Goal: Task Accomplishment & Management: Use online tool/utility

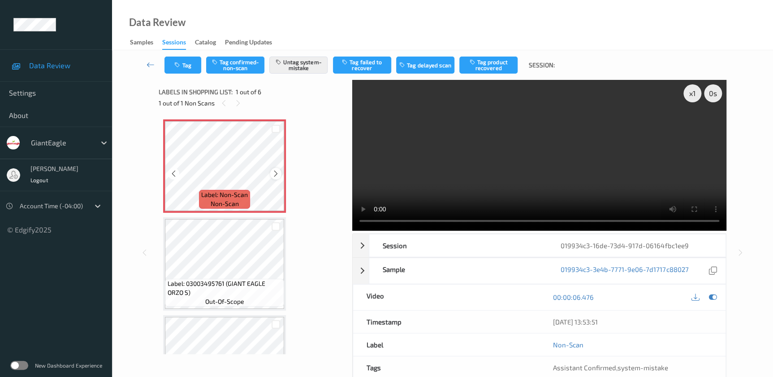
click at [274, 175] on icon at bounding box center [276, 173] width 8 height 8
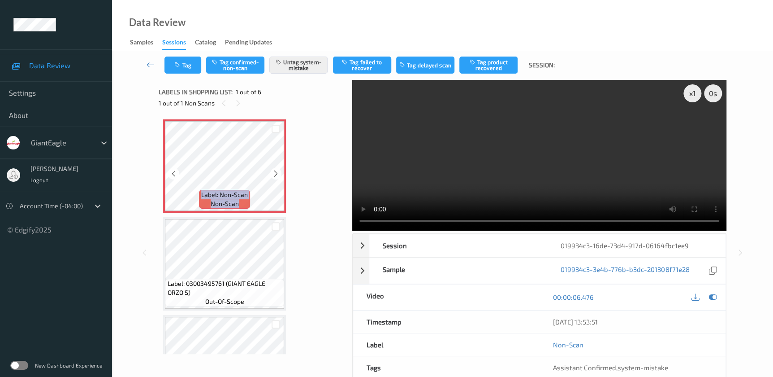
click at [274, 175] on icon at bounding box center [276, 173] width 8 height 8
click at [552, 182] on video at bounding box center [539, 155] width 374 height 151
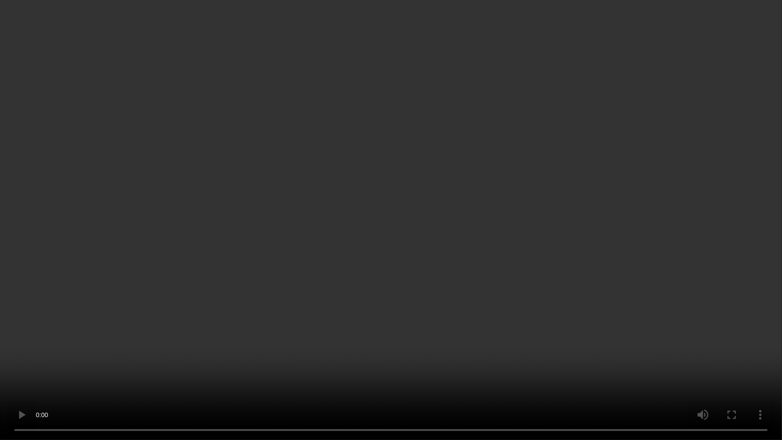
click at [569, 206] on video at bounding box center [391, 220] width 782 height 440
click at [407, 200] on video at bounding box center [391, 220] width 782 height 440
click at [403, 205] on video at bounding box center [391, 220] width 782 height 440
click at [476, 193] on video at bounding box center [391, 220] width 782 height 440
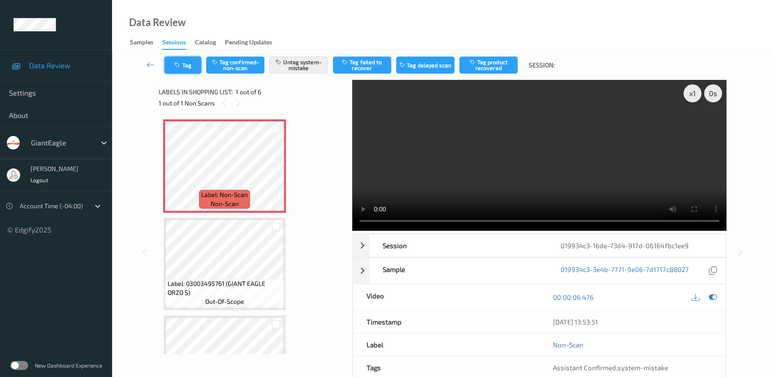
click at [179, 61] on button "Tag" at bounding box center [183, 64] width 37 height 17
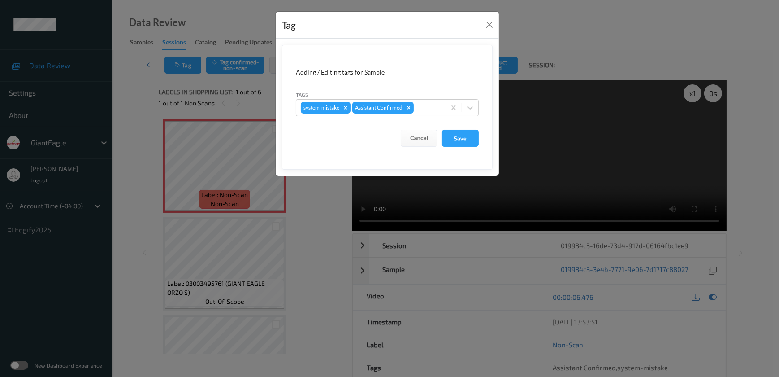
click at [308, 239] on div "Tag Adding / Editing tags for Sample Tags system-mistake Assistant Confirmed Ca…" at bounding box center [389, 188] width 779 height 377
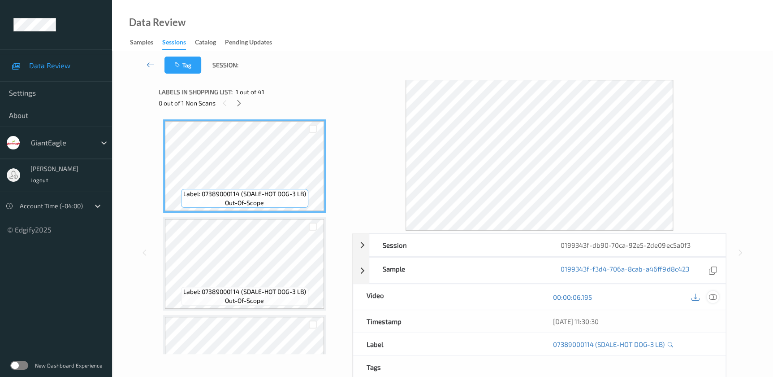
click at [711, 295] on icon at bounding box center [713, 297] width 8 height 8
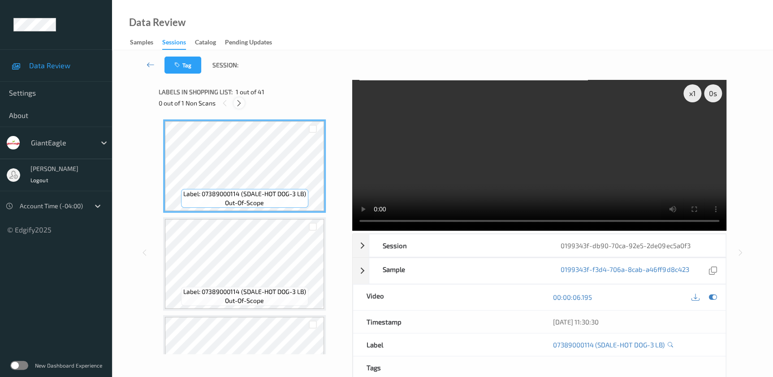
click at [238, 100] on icon at bounding box center [239, 103] width 8 height 8
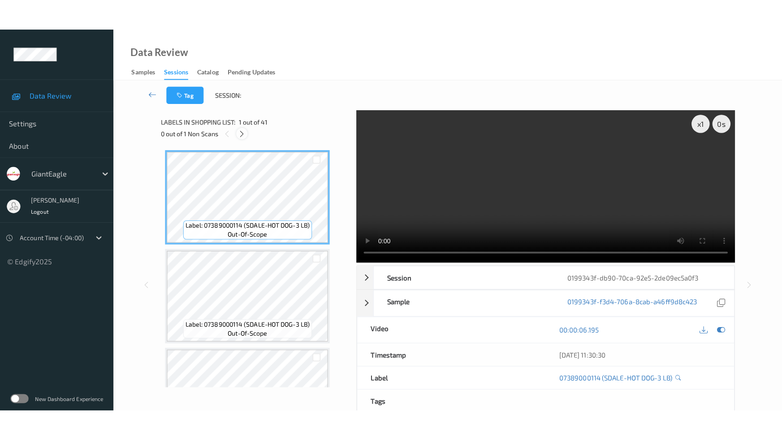
scroll to position [3759, 0]
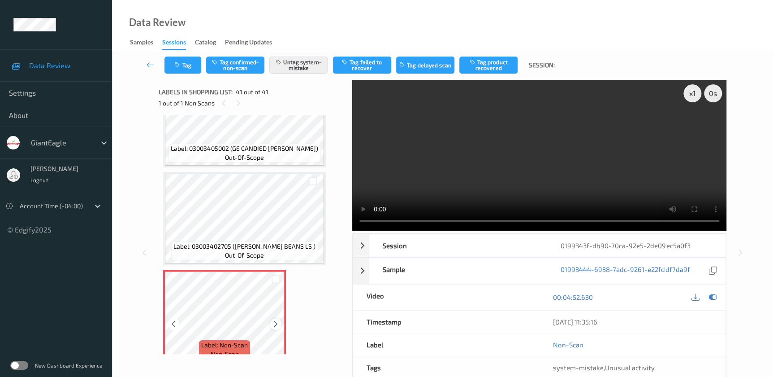
click at [274, 320] on icon at bounding box center [276, 324] width 8 height 8
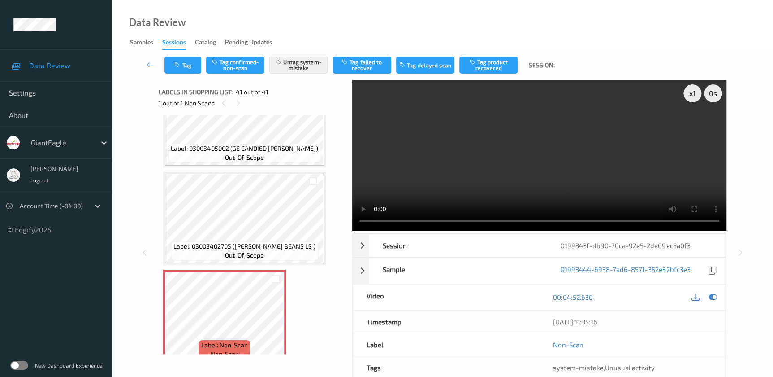
click at [574, 174] on video at bounding box center [539, 155] width 374 height 151
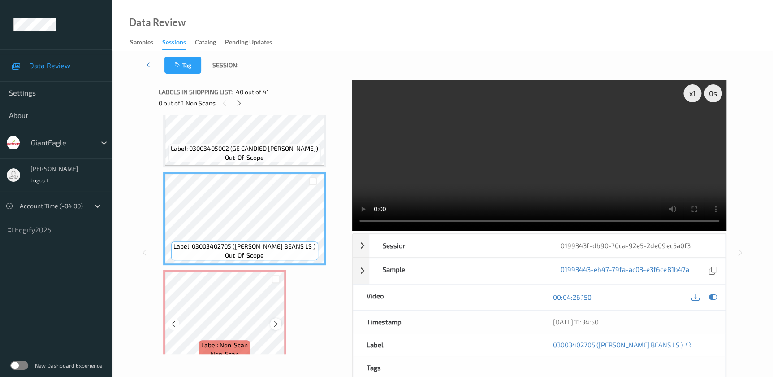
click at [274, 320] on icon at bounding box center [276, 324] width 8 height 8
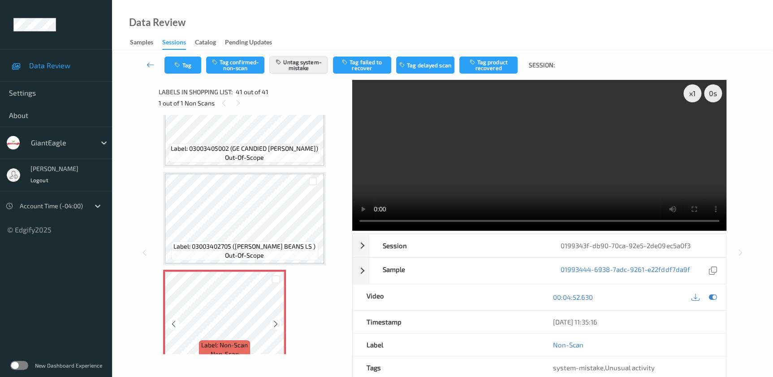
click at [274, 320] on icon at bounding box center [276, 324] width 8 height 8
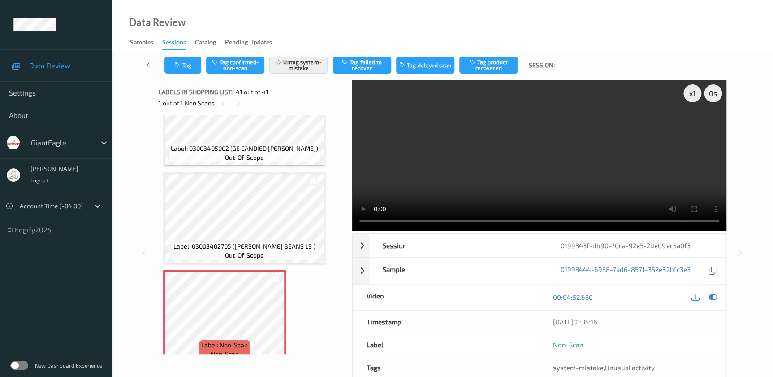
click at [574, 153] on video at bounding box center [539, 155] width 374 height 151
click at [538, 165] on video at bounding box center [539, 155] width 374 height 151
click at [181, 71] on button "Tag" at bounding box center [183, 64] width 37 height 17
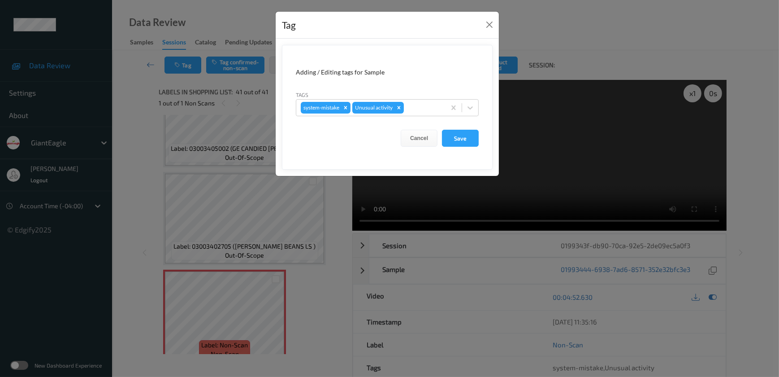
click at [312, 280] on div "Tag Adding / Editing tags for Sample Tags system-mistake Unusual activity Cance…" at bounding box center [389, 188] width 779 height 377
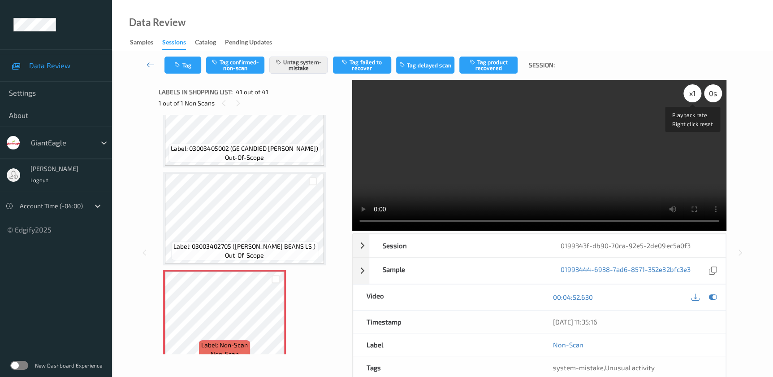
click at [694, 93] on div "x 1" at bounding box center [693, 93] width 18 height 18
click at [694, 93] on div "x 2" at bounding box center [693, 93] width 18 height 18
click at [689, 94] on div "x 4" at bounding box center [693, 93] width 18 height 18
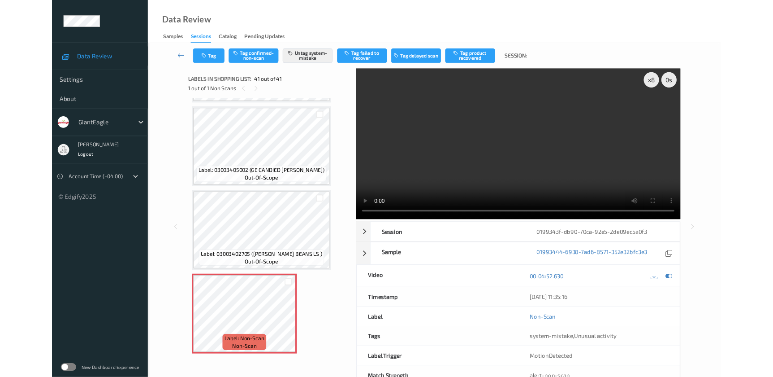
scroll to position [3696, 0]
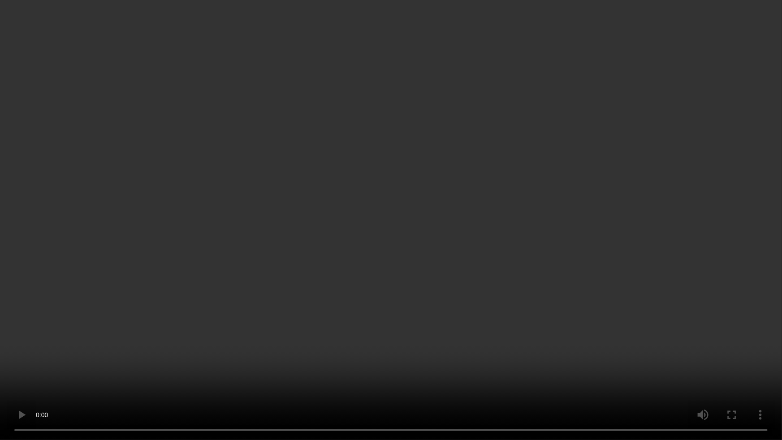
click at [560, 247] on video at bounding box center [391, 220] width 782 height 440
click at [604, 360] on video at bounding box center [391, 220] width 782 height 440
click at [577, 280] on video at bounding box center [391, 220] width 782 height 440
click at [457, 341] on video at bounding box center [391, 220] width 782 height 440
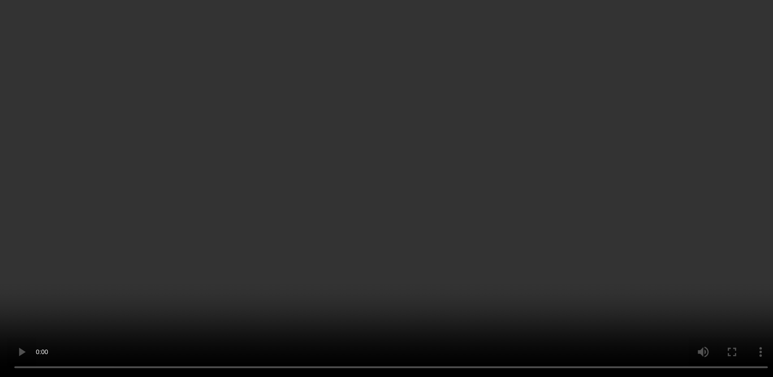
scroll to position [3759, 0]
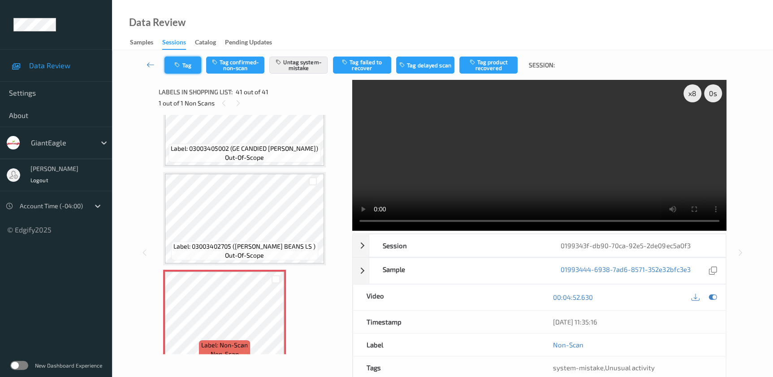
click at [187, 68] on button "Tag" at bounding box center [183, 64] width 37 height 17
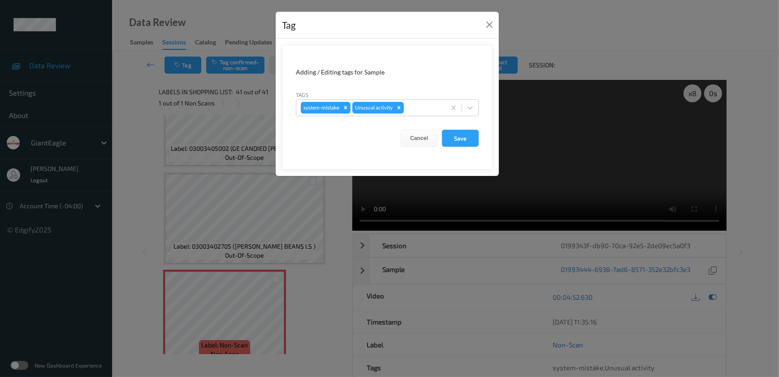
click at [324, 293] on div "Tag Adding / Editing tags for Sample Tags system-mistake Unusual activity Cance…" at bounding box center [389, 188] width 779 height 377
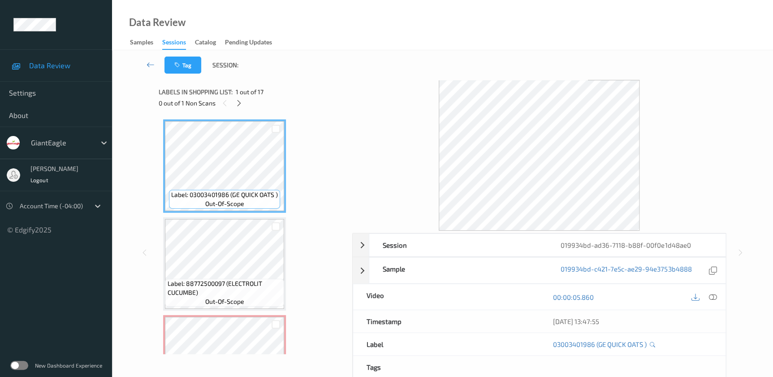
drag, startPoint x: 712, startPoint y: 297, endPoint x: 377, endPoint y: 14, distance: 439.4
click at [712, 297] on icon at bounding box center [713, 297] width 8 height 8
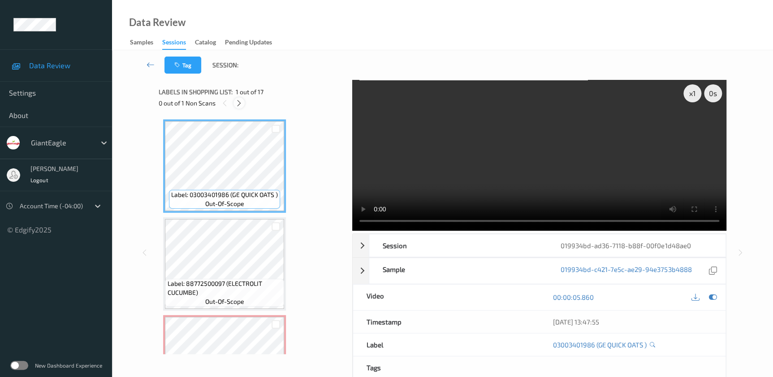
click at [238, 107] on div at bounding box center [239, 102] width 11 height 11
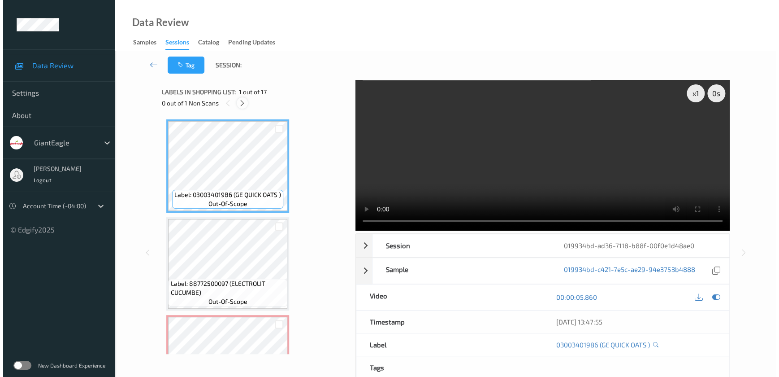
scroll to position [102, 0]
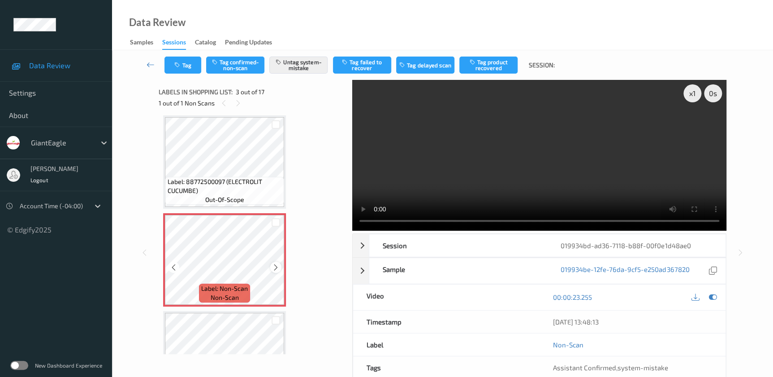
click at [274, 265] on icon at bounding box center [276, 267] width 8 height 8
click at [556, 152] on video at bounding box center [539, 155] width 374 height 151
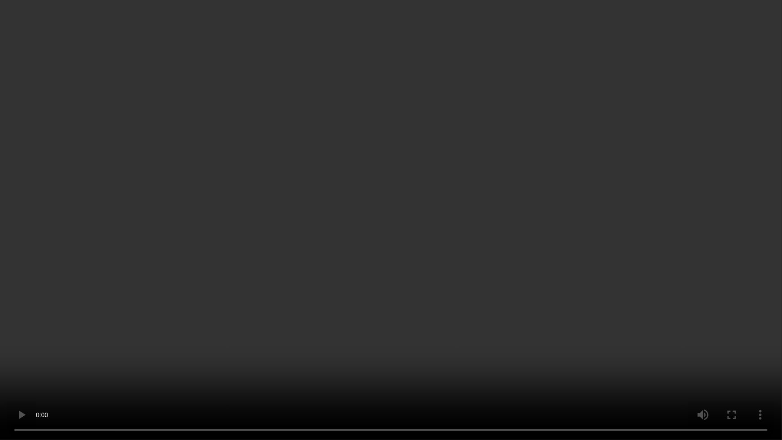
click at [559, 242] on video at bounding box center [391, 220] width 782 height 440
click at [444, 247] on video at bounding box center [391, 220] width 782 height 440
click at [575, 255] on video at bounding box center [391, 220] width 782 height 440
click at [484, 243] on video at bounding box center [391, 220] width 782 height 440
click at [602, 220] on video at bounding box center [391, 220] width 782 height 440
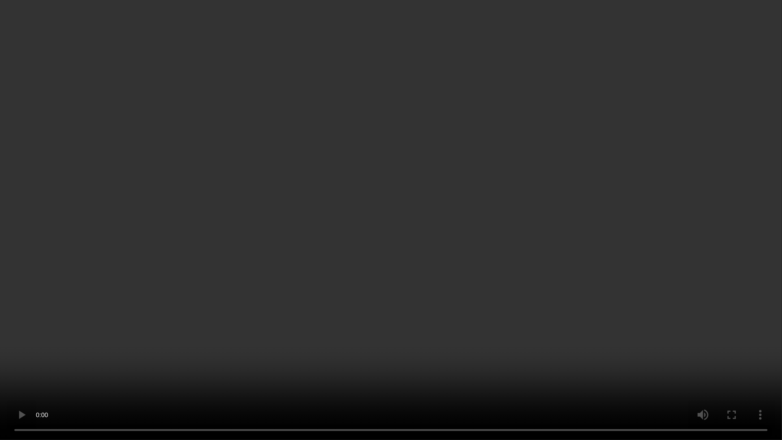
click at [430, 195] on video at bounding box center [391, 220] width 782 height 440
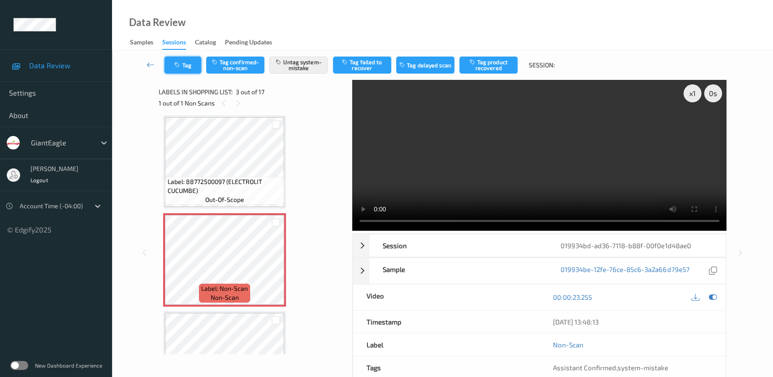
click at [176, 61] on button "Tag" at bounding box center [183, 64] width 37 height 17
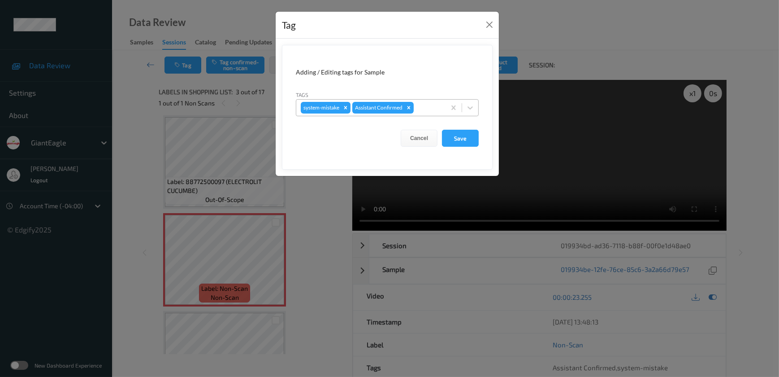
click at [418, 110] on div at bounding box center [429, 107] width 26 height 11
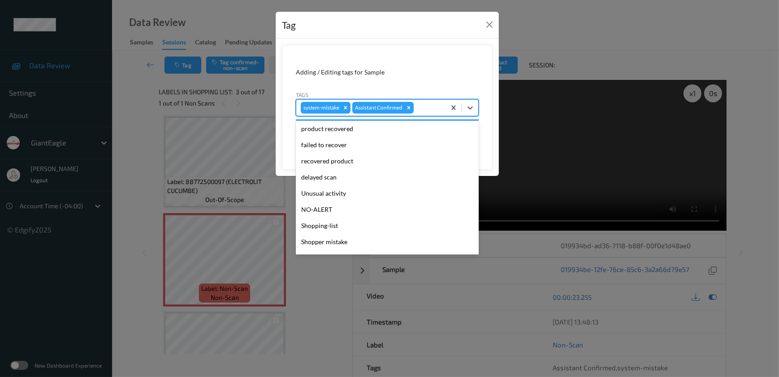
scroll to position [95, 0]
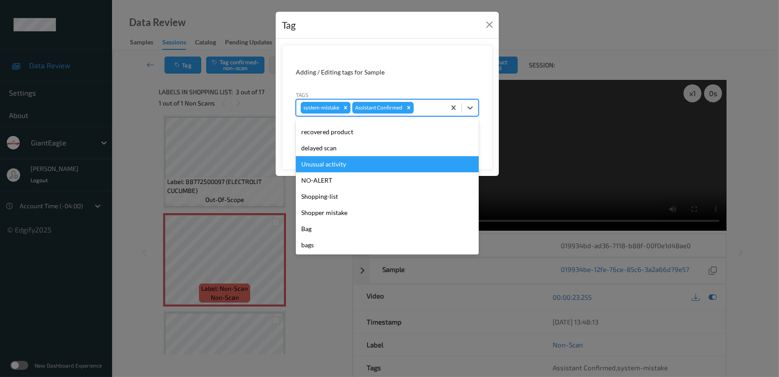
click at [350, 166] on div "Unusual activity" at bounding box center [387, 164] width 183 height 16
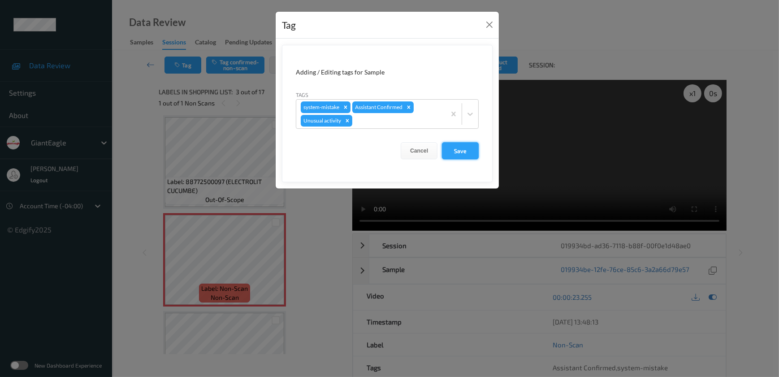
click at [470, 152] on button "Save" at bounding box center [460, 150] width 37 height 17
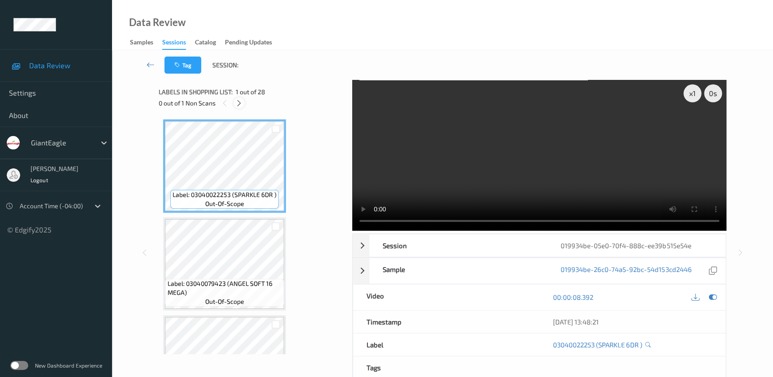
click at [242, 100] on icon at bounding box center [239, 103] width 8 height 8
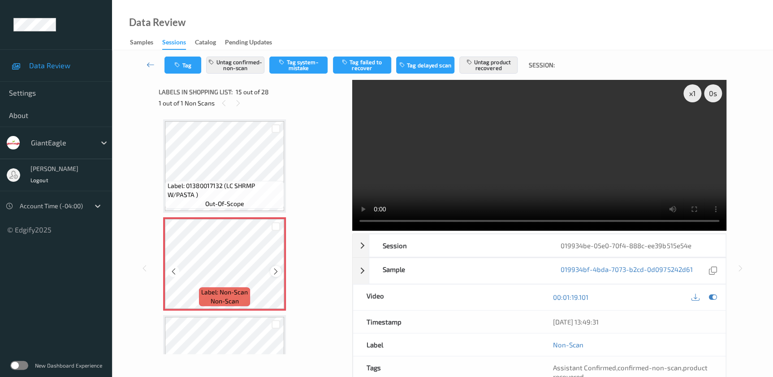
click at [276, 267] on icon at bounding box center [276, 271] width 8 height 8
click at [272, 267] on icon at bounding box center [276, 271] width 8 height 8
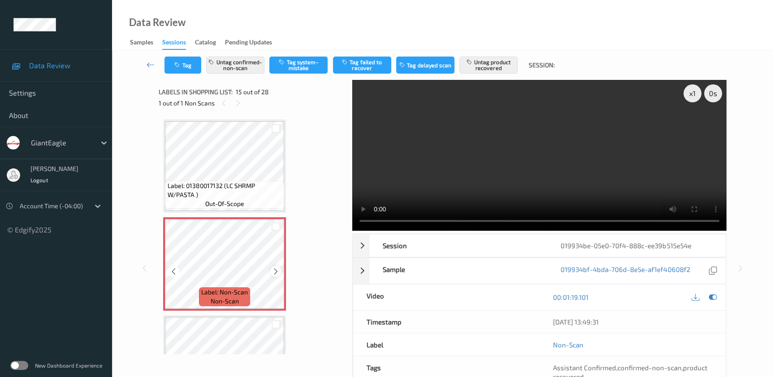
click at [273, 267] on icon at bounding box center [276, 271] width 8 height 8
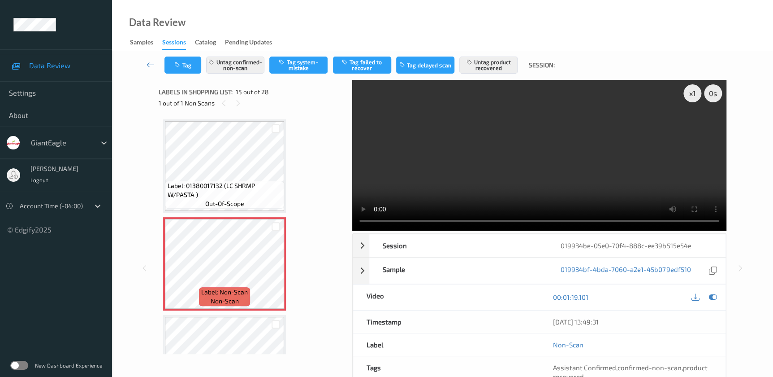
click at [505, 176] on video at bounding box center [539, 155] width 374 height 151
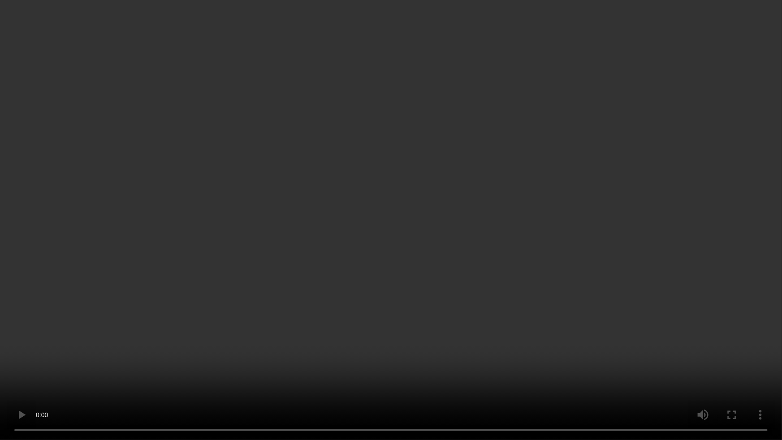
click at [582, 284] on video at bounding box center [391, 220] width 782 height 440
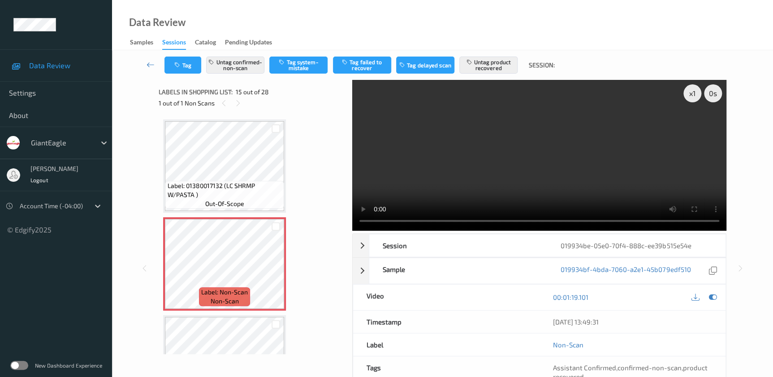
click at [605, 148] on video at bounding box center [539, 155] width 374 height 151
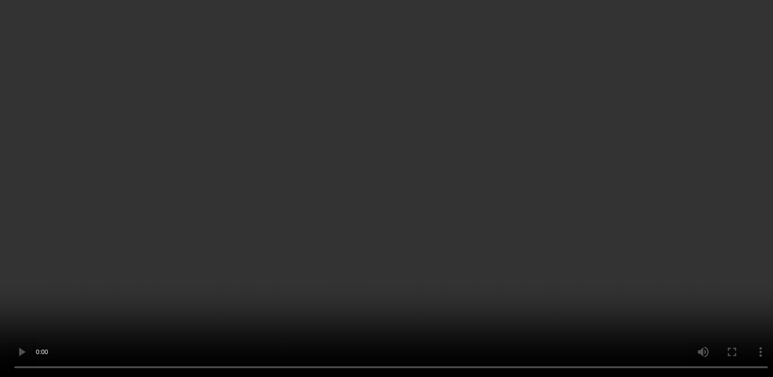
scroll to position [1392, 0]
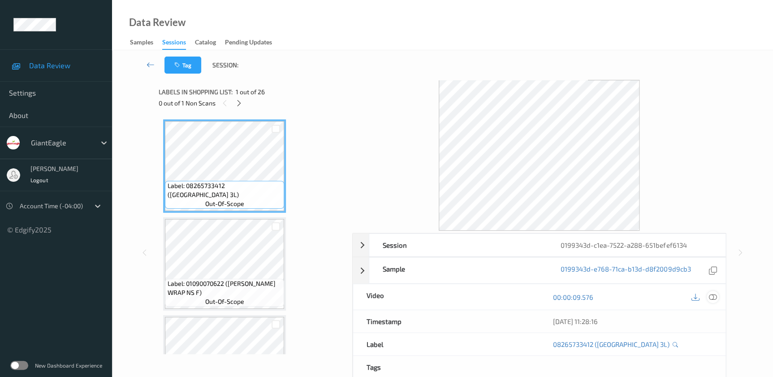
click at [715, 299] on icon at bounding box center [713, 297] width 8 height 8
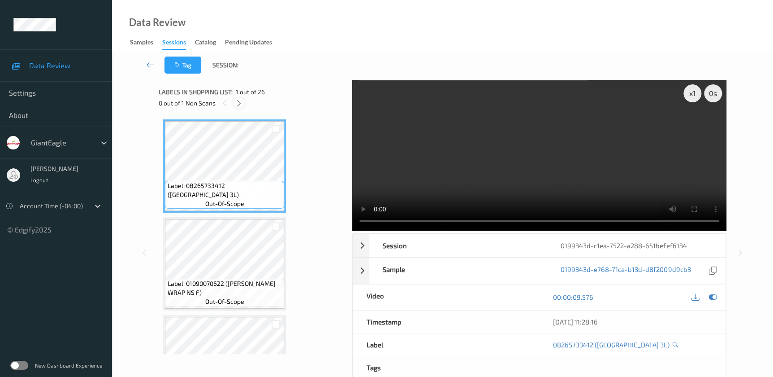
click at [240, 104] on icon at bounding box center [239, 103] width 8 height 8
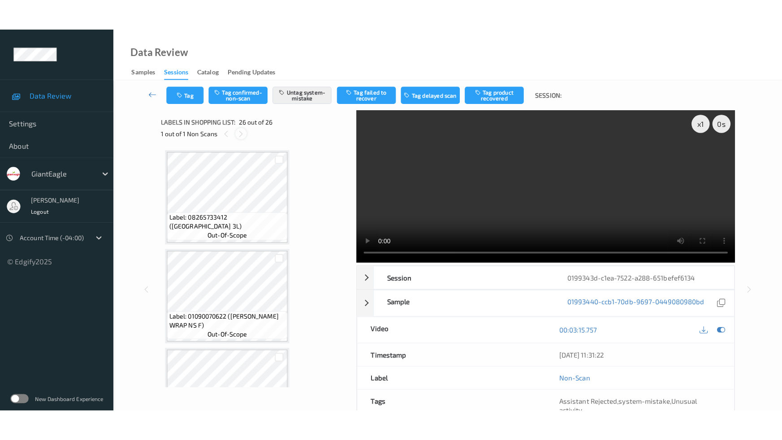
scroll to position [2298, 0]
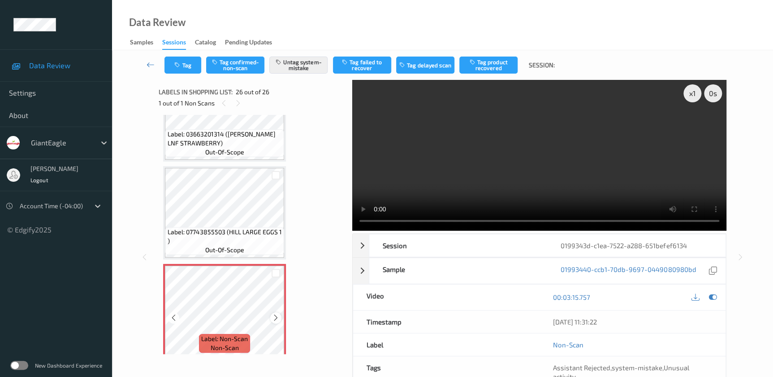
click at [276, 313] on icon at bounding box center [276, 317] width 8 height 8
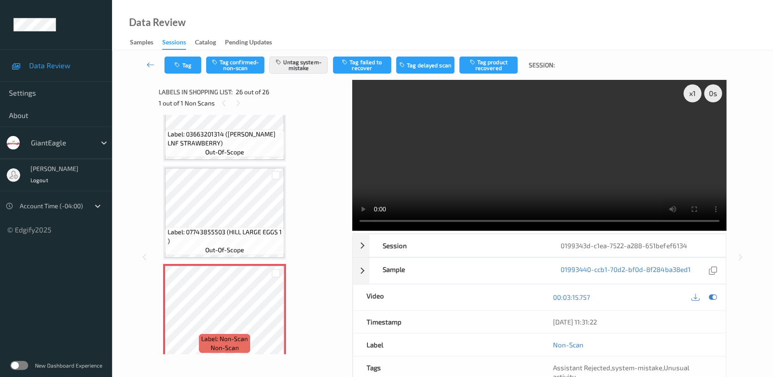
click at [573, 170] on video at bounding box center [539, 155] width 374 height 151
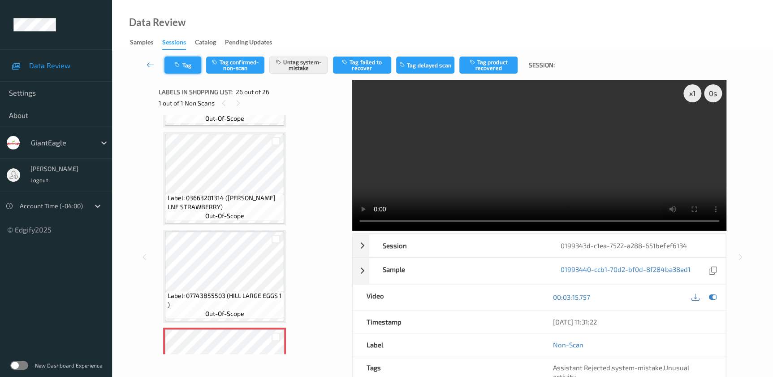
click at [180, 66] on icon "button" at bounding box center [178, 65] width 8 height 6
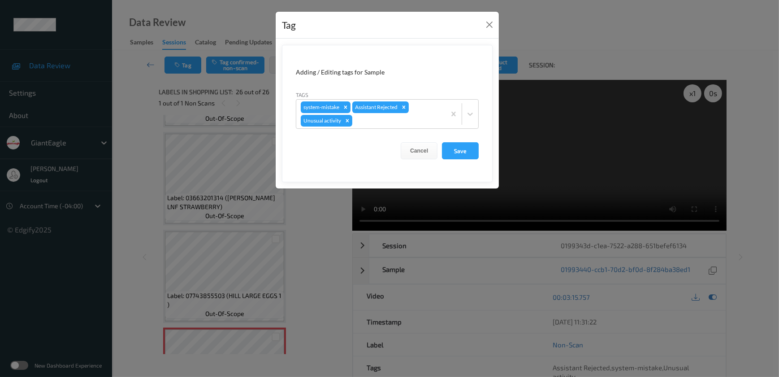
click at [304, 227] on div "Tag Adding / Editing tags for Sample Tags system-mistake Assistant Rejected Unu…" at bounding box center [389, 188] width 779 height 377
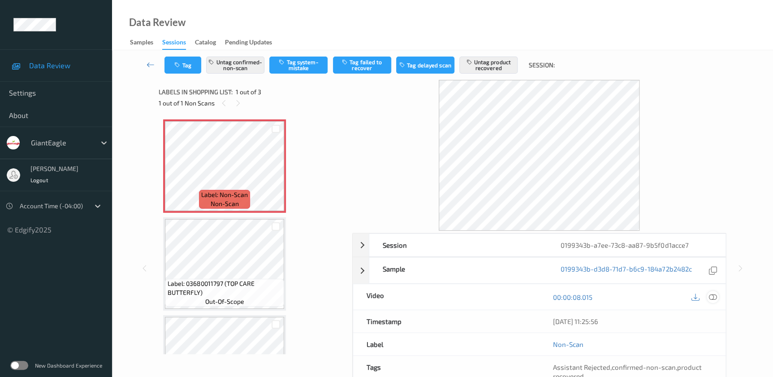
click at [715, 295] on icon at bounding box center [713, 297] width 8 height 8
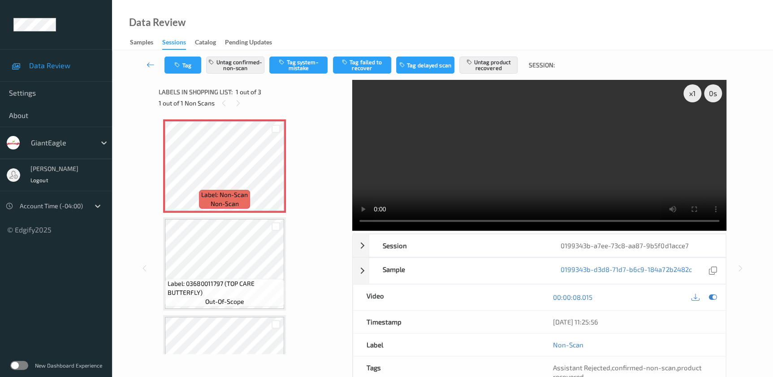
click at [538, 187] on video at bounding box center [539, 155] width 374 height 151
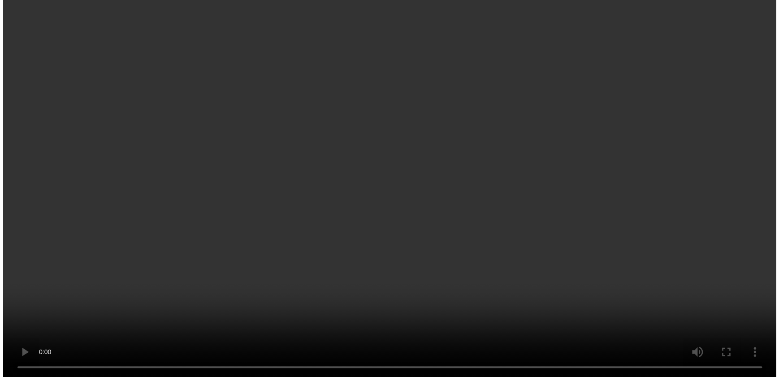
scroll to position [17, 0]
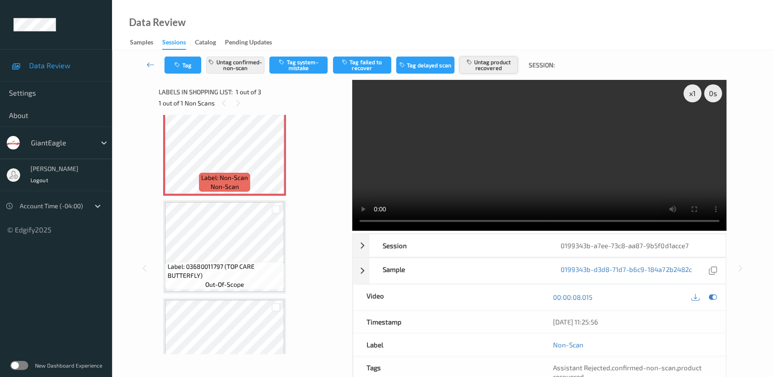
click at [481, 65] on button "Untag product recovered" at bounding box center [489, 64] width 58 height 17
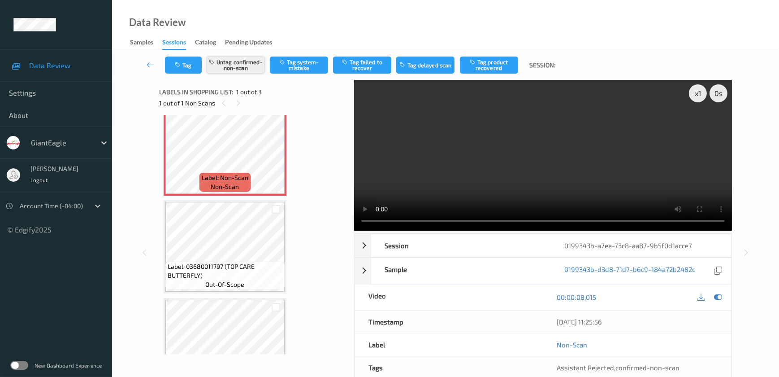
click at [242, 64] on button "Untag confirmed-non-scan" at bounding box center [236, 64] width 58 height 17
click at [310, 64] on button "Tag system-mistake" at bounding box center [299, 64] width 58 height 17
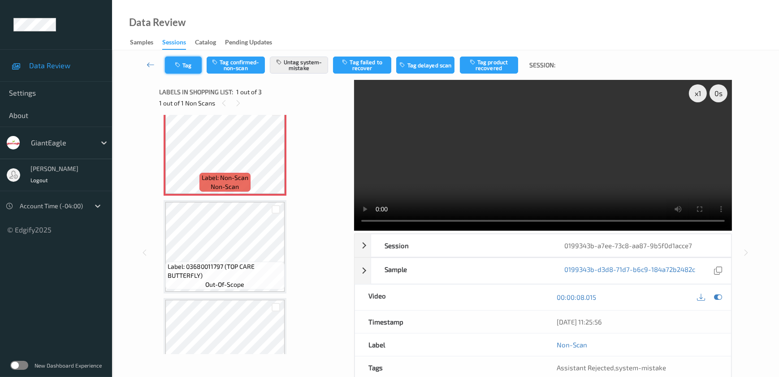
click at [183, 62] on button "Tag" at bounding box center [183, 64] width 37 height 17
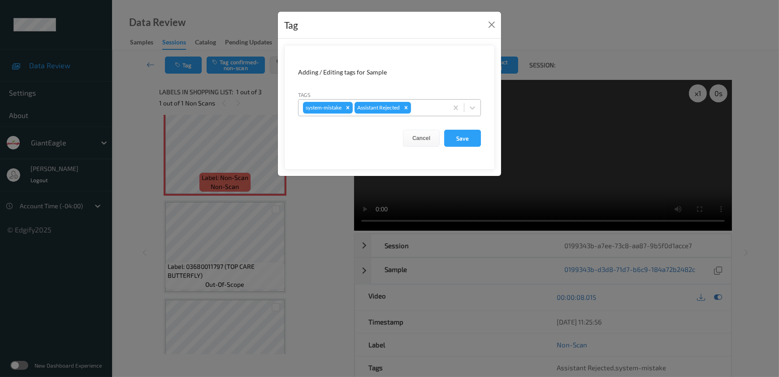
click at [418, 109] on div at bounding box center [428, 107] width 30 height 11
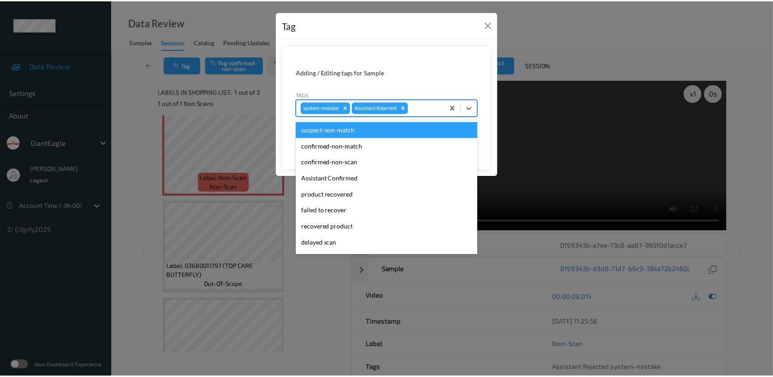
scroll to position [95, 0]
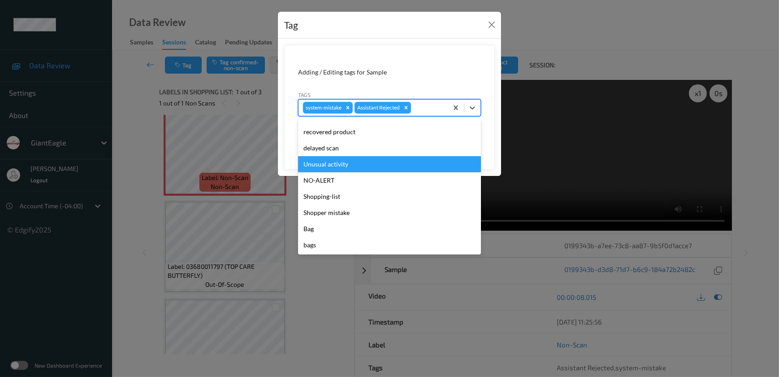
click at [339, 166] on div "Unusual activity" at bounding box center [389, 164] width 183 height 16
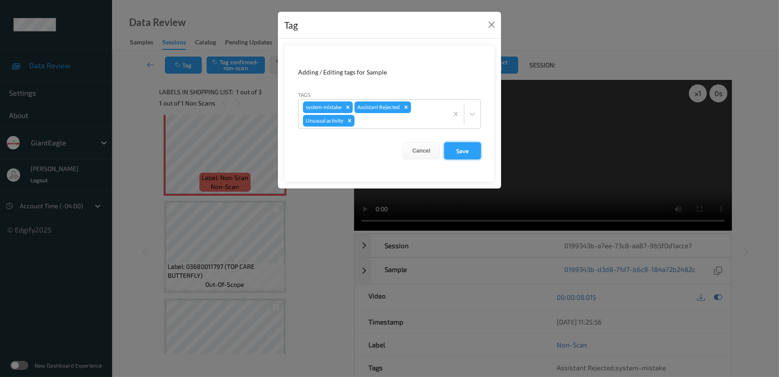
click at [470, 148] on button "Save" at bounding box center [462, 150] width 37 height 17
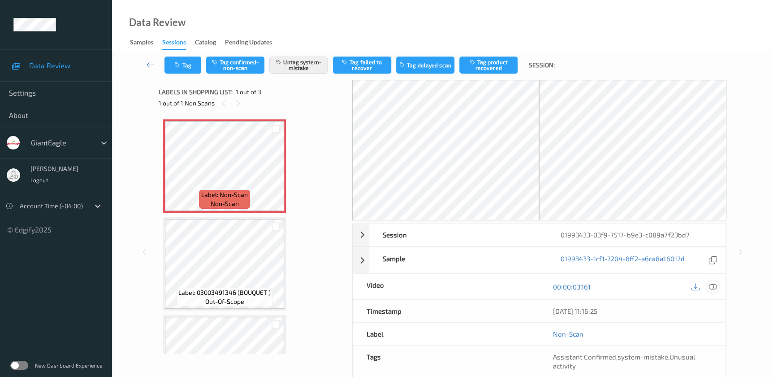
click at [714, 286] on icon at bounding box center [713, 286] width 8 height 8
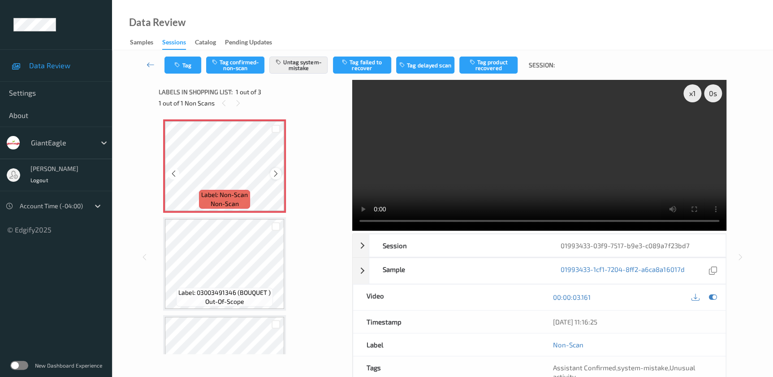
click at [278, 172] on icon at bounding box center [276, 173] width 8 height 8
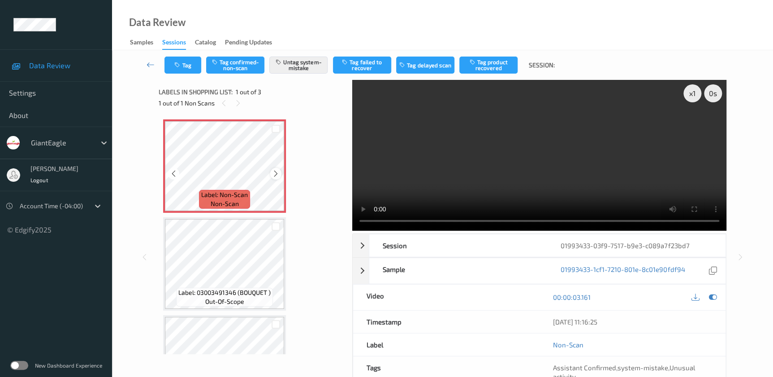
click at [275, 172] on icon at bounding box center [276, 173] width 8 height 8
click at [561, 147] on video at bounding box center [539, 155] width 374 height 151
click at [189, 61] on button "Tag" at bounding box center [183, 64] width 37 height 17
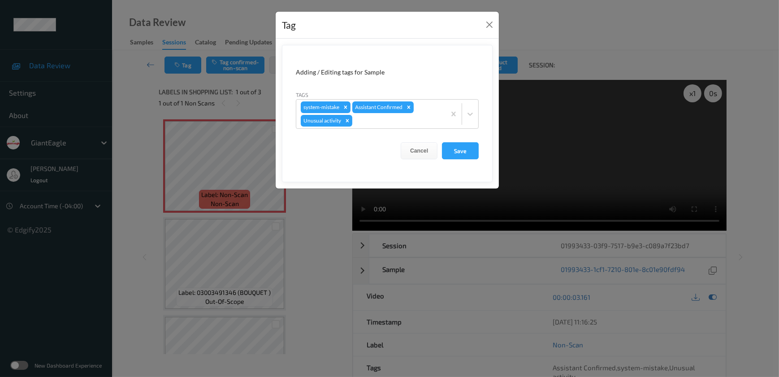
click at [325, 249] on div "Tag Adding / Editing tags for Sample Tags system-mistake Assistant Confirmed Un…" at bounding box center [389, 188] width 779 height 377
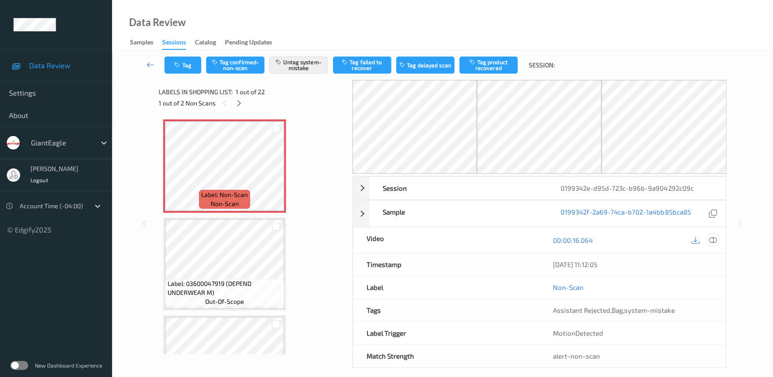
click at [714, 240] on icon at bounding box center [713, 240] width 8 height 8
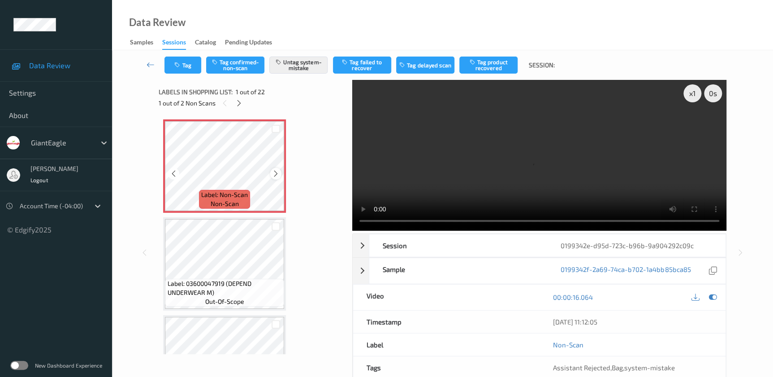
click at [277, 174] on icon at bounding box center [276, 173] width 8 height 8
click at [553, 143] on video at bounding box center [539, 155] width 374 height 151
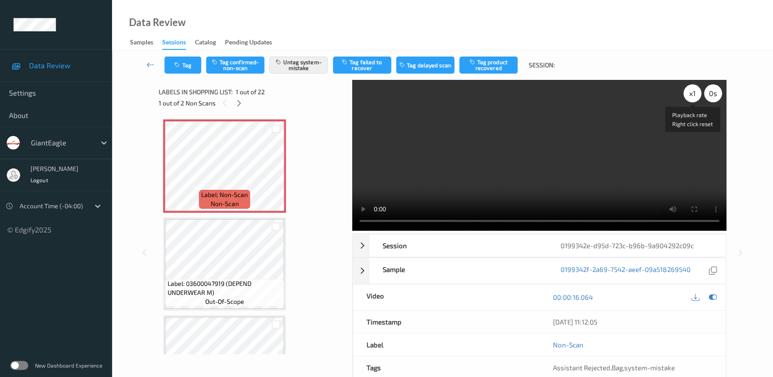
click at [694, 93] on div "x 1" at bounding box center [693, 93] width 18 height 18
click at [694, 93] on div "x 2" at bounding box center [693, 93] width 18 height 18
click at [694, 93] on div "x 1" at bounding box center [693, 93] width 18 height 18
click at [694, 93] on div "x 2" at bounding box center [693, 93] width 18 height 18
click at [694, 93] on div "x 4" at bounding box center [693, 93] width 18 height 18
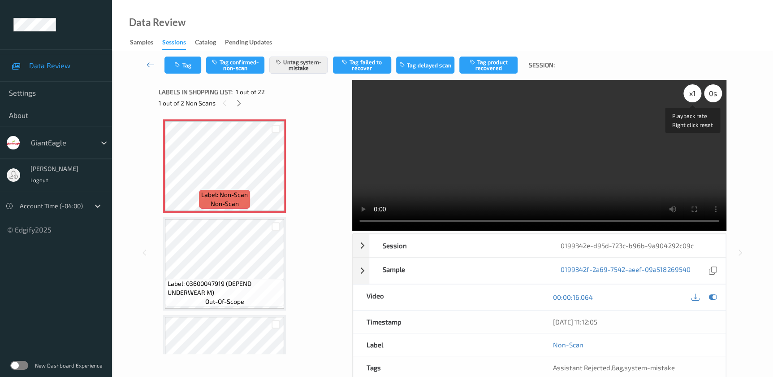
click at [694, 93] on div "x 1" at bounding box center [693, 93] width 18 height 18
click at [175, 65] on icon "button" at bounding box center [178, 65] width 8 height 6
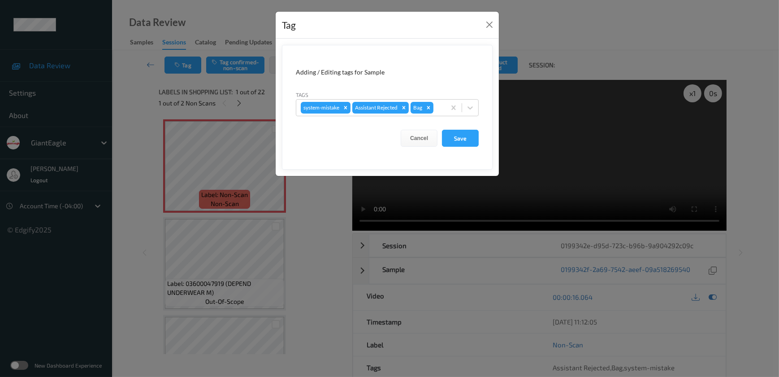
click at [307, 214] on div "Tag Adding / Editing tags for Sample Tags system-mistake Assistant Rejected Bag…" at bounding box center [389, 188] width 779 height 377
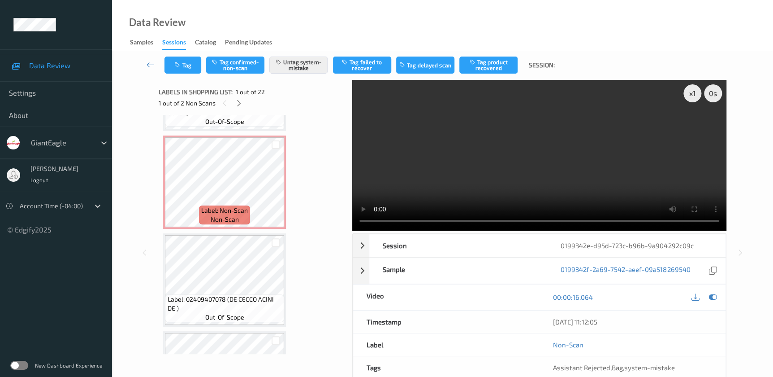
scroll to position [529, 0]
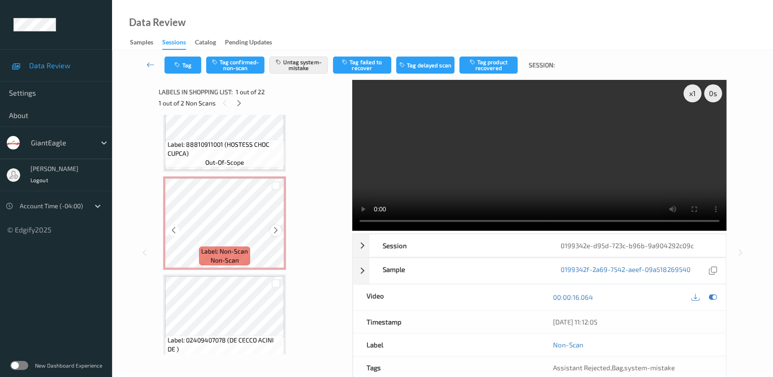
click at [274, 228] on icon at bounding box center [276, 230] width 8 height 8
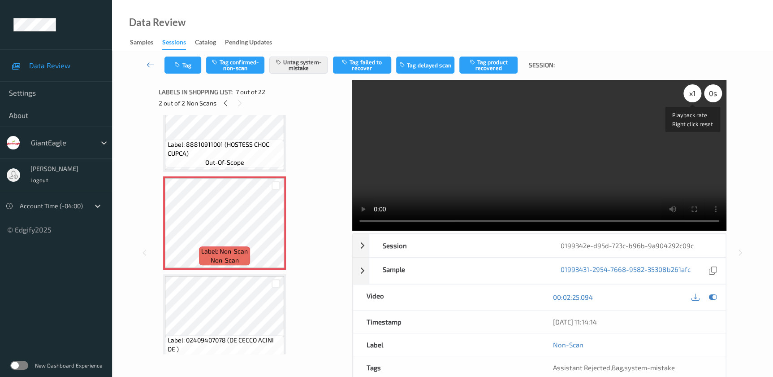
click at [692, 95] on div "x 1" at bounding box center [693, 93] width 18 height 18
click at [692, 95] on div "x 2" at bounding box center [693, 93] width 18 height 18
click at [692, 95] on div "x 4" at bounding box center [693, 93] width 18 height 18
click at [177, 65] on icon "button" at bounding box center [178, 65] width 8 height 6
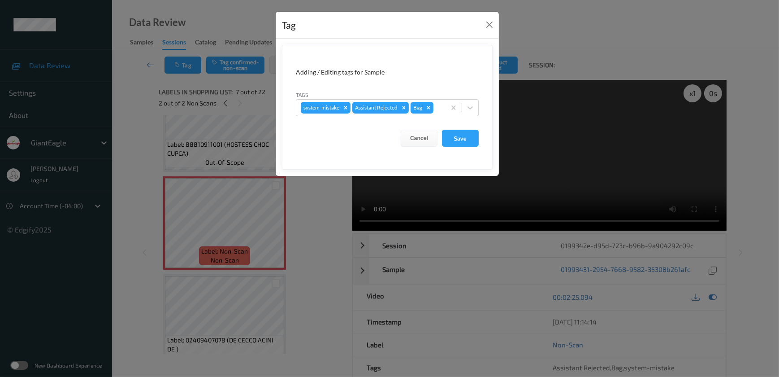
click at [303, 218] on div "Tag Adding / Editing tags for Sample Tags system-mistake Assistant Rejected Bag…" at bounding box center [389, 188] width 779 height 377
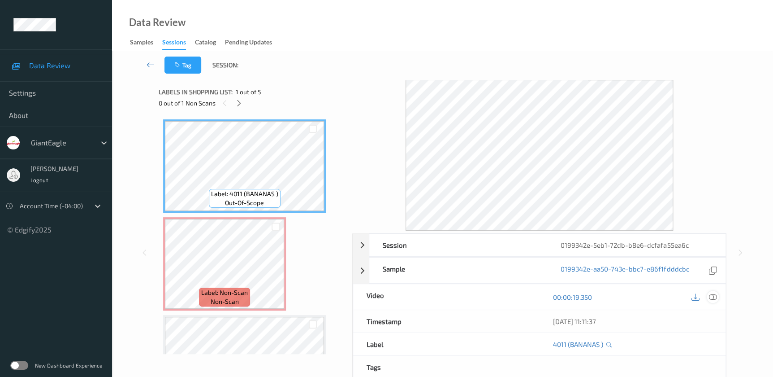
drag, startPoint x: 716, startPoint y: 296, endPoint x: 388, endPoint y: 30, distance: 422.4
click at [715, 294] on icon at bounding box center [713, 297] width 8 height 8
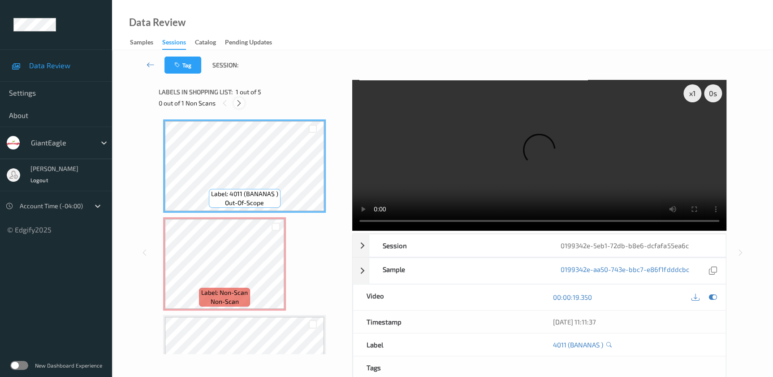
click at [236, 100] on icon at bounding box center [239, 103] width 8 height 8
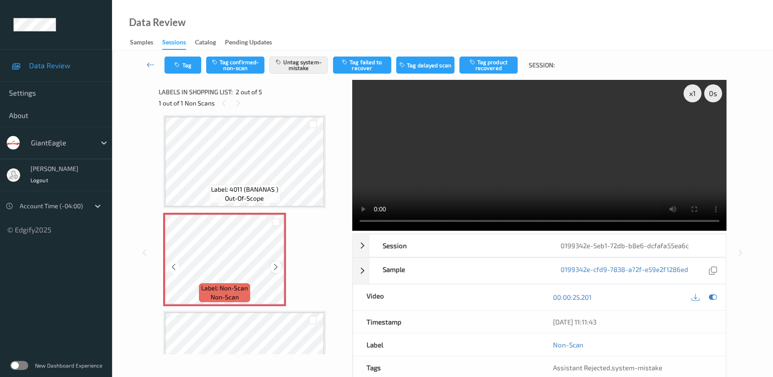
click at [277, 265] on icon at bounding box center [276, 267] width 8 height 8
click at [543, 181] on video at bounding box center [539, 155] width 374 height 151
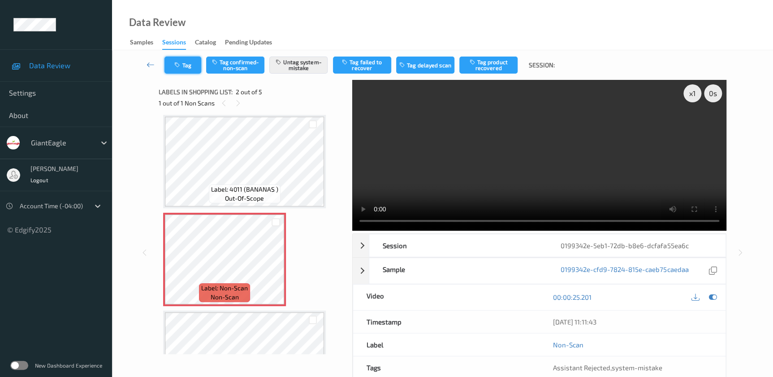
click at [180, 65] on icon "button" at bounding box center [178, 65] width 8 height 6
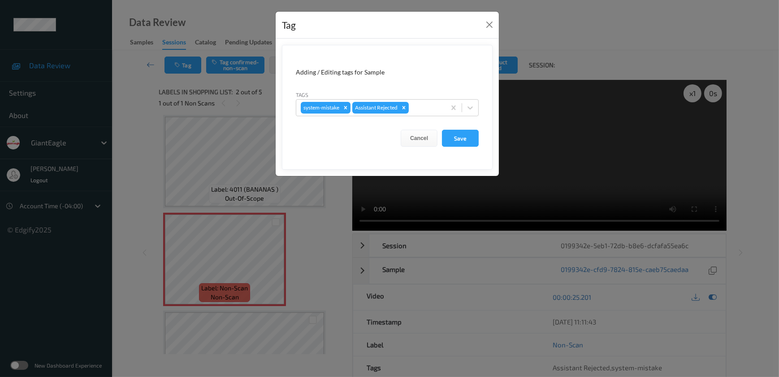
click at [306, 273] on div "Tag Adding / Editing tags for Sample Tags system-mistake Assistant Rejected Can…" at bounding box center [389, 188] width 779 height 377
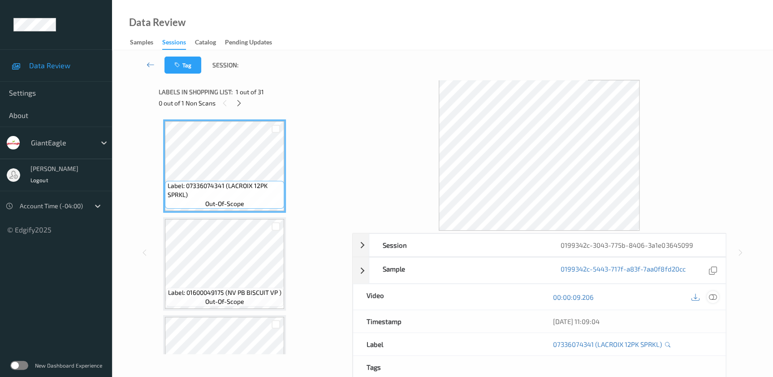
click at [714, 297] on icon at bounding box center [713, 297] width 8 height 8
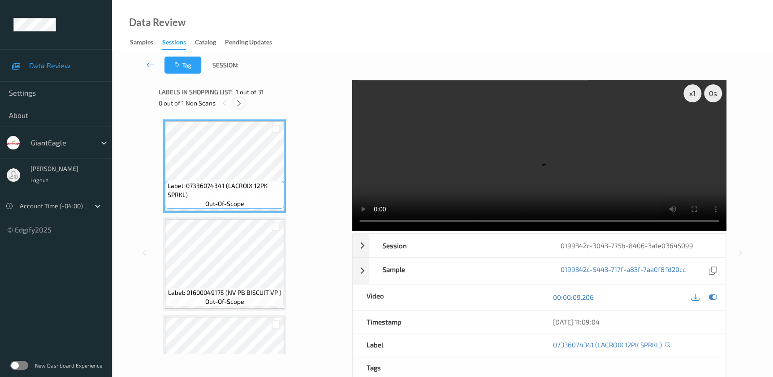
click at [238, 103] on icon at bounding box center [239, 103] width 8 height 8
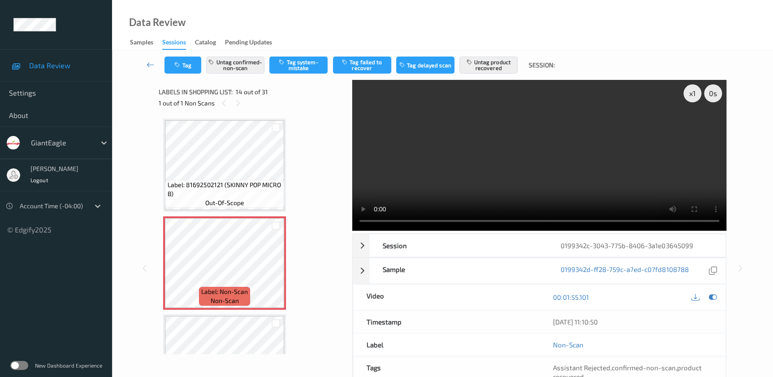
click at [563, 187] on video at bounding box center [539, 155] width 374 height 151
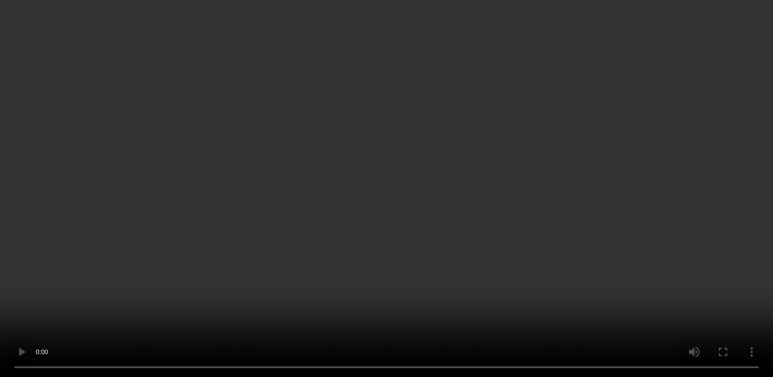
scroll to position [1336, 0]
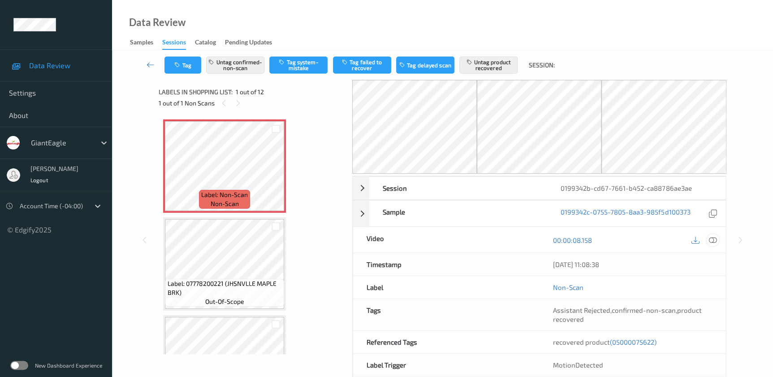
click at [714, 241] on icon at bounding box center [713, 240] width 8 height 8
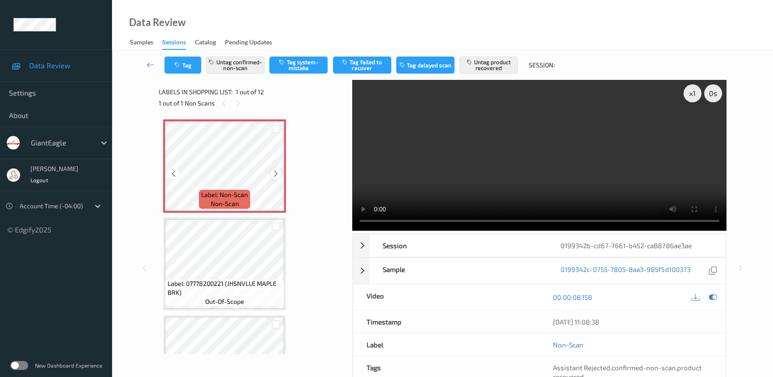
click at [275, 171] on icon at bounding box center [276, 173] width 8 height 8
click at [540, 157] on video at bounding box center [539, 155] width 374 height 151
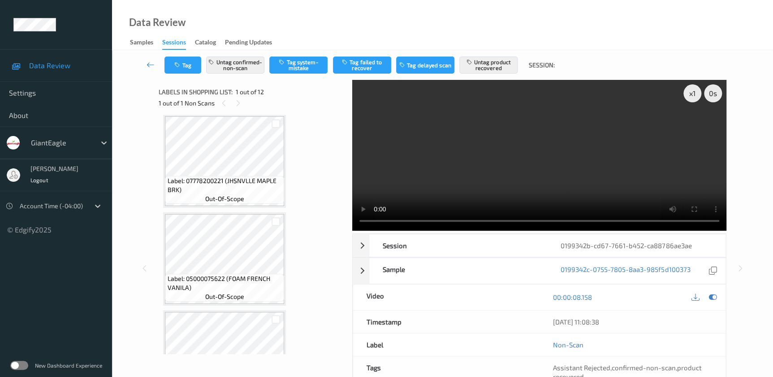
scroll to position [204, 0]
click at [686, 93] on div "x 1" at bounding box center [693, 93] width 18 height 18
click at [691, 93] on div "x 2" at bounding box center [693, 93] width 18 height 18
drag, startPoint x: 691, startPoint y: 93, endPoint x: 685, endPoint y: 100, distance: 9.9
drag, startPoint x: 685, startPoint y: 100, endPoint x: 689, endPoint y: 93, distance: 8.2
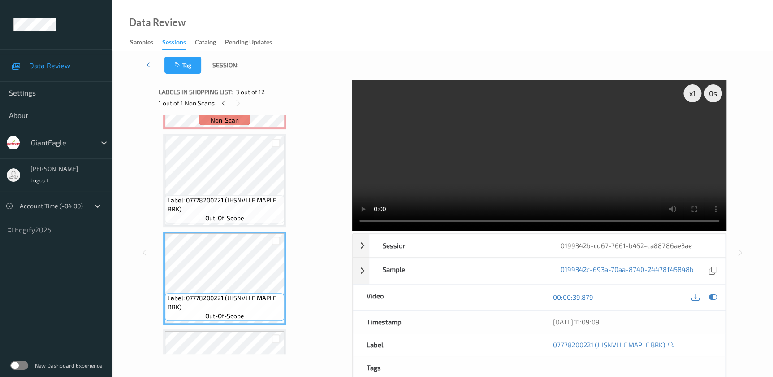
scroll to position [81, 0]
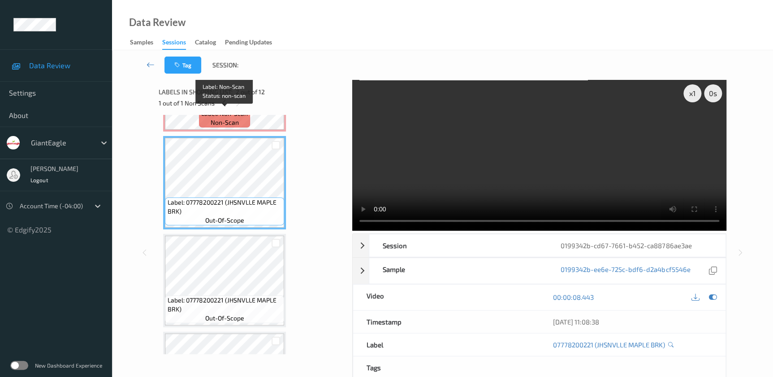
click at [230, 126] on div "Label: Non-Scan non-scan" at bounding box center [224, 117] width 51 height 19
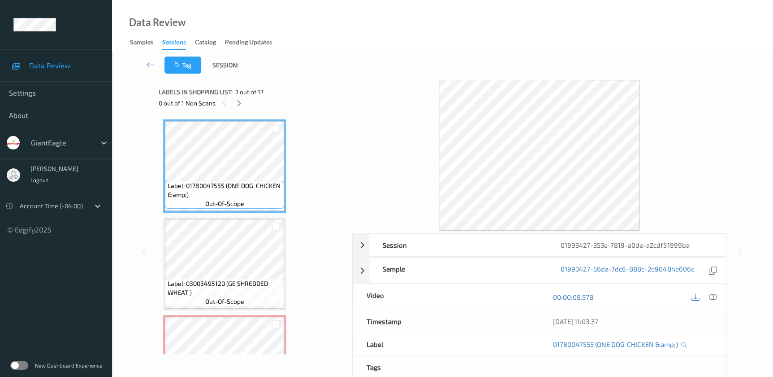
drag, startPoint x: 714, startPoint y: 295, endPoint x: 622, endPoint y: 208, distance: 126.5
click at [714, 295] on icon at bounding box center [713, 297] width 8 height 8
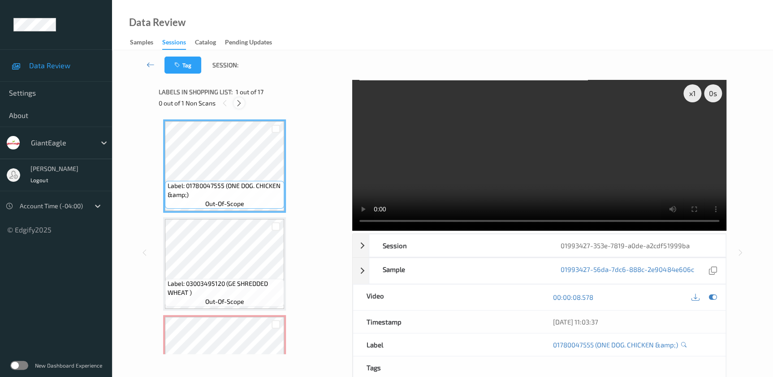
click at [239, 103] on icon at bounding box center [239, 103] width 8 height 8
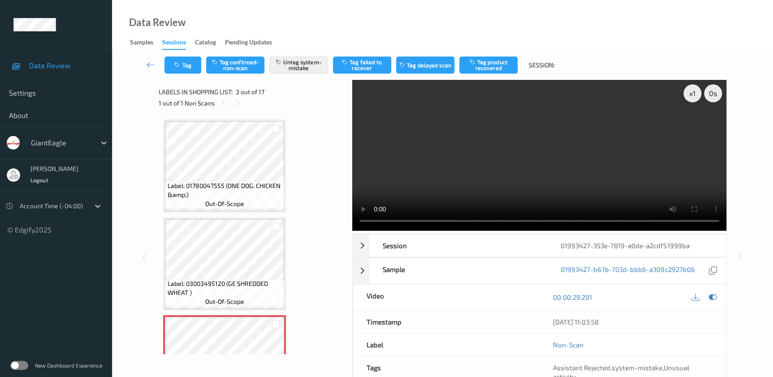
scroll to position [102, 0]
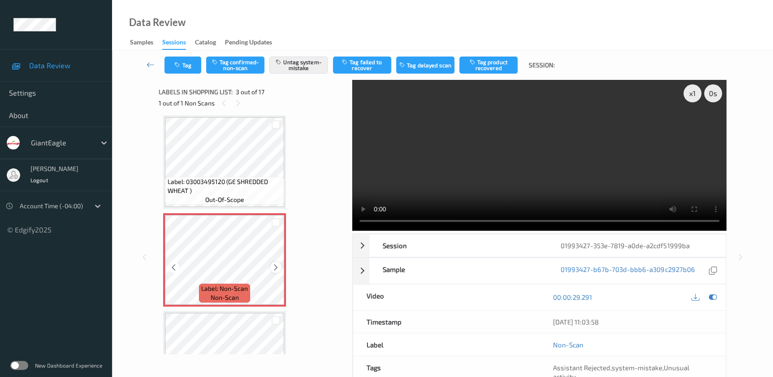
click at [275, 268] on icon at bounding box center [276, 267] width 8 height 8
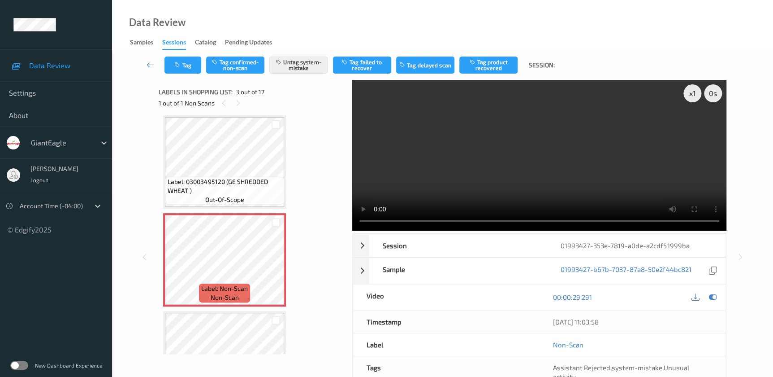
click at [512, 154] on video at bounding box center [539, 155] width 374 height 151
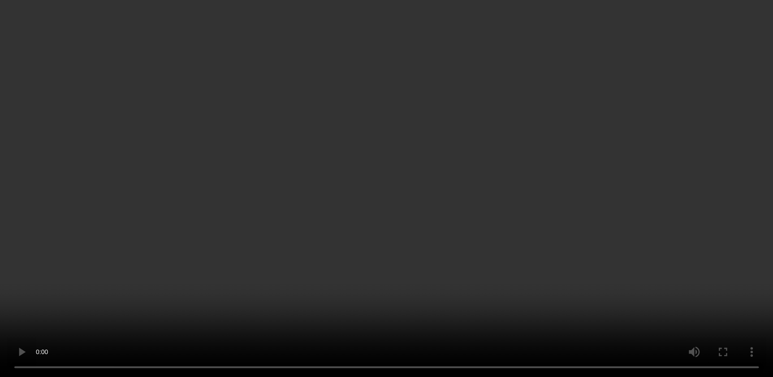
scroll to position [529, 0]
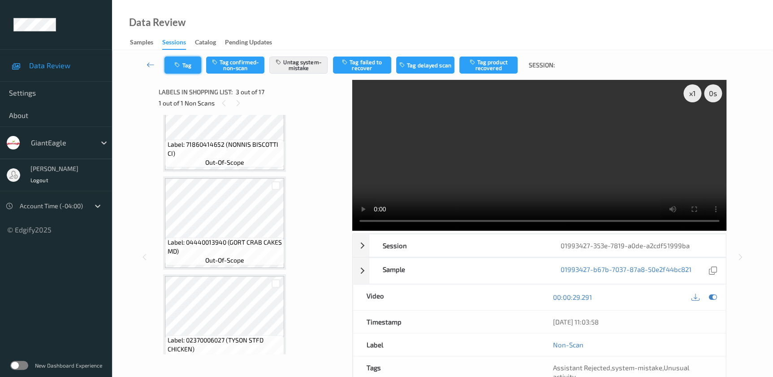
click at [181, 64] on icon "button" at bounding box center [178, 65] width 8 height 6
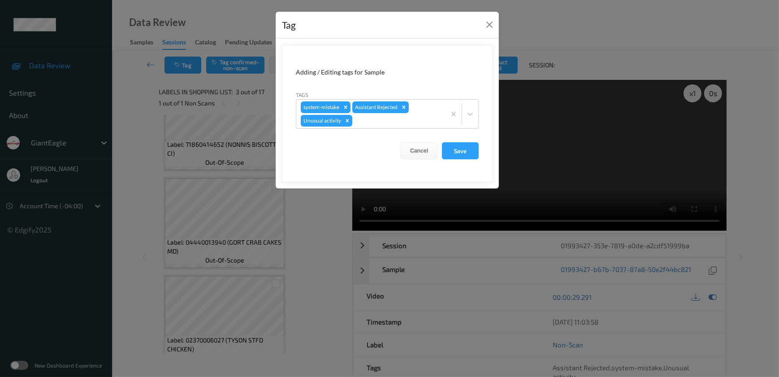
click at [308, 241] on div "Tag Adding / Editing tags for Sample Tags system-mistake Assistant Rejected Unu…" at bounding box center [389, 188] width 779 height 377
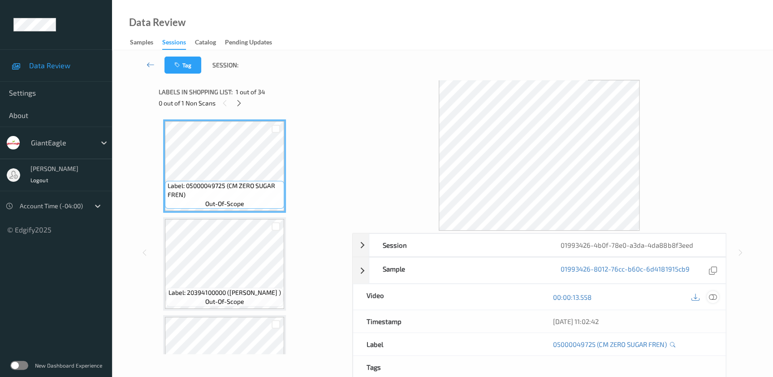
drag, startPoint x: 713, startPoint y: 296, endPoint x: 480, endPoint y: 73, distance: 323.1
click at [713, 295] on icon at bounding box center [713, 297] width 8 height 8
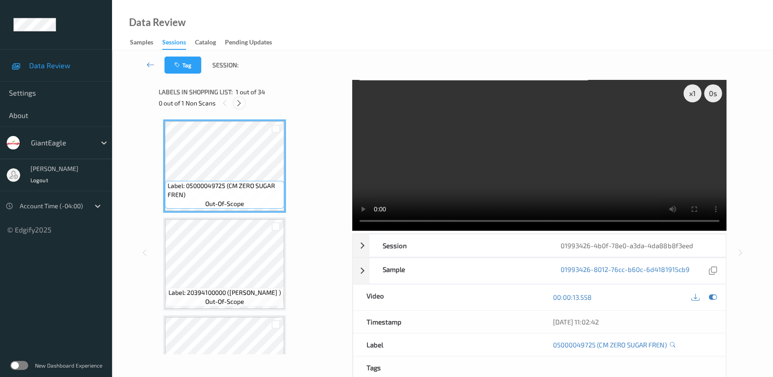
click at [239, 99] on icon at bounding box center [239, 103] width 8 height 8
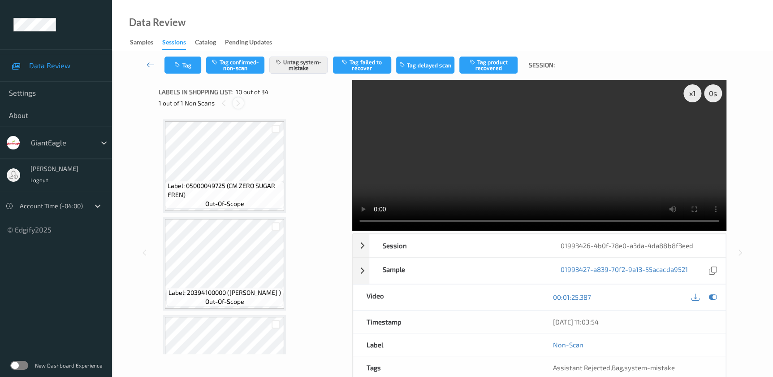
scroll to position [784, 0]
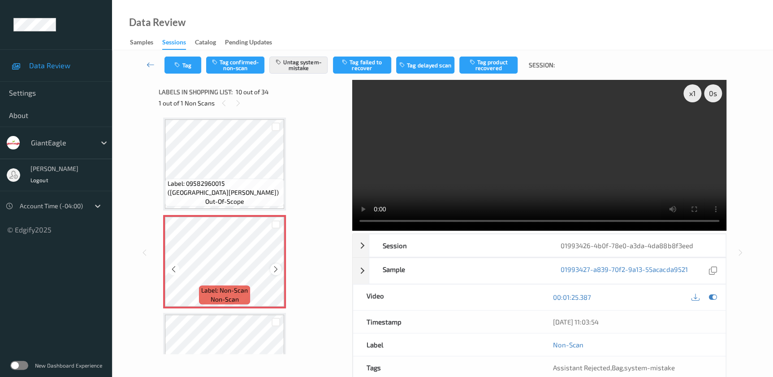
click at [278, 266] on icon at bounding box center [276, 269] width 8 height 8
click at [513, 141] on video at bounding box center [539, 155] width 374 height 151
click at [179, 70] on button "Tag" at bounding box center [183, 64] width 37 height 17
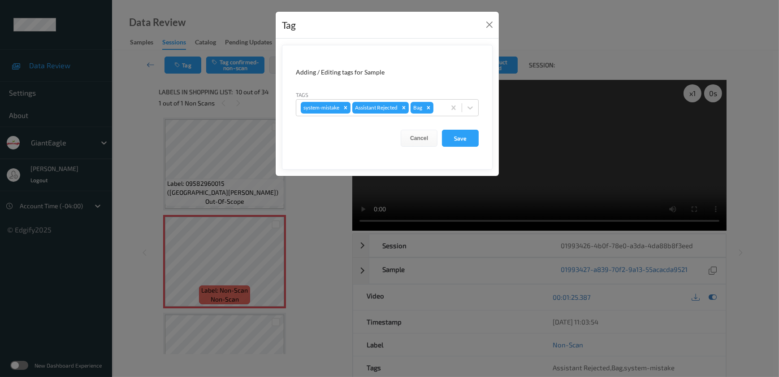
click at [306, 223] on div "Tag Adding / Editing tags for Sample Tags system-mistake Assistant Rejected Bag…" at bounding box center [389, 188] width 779 height 377
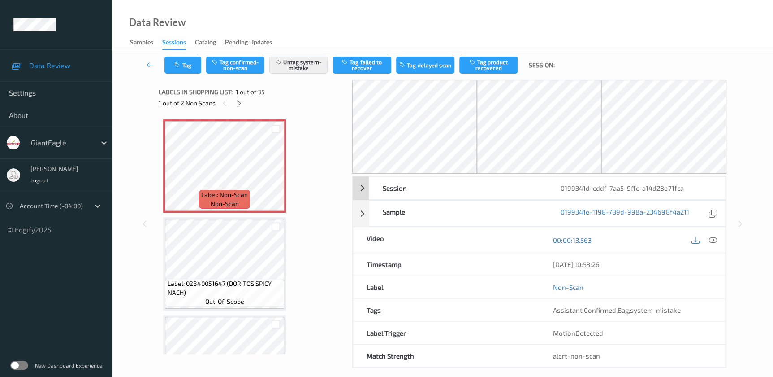
drag, startPoint x: 711, startPoint y: 238, endPoint x: 589, endPoint y: 150, distance: 150.7
click at [711, 238] on icon at bounding box center [713, 240] width 8 height 8
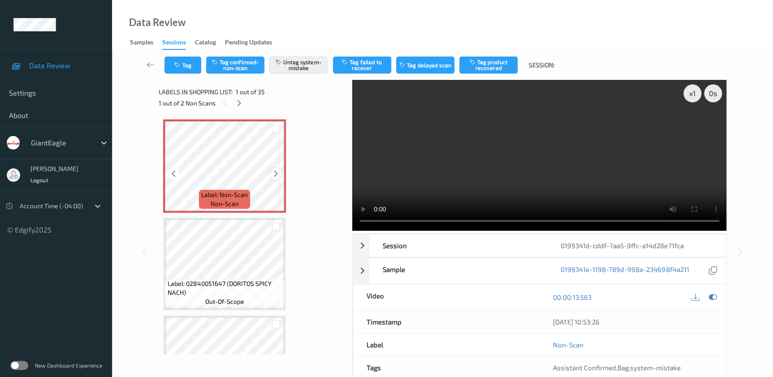
click at [277, 175] on icon at bounding box center [276, 173] width 8 height 8
click at [481, 162] on video at bounding box center [539, 155] width 374 height 151
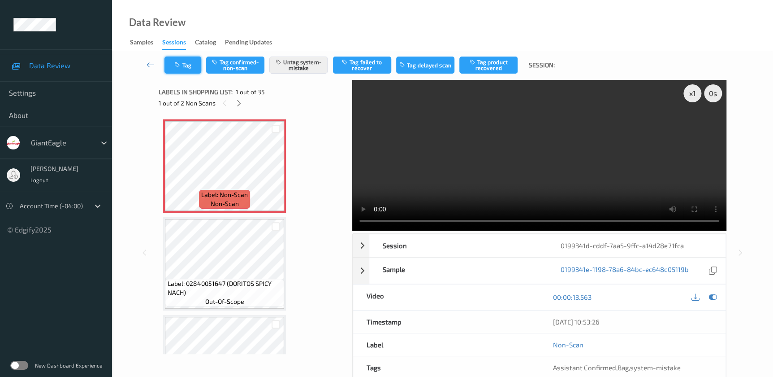
click at [175, 60] on button "Tag" at bounding box center [183, 64] width 37 height 17
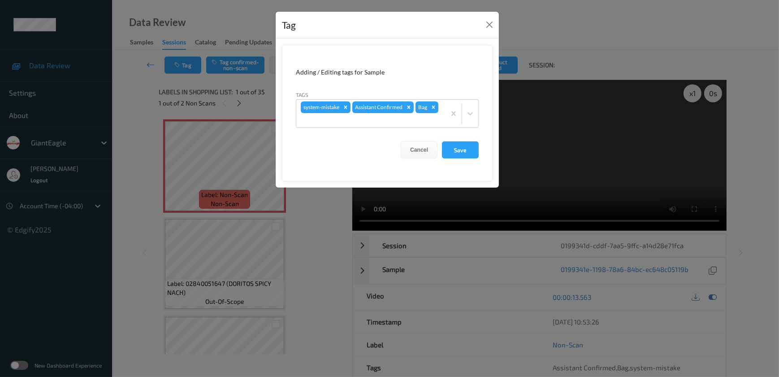
click at [323, 238] on div "Tag Adding / Editing tags for Sample Tags system-mistake Assistant Confirmed Ba…" at bounding box center [389, 188] width 779 height 377
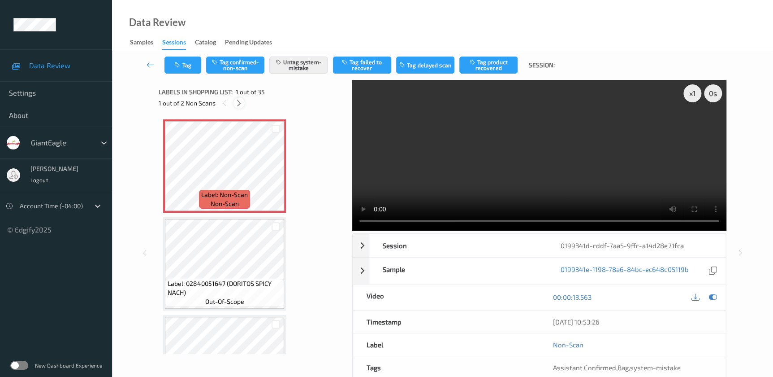
click at [239, 101] on icon at bounding box center [239, 103] width 8 height 8
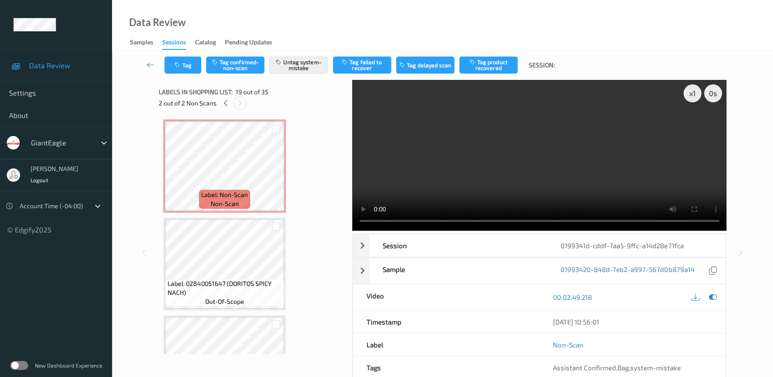
scroll to position [1660, 0]
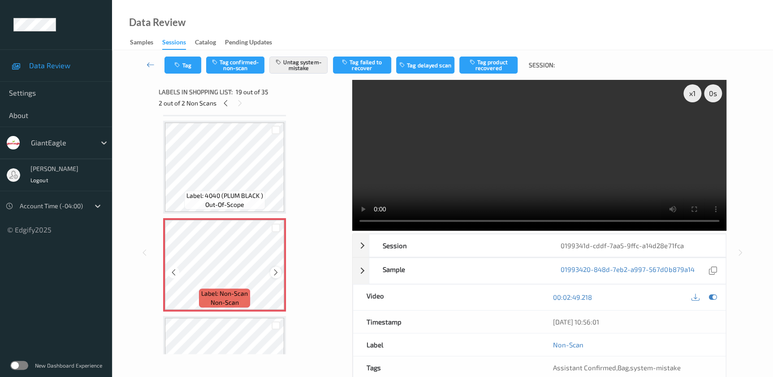
click at [276, 268] on icon at bounding box center [276, 272] width 8 height 8
click at [185, 65] on button "Tag" at bounding box center [183, 64] width 37 height 17
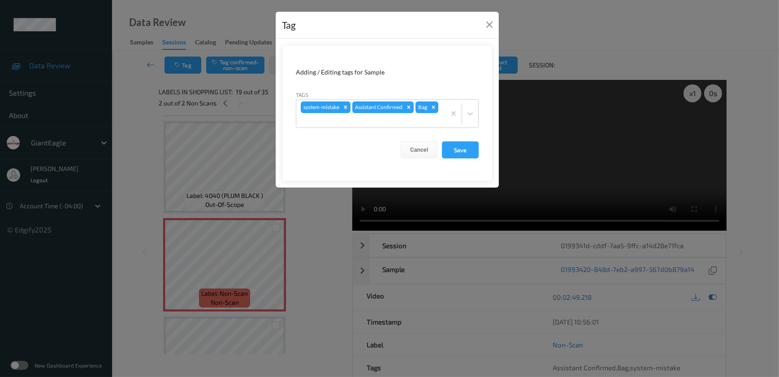
click at [318, 272] on div "Tag Adding / Editing tags for Sample Tags system-mistake Assistant Confirmed Ba…" at bounding box center [389, 188] width 779 height 377
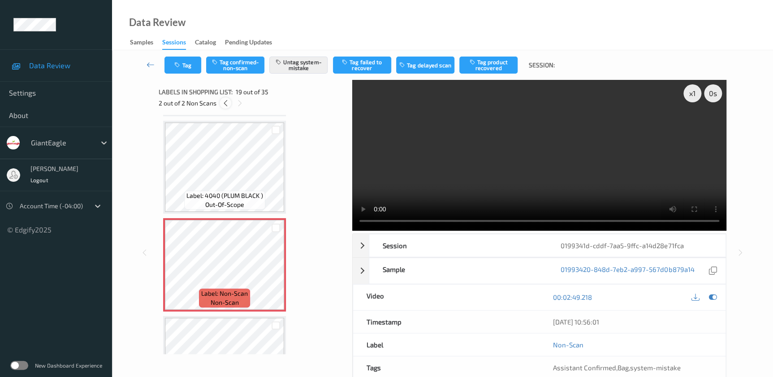
click at [224, 105] on icon at bounding box center [225, 103] width 8 height 8
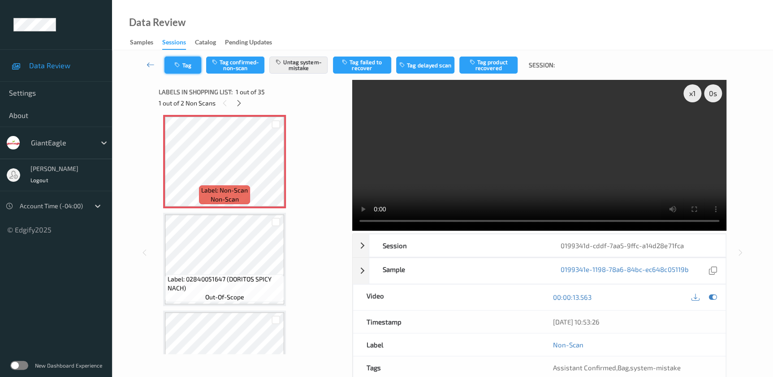
click at [191, 63] on button "Tag" at bounding box center [183, 64] width 37 height 17
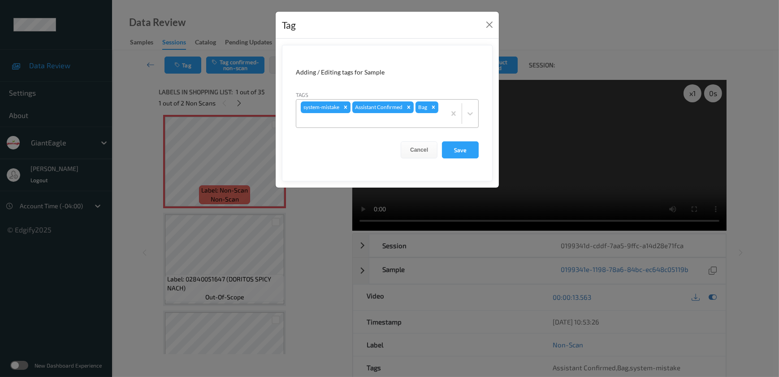
click at [346, 108] on icon "Remove system-mistake" at bounding box center [345, 106] width 3 height 3
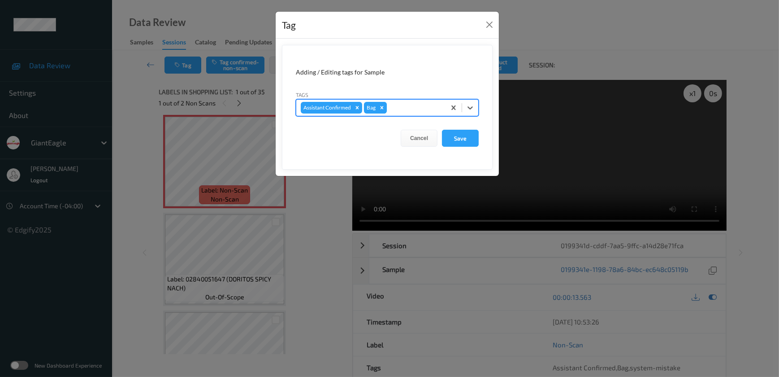
click at [381, 105] on icon "Remove Bag" at bounding box center [382, 107] width 6 height 6
click at [460, 138] on button "Save" at bounding box center [460, 138] width 37 height 17
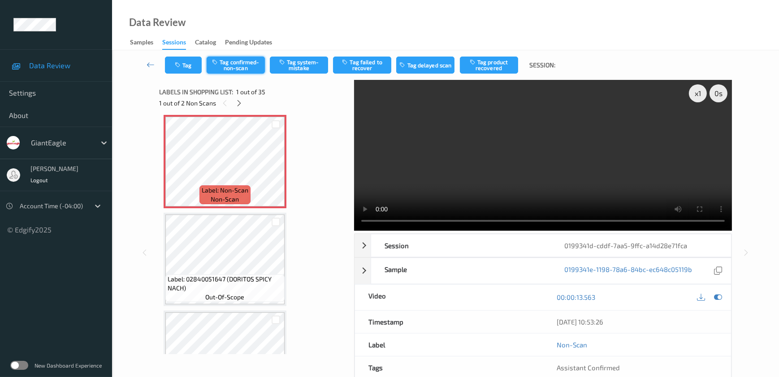
click at [239, 59] on button "Tag confirmed-non-scan" at bounding box center [236, 64] width 58 height 17
click at [487, 65] on button "Tag product recovered" at bounding box center [489, 64] width 58 height 17
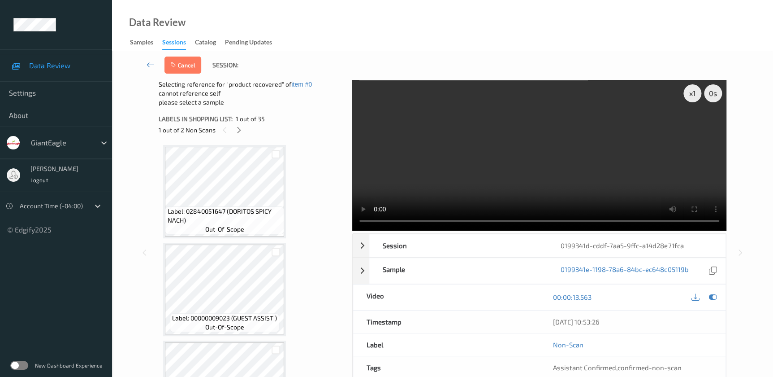
scroll to position [86, 0]
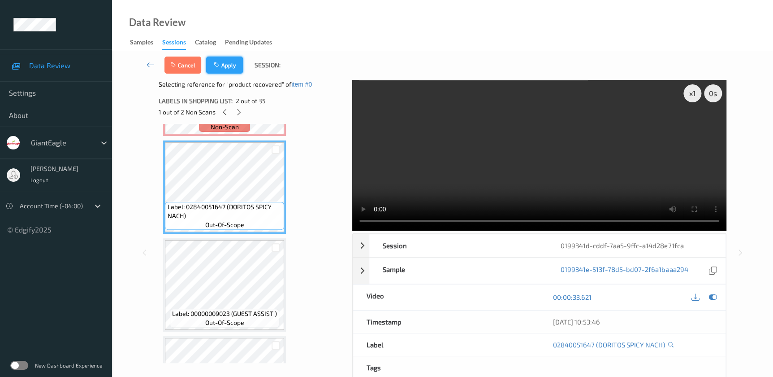
click at [233, 65] on button "Apply" at bounding box center [224, 64] width 37 height 17
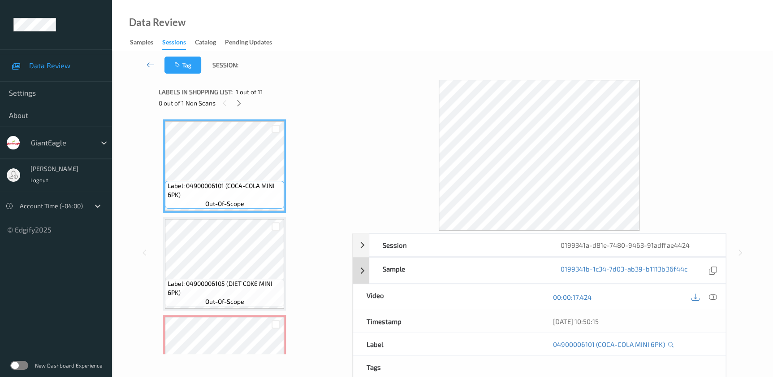
drag, startPoint x: 710, startPoint y: 296, endPoint x: 633, endPoint y: 179, distance: 139.9
click at [710, 296] on icon at bounding box center [713, 297] width 8 height 8
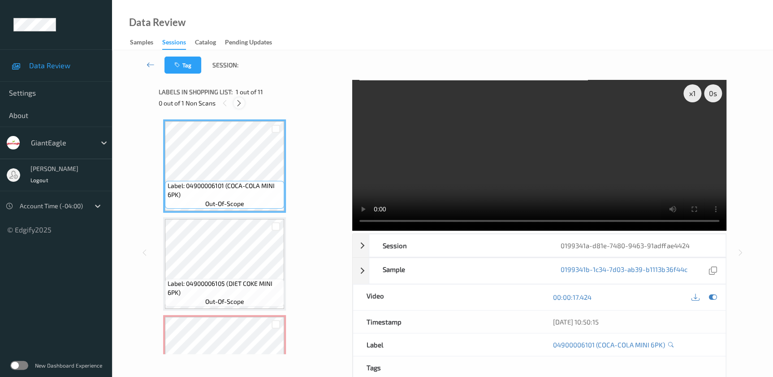
click at [236, 99] on icon at bounding box center [239, 103] width 8 height 8
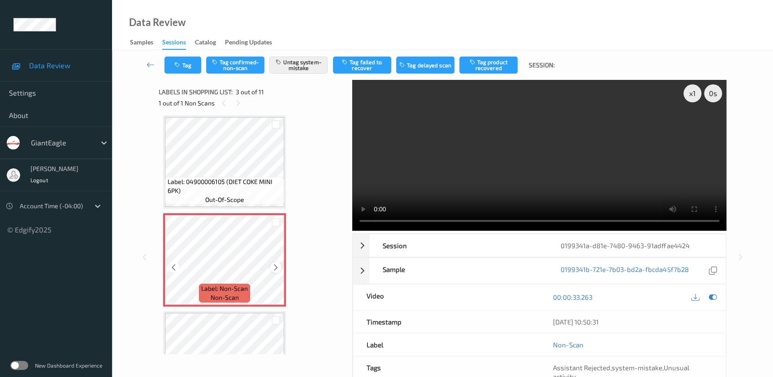
click at [275, 265] on icon at bounding box center [276, 267] width 8 height 8
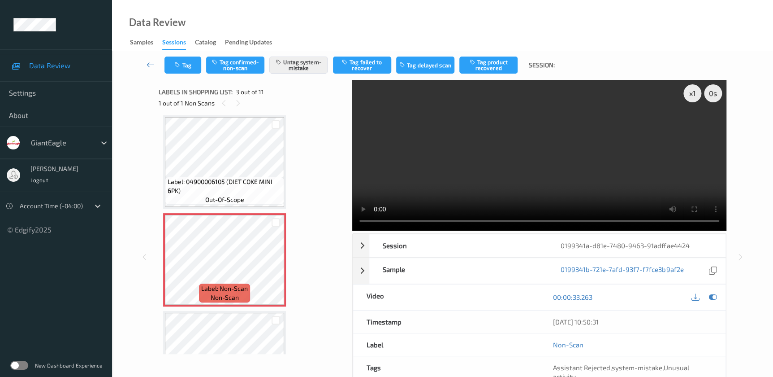
click at [559, 156] on video at bounding box center [539, 155] width 374 height 151
click at [175, 66] on icon "button" at bounding box center [178, 65] width 8 height 6
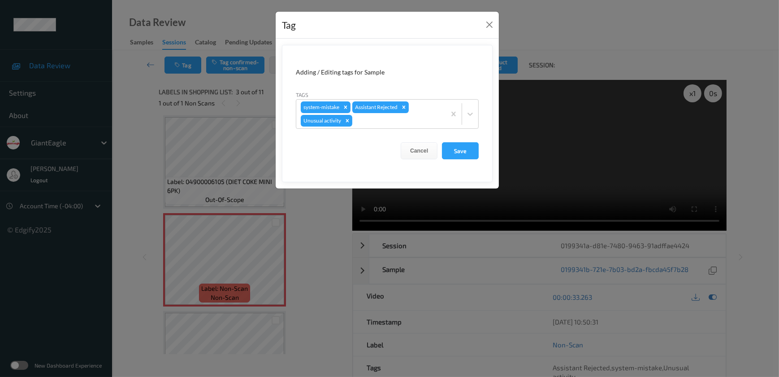
click at [330, 245] on div "Tag Adding / Editing tags for Sample Tags system-mistake Assistant Rejected Unu…" at bounding box center [389, 188] width 779 height 377
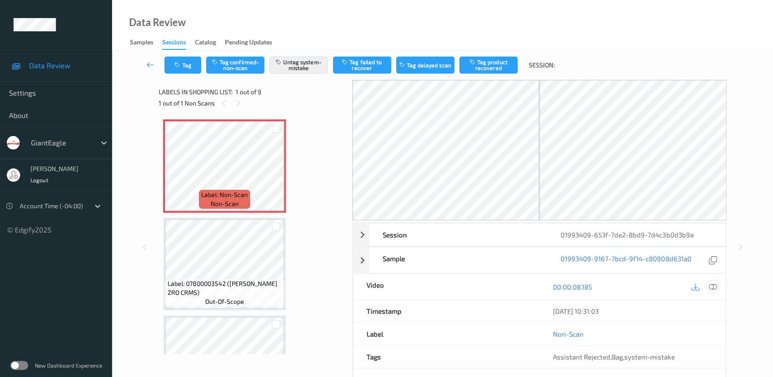
click at [713, 288] on icon at bounding box center [713, 286] width 8 height 8
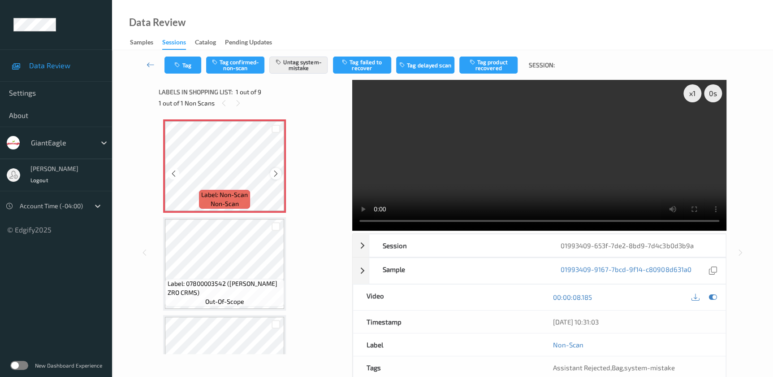
click at [272, 174] on icon at bounding box center [276, 173] width 8 height 8
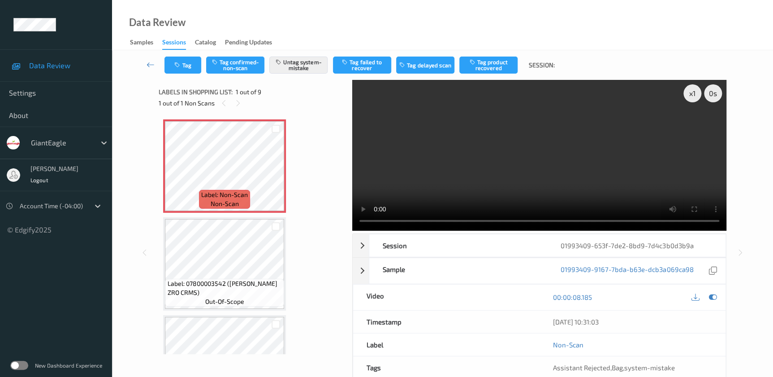
click at [557, 148] on video at bounding box center [539, 155] width 374 height 151
click at [692, 94] on div "x 1" at bounding box center [693, 93] width 18 height 18
click at [692, 94] on div "x 2" at bounding box center [693, 93] width 18 height 18
click at [185, 70] on button "Tag" at bounding box center [183, 64] width 37 height 17
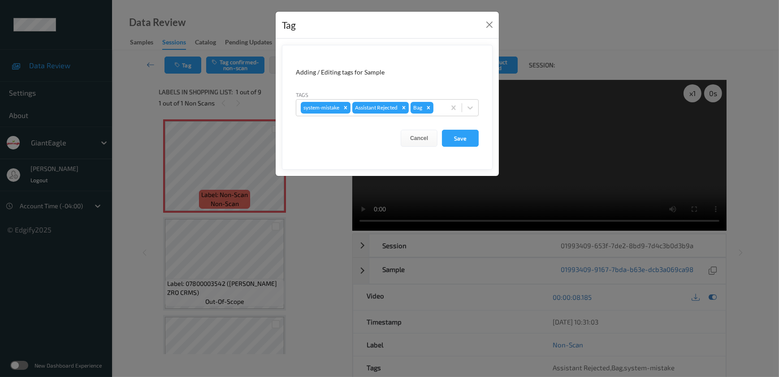
click at [294, 226] on div "Tag Adding / Editing tags for Sample Tags system-mistake Assistant Rejected Bag…" at bounding box center [389, 188] width 779 height 377
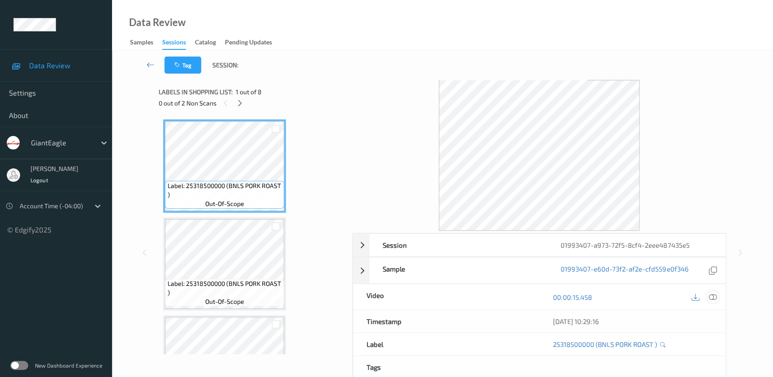
click at [711, 295] on icon at bounding box center [713, 297] width 8 height 8
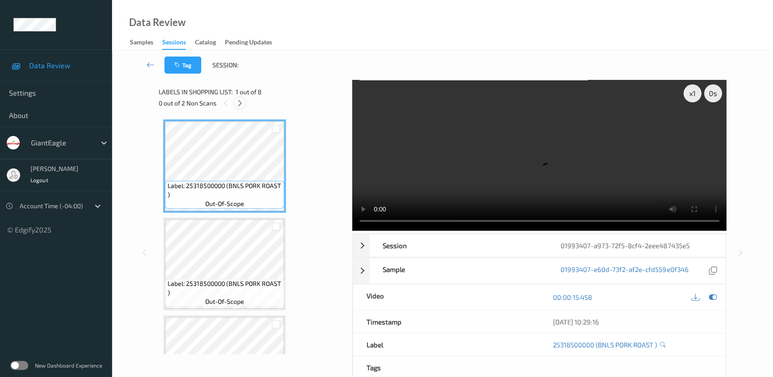
click at [240, 106] on icon at bounding box center [240, 103] width 8 height 8
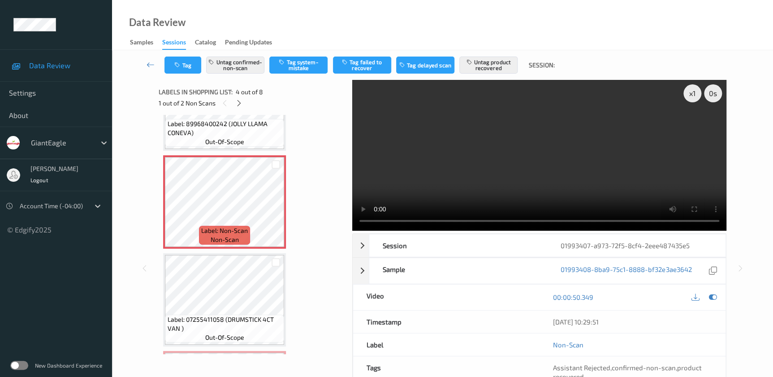
scroll to position [285, 0]
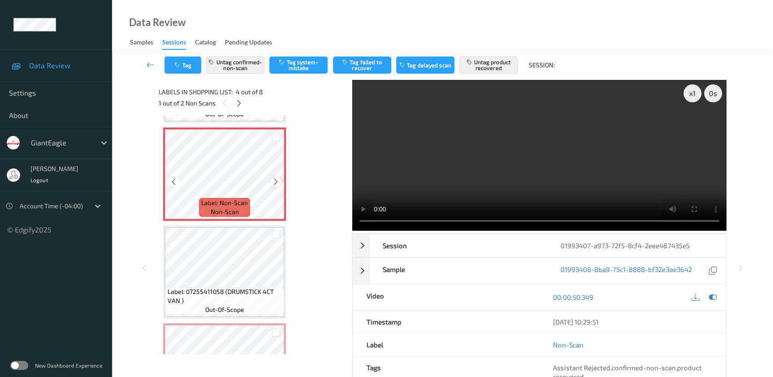
click at [277, 181] on icon at bounding box center [276, 182] width 8 height 8
click at [520, 170] on video at bounding box center [539, 155] width 374 height 151
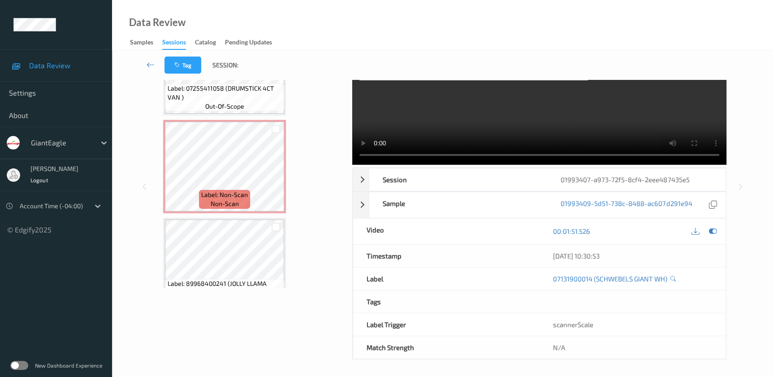
scroll to position [382, 0]
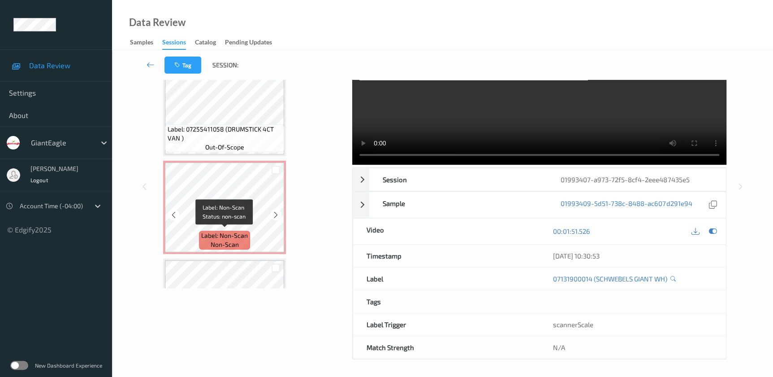
click at [236, 234] on span "Label: Non-Scan" at bounding box center [224, 235] width 47 height 9
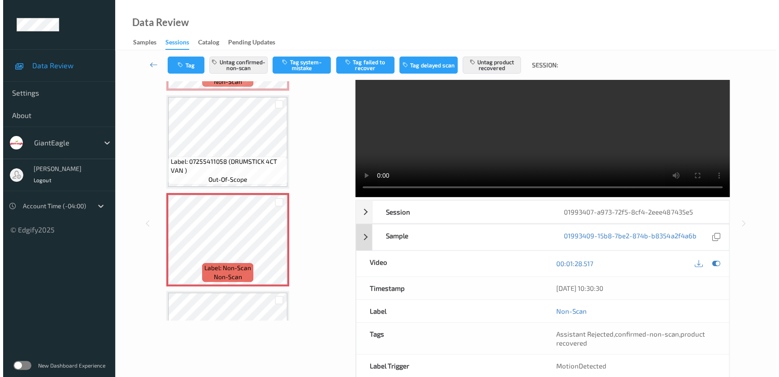
scroll to position [0, 0]
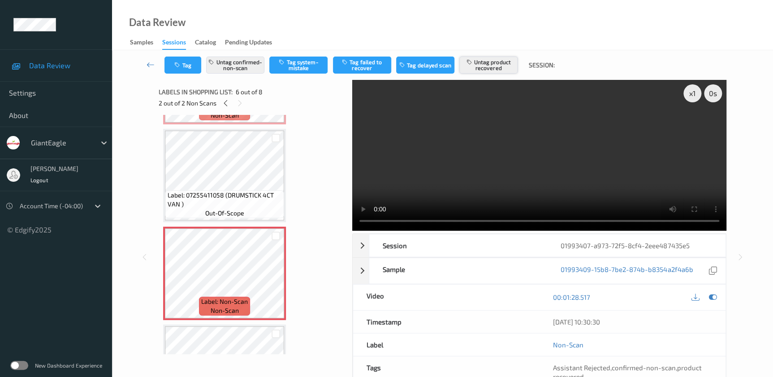
click at [481, 65] on button "Untag product recovered" at bounding box center [489, 64] width 58 height 17
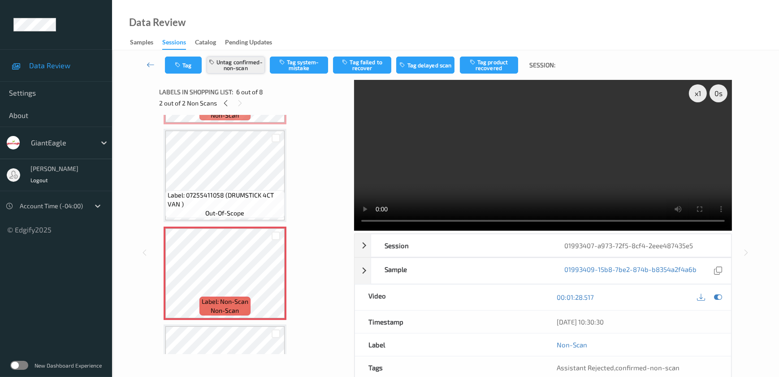
click at [233, 65] on button "Untag confirmed-non-scan" at bounding box center [236, 64] width 58 height 17
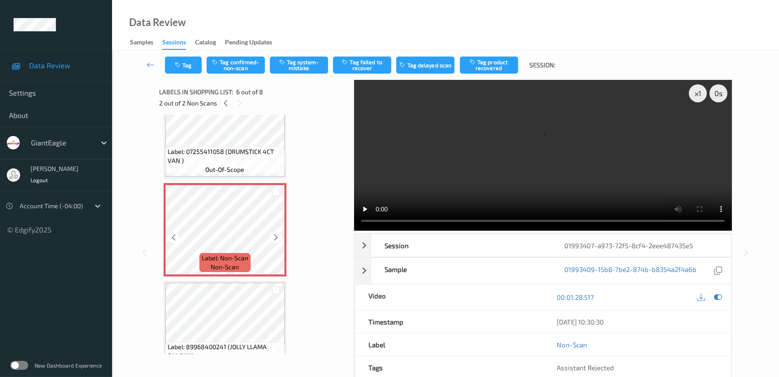
scroll to position [422, 0]
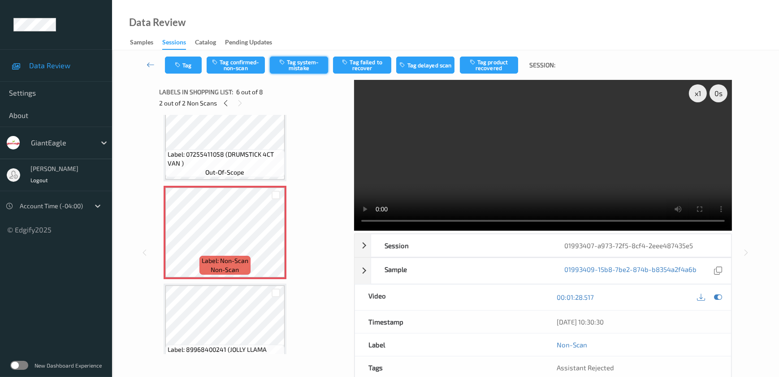
click at [307, 57] on button "Tag system-mistake" at bounding box center [299, 64] width 58 height 17
click at [185, 62] on button "Tag" at bounding box center [183, 64] width 37 height 17
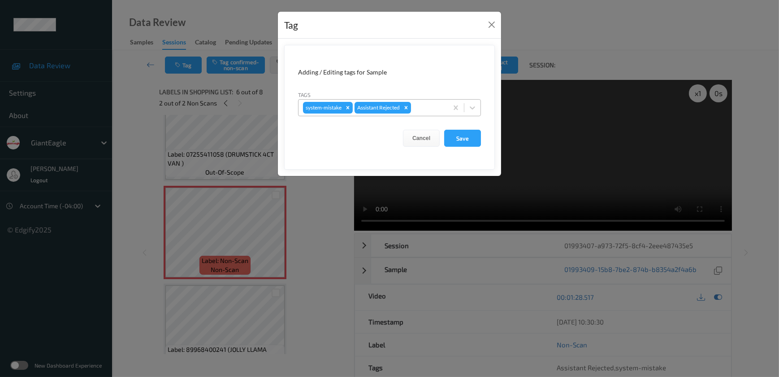
click at [421, 107] on div at bounding box center [428, 107] width 30 height 11
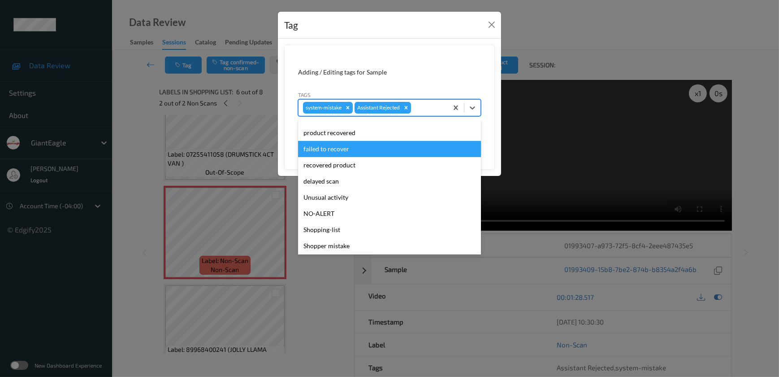
scroll to position [95, 0]
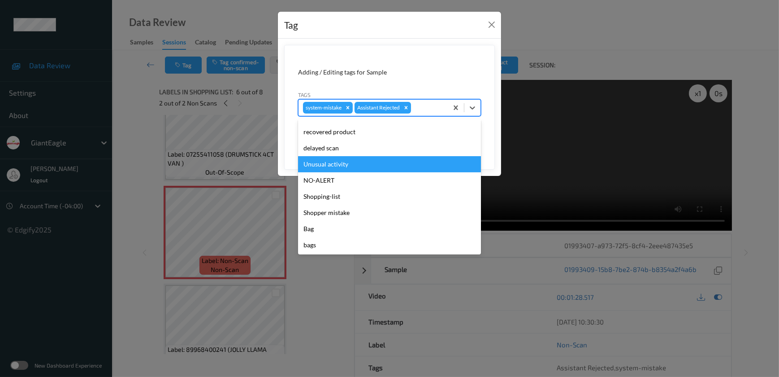
click at [347, 164] on div "Unusual activity" at bounding box center [389, 164] width 183 height 16
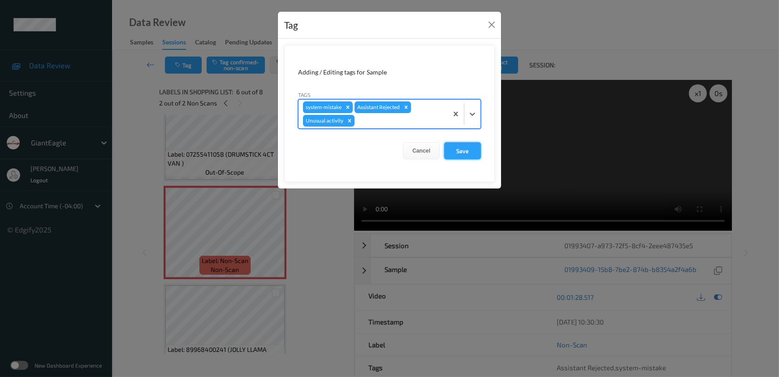
click at [459, 148] on button "Save" at bounding box center [462, 150] width 37 height 17
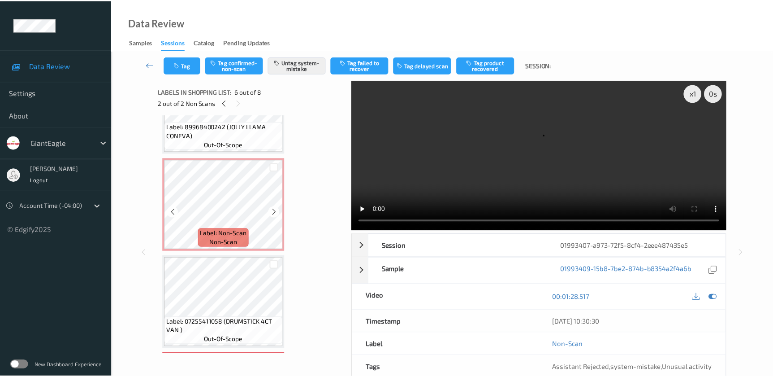
scroll to position [300, 0]
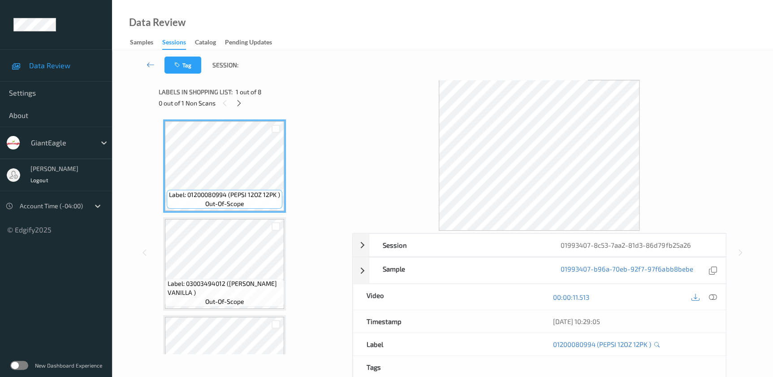
drag, startPoint x: 714, startPoint y: 295, endPoint x: 443, endPoint y: 20, distance: 385.8
click at [714, 295] on icon at bounding box center [713, 297] width 8 height 8
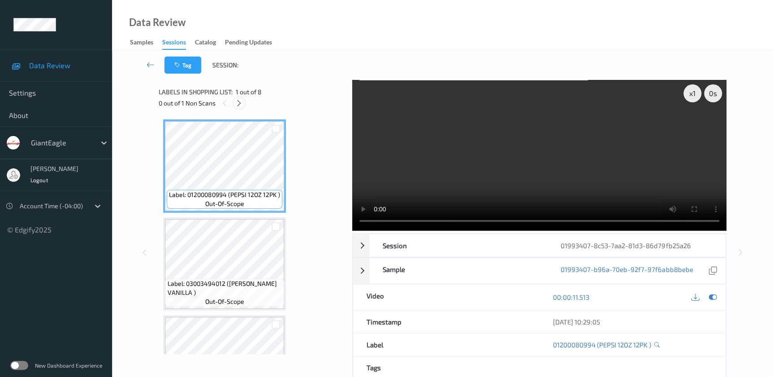
click at [239, 103] on icon at bounding box center [239, 103] width 8 height 8
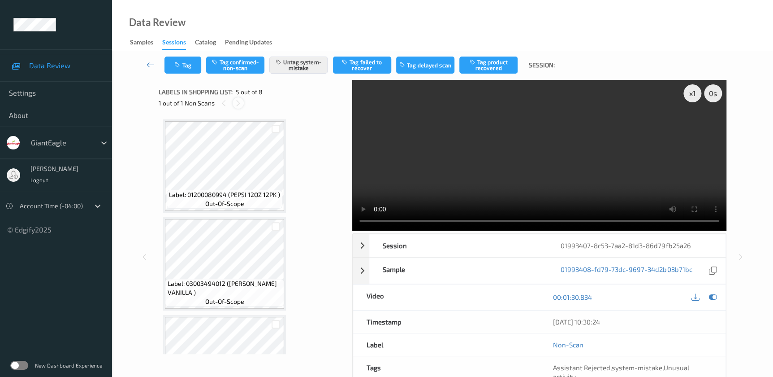
scroll to position [296, 0]
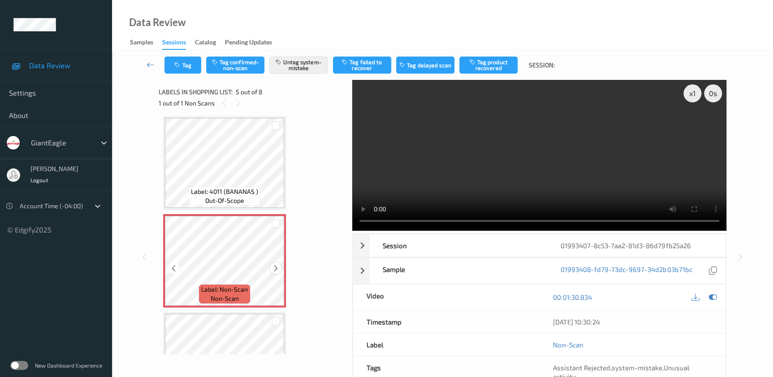
click at [278, 265] on icon at bounding box center [276, 268] width 8 height 8
click at [557, 157] on video at bounding box center [539, 155] width 374 height 151
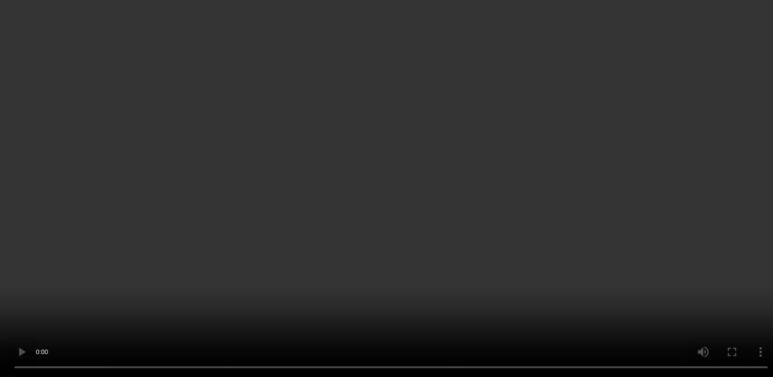
scroll to position [300, 0]
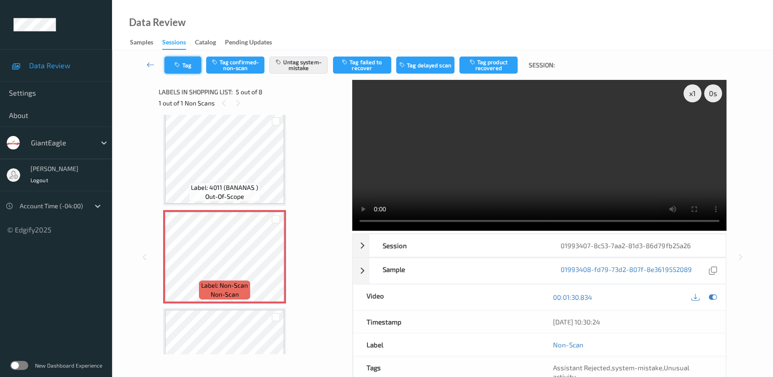
click at [169, 59] on button "Tag" at bounding box center [183, 64] width 37 height 17
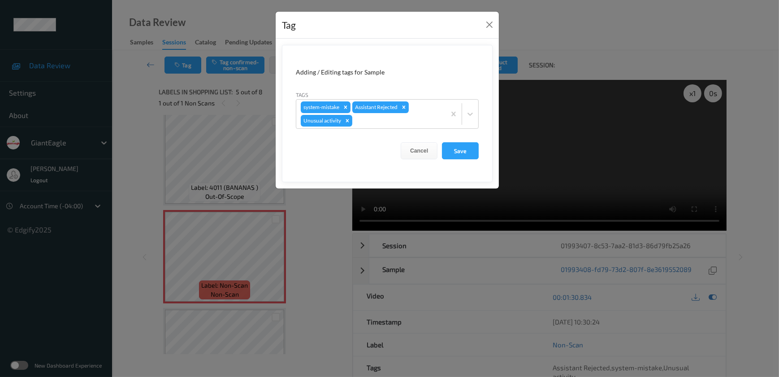
drag, startPoint x: 307, startPoint y: 211, endPoint x: 280, endPoint y: 91, distance: 122.7
click at [307, 211] on div "Tag Adding / Editing tags for Sample Tags system-mistake Assistant Rejected Unu…" at bounding box center [389, 188] width 779 height 377
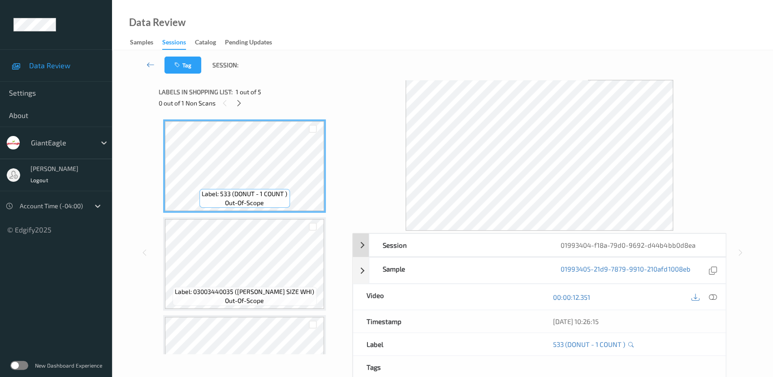
drag, startPoint x: 714, startPoint y: 295, endPoint x: 564, endPoint y: 155, distance: 204.9
click at [714, 295] on icon at bounding box center [713, 297] width 8 height 8
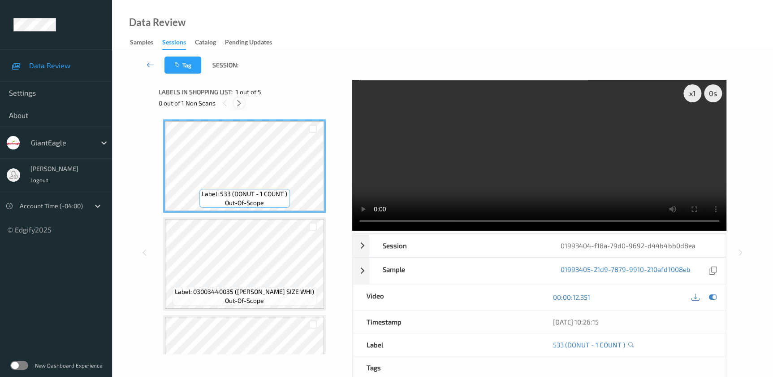
click at [240, 102] on icon at bounding box center [239, 103] width 8 height 8
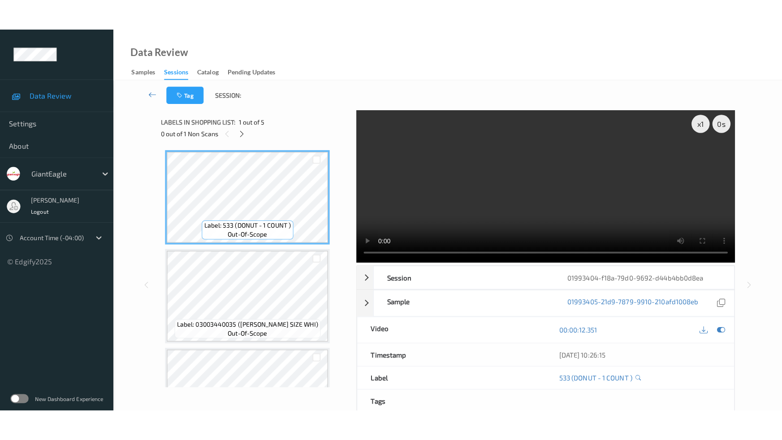
scroll to position [200, 0]
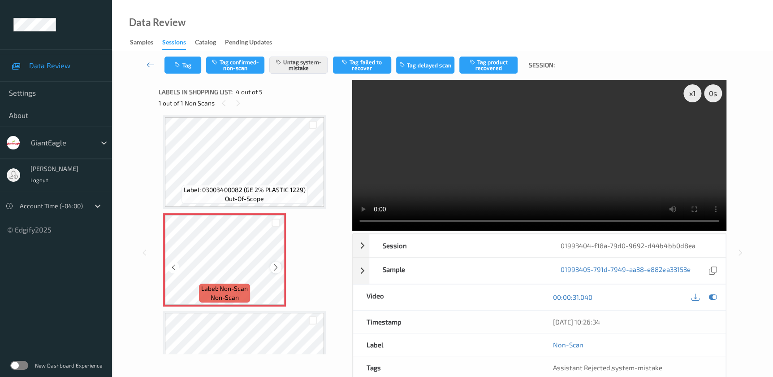
click at [274, 264] on icon at bounding box center [276, 267] width 8 height 8
click at [591, 168] on video at bounding box center [539, 155] width 374 height 151
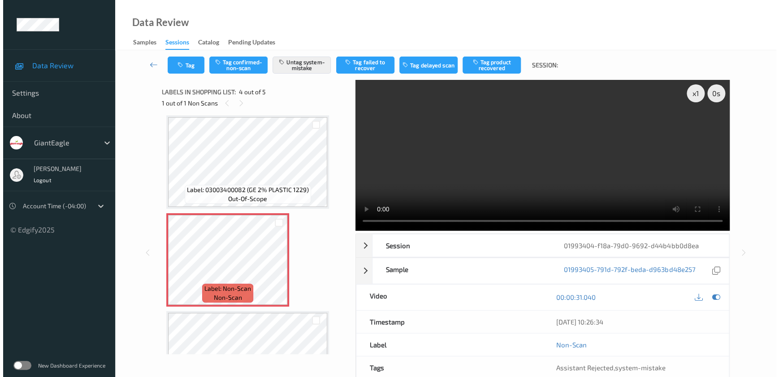
scroll to position [189, 0]
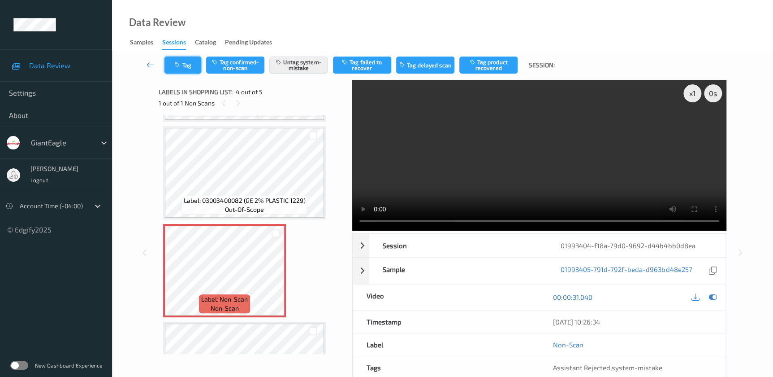
click at [178, 61] on button "Tag" at bounding box center [183, 64] width 37 height 17
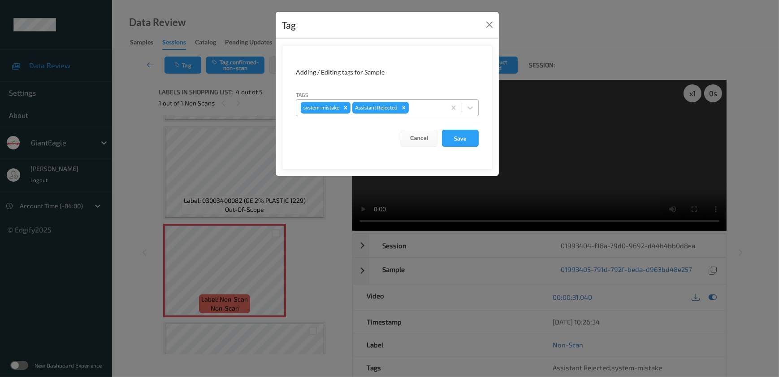
drag, startPoint x: 418, startPoint y: 106, endPoint x: 417, endPoint y: 111, distance: 4.7
click at [419, 106] on div at bounding box center [426, 107] width 30 height 11
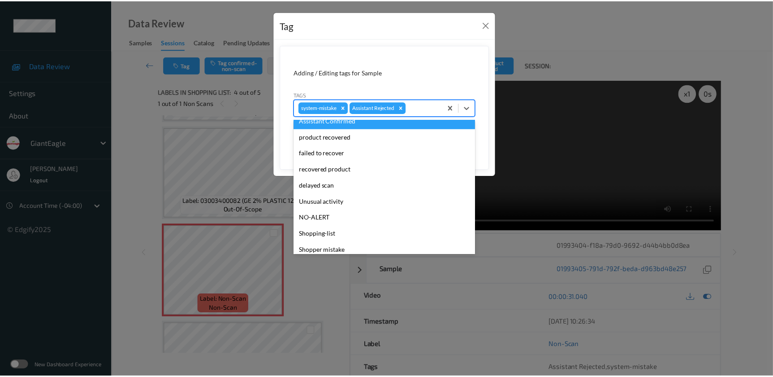
scroll to position [95, 0]
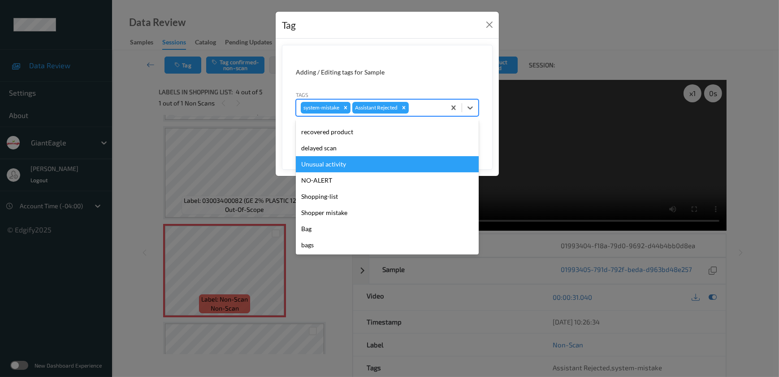
click at [336, 161] on div "Unusual activity" at bounding box center [387, 164] width 183 height 16
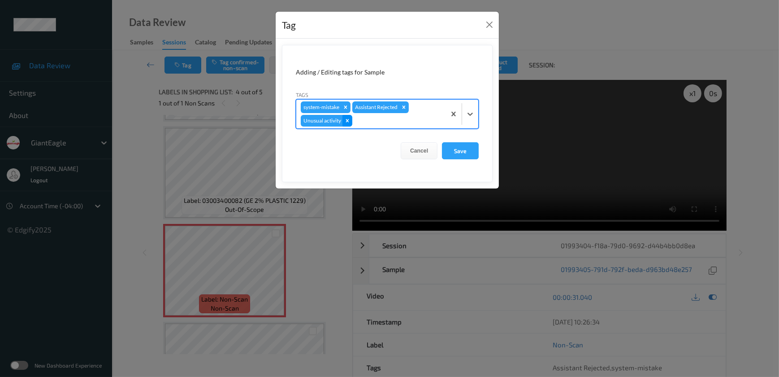
click at [347, 121] on icon "Remove Unusual activity" at bounding box center [347, 120] width 6 height 6
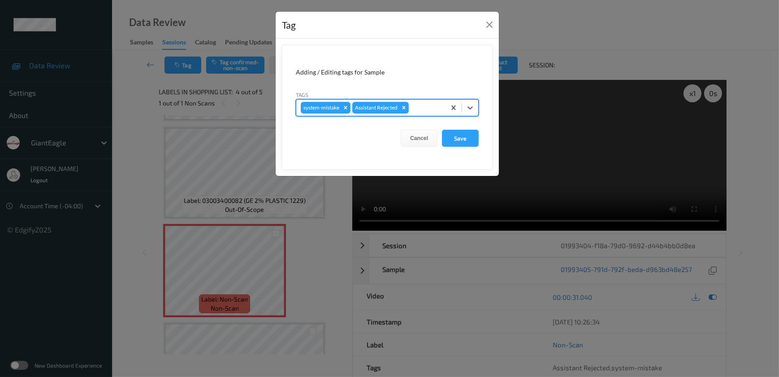
click at [307, 243] on div "Tag Adding / Editing tags for Sample Tags option Unusual activity, deselected. …" at bounding box center [389, 188] width 779 height 377
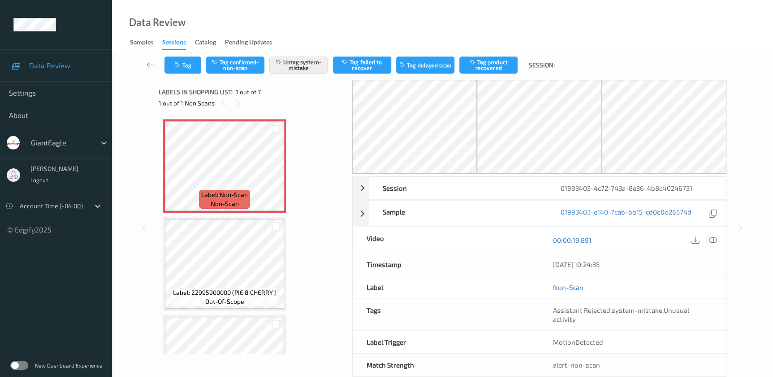
click at [713, 239] on icon at bounding box center [713, 240] width 8 height 8
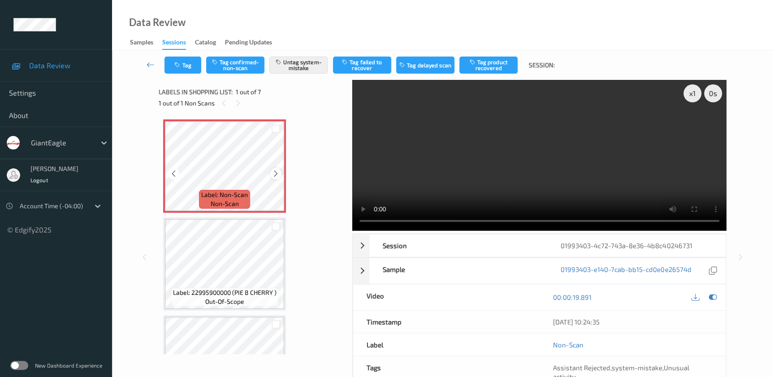
click at [274, 174] on icon at bounding box center [276, 173] width 8 height 8
click at [536, 176] on video at bounding box center [539, 155] width 374 height 151
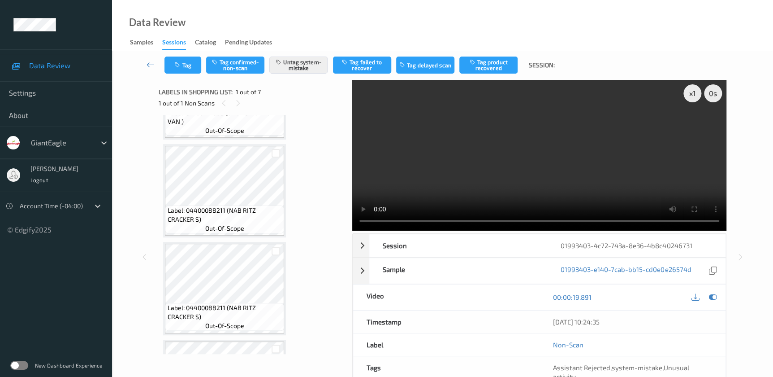
scroll to position [366, 0]
click at [686, 92] on div "x 1" at bounding box center [693, 93] width 18 height 18
click at [187, 61] on button "Tag" at bounding box center [183, 64] width 37 height 17
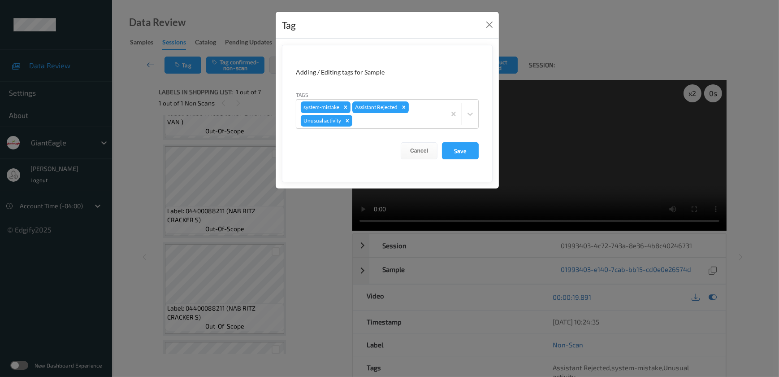
click at [327, 206] on div "Tag Adding / Editing tags for Sample Tags system-mistake Assistant Rejected Unu…" at bounding box center [389, 188] width 779 height 377
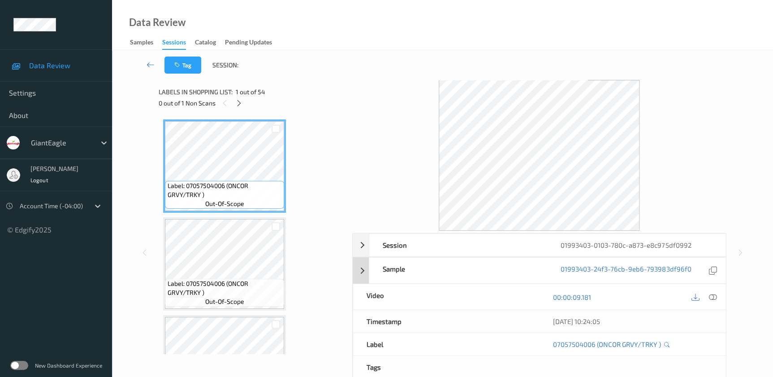
drag, startPoint x: 712, startPoint y: 297, endPoint x: 602, endPoint y: 194, distance: 150.3
click at [712, 297] on icon at bounding box center [713, 297] width 8 height 8
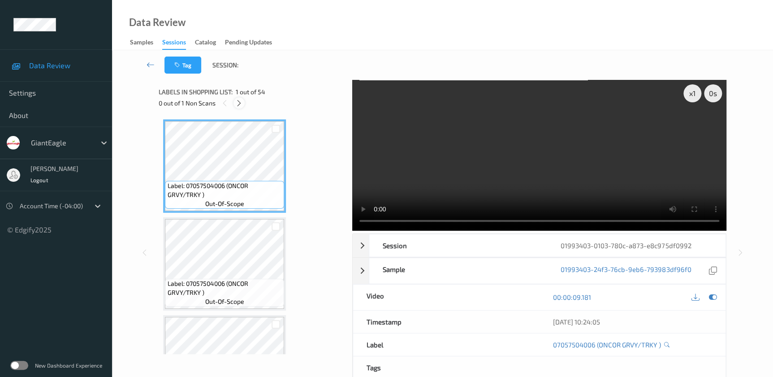
click at [242, 101] on icon at bounding box center [239, 103] width 8 height 8
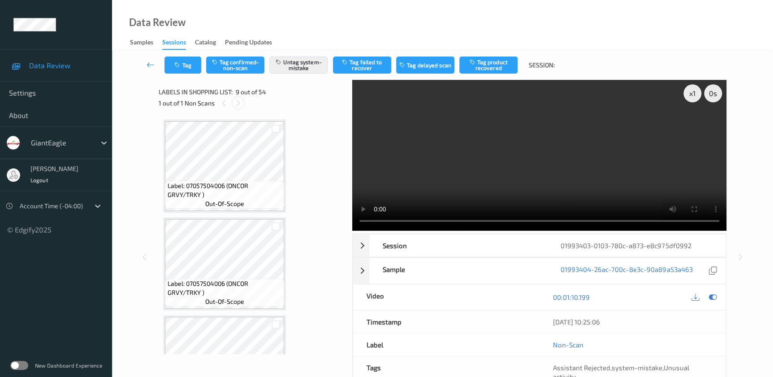
scroll to position [686, 0]
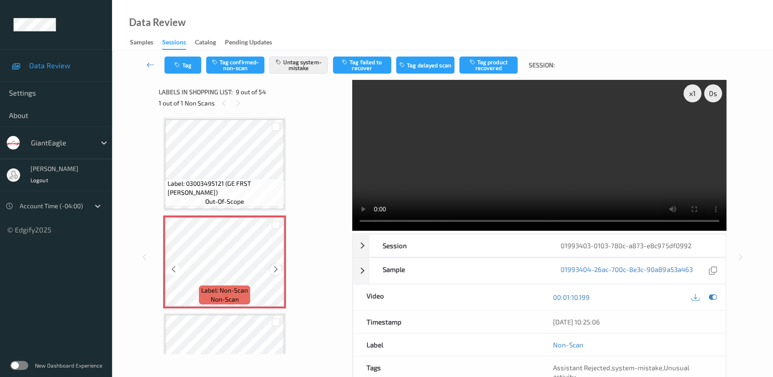
click at [275, 265] on icon at bounding box center [276, 269] width 8 height 8
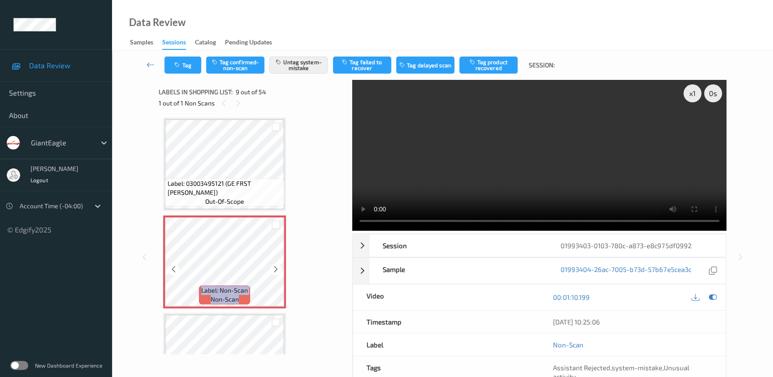
click at [275, 265] on icon at bounding box center [276, 269] width 8 height 8
click at [272, 268] on icon at bounding box center [276, 269] width 8 height 8
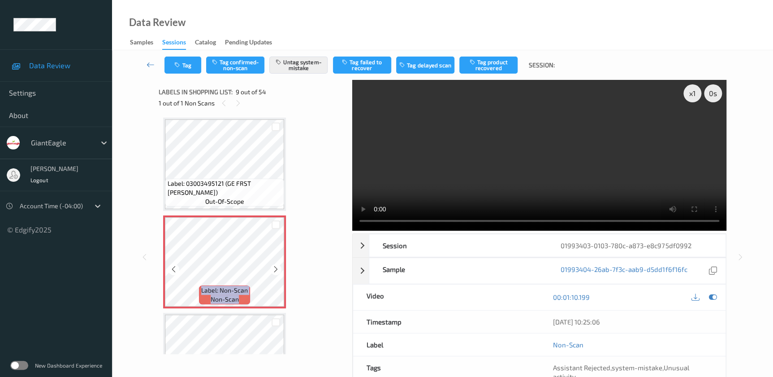
click at [272, 268] on icon at bounding box center [276, 269] width 8 height 8
click at [536, 152] on video at bounding box center [539, 155] width 374 height 151
click at [189, 67] on button "Tag" at bounding box center [183, 64] width 37 height 17
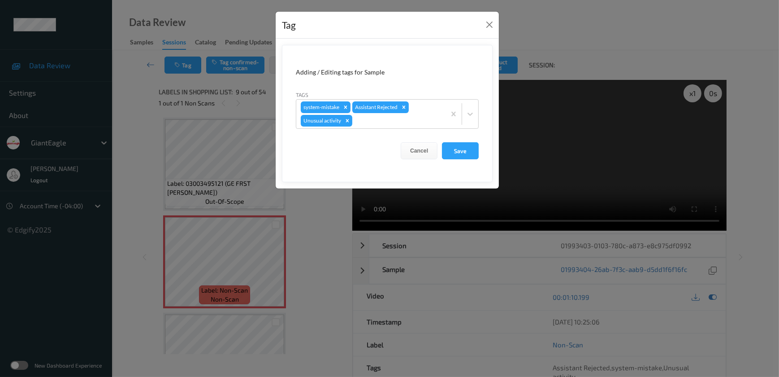
click at [324, 232] on div "Tag Adding / Editing tags for Sample Tags system-mistake Assistant Rejected Unu…" at bounding box center [389, 188] width 779 height 377
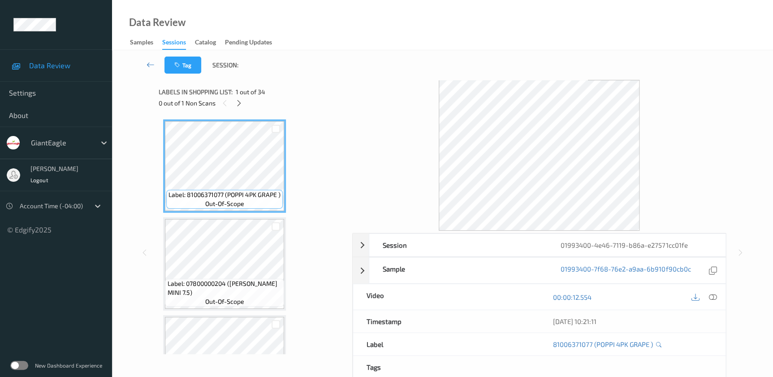
drag, startPoint x: 713, startPoint y: 296, endPoint x: 692, endPoint y: 272, distance: 32.4
click at [713, 296] on icon at bounding box center [713, 297] width 8 height 8
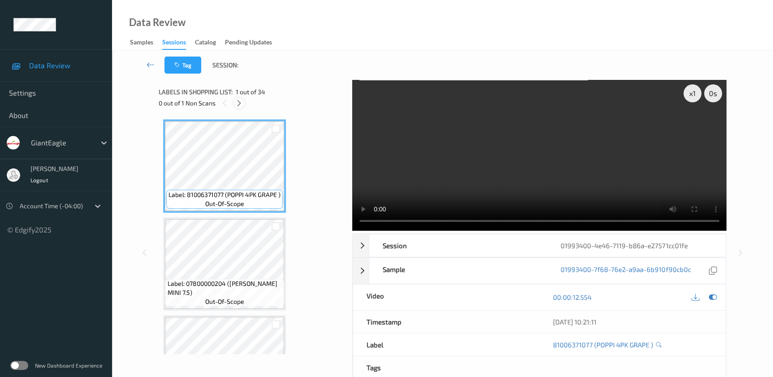
click at [239, 104] on icon at bounding box center [239, 103] width 8 height 8
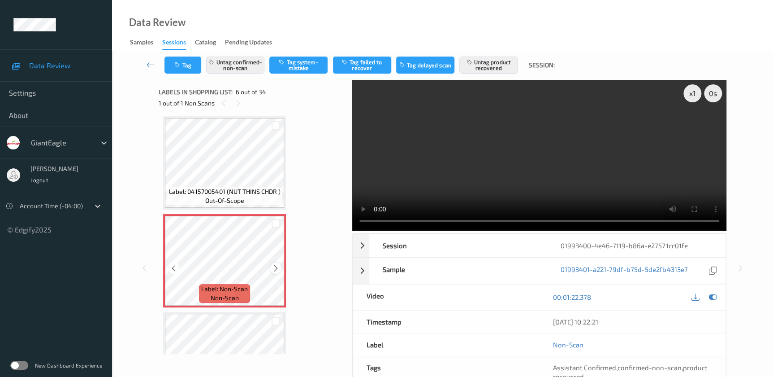
click at [279, 266] on icon at bounding box center [276, 268] width 8 height 8
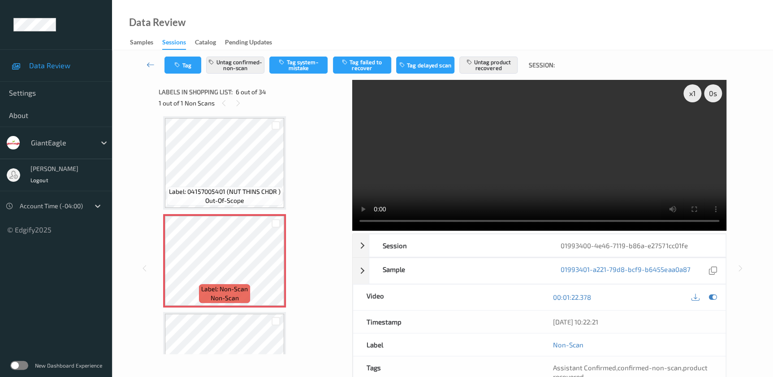
click at [507, 179] on video at bounding box center [539, 155] width 374 height 151
click at [697, 92] on div "x 1" at bounding box center [693, 93] width 18 height 18
click at [697, 92] on div "x 2" at bounding box center [693, 93] width 18 height 18
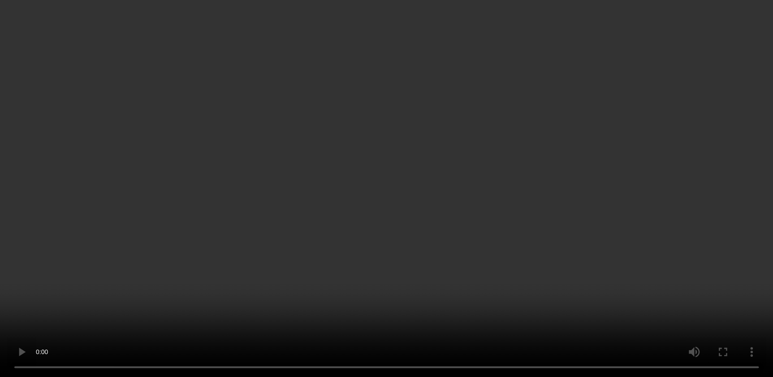
scroll to position [475, 0]
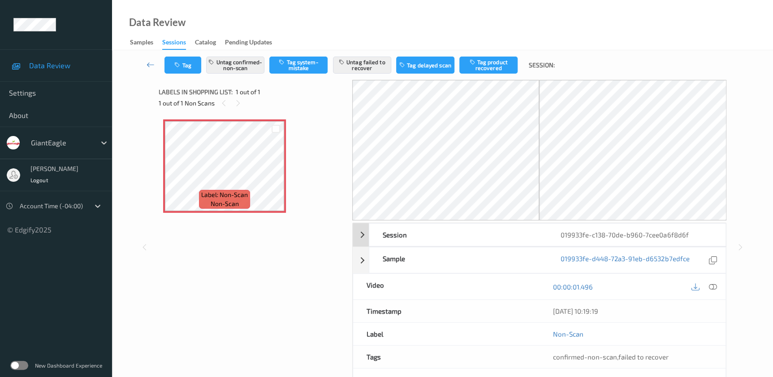
drag, startPoint x: 713, startPoint y: 284, endPoint x: 569, endPoint y: 152, distance: 194.5
click at [713, 281] on div at bounding box center [713, 286] width 12 height 12
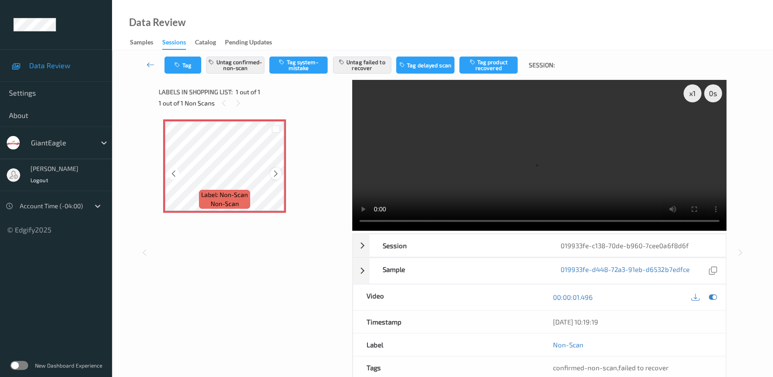
click at [275, 174] on icon at bounding box center [276, 173] width 8 height 8
click at [554, 180] on video at bounding box center [539, 155] width 374 height 151
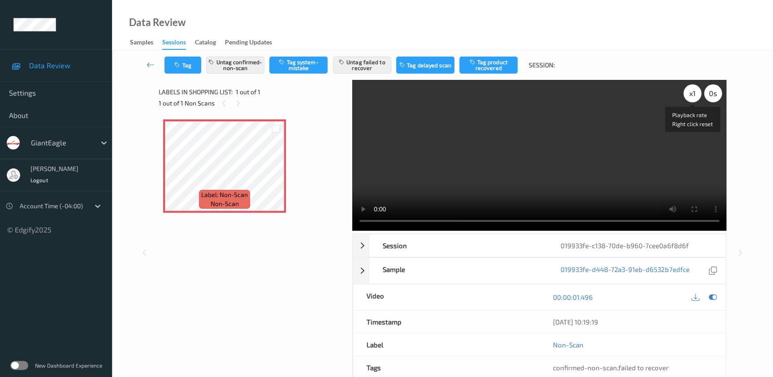
click at [693, 95] on div "x 1" at bounding box center [693, 93] width 18 height 18
click at [693, 95] on div "x 2" at bounding box center [693, 93] width 18 height 18
click at [646, 142] on video at bounding box center [539, 155] width 374 height 151
click at [690, 95] on div "x 4" at bounding box center [693, 93] width 18 height 18
click at [377, 70] on button "Untag failed to recover" at bounding box center [362, 64] width 58 height 17
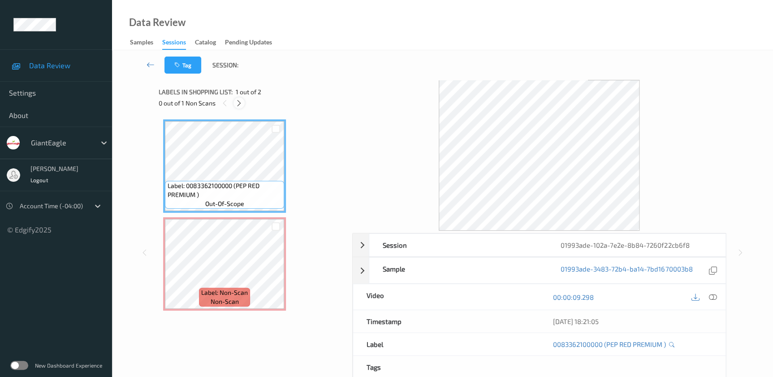
click at [242, 104] on icon at bounding box center [239, 103] width 8 height 8
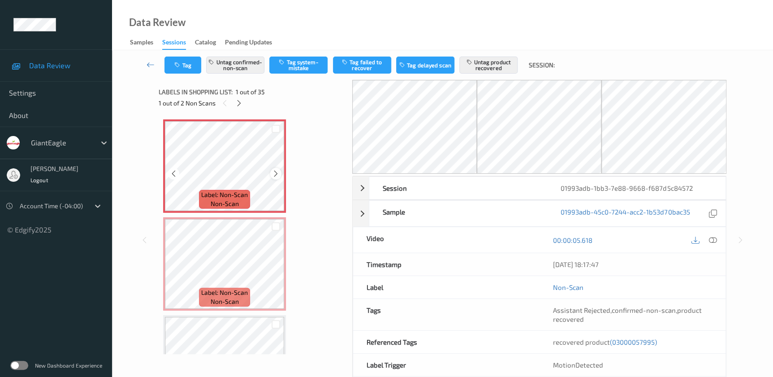
click at [278, 171] on icon at bounding box center [276, 173] width 8 height 8
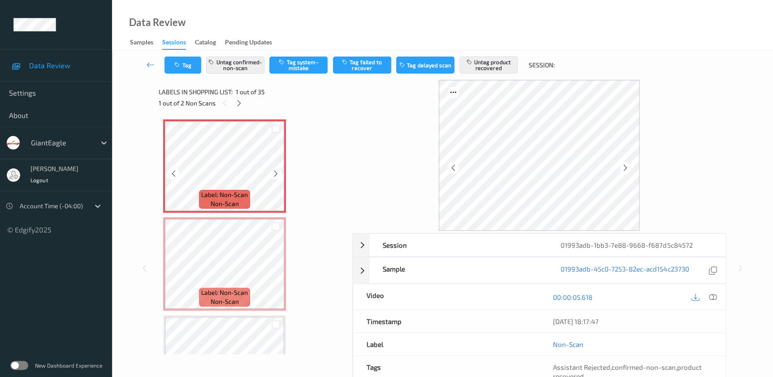
click at [278, 171] on icon at bounding box center [276, 173] width 8 height 8
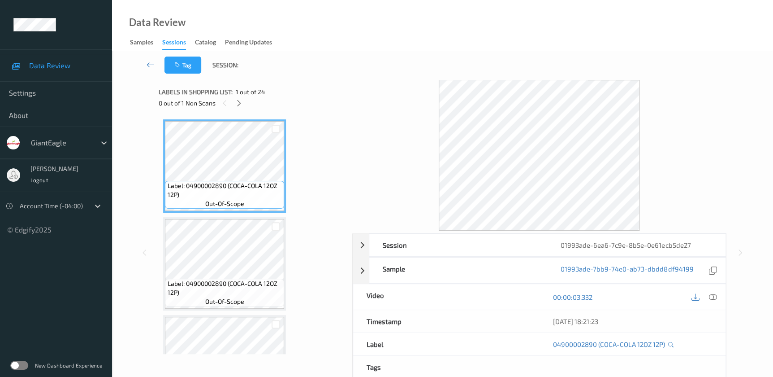
drag, startPoint x: 716, startPoint y: 299, endPoint x: 678, endPoint y: 258, distance: 55.5
click at [716, 299] on icon at bounding box center [713, 297] width 8 height 8
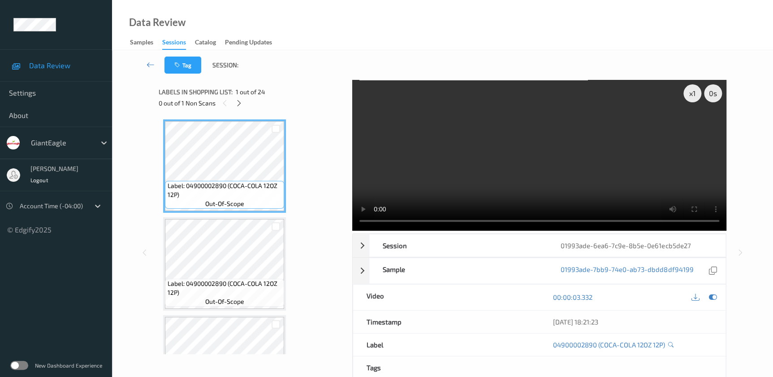
click at [471, 166] on video at bounding box center [539, 155] width 374 height 151
click at [240, 102] on icon at bounding box center [239, 103] width 8 height 8
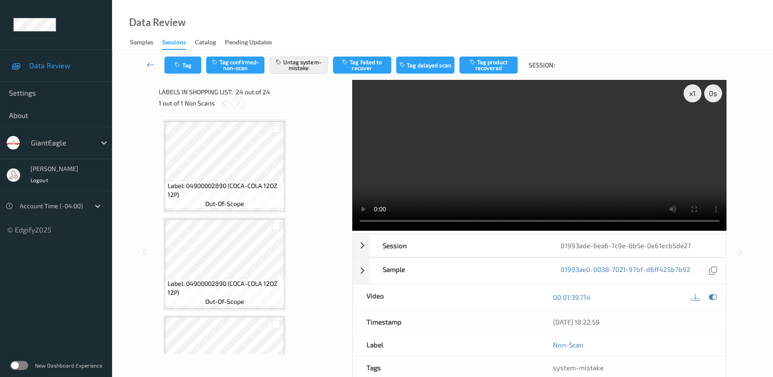
scroll to position [2103, 0]
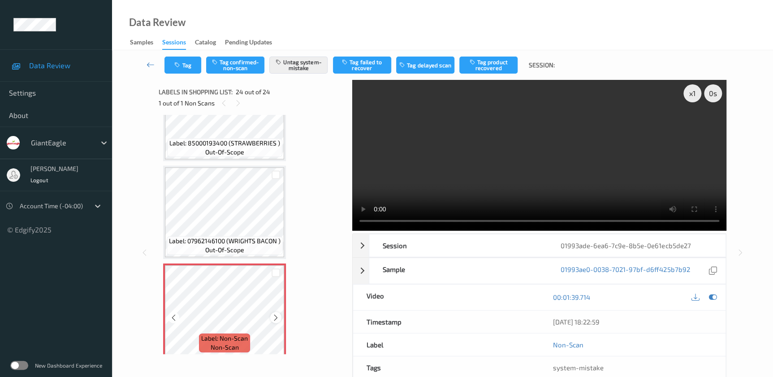
click at [275, 313] on icon at bounding box center [276, 317] width 8 height 8
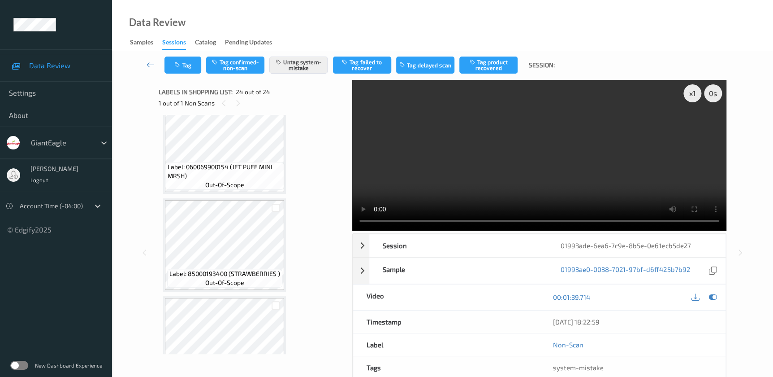
scroll to position [1736, 0]
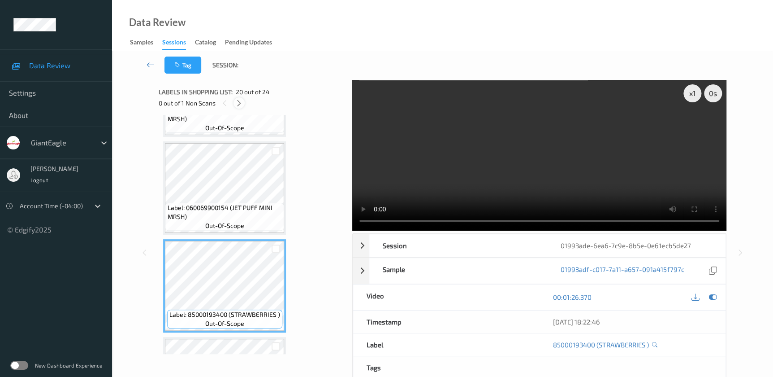
click at [238, 104] on icon at bounding box center [239, 103] width 8 height 8
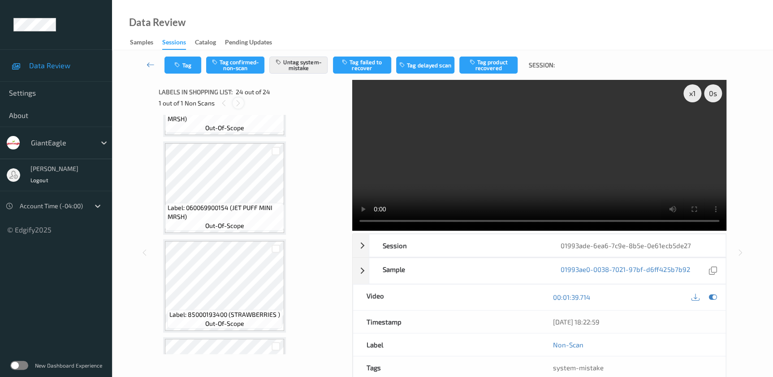
scroll to position [2103, 0]
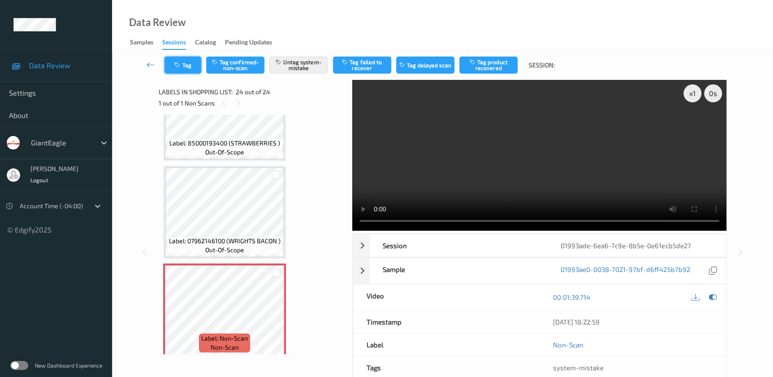
click at [189, 65] on button "Tag" at bounding box center [183, 64] width 37 height 17
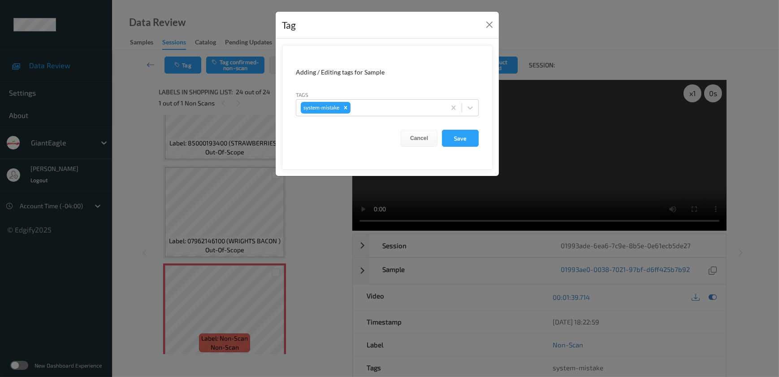
click at [308, 234] on div "Tag Adding / Editing tags for Sample Tags system-mistake Cancel Save" at bounding box center [389, 188] width 779 height 377
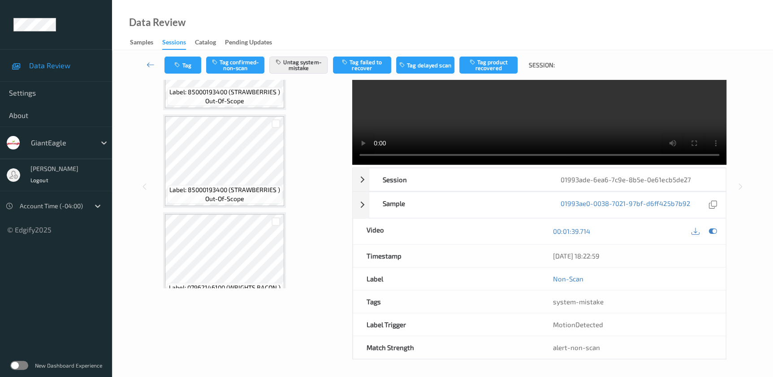
scroll to position [1981, 0]
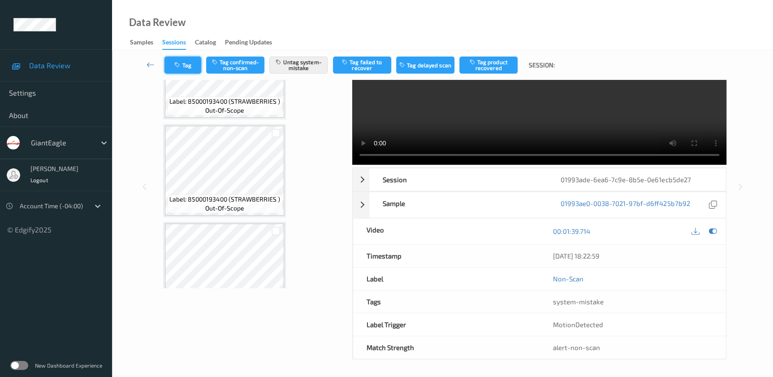
click at [174, 59] on button "Tag" at bounding box center [183, 64] width 37 height 17
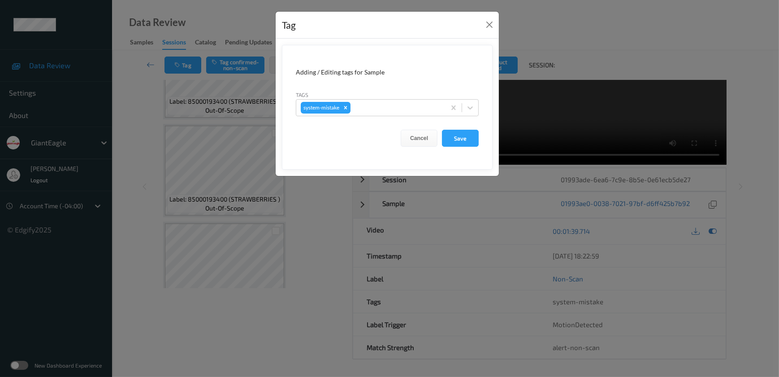
click at [311, 247] on div "Tag Adding / Editing tags for Sample Tags system-mistake Cancel Save" at bounding box center [389, 188] width 779 height 377
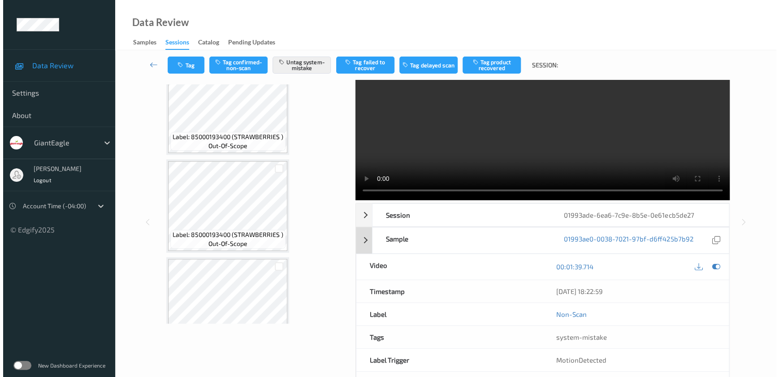
scroll to position [0, 0]
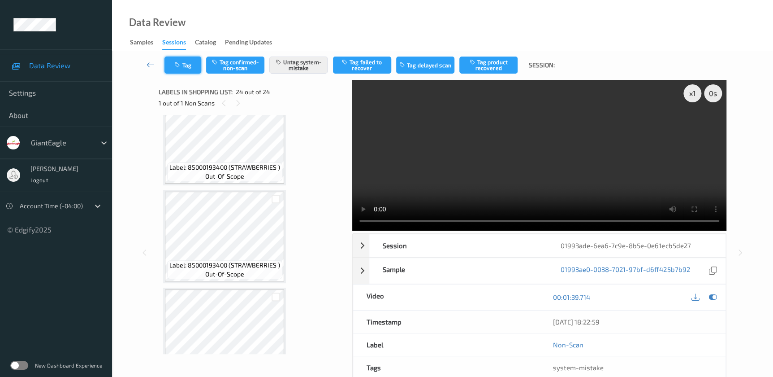
click at [181, 64] on icon "button" at bounding box center [178, 65] width 8 height 6
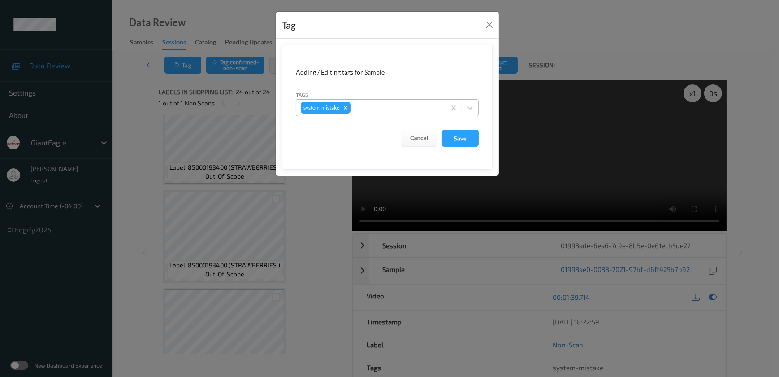
click at [373, 107] on div at bounding box center [396, 107] width 89 height 11
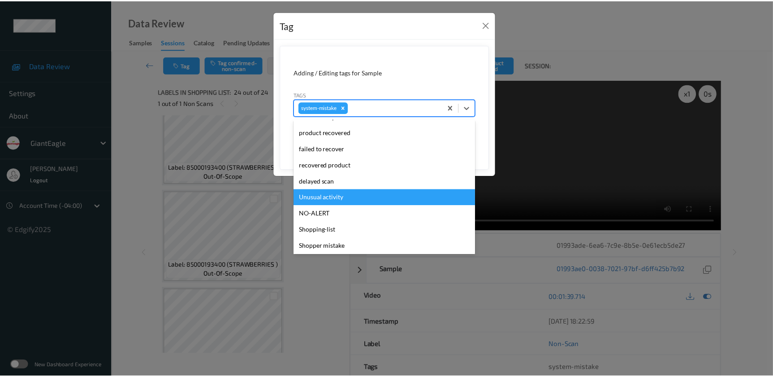
scroll to position [111, 0]
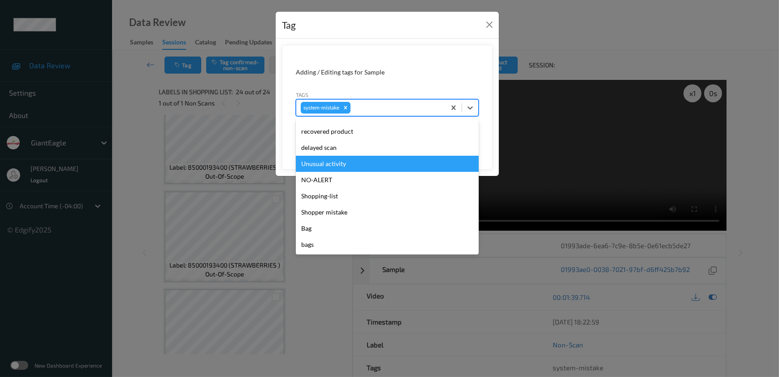
click at [330, 169] on div "Unusual activity" at bounding box center [387, 164] width 183 height 16
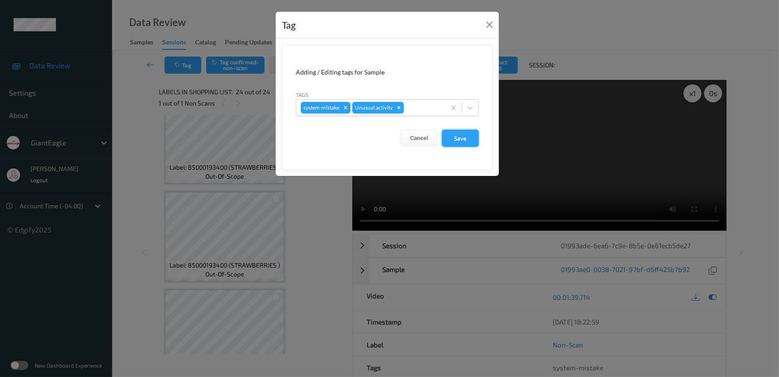
click at [457, 144] on button "Save" at bounding box center [460, 138] width 37 height 17
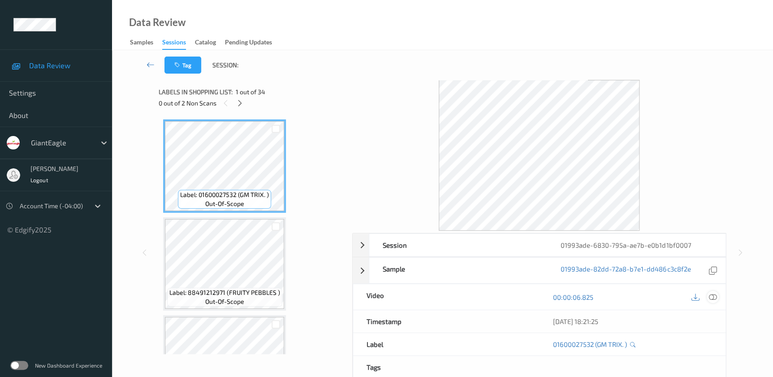
click at [714, 296] on icon at bounding box center [713, 297] width 8 height 8
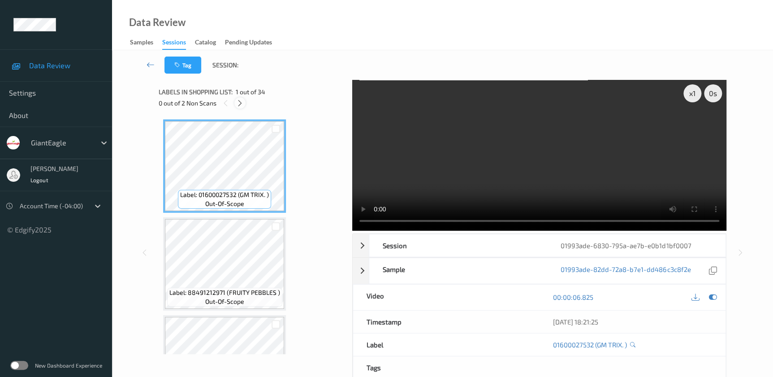
click at [236, 104] on icon at bounding box center [240, 103] width 8 height 8
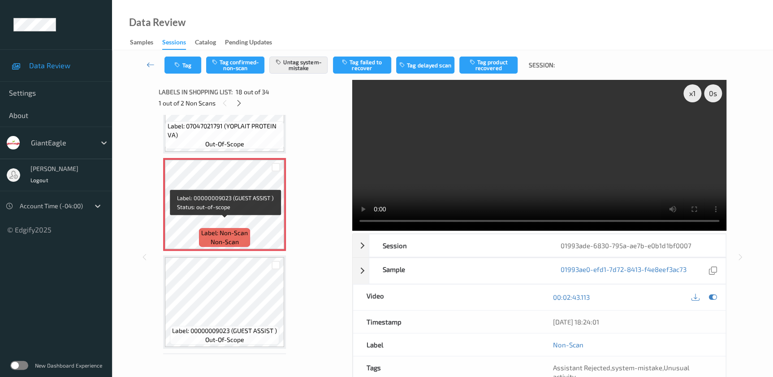
scroll to position [1604, 0]
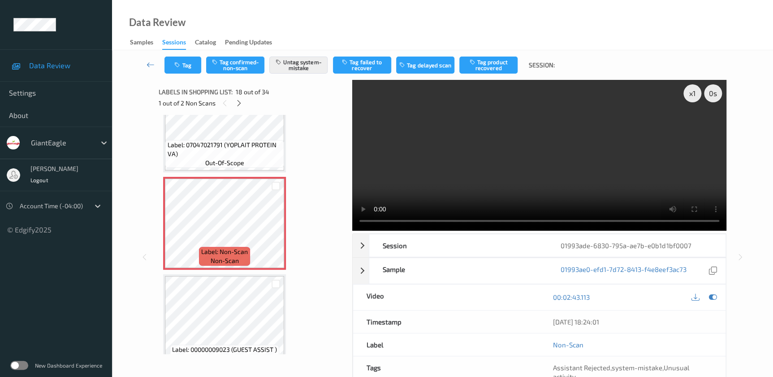
click at [573, 147] on video at bounding box center [539, 155] width 374 height 151
click at [182, 61] on button "Tag" at bounding box center [183, 64] width 37 height 17
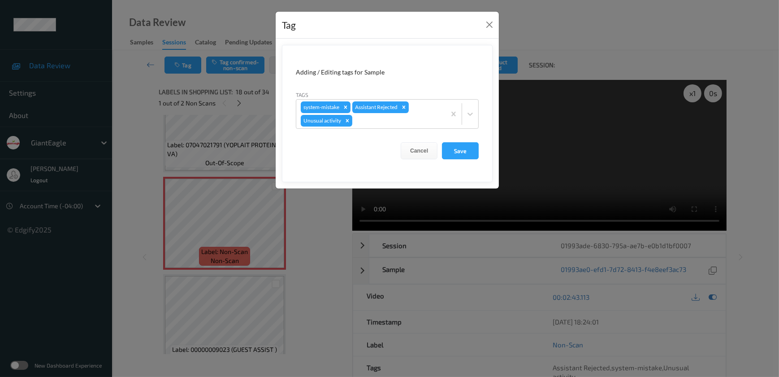
click at [318, 233] on div "Tag Adding / Editing tags for Sample Tags system-mistake Assistant Rejected Unu…" at bounding box center [389, 188] width 779 height 377
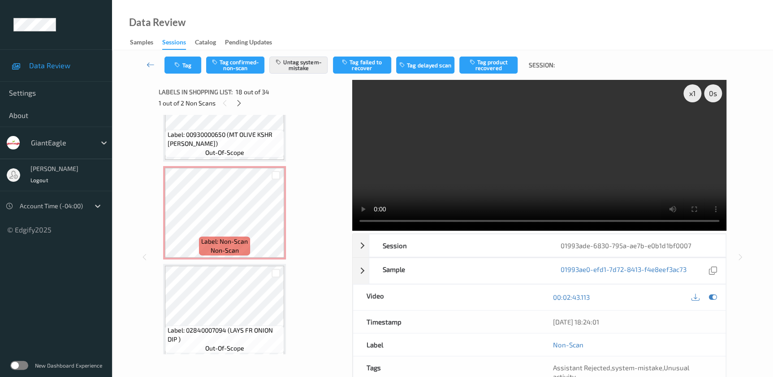
scroll to position [1889, 0]
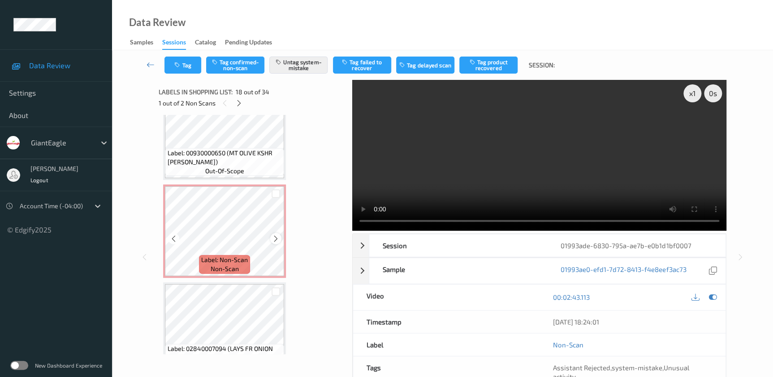
click at [275, 235] on icon at bounding box center [276, 238] width 8 height 8
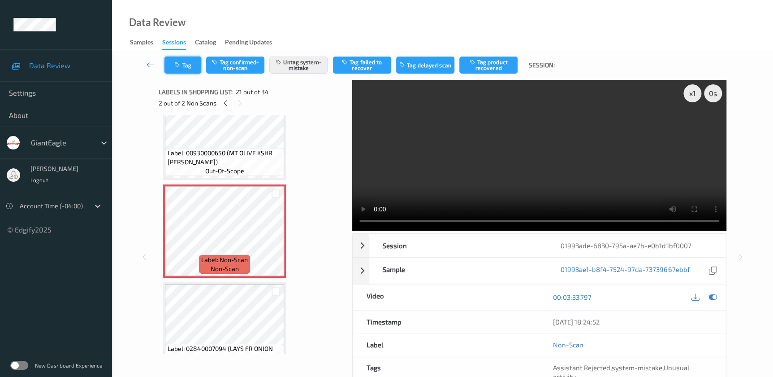
click at [188, 68] on button "Tag" at bounding box center [183, 64] width 37 height 17
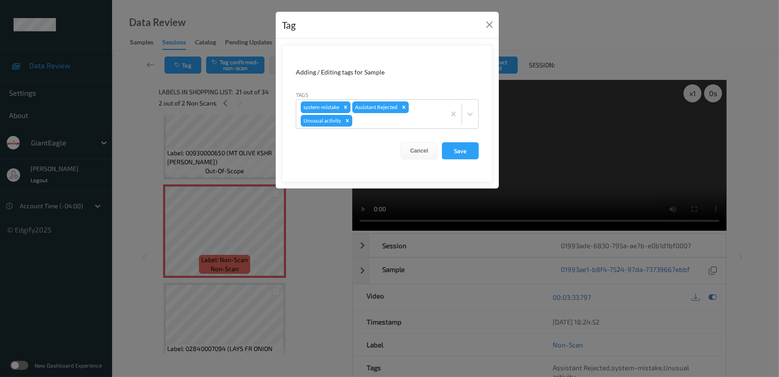
click at [335, 286] on div "Tag Adding / Editing tags for Sample Tags system-mistake Assistant Rejected Unu…" at bounding box center [389, 188] width 779 height 377
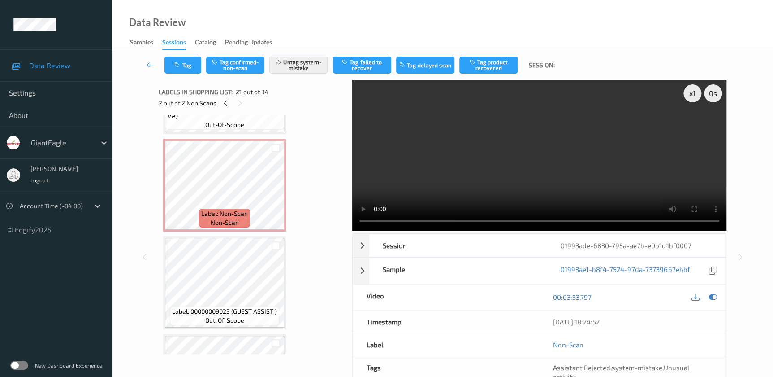
scroll to position [1563, 0]
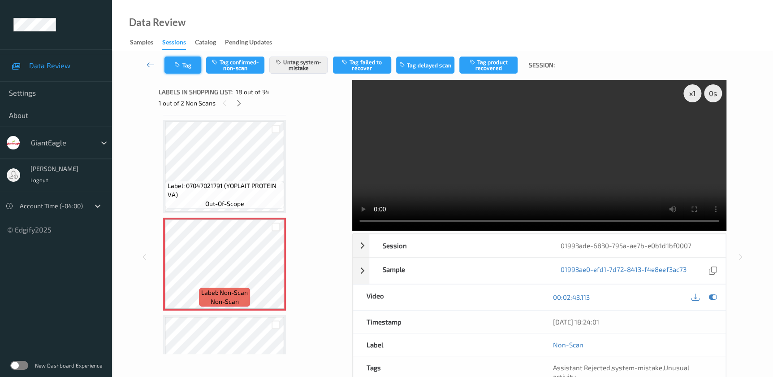
click at [178, 64] on icon "button" at bounding box center [178, 65] width 8 height 6
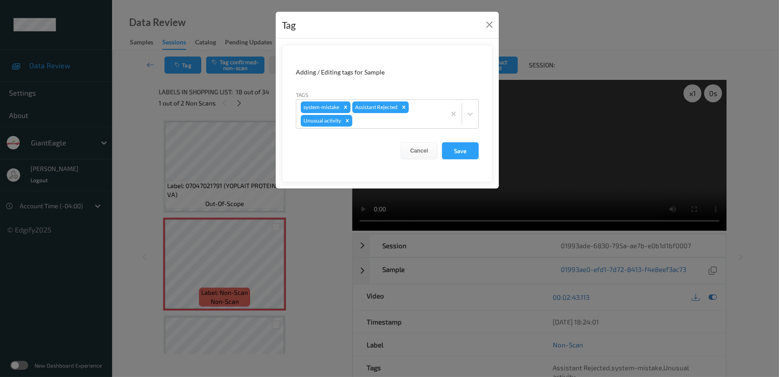
click at [307, 233] on div "Tag Adding / Editing tags for Sample Tags system-mistake Assistant Rejected Unu…" at bounding box center [389, 188] width 779 height 377
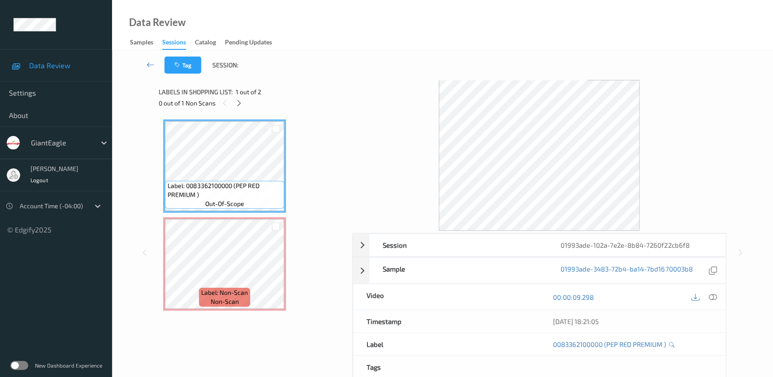
drag, startPoint x: 714, startPoint y: 296, endPoint x: 415, endPoint y: 3, distance: 418.5
click at [714, 296] on icon at bounding box center [713, 297] width 8 height 8
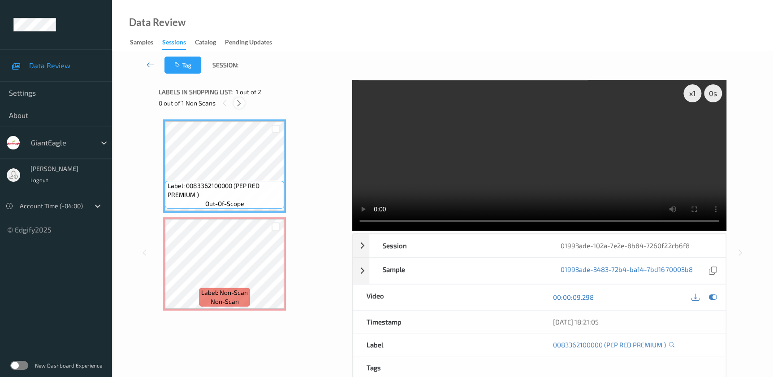
click at [237, 102] on icon at bounding box center [239, 103] width 8 height 8
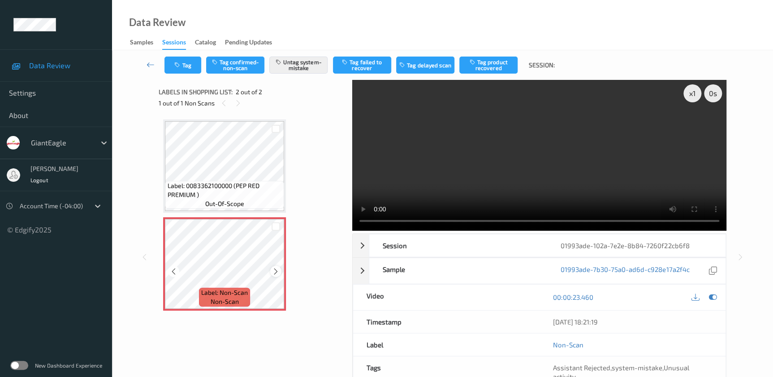
click at [273, 273] on icon at bounding box center [276, 271] width 8 height 8
click at [524, 156] on video at bounding box center [539, 155] width 374 height 151
click at [695, 98] on div "x 1" at bounding box center [693, 93] width 18 height 18
click at [695, 95] on div "x 2" at bounding box center [693, 93] width 18 height 18
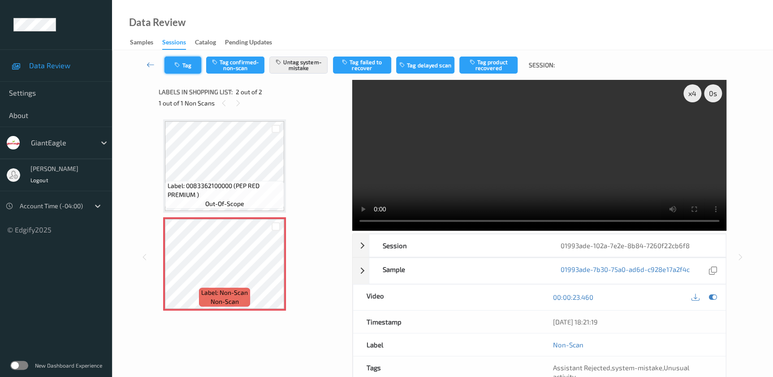
click at [178, 64] on icon "button" at bounding box center [178, 65] width 8 height 6
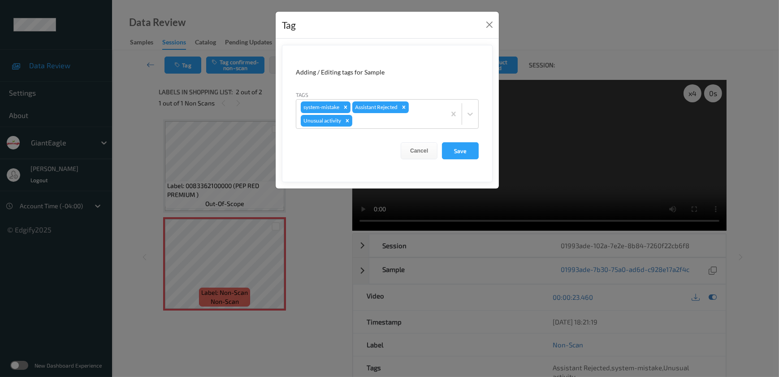
click at [327, 246] on div "Tag Adding / Editing tags for Sample Tags system-mistake Assistant Rejected Unu…" at bounding box center [389, 188] width 779 height 377
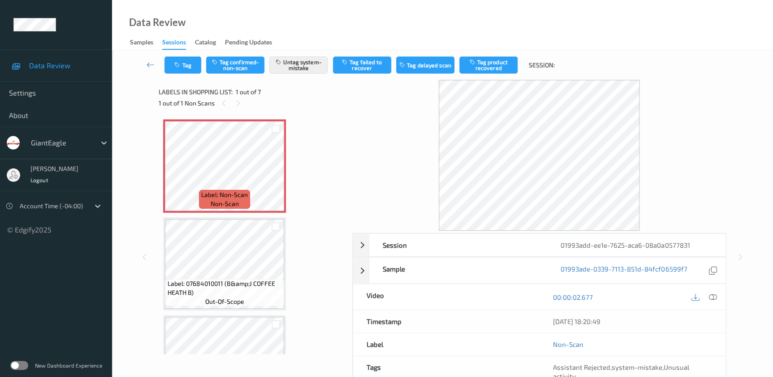
drag, startPoint x: 712, startPoint y: 297, endPoint x: 369, endPoint y: 17, distance: 442.7
click at [712, 297] on icon at bounding box center [713, 297] width 8 height 8
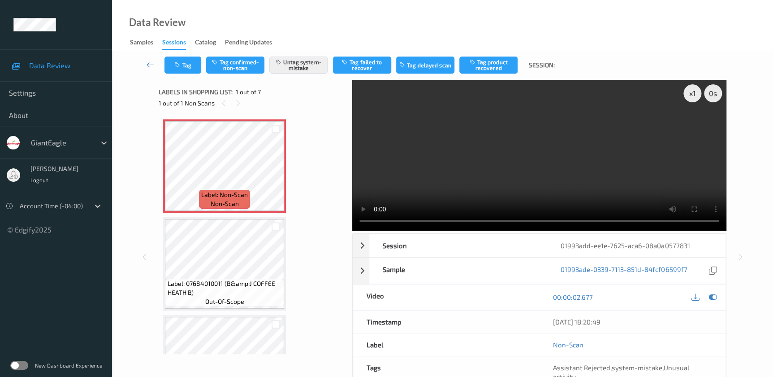
click at [584, 152] on video at bounding box center [539, 155] width 374 height 151
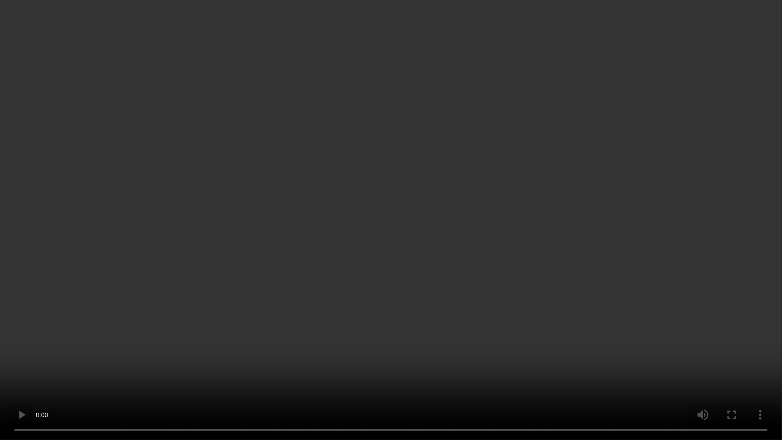
click at [700, 175] on video at bounding box center [391, 220] width 782 height 440
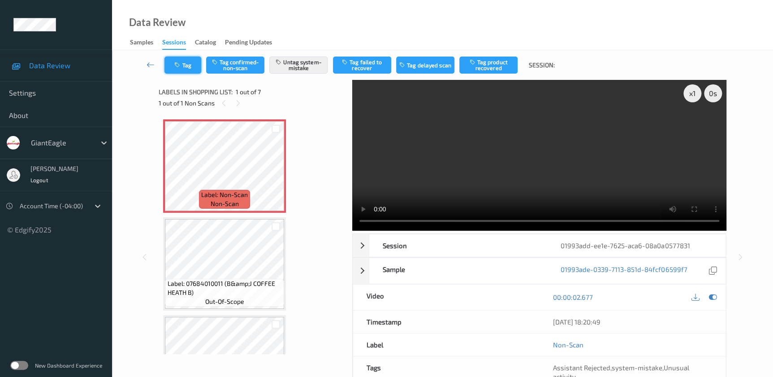
click at [182, 64] on icon "button" at bounding box center [178, 65] width 8 height 6
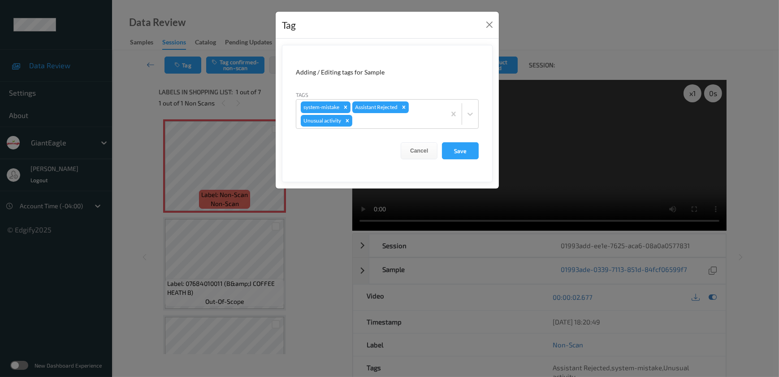
click at [322, 269] on div "Tag Adding / Editing tags for Sample Tags system-mistake Assistant Rejected Unu…" at bounding box center [389, 188] width 779 height 377
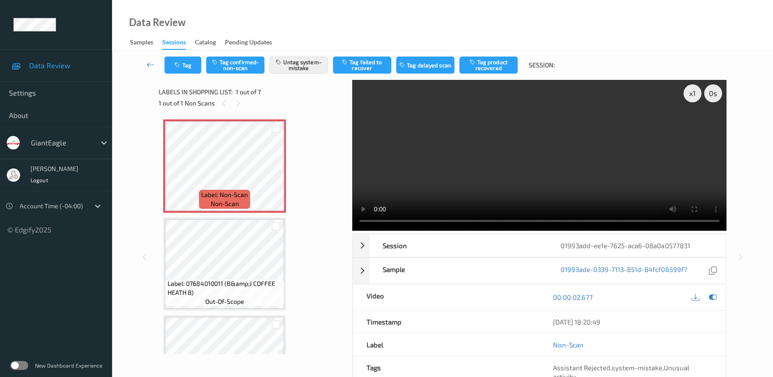
click at [503, 175] on video at bounding box center [539, 155] width 374 height 151
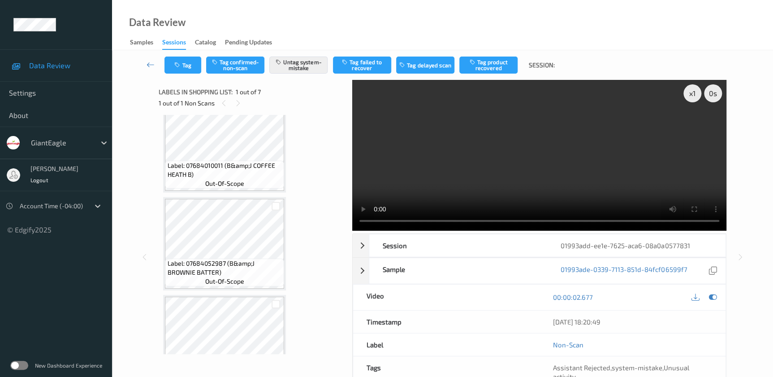
scroll to position [122, 0]
click at [179, 65] on icon "button" at bounding box center [178, 65] width 8 height 6
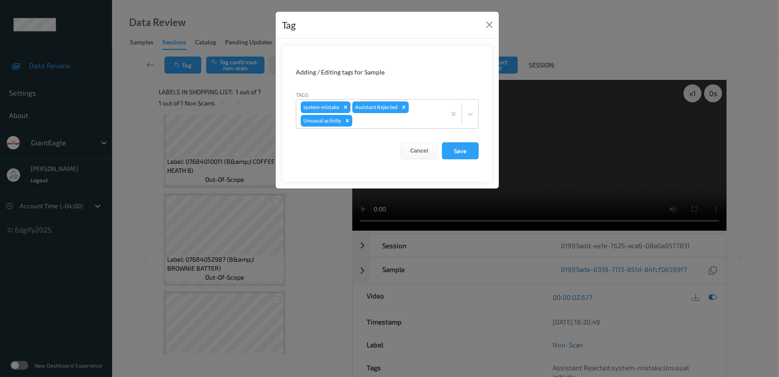
click at [309, 255] on div "Tag Adding / Editing tags for Sample Tags system-mistake Assistant Rejected Unu…" at bounding box center [389, 188] width 779 height 377
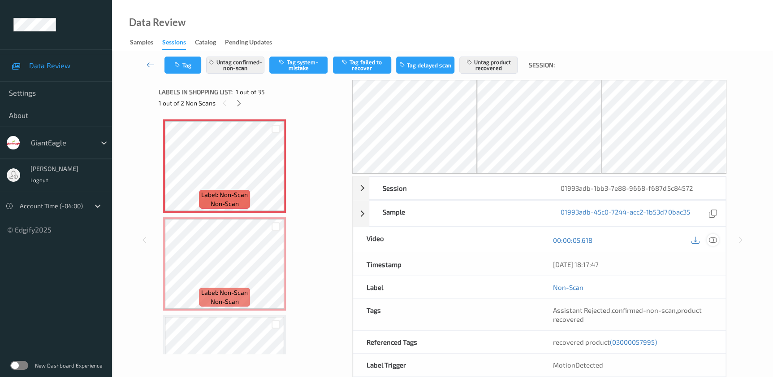
click at [710, 238] on icon at bounding box center [713, 240] width 8 height 8
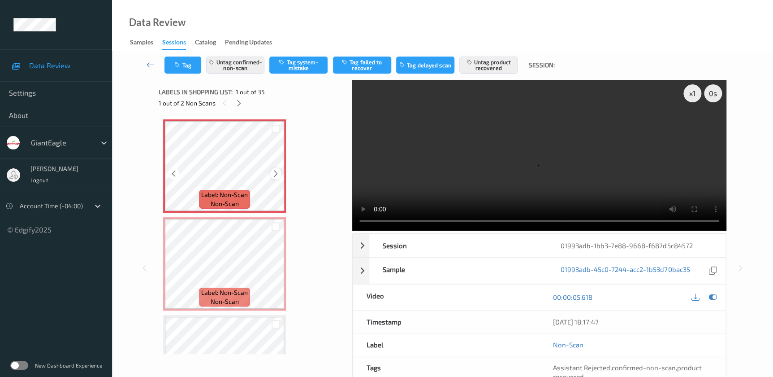
click at [273, 174] on icon at bounding box center [276, 173] width 8 height 8
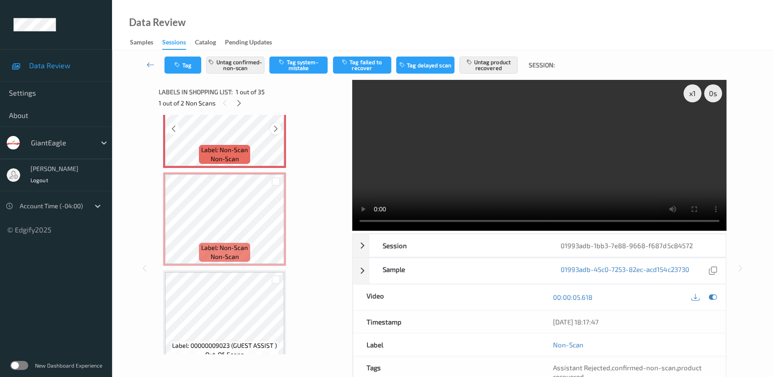
scroll to position [81, 0]
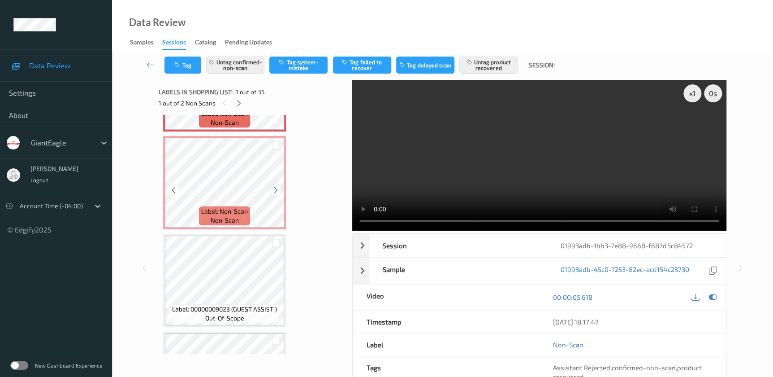
click at [273, 190] on icon at bounding box center [276, 190] width 8 height 8
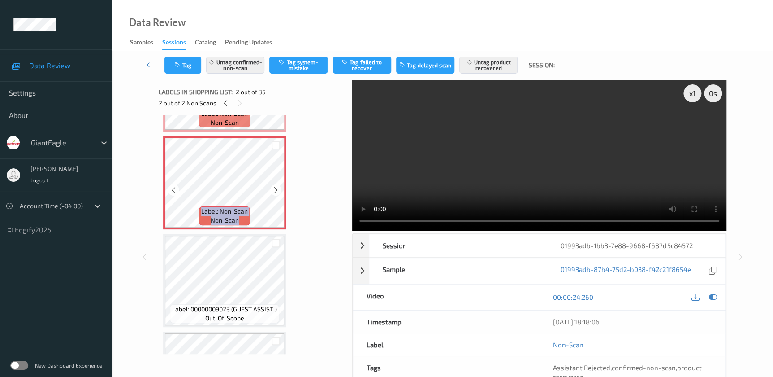
click at [273, 190] on icon at bounding box center [276, 190] width 8 height 8
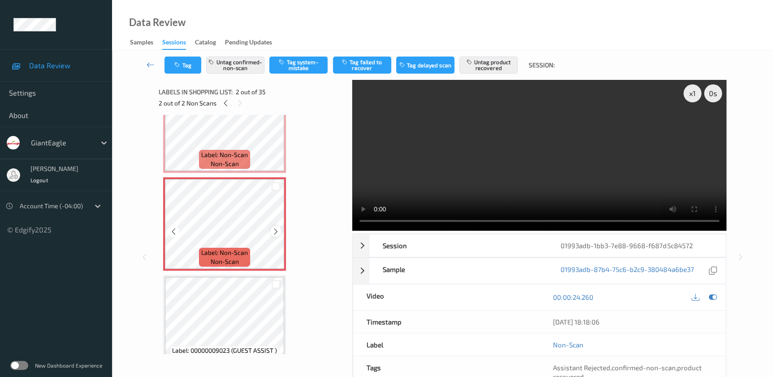
scroll to position [0, 0]
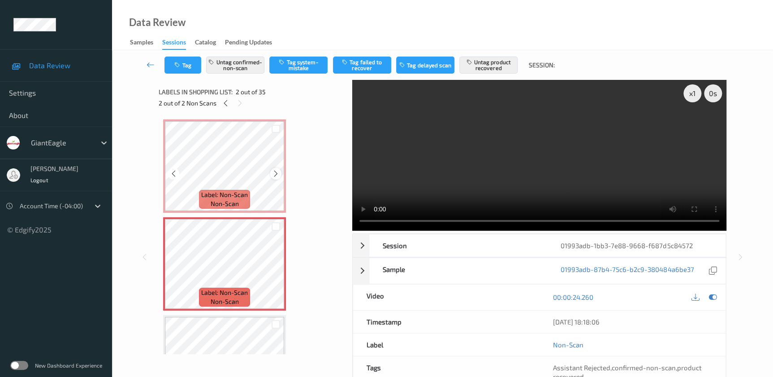
click at [271, 172] on div at bounding box center [275, 173] width 11 height 11
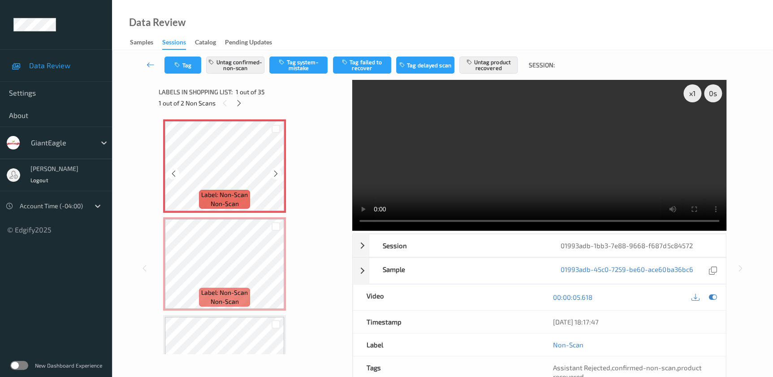
click at [271, 172] on div at bounding box center [275, 173] width 11 height 11
click at [497, 173] on video at bounding box center [539, 155] width 374 height 151
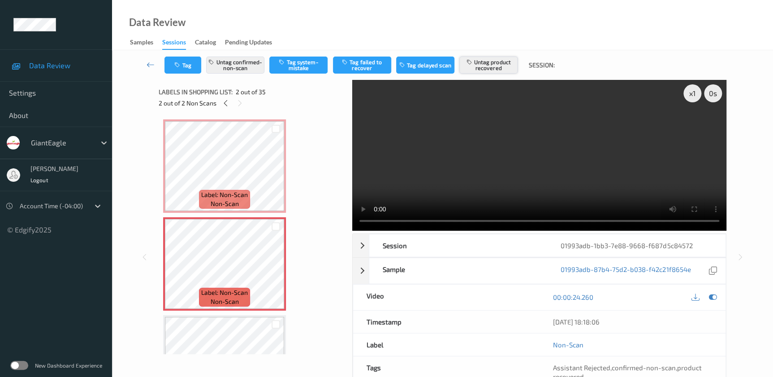
click at [497, 69] on button "Untag product recovered" at bounding box center [489, 64] width 58 height 17
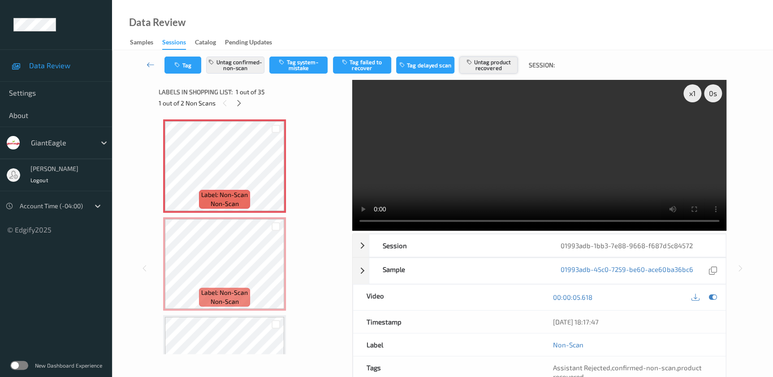
click at [489, 69] on button "Untag product recovered" at bounding box center [489, 64] width 58 height 17
click at [481, 66] on button "Tag product recovered" at bounding box center [489, 64] width 58 height 17
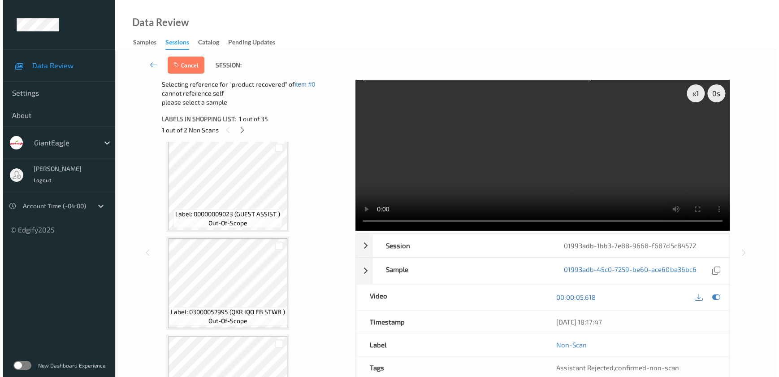
scroll to position [204, 0]
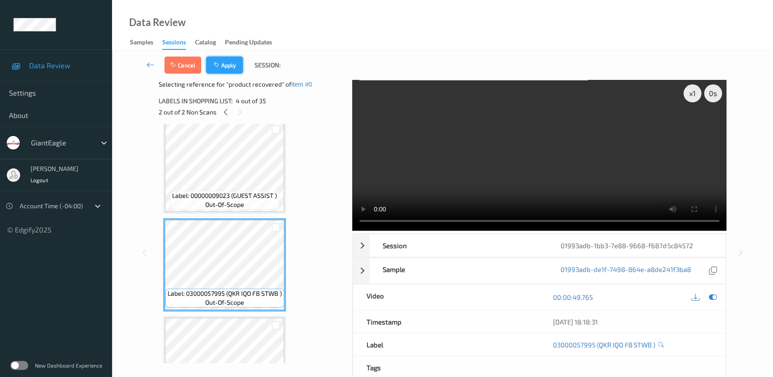
click at [225, 56] on button "Apply" at bounding box center [224, 64] width 37 height 17
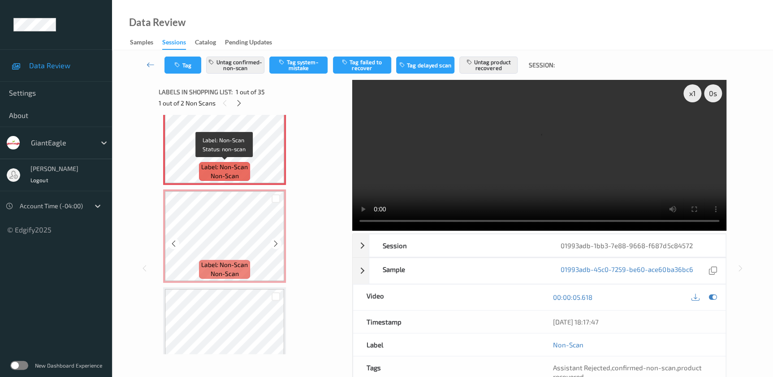
scroll to position [40, 0]
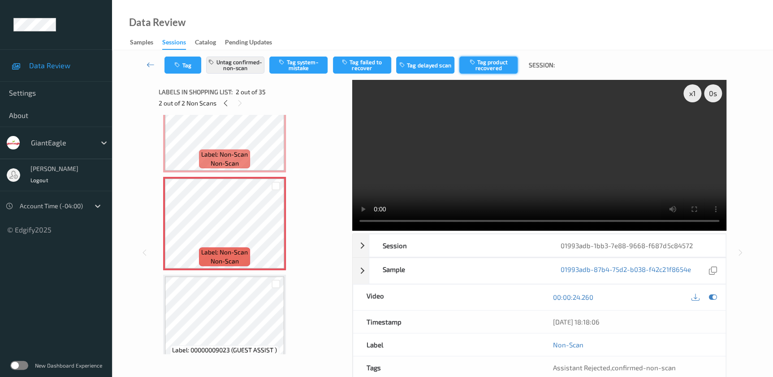
click at [481, 58] on button "Tag product recovered" at bounding box center [489, 64] width 58 height 17
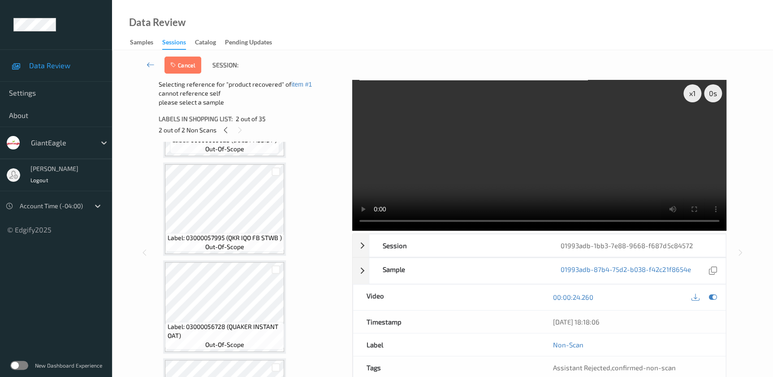
scroll to position [285, 0]
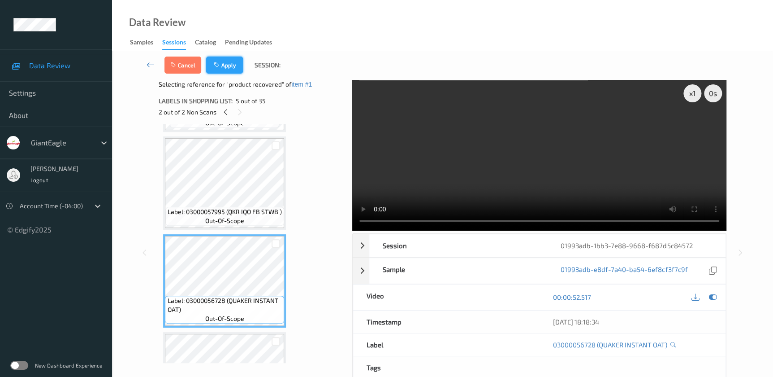
click at [210, 57] on button "Apply" at bounding box center [224, 64] width 37 height 17
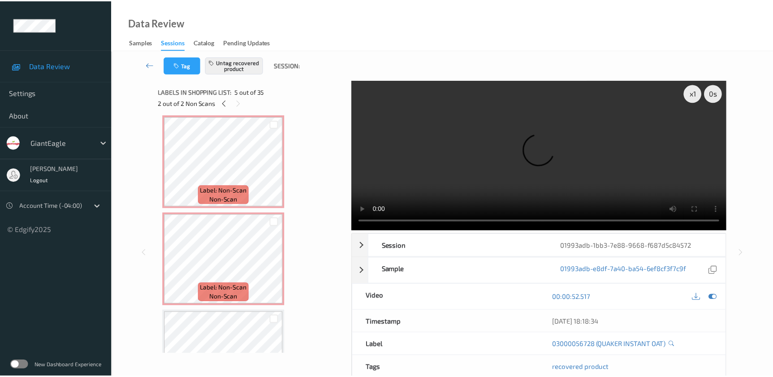
scroll to position [0, 0]
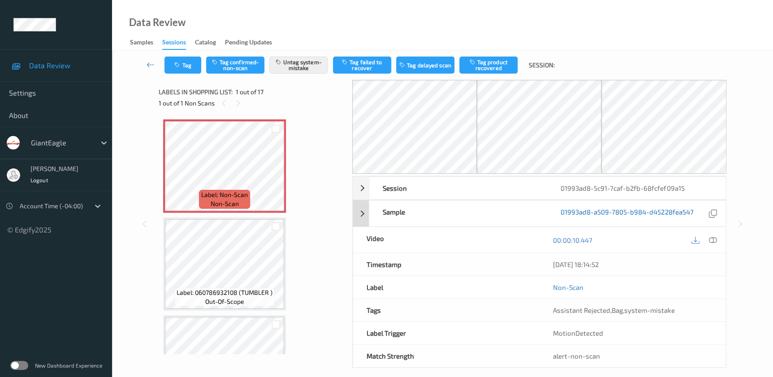
drag, startPoint x: 712, startPoint y: 238, endPoint x: 646, endPoint y: 185, distance: 84.9
click at [712, 238] on icon at bounding box center [713, 240] width 8 height 8
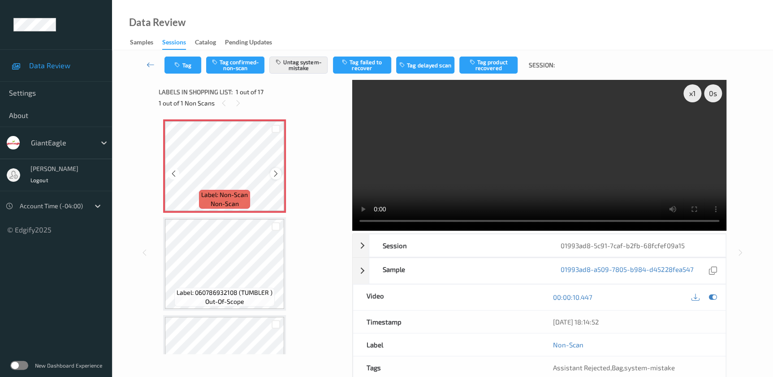
click at [275, 174] on icon at bounding box center [276, 173] width 8 height 8
click at [474, 161] on video at bounding box center [539, 155] width 374 height 151
click at [693, 95] on div "x 1" at bounding box center [693, 93] width 18 height 18
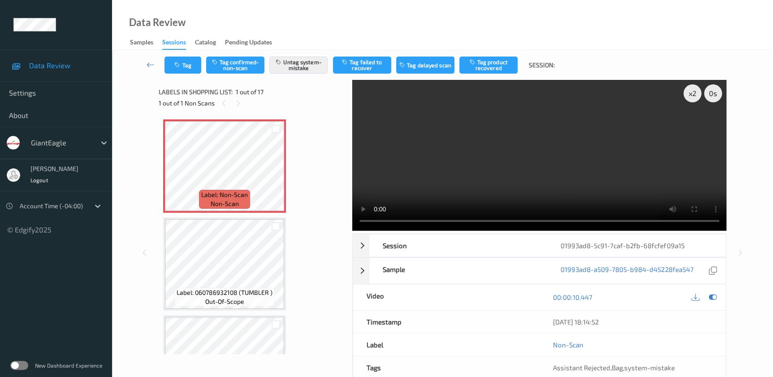
click at [569, 177] on video at bounding box center [539, 155] width 374 height 151
click at [614, 134] on video at bounding box center [539, 155] width 374 height 151
drag, startPoint x: 484, startPoint y: 156, endPoint x: 417, endPoint y: 140, distance: 69.1
click at [484, 156] on video at bounding box center [539, 155] width 374 height 151
click at [425, 155] on video at bounding box center [539, 155] width 374 height 151
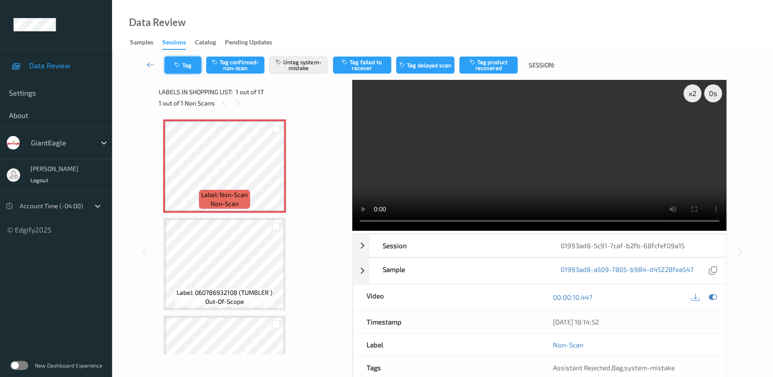
click at [184, 71] on button "Tag" at bounding box center [183, 64] width 37 height 17
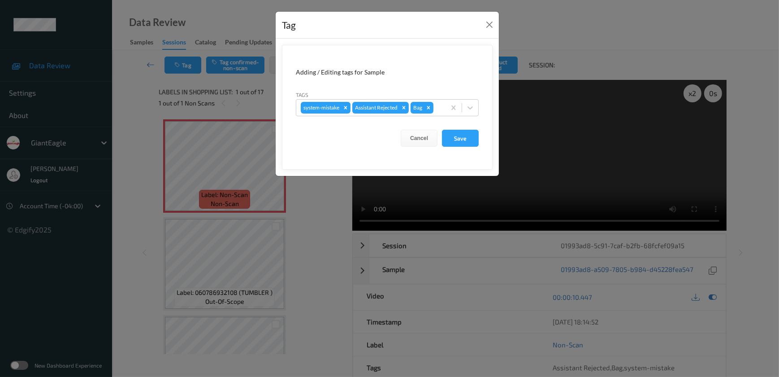
click at [317, 273] on div "Tag Adding / Editing tags for Sample Tags system-mistake Assistant Rejected Bag…" at bounding box center [389, 188] width 779 height 377
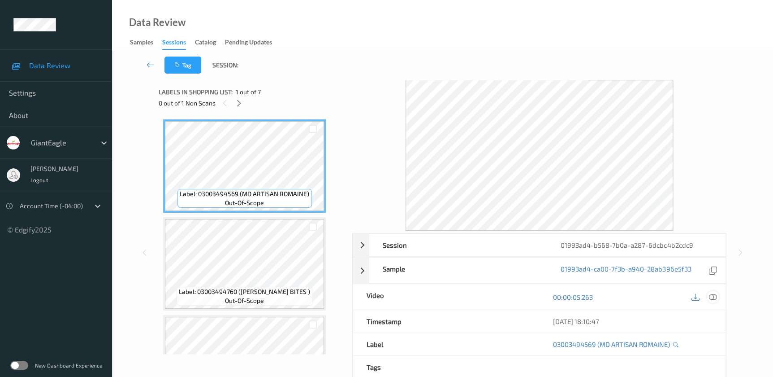
click at [712, 293] on icon at bounding box center [713, 297] width 8 height 8
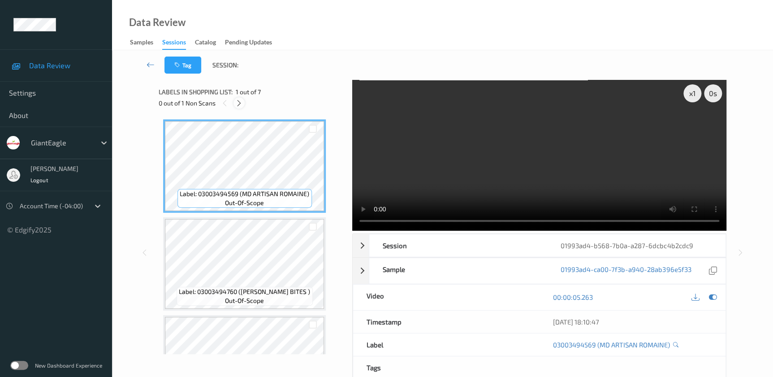
click at [238, 104] on icon at bounding box center [239, 103] width 8 height 8
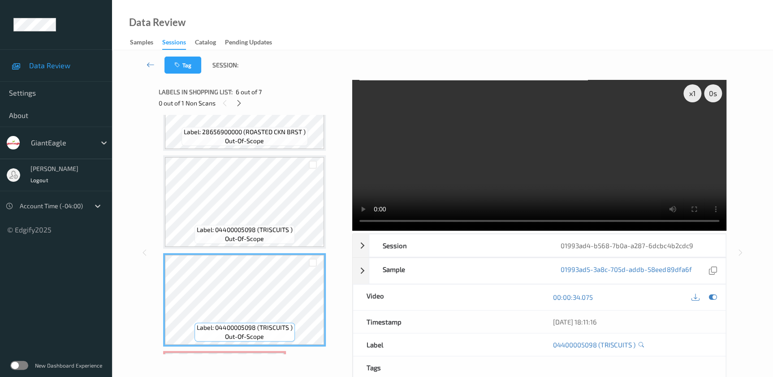
scroll to position [366, 0]
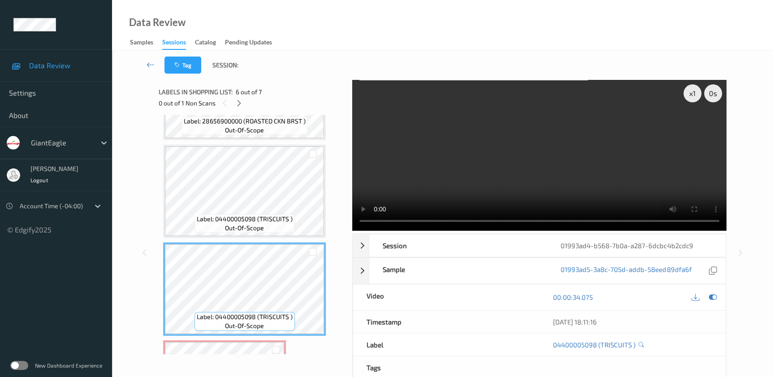
click at [526, 187] on video at bounding box center [539, 155] width 374 height 151
click at [695, 91] on div "x 1" at bounding box center [693, 93] width 18 height 18
click at [695, 91] on div "x 2" at bounding box center [693, 93] width 18 height 18
click at [695, 91] on div "x 4" at bounding box center [693, 93] width 18 height 18
click at [527, 176] on video at bounding box center [539, 155] width 374 height 151
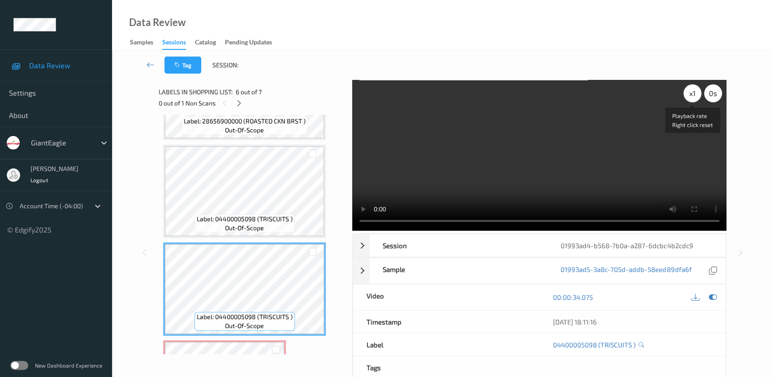
click at [697, 93] on div "x 1" at bounding box center [693, 93] width 18 height 18
click at [697, 93] on div "x 2" at bounding box center [693, 93] width 18 height 18
click at [694, 192] on video at bounding box center [539, 155] width 374 height 151
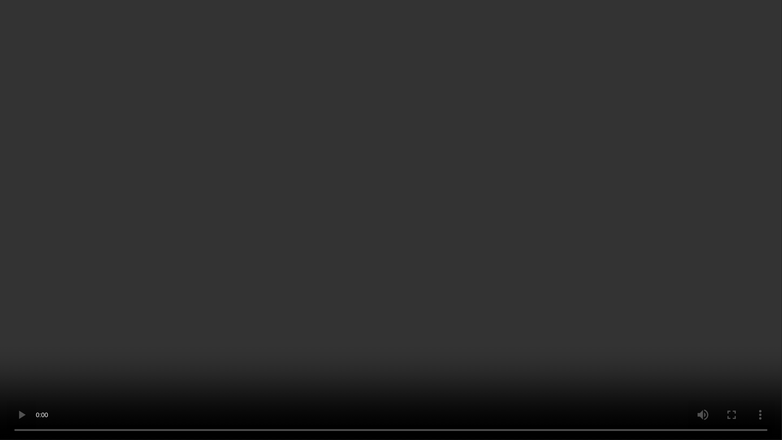
click at [597, 232] on video at bounding box center [391, 220] width 782 height 440
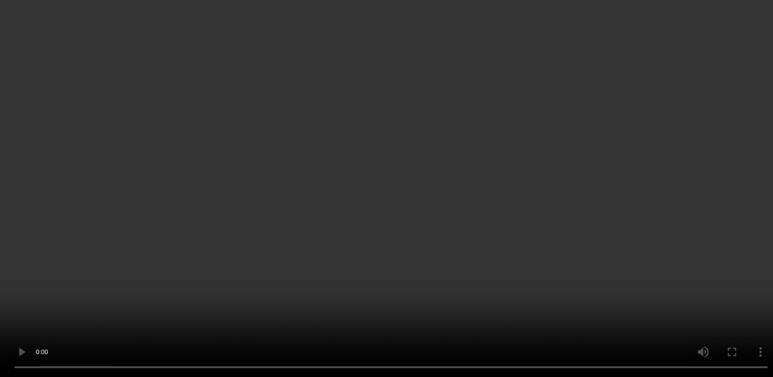
scroll to position [447, 0]
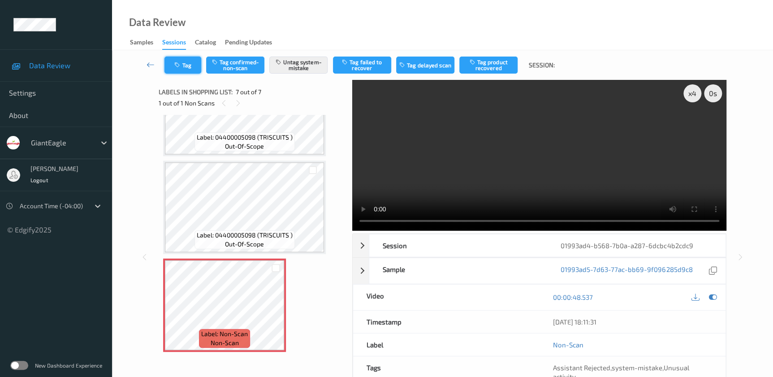
click at [190, 67] on button "Tag" at bounding box center [183, 64] width 37 height 17
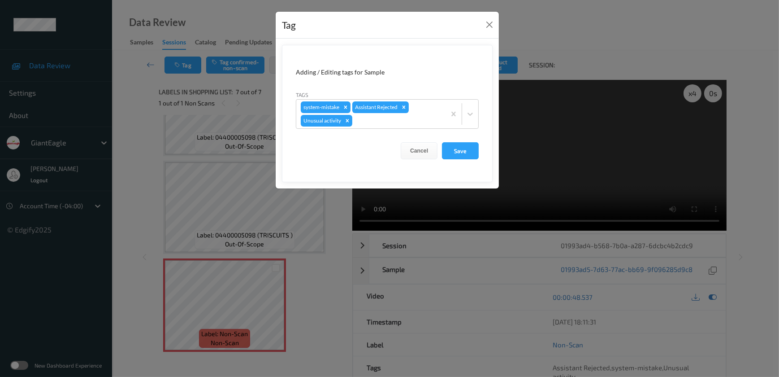
click at [299, 279] on div "Tag Adding / Editing tags for Sample Tags system-mistake Assistant Rejected Unu…" at bounding box center [389, 188] width 779 height 377
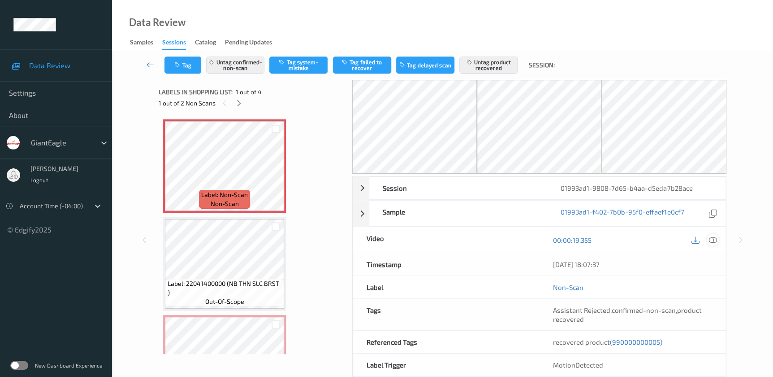
click at [714, 239] on icon at bounding box center [713, 240] width 8 height 8
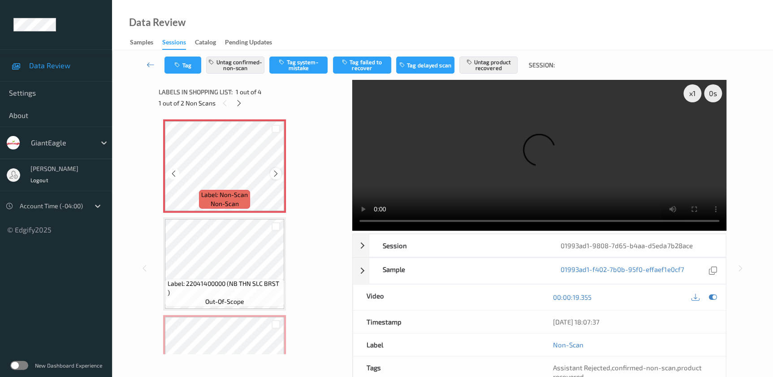
click at [275, 175] on icon at bounding box center [276, 173] width 8 height 8
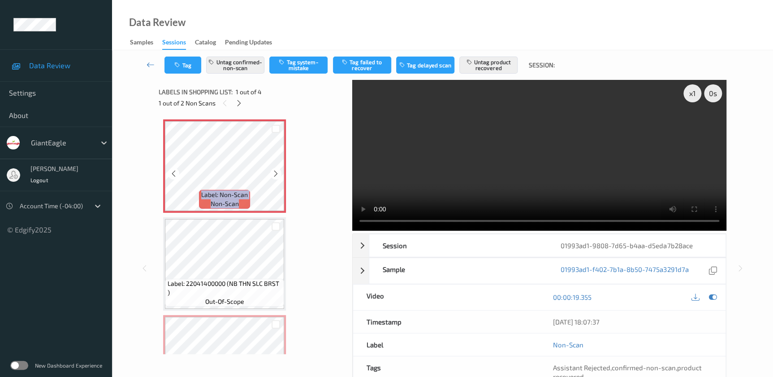
click at [275, 175] on icon at bounding box center [276, 173] width 8 height 8
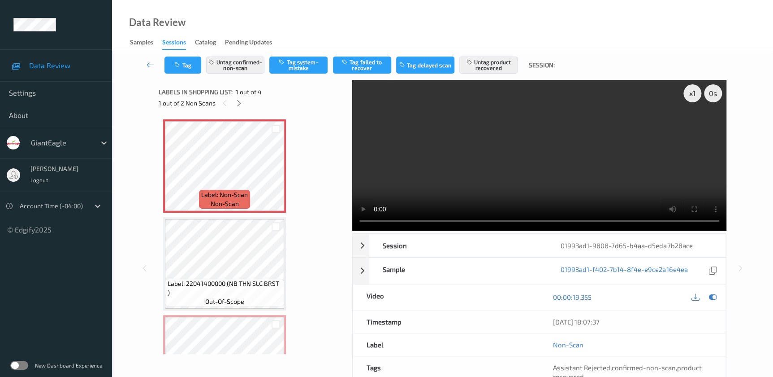
click at [520, 150] on video at bounding box center [539, 155] width 374 height 151
click at [278, 172] on icon at bounding box center [276, 173] width 8 height 8
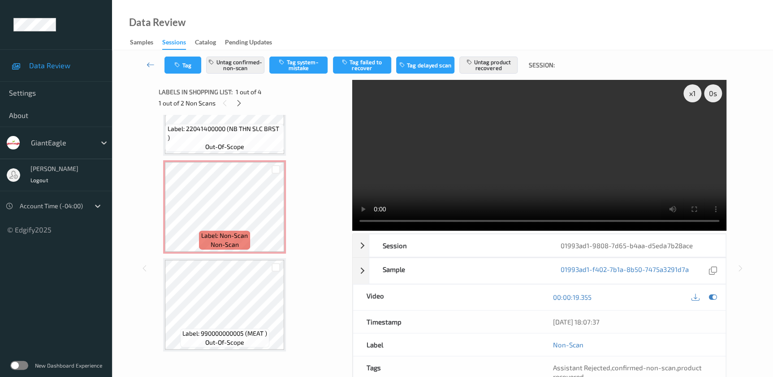
scroll to position [155, 0]
click at [278, 215] on icon at bounding box center [276, 214] width 8 height 8
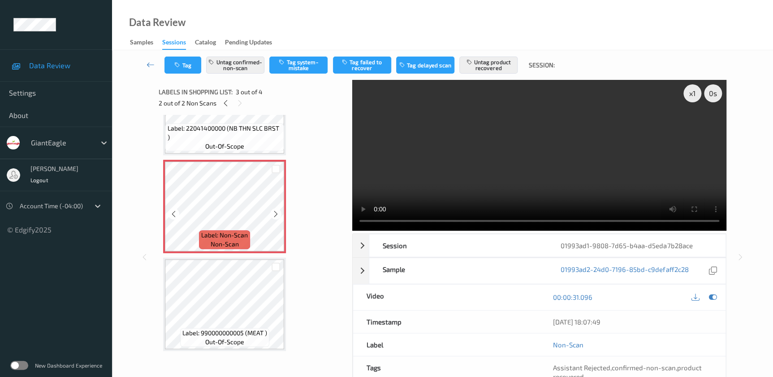
click at [278, 215] on icon at bounding box center [276, 214] width 8 height 8
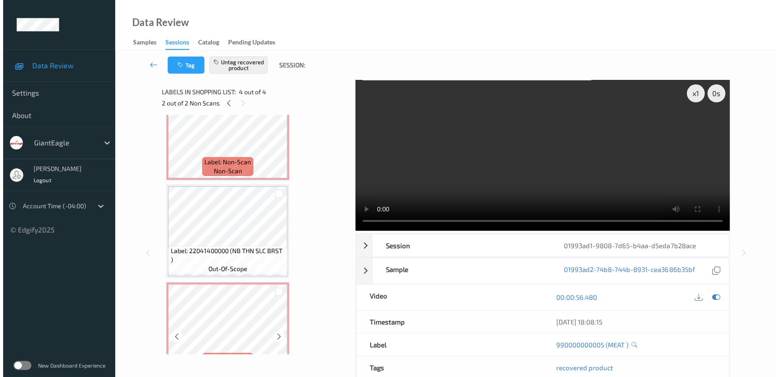
scroll to position [0, 0]
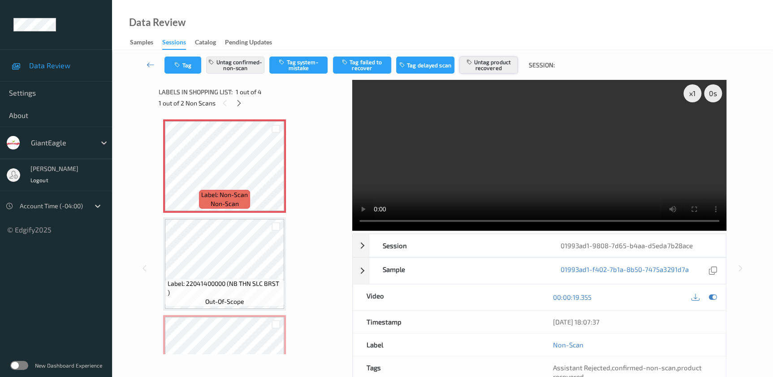
click at [491, 66] on button "Untag product recovered" at bounding box center [489, 64] width 58 height 17
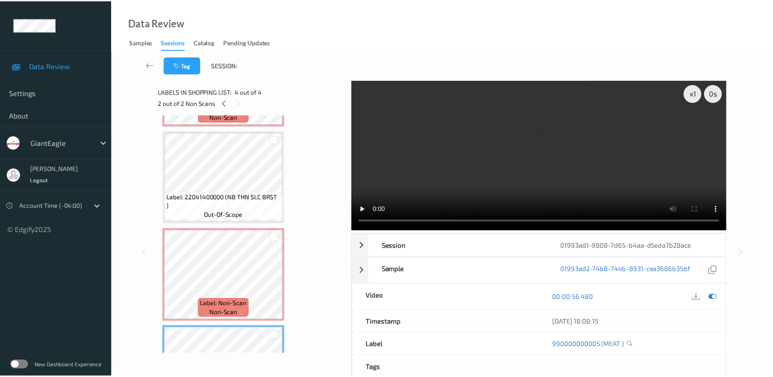
scroll to position [74, 0]
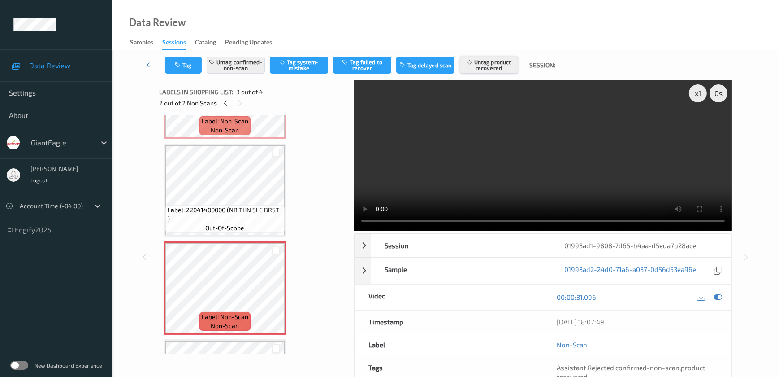
click at [502, 69] on button "Untag product recovered" at bounding box center [489, 64] width 58 height 17
click at [492, 67] on button "Tag product recovered" at bounding box center [489, 64] width 58 height 17
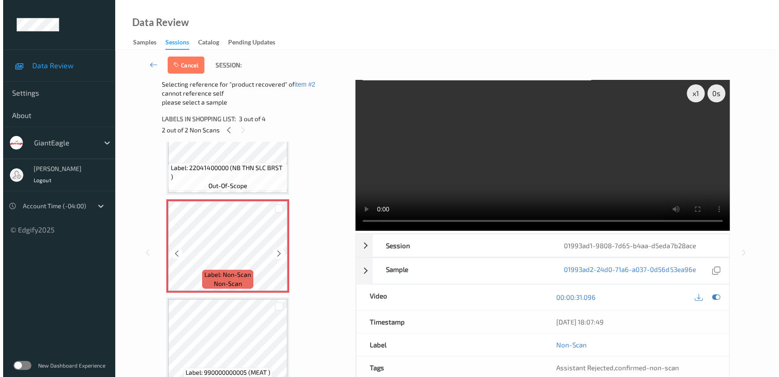
scroll to position [155, 0]
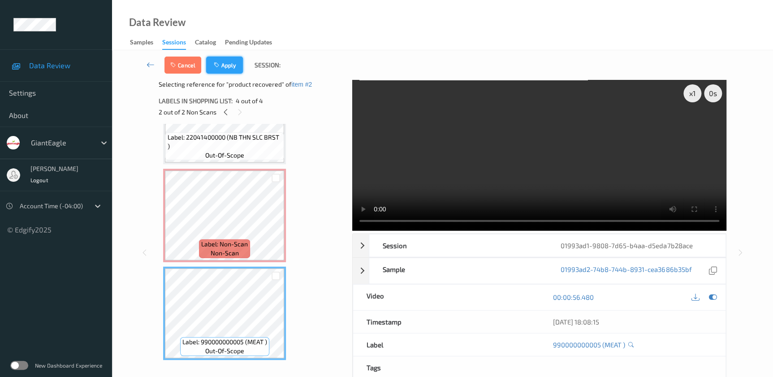
click at [224, 58] on button "Apply" at bounding box center [224, 64] width 37 height 17
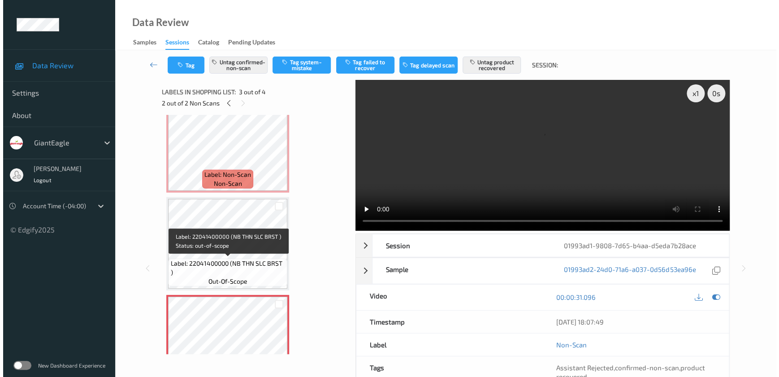
scroll to position [0, 0]
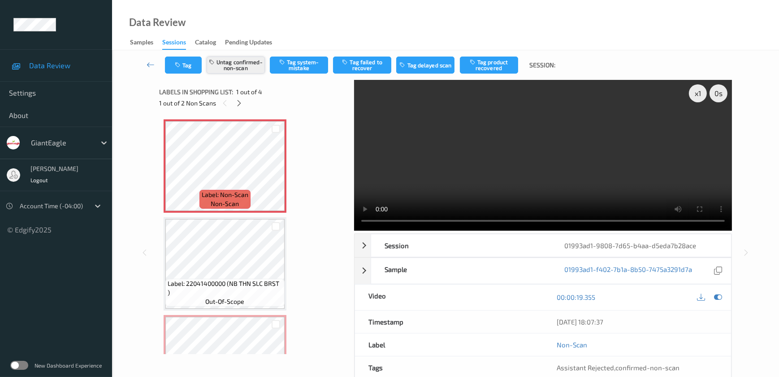
click at [246, 61] on button "Untag confirmed-non-scan" at bounding box center [236, 64] width 58 height 17
click at [298, 68] on button "Tag system-mistake" at bounding box center [299, 64] width 58 height 17
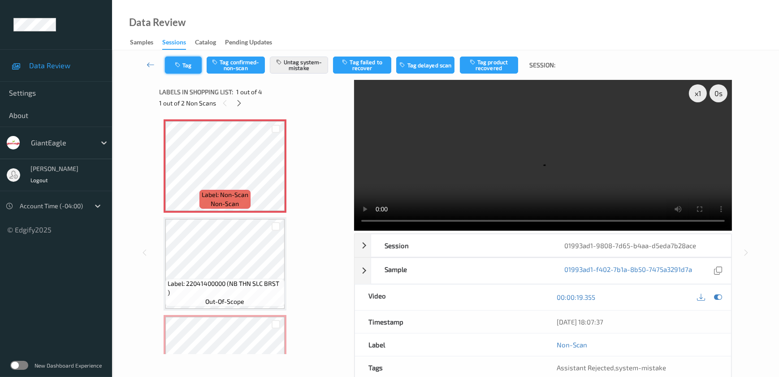
click at [180, 59] on button "Tag" at bounding box center [183, 64] width 37 height 17
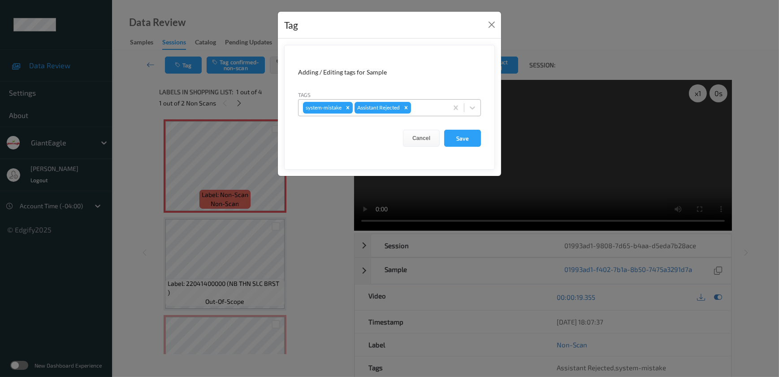
click at [442, 101] on div "system-mistake Assistant Rejected" at bounding box center [373, 107] width 149 height 15
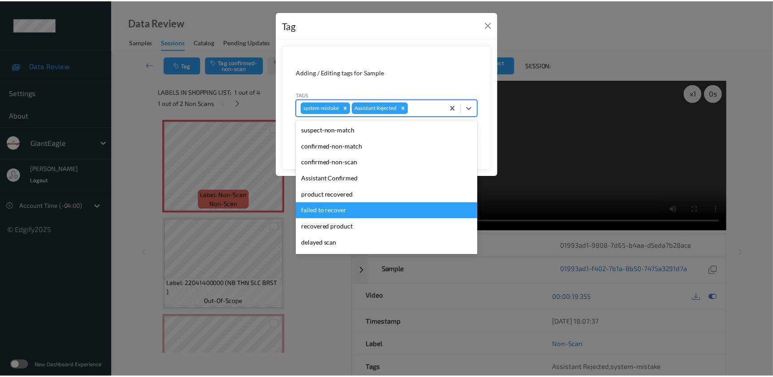
scroll to position [95, 0]
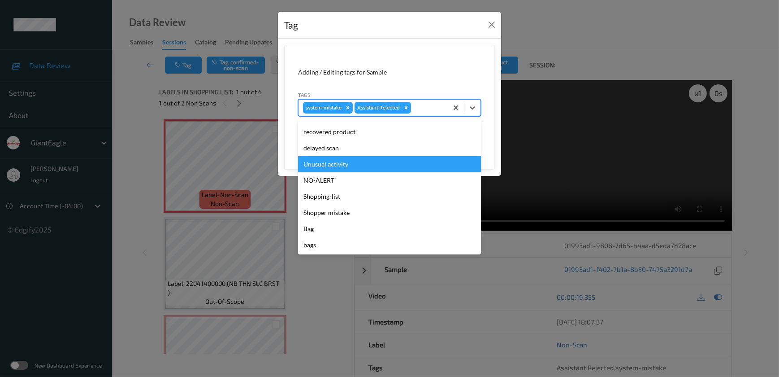
click at [328, 162] on div "Unusual activity" at bounding box center [389, 164] width 183 height 16
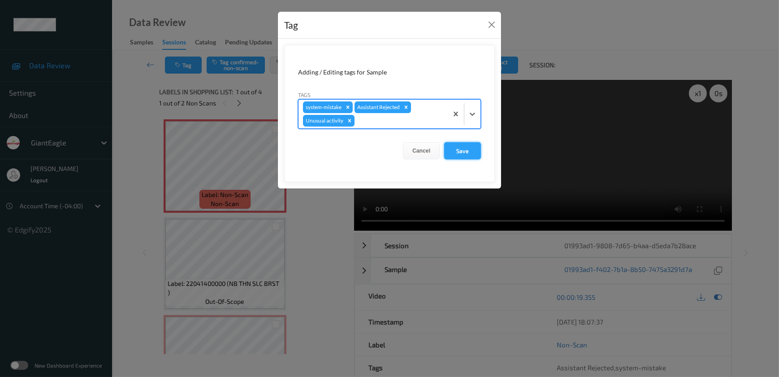
click at [464, 150] on button "Save" at bounding box center [462, 150] width 37 height 17
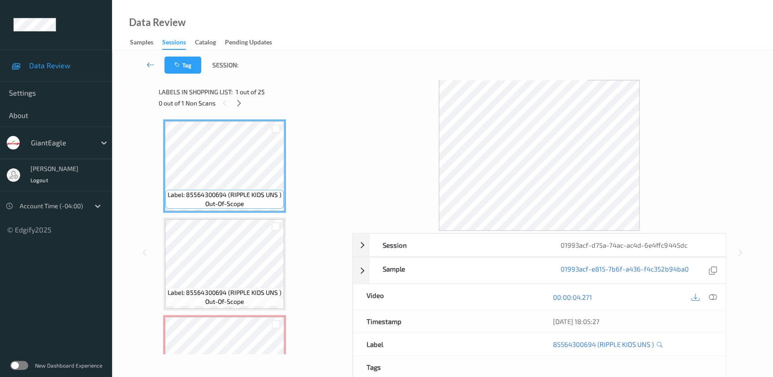
drag, startPoint x: 711, startPoint y: 298, endPoint x: 696, endPoint y: 224, distance: 75.5
click at [711, 296] on icon at bounding box center [713, 297] width 8 height 8
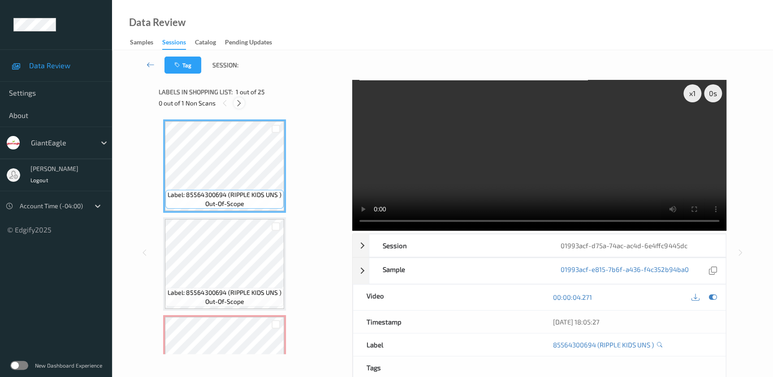
click at [236, 101] on icon at bounding box center [239, 103] width 8 height 8
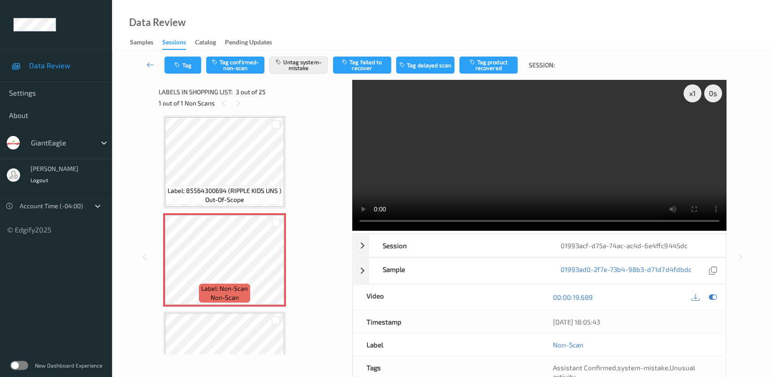
click at [533, 157] on video at bounding box center [539, 155] width 374 height 151
click at [690, 95] on div "x 1" at bounding box center [693, 93] width 18 height 18
click at [690, 95] on div "x 2" at bounding box center [693, 93] width 18 height 18
click at [690, 95] on div "x 4" at bounding box center [693, 93] width 18 height 18
click at [185, 69] on button "Tag" at bounding box center [183, 64] width 37 height 17
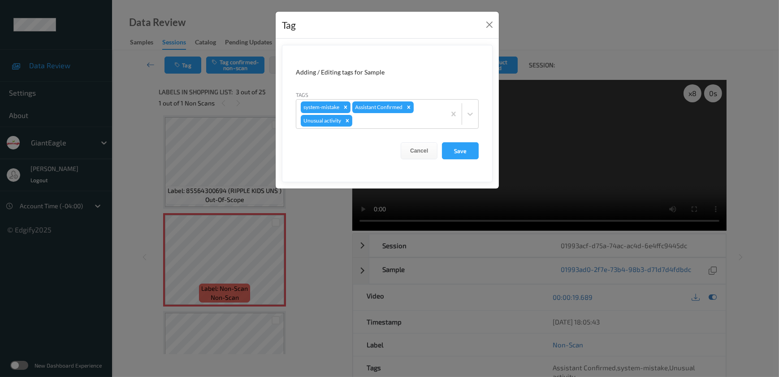
click at [301, 244] on div "Tag Adding / Editing tags for Sample Tags system-mistake Assistant Confirmed Un…" at bounding box center [389, 188] width 779 height 377
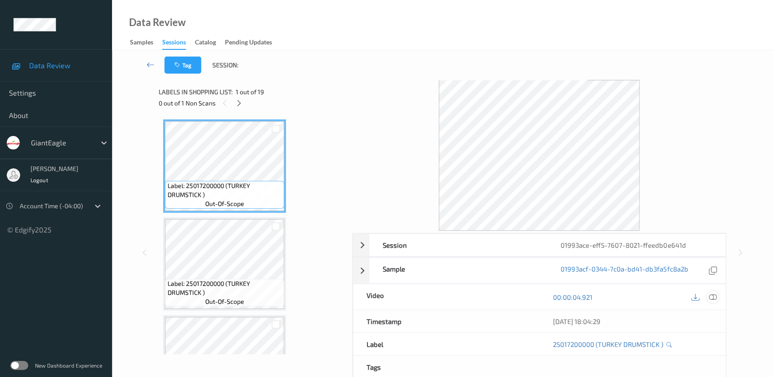
click at [714, 295] on icon at bounding box center [713, 297] width 8 height 8
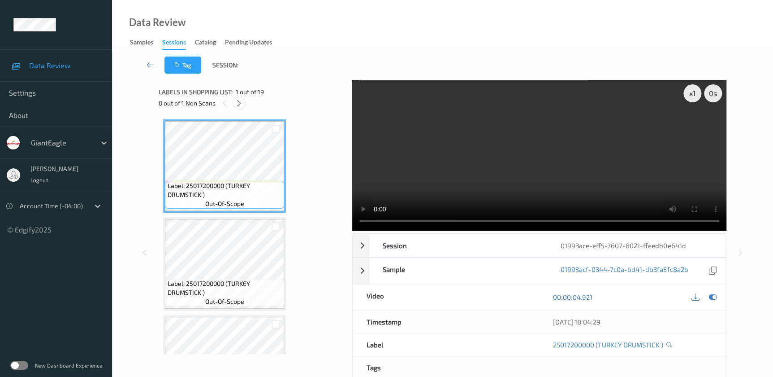
click at [239, 105] on icon at bounding box center [239, 103] width 8 height 8
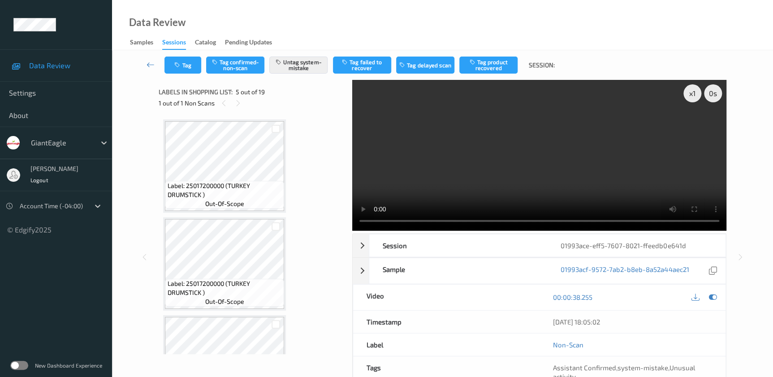
scroll to position [296, 0]
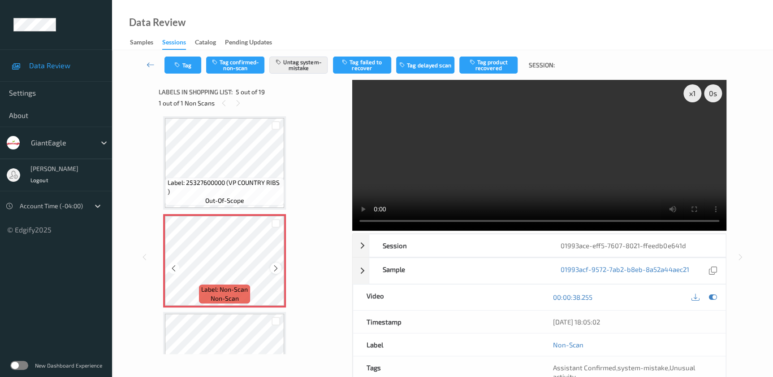
click at [275, 268] on icon at bounding box center [276, 268] width 8 height 8
click icon
click at [548, 150] on video at bounding box center [539, 155] width 374 height 151
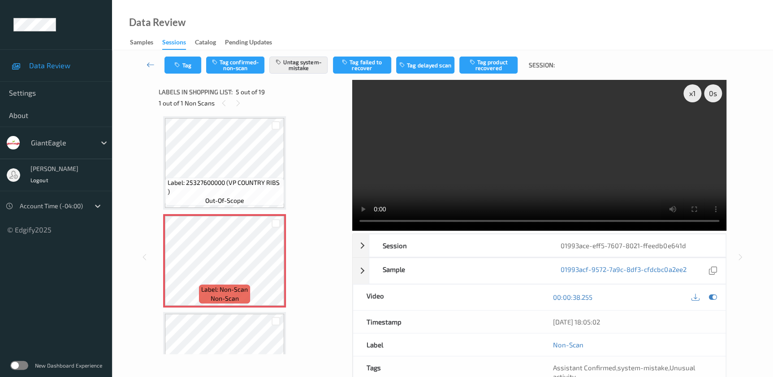
click at [183, 54] on div "Tag Tag confirmed-non-scan Untag system-mistake Tag failed to recover Tag delay…" at bounding box center [442, 65] width 625 height 30
click at [185, 65] on button "Tag" at bounding box center [183, 64] width 37 height 17
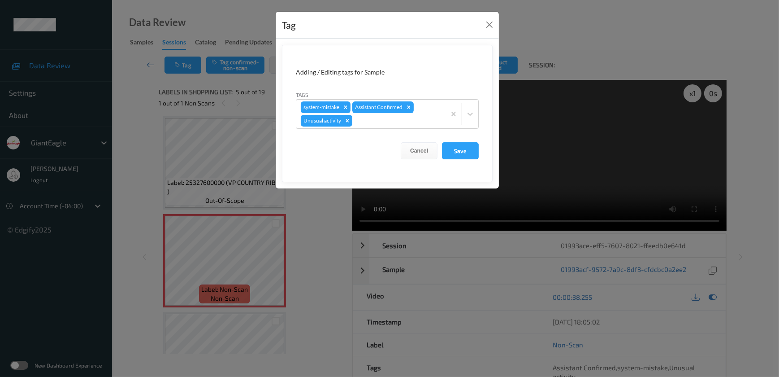
click at [323, 236] on div "Tag Adding / Editing tags for Sample Tags system-mistake Assistant Confirmed Un…" at bounding box center [389, 188] width 779 height 377
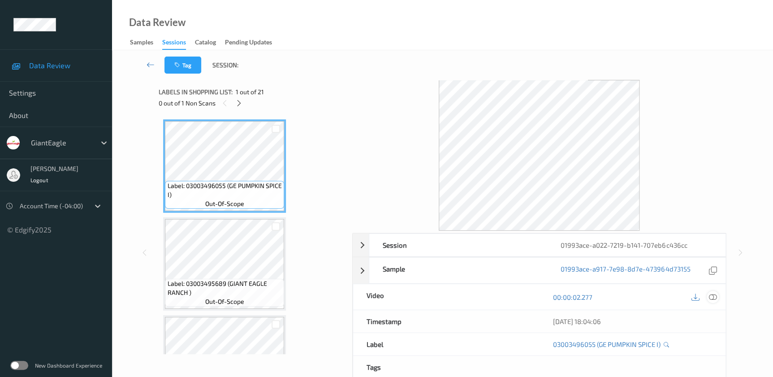
click at [712, 295] on icon at bounding box center [713, 297] width 8 height 8
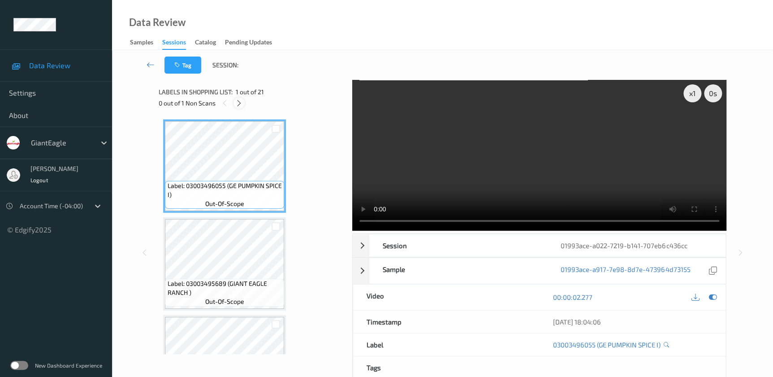
click at [241, 105] on icon at bounding box center [239, 103] width 8 height 8
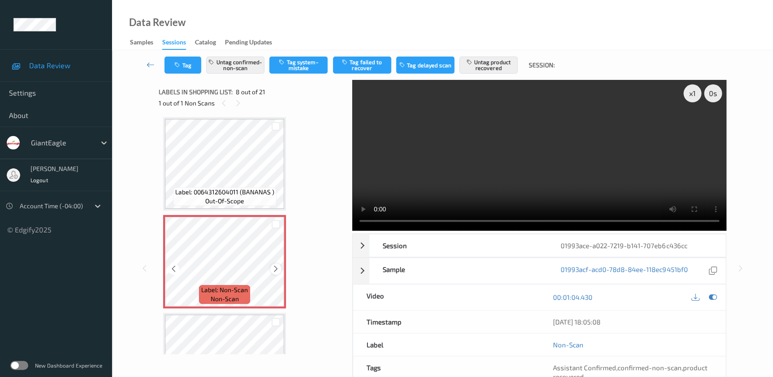
click at [274, 267] on icon at bounding box center [276, 269] width 8 height 8
click at [582, 139] on video at bounding box center [539, 155] width 374 height 151
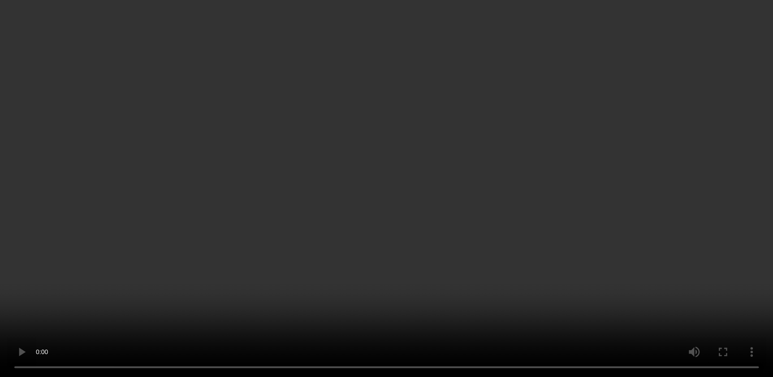
scroll to position [670, 0]
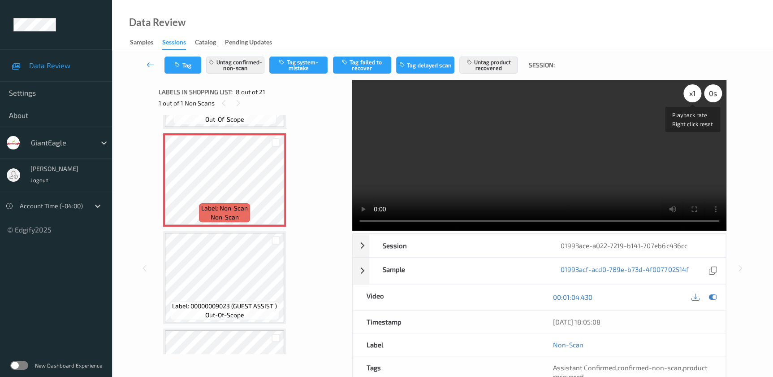
click at [695, 95] on div "x 1" at bounding box center [693, 93] width 18 height 18
click at [695, 95] on div "x 2" at bounding box center [693, 93] width 18 height 18
click at [693, 91] on div "x 4" at bounding box center [693, 93] width 18 height 18
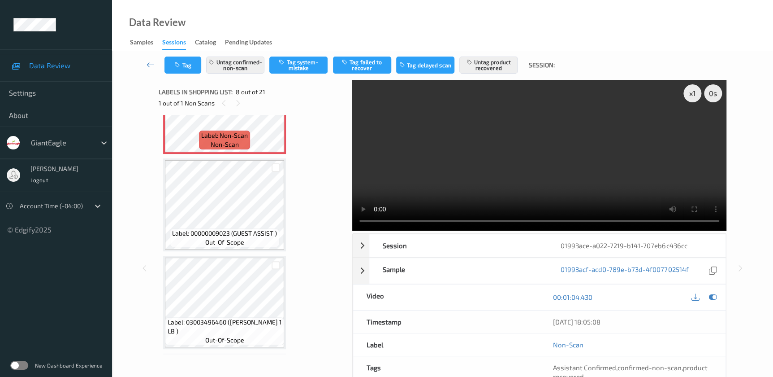
scroll to position [752, 0]
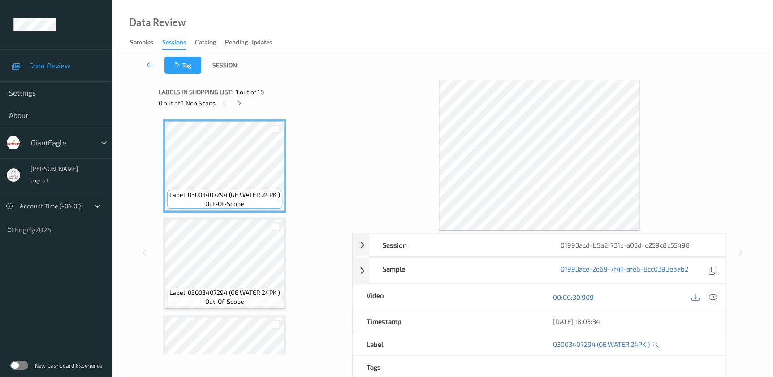
drag, startPoint x: 711, startPoint y: 297, endPoint x: 568, endPoint y: 186, distance: 181.4
click at [711, 296] on icon at bounding box center [713, 297] width 8 height 8
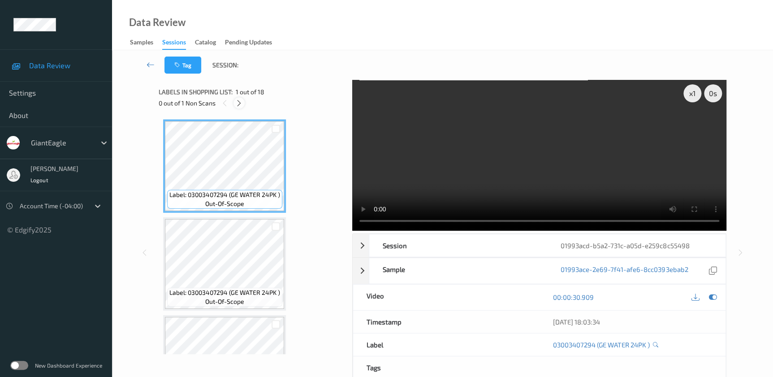
click at [239, 104] on icon at bounding box center [239, 103] width 8 height 8
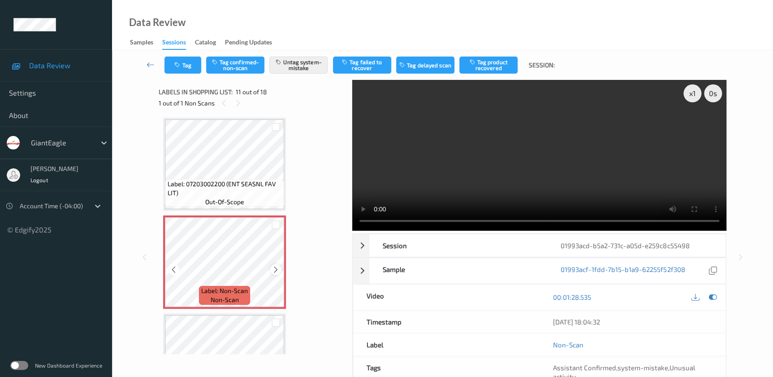
click at [275, 267] on icon at bounding box center [276, 269] width 8 height 8
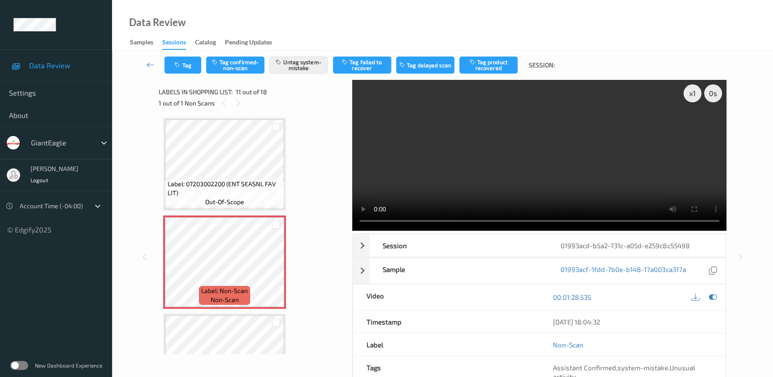
click at [599, 165] on video at bounding box center [539, 155] width 374 height 151
click at [173, 62] on button "Tag" at bounding box center [183, 64] width 37 height 17
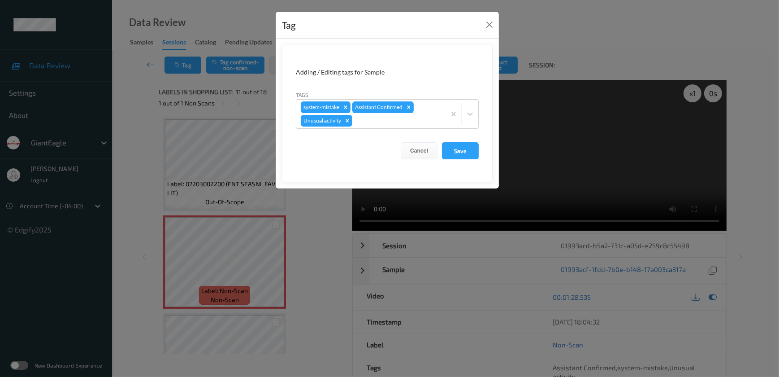
click at [323, 228] on div "Tag Adding / Editing tags for Sample Tags system-mistake Assistant Confirmed Un…" at bounding box center [389, 188] width 779 height 377
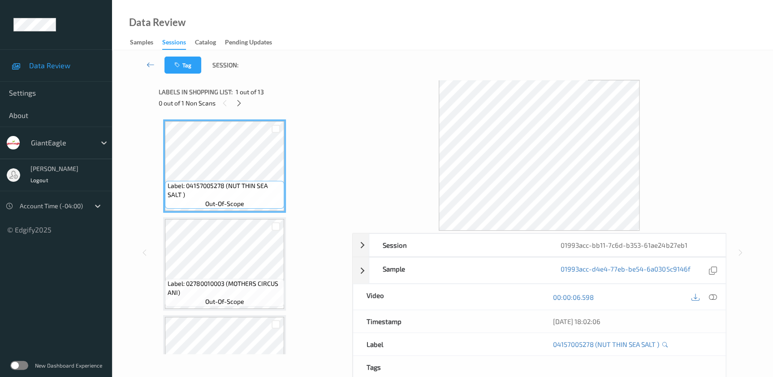
drag, startPoint x: 713, startPoint y: 296, endPoint x: 486, endPoint y: 79, distance: 314.2
click at [713, 296] on icon at bounding box center [713, 297] width 8 height 8
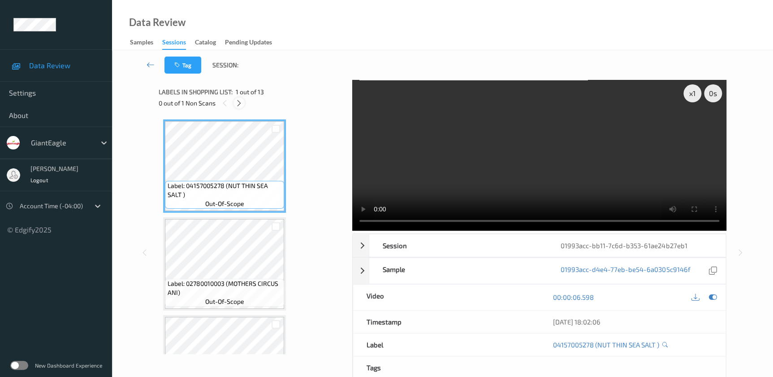
click at [239, 104] on icon at bounding box center [239, 103] width 8 height 8
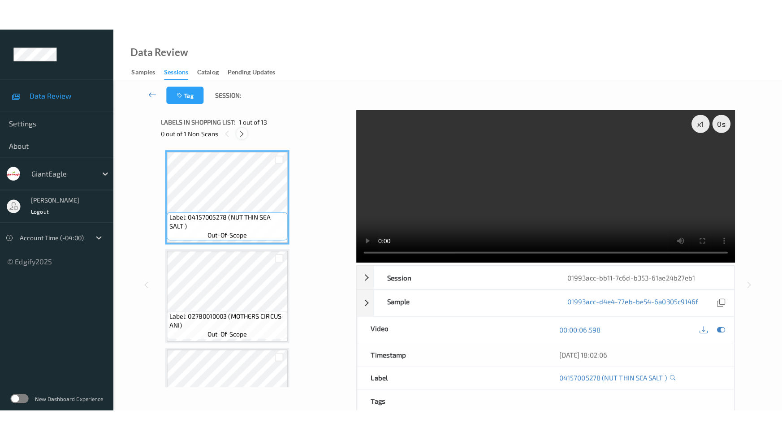
scroll to position [978, 0]
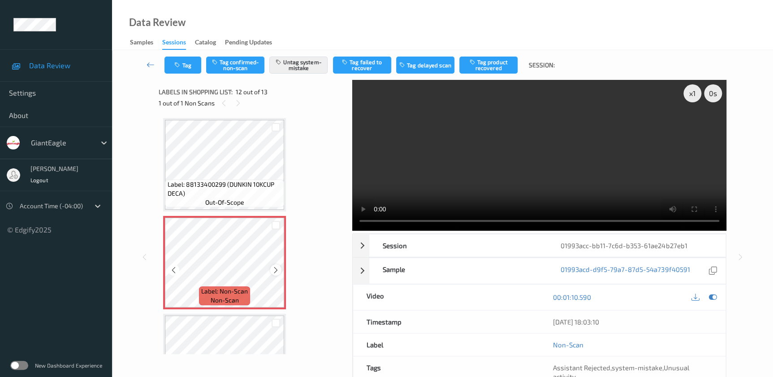
click at [273, 269] on icon at bounding box center [276, 270] width 8 height 8
click at [577, 173] on video at bounding box center [539, 155] width 374 height 151
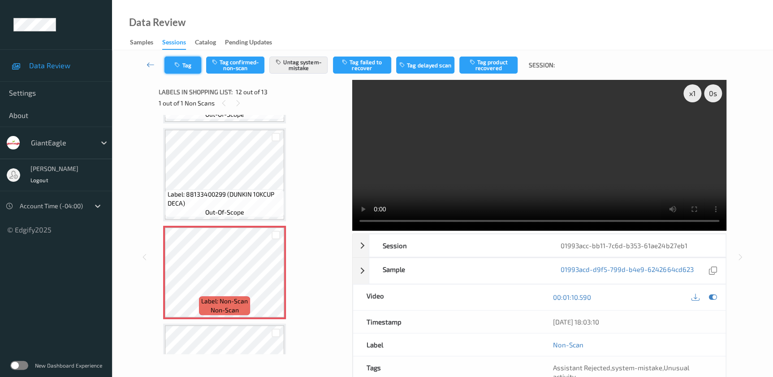
click at [187, 64] on button "Tag" at bounding box center [183, 64] width 37 height 17
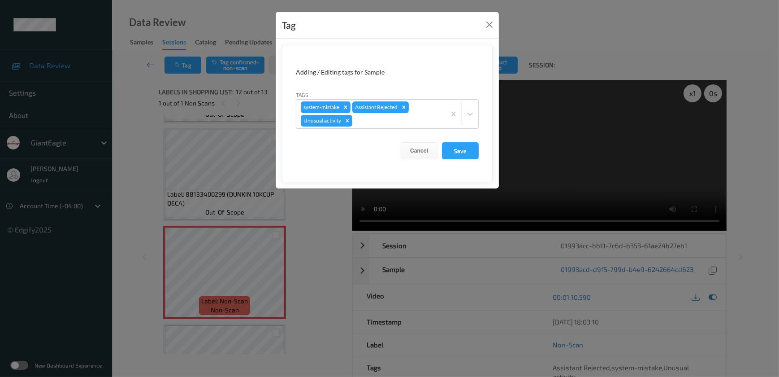
click at [312, 224] on div "Tag Adding / Editing tags for Sample Tags system-mistake Assistant Rejected Unu…" at bounding box center [389, 188] width 779 height 377
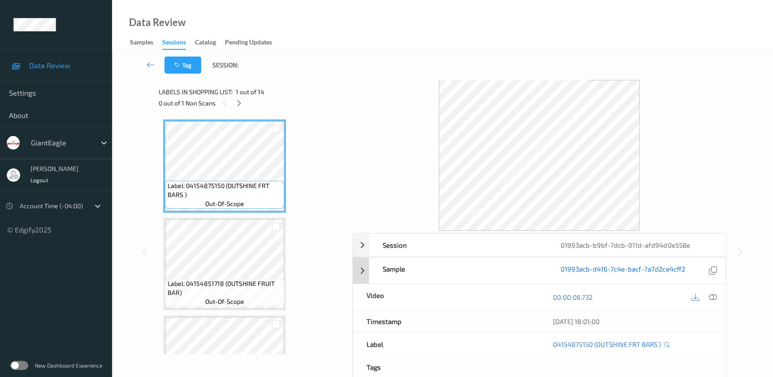
drag, startPoint x: 711, startPoint y: 295, endPoint x: 625, endPoint y: 184, distance: 140.7
click at [711, 295] on icon at bounding box center [713, 297] width 8 height 8
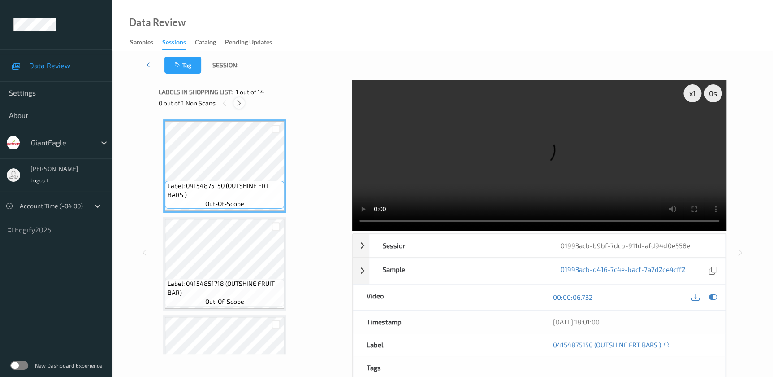
click at [243, 105] on div at bounding box center [239, 102] width 11 height 11
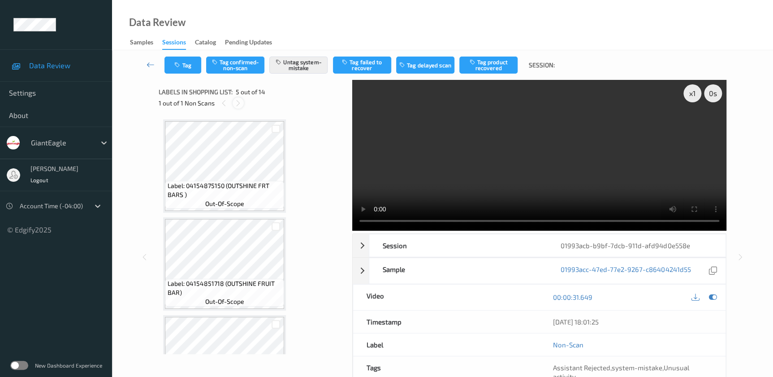
scroll to position [296, 0]
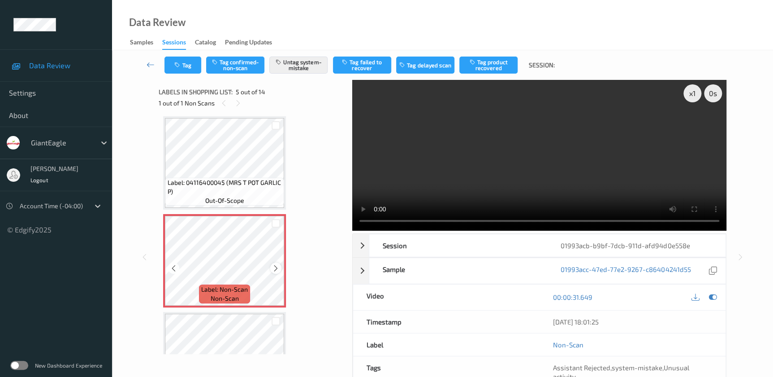
click at [275, 268] on icon at bounding box center [276, 268] width 8 height 8
click at [470, 177] on video at bounding box center [539, 155] width 374 height 151
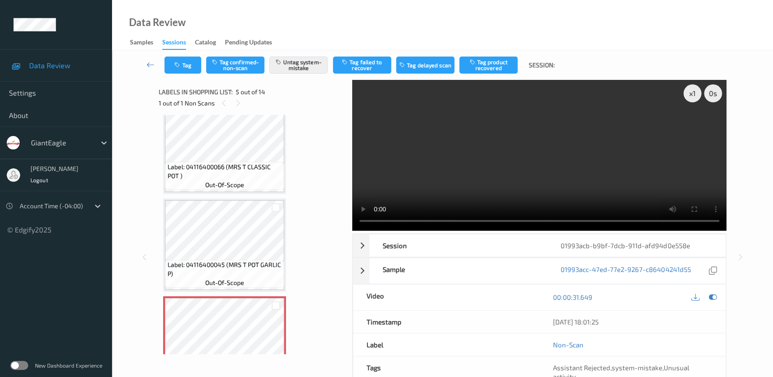
scroll to position [215, 0]
click at [692, 91] on div "x 1" at bounding box center [693, 93] width 18 height 18
click at [179, 67] on icon "button" at bounding box center [178, 65] width 8 height 6
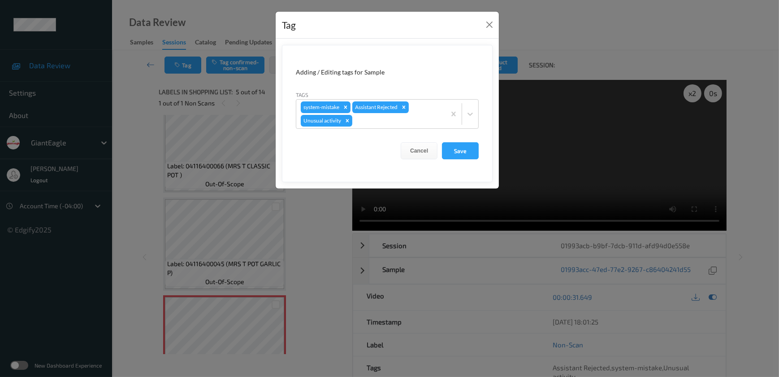
click at [317, 213] on div "Tag Adding / Editing tags for Sample Tags system-mistake Assistant Rejected Unu…" at bounding box center [389, 188] width 779 height 377
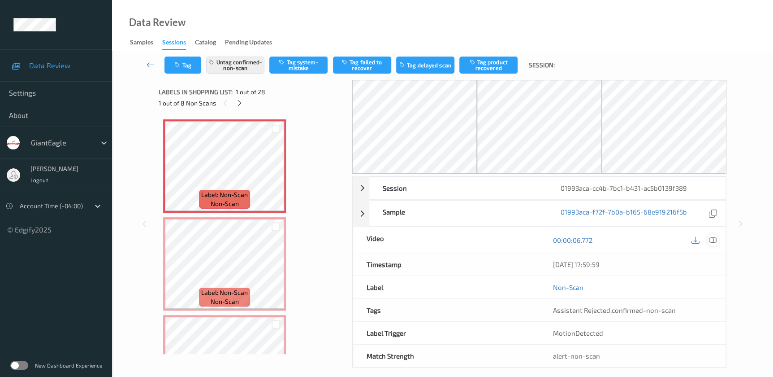
click at [710, 237] on icon at bounding box center [713, 240] width 8 height 8
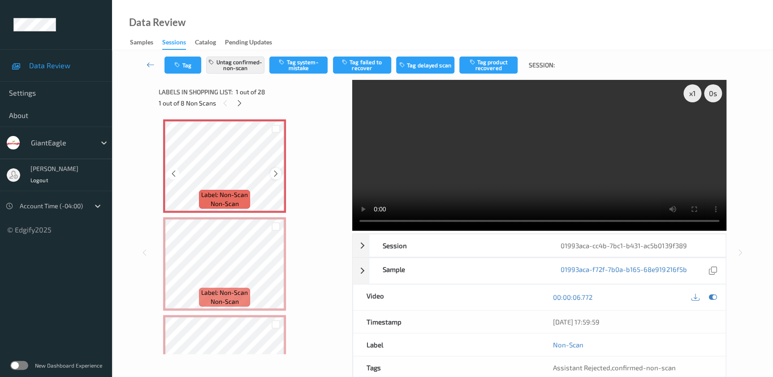
click at [276, 173] on icon at bounding box center [276, 173] width 8 height 8
click at [273, 273] on icon at bounding box center [276, 271] width 8 height 8
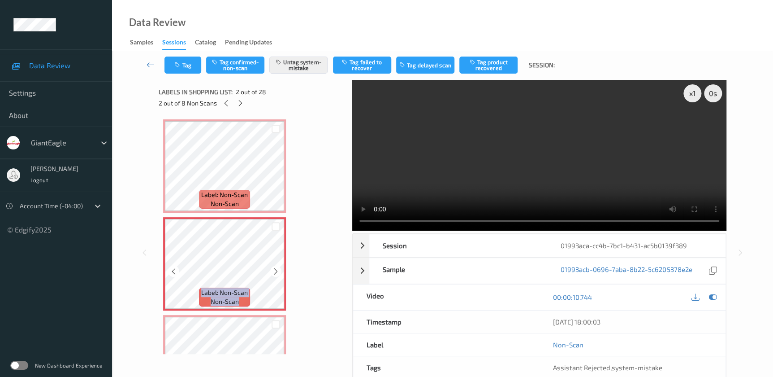
click at [273, 273] on icon at bounding box center [276, 271] width 8 height 8
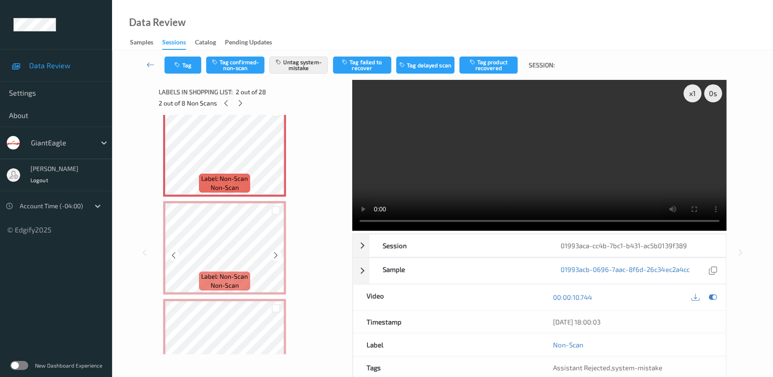
scroll to position [122, 0]
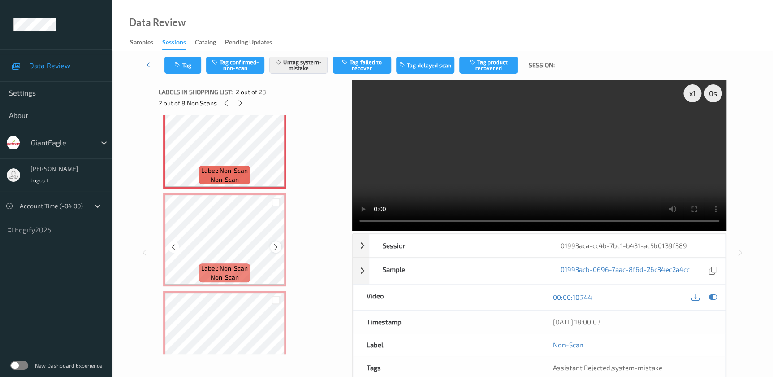
click at [272, 245] on icon at bounding box center [276, 247] width 8 height 8
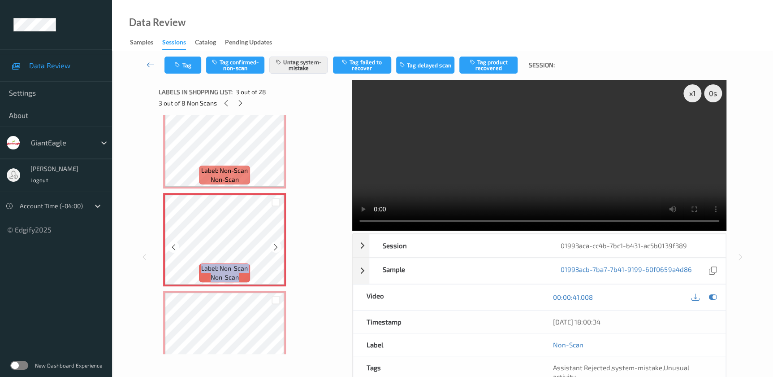
click at [272, 245] on icon at bounding box center [276, 247] width 8 height 8
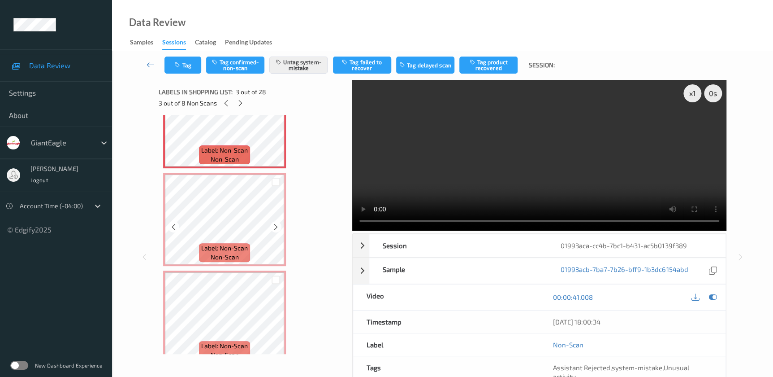
scroll to position [244, 0]
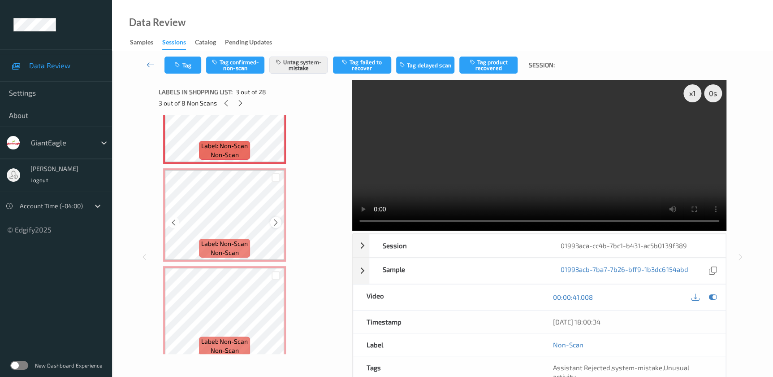
click at [271, 223] on div at bounding box center [275, 222] width 11 height 11
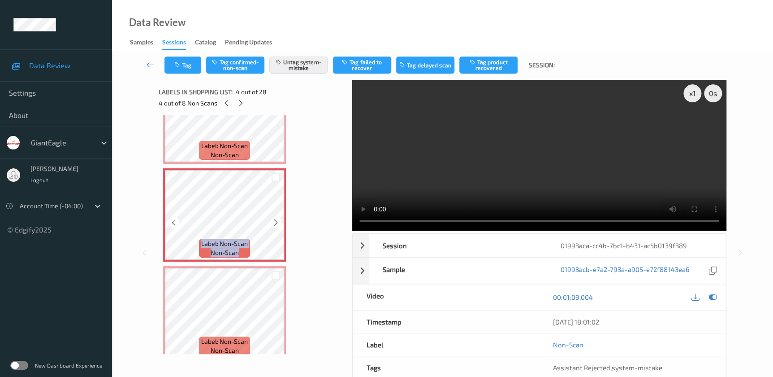
click at [271, 223] on div at bounding box center [275, 222] width 11 height 11
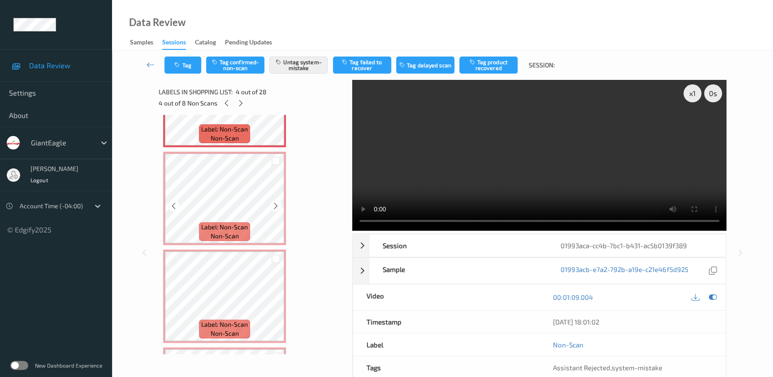
scroll to position [367, 0]
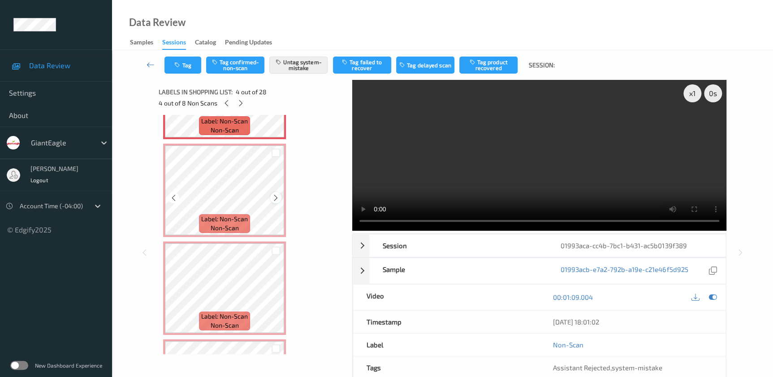
click at [277, 195] on icon at bounding box center [276, 198] width 8 height 8
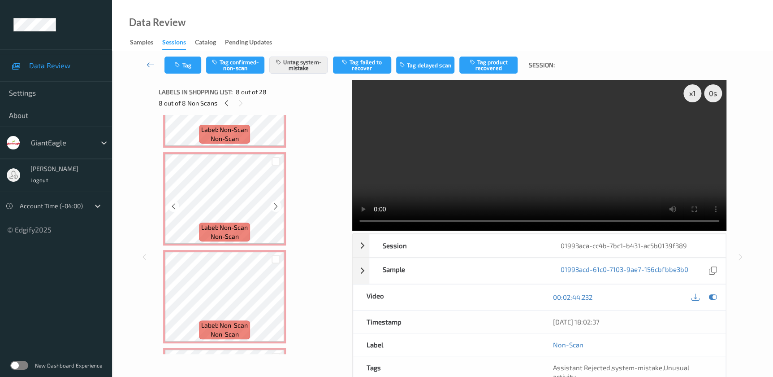
scroll to position [0, 0]
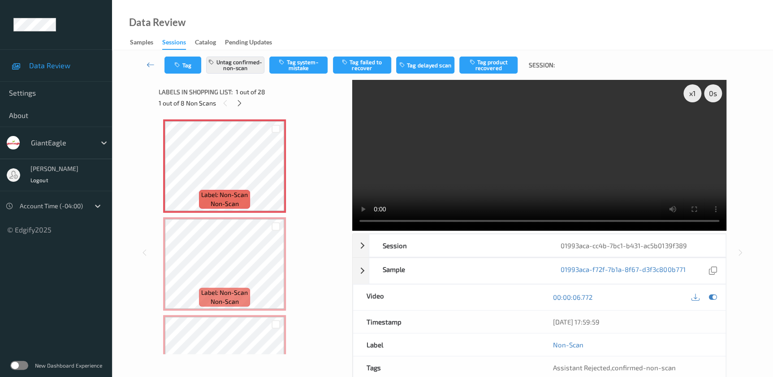
click at [480, 173] on video at bounding box center [539, 155] width 374 height 151
click at [277, 174] on icon at bounding box center [276, 173] width 8 height 8
click at [451, 182] on video at bounding box center [539, 155] width 374 height 151
click at [276, 172] on icon at bounding box center [276, 173] width 8 height 8
click at [448, 169] on video at bounding box center [539, 155] width 374 height 151
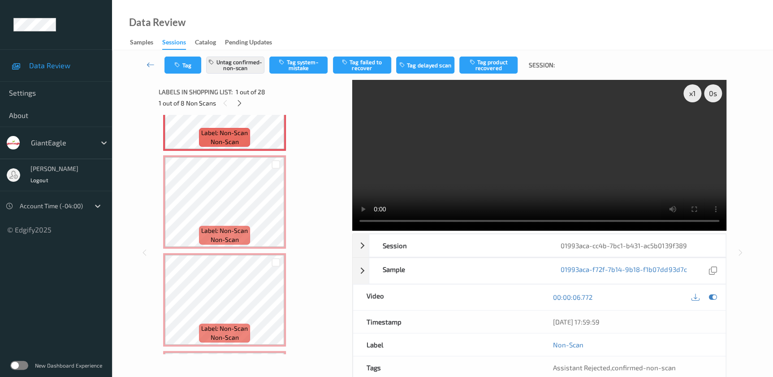
scroll to position [81, 0]
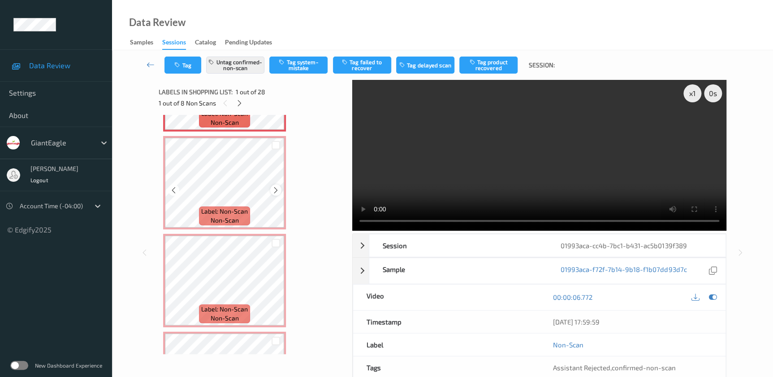
click at [276, 191] on icon at bounding box center [276, 190] width 8 height 8
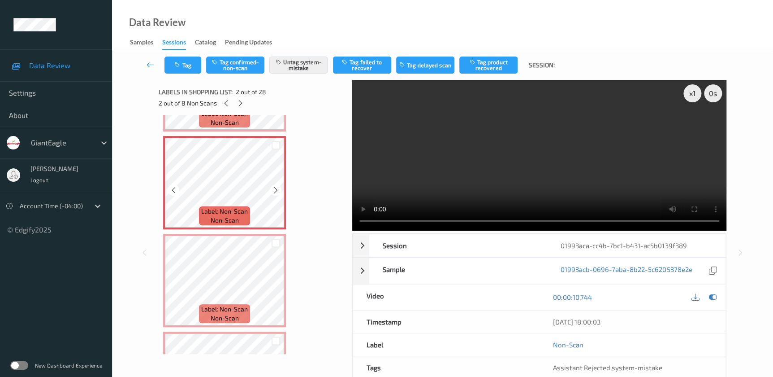
click at [276, 191] on icon at bounding box center [276, 190] width 8 height 8
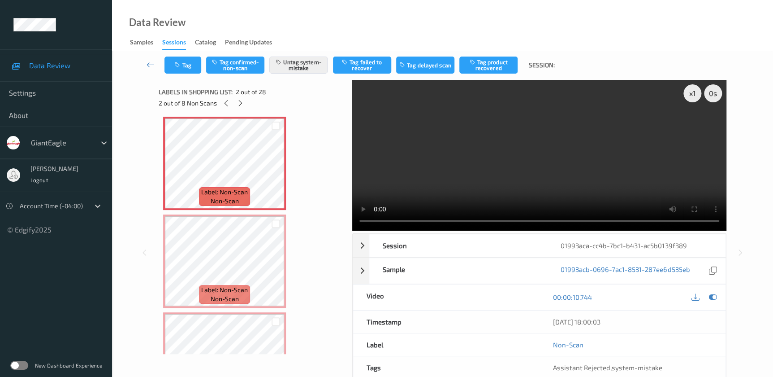
scroll to position [122, 0]
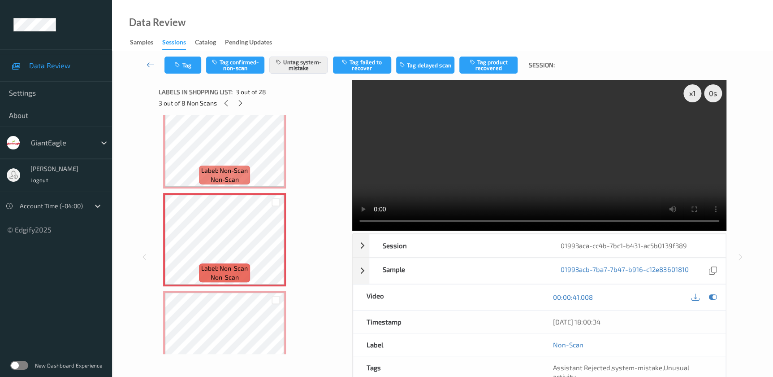
click at [489, 165] on video at bounding box center [539, 155] width 374 height 151
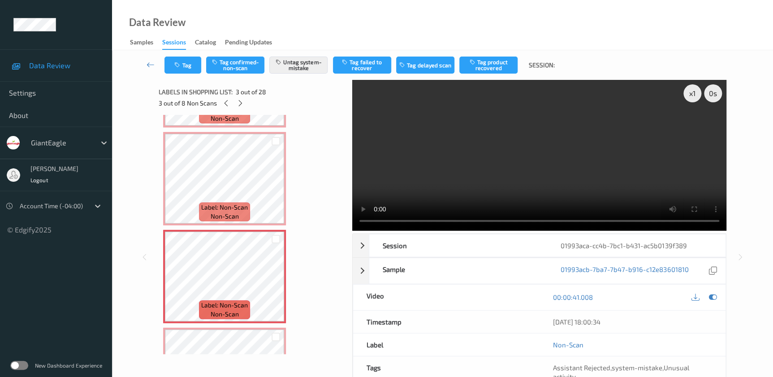
scroll to position [40, 0]
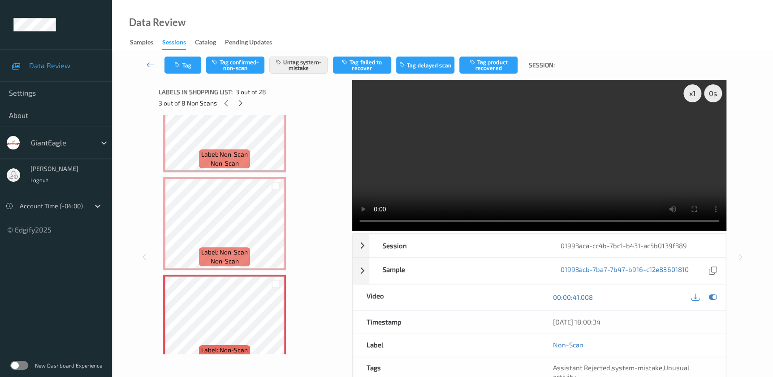
click at [430, 177] on video at bounding box center [539, 155] width 374 height 151
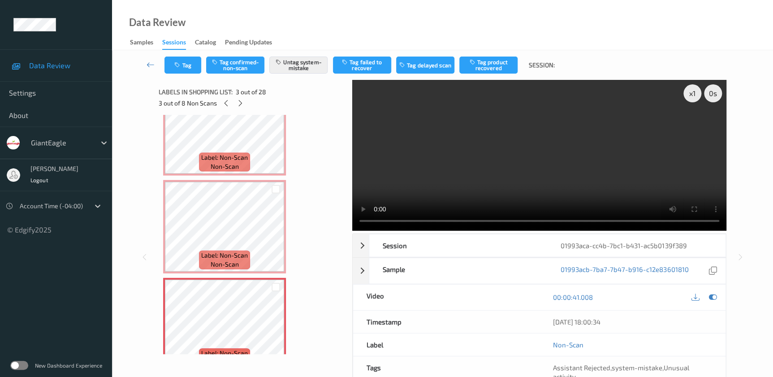
scroll to position [0, 0]
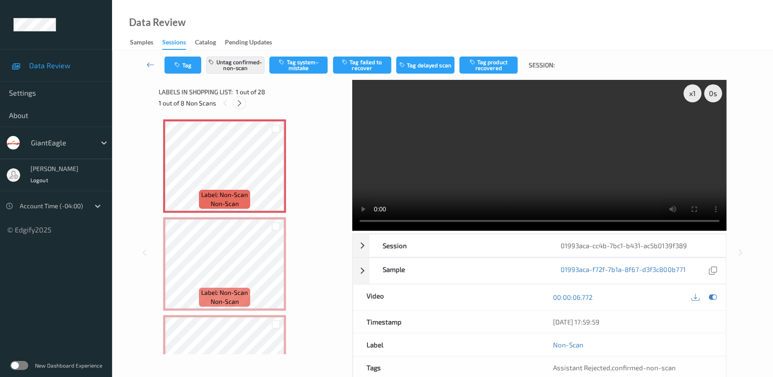
click at [239, 99] on icon at bounding box center [240, 103] width 8 height 8
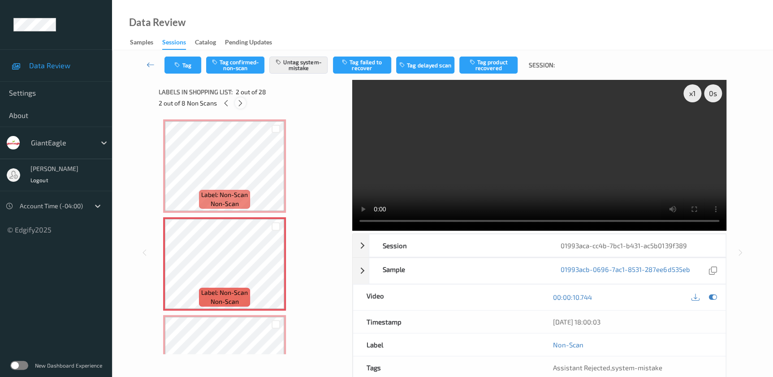
scroll to position [4, 0]
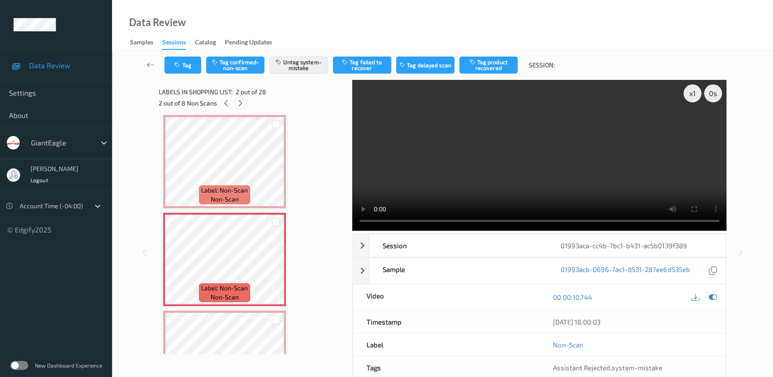
click at [239, 99] on icon at bounding box center [241, 103] width 8 height 8
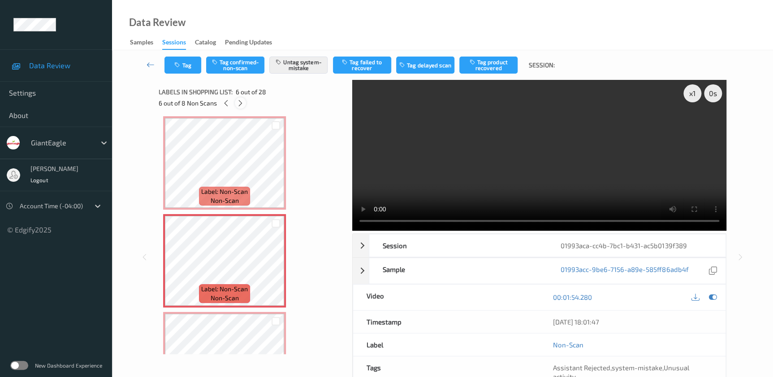
click at [239, 99] on icon at bounding box center [241, 103] width 8 height 8
click at [239, 99] on icon at bounding box center [240, 103] width 8 height 8
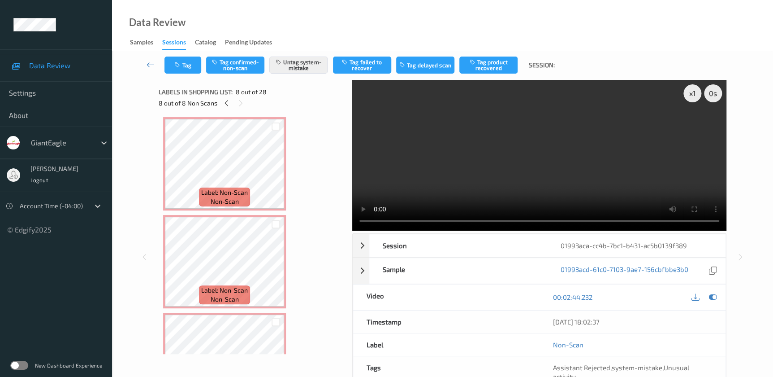
scroll to position [0, 0]
click at [228, 105] on icon at bounding box center [226, 103] width 8 height 8
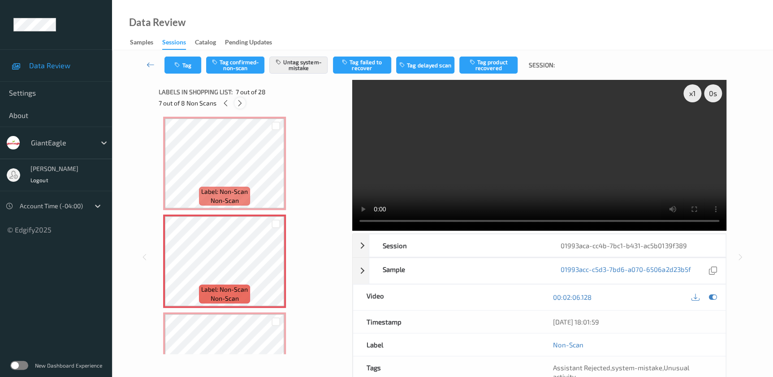
click at [238, 104] on icon at bounding box center [240, 103] width 8 height 8
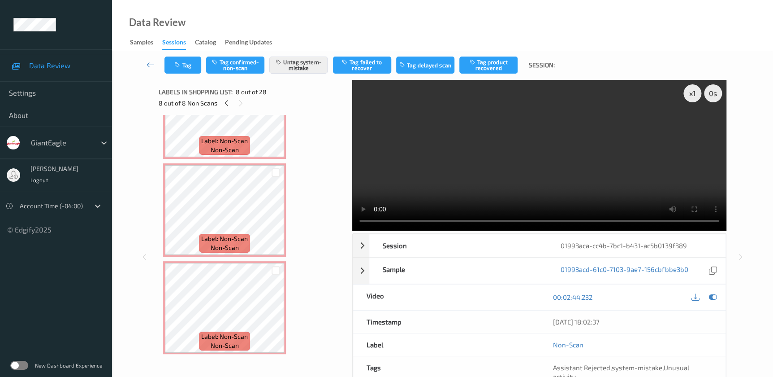
scroll to position [0, 0]
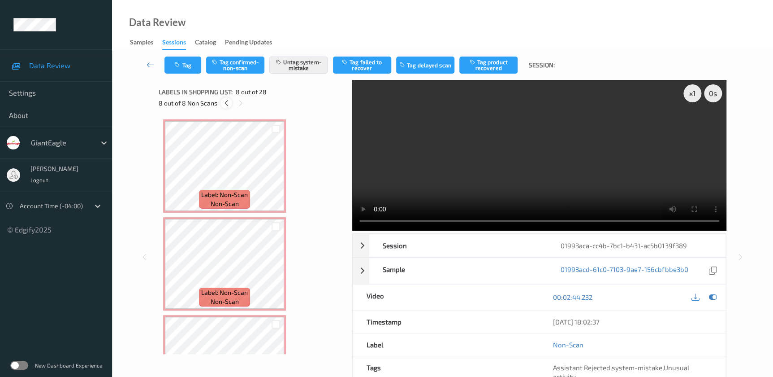
click at [225, 107] on icon at bounding box center [226, 103] width 8 height 8
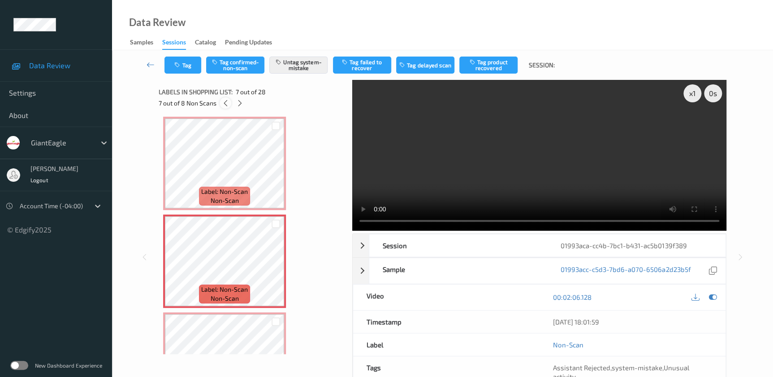
click at [225, 107] on icon at bounding box center [225, 103] width 8 height 8
click at [225, 107] on icon at bounding box center [226, 103] width 8 height 8
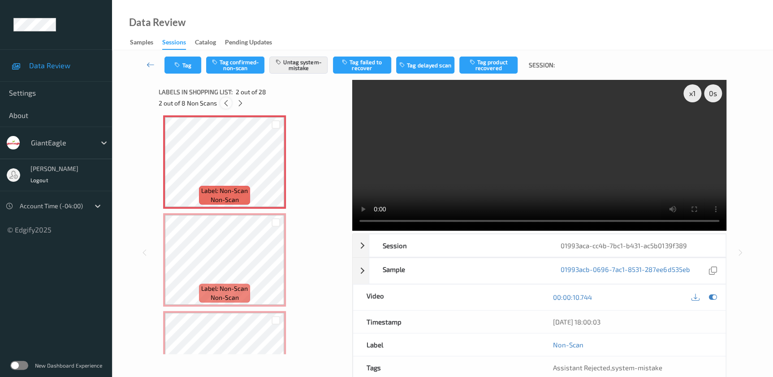
scroll to position [4, 0]
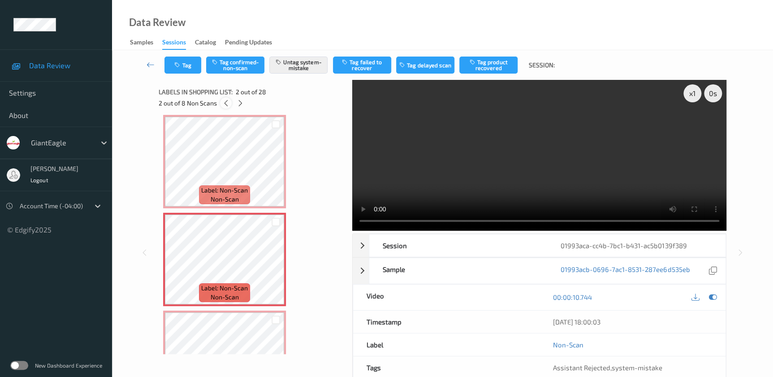
click at [225, 107] on icon at bounding box center [226, 103] width 8 height 8
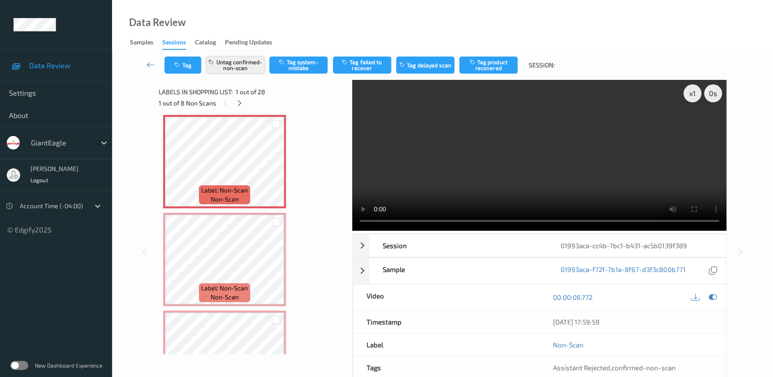
click at [250, 68] on button "Untag confirmed-non-scan" at bounding box center [235, 64] width 58 height 17
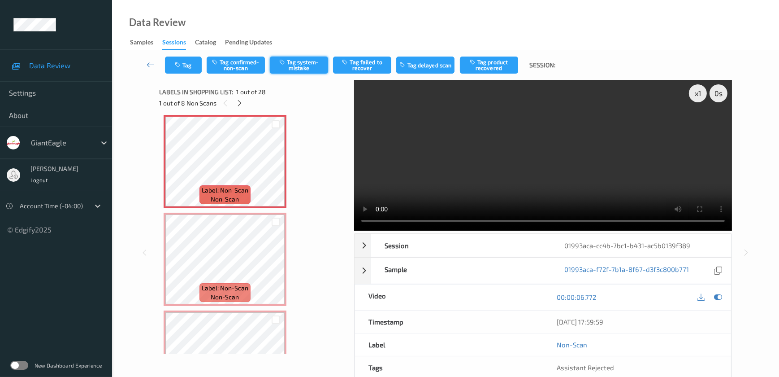
click at [295, 61] on button "Tag system-mistake" at bounding box center [299, 64] width 58 height 17
click at [190, 69] on button "Tag" at bounding box center [183, 64] width 37 height 17
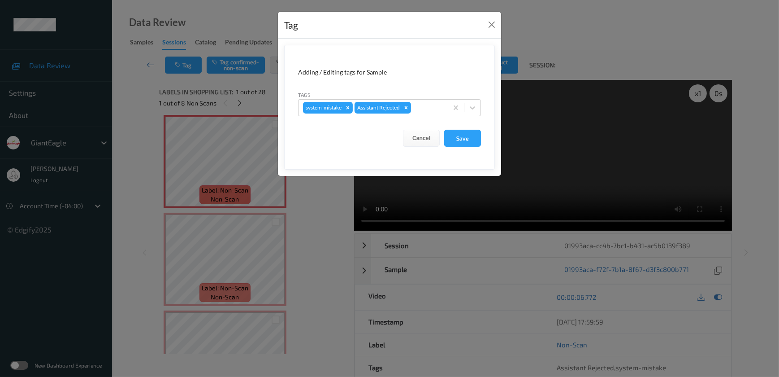
click at [311, 213] on div "Tag Adding / Editing tags for Sample Tags system-mistake Assistant Rejected Can…" at bounding box center [389, 188] width 779 height 377
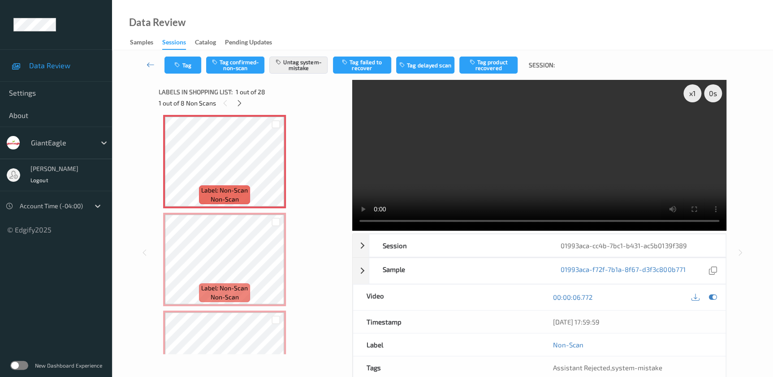
click at [451, 185] on video at bounding box center [539, 155] width 374 height 151
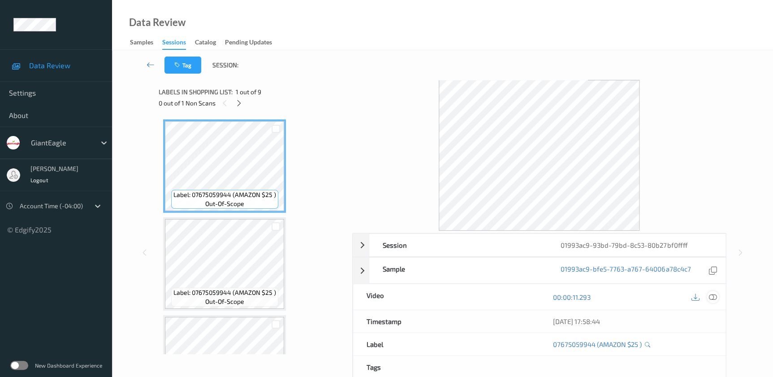
click at [711, 298] on icon at bounding box center [713, 297] width 8 height 8
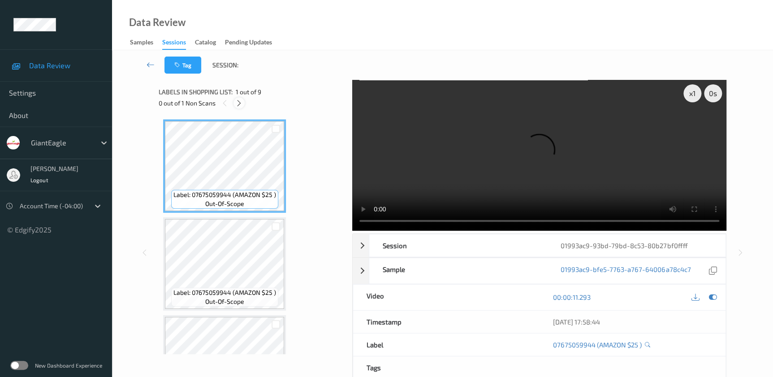
click at [244, 104] on div at bounding box center [239, 102] width 11 height 11
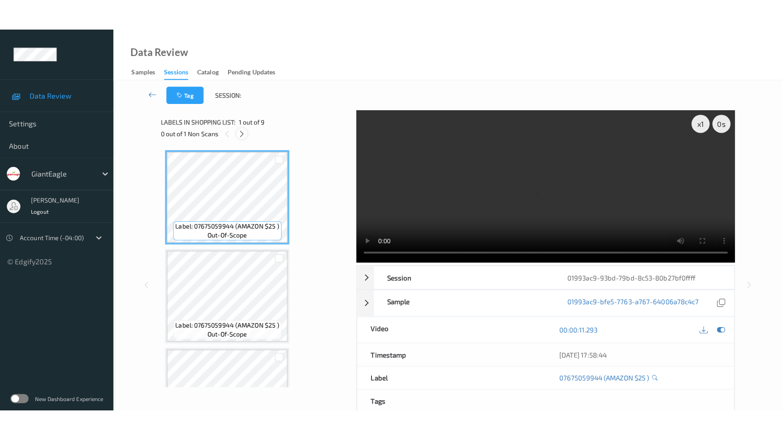
scroll to position [642, 0]
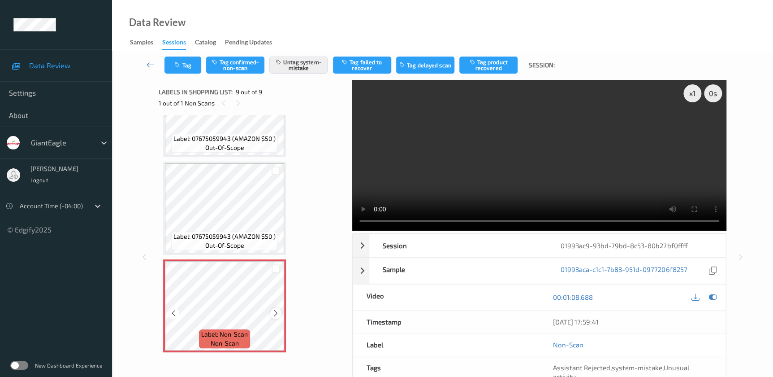
click at [273, 311] on icon at bounding box center [276, 313] width 8 height 8
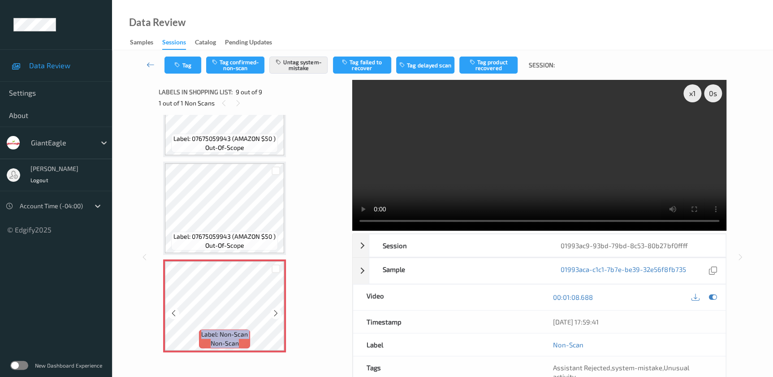
click at [273, 311] on icon at bounding box center [276, 313] width 8 height 8
click at [560, 172] on video at bounding box center [539, 155] width 374 height 151
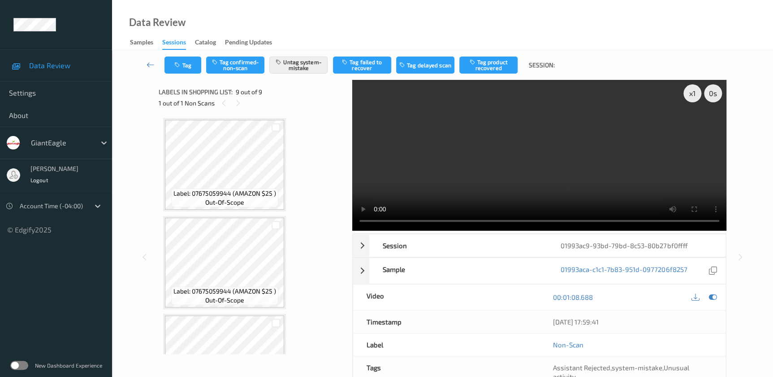
scroll to position [0, 0]
click at [690, 87] on div "x 1" at bounding box center [693, 93] width 18 height 18
click at [688, 95] on div "x 2" at bounding box center [693, 93] width 18 height 18
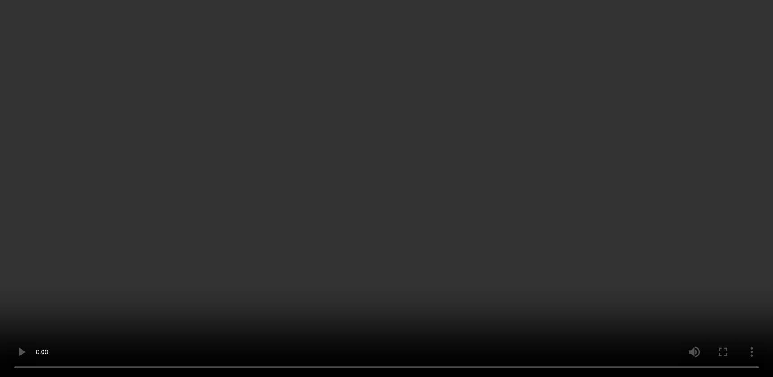
scroll to position [642, 0]
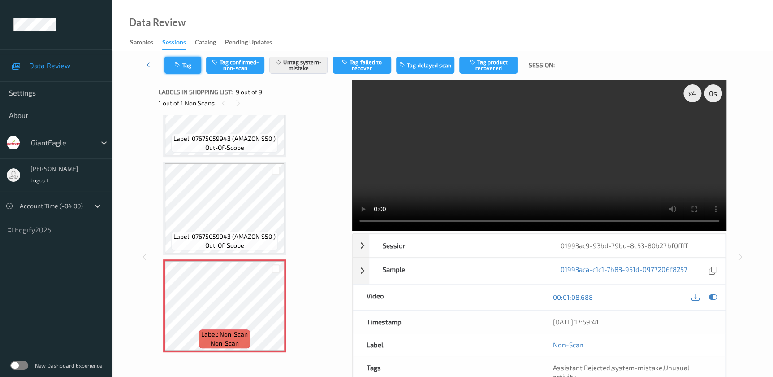
click at [192, 61] on button "Tag" at bounding box center [183, 64] width 37 height 17
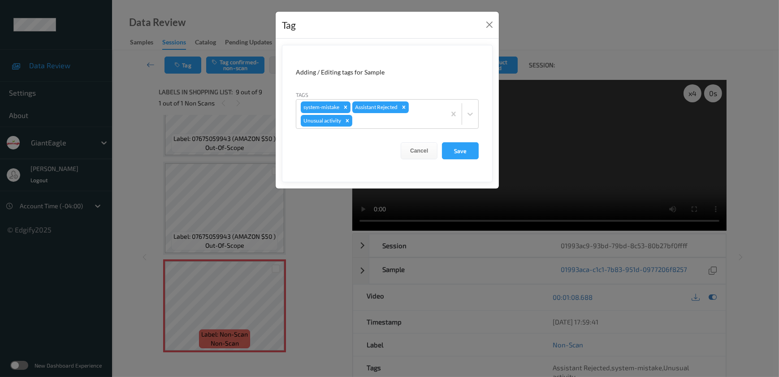
click at [306, 256] on div "Tag Adding / Editing tags for Sample Tags system-mistake Assistant Rejected Unu…" at bounding box center [389, 188] width 779 height 377
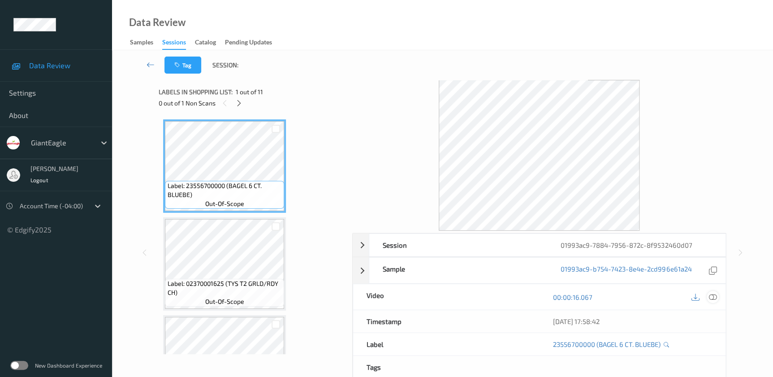
click at [711, 296] on icon at bounding box center [713, 297] width 8 height 8
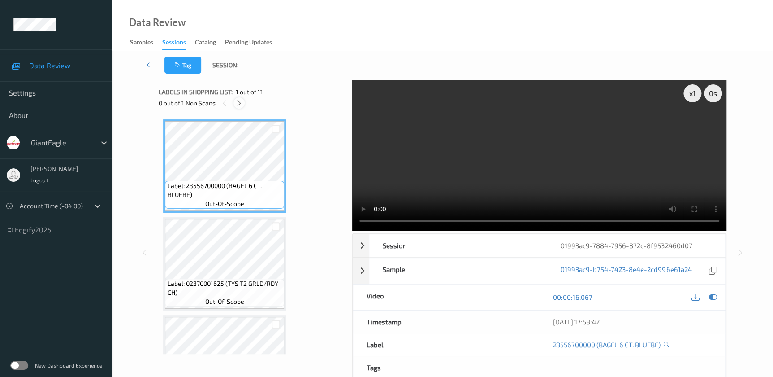
click at [239, 104] on icon at bounding box center [239, 103] width 8 height 8
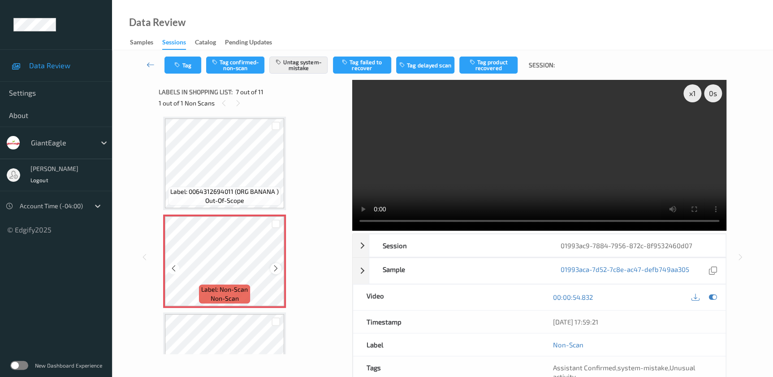
click at [277, 266] on icon at bounding box center [276, 268] width 8 height 8
click at [574, 157] on video at bounding box center [539, 155] width 374 height 151
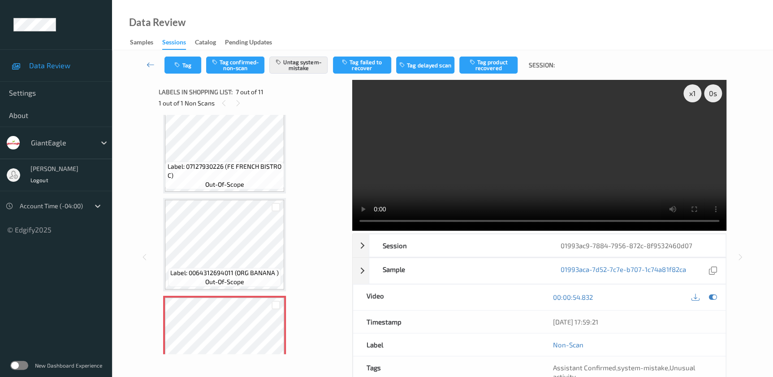
scroll to position [410, 0]
click at [690, 91] on div "x 1" at bounding box center [693, 93] width 18 height 18
click at [690, 91] on div "x 2" at bounding box center [693, 93] width 18 height 18
click at [183, 65] on button "Tag" at bounding box center [183, 64] width 37 height 17
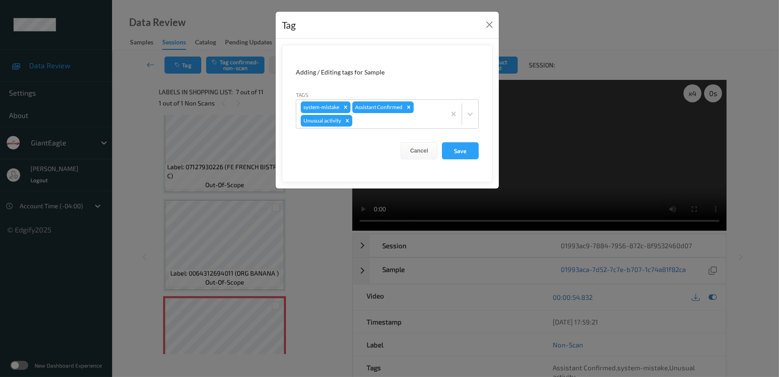
click at [312, 221] on div "Tag Adding / Editing tags for Sample Tags system-mistake Assistant Confirmed Un…" at bounding box center [389, 188] width 779 height 377
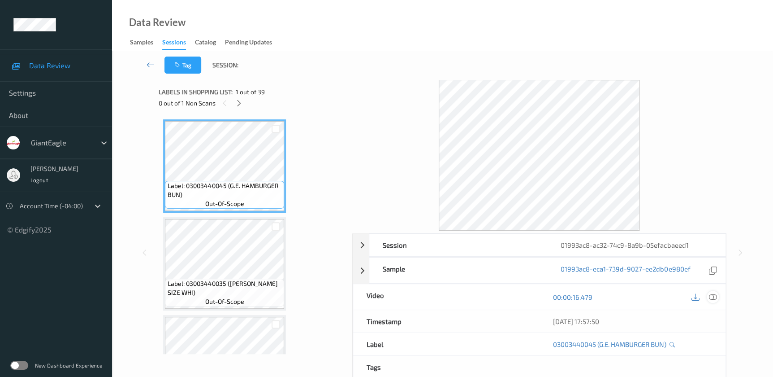
click at [711, 295] on icon at bounding box center [713, 297] width 8 height 8
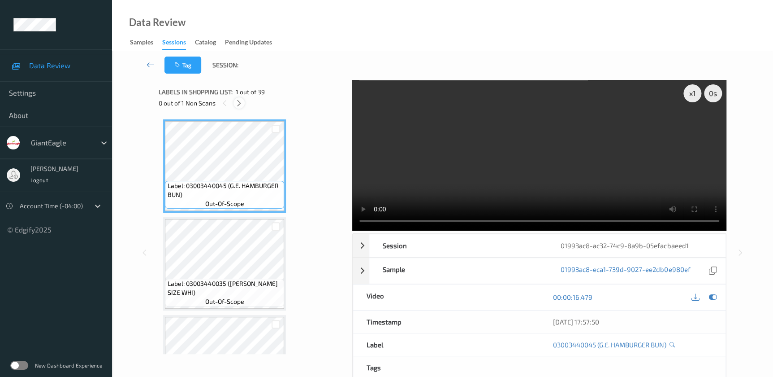
click at [238, 100] on icon at bounding box center [239, 103] width 8 height 8
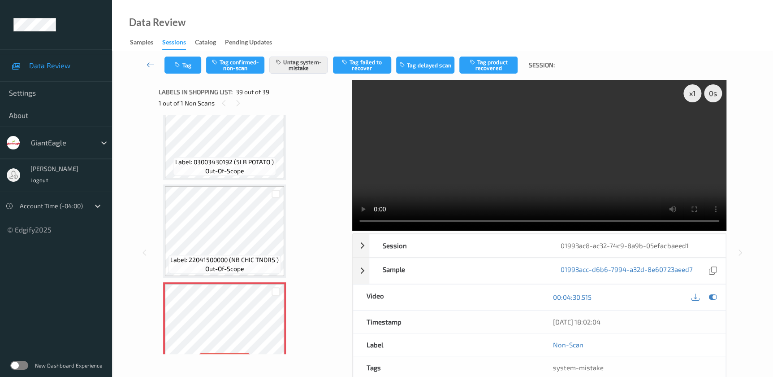
scroll to position [3564, 0]
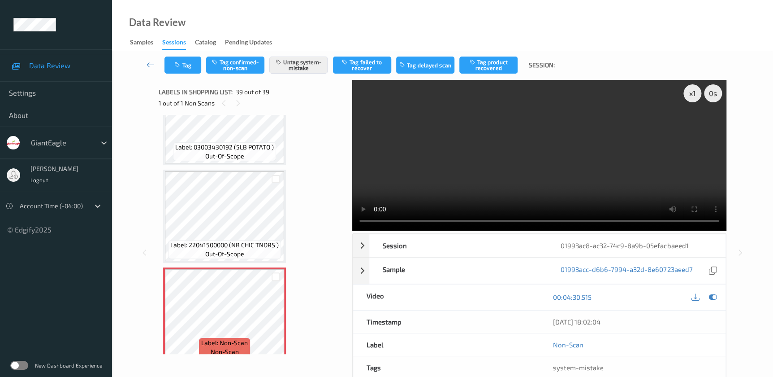
click at [547, 186] on video at bounding box center [539, 155] width 374 height 151
click at [693, 95] on div "x 1" at bounding box center [693, 93] width 18 height 18
click at [693, 97] on div "x 2" at bounding box center [693, 93] width 18 height 18
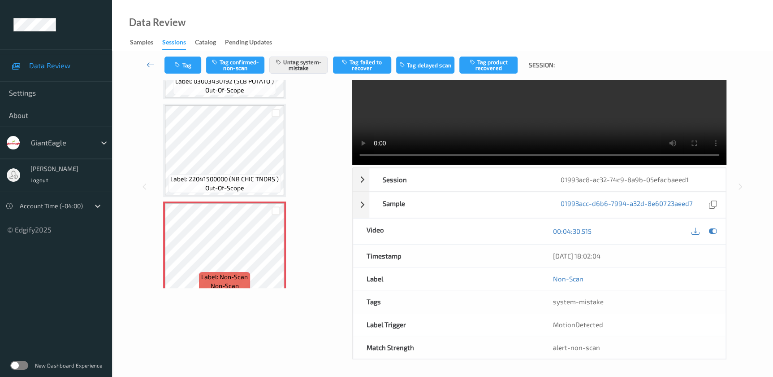
scroll to position [0, 0]
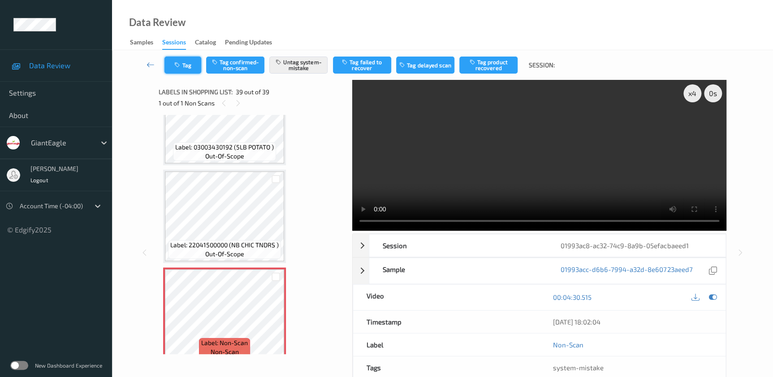
click at [185, 63] on button "Tag" at bounding box center [183, 64] width 37 height 17
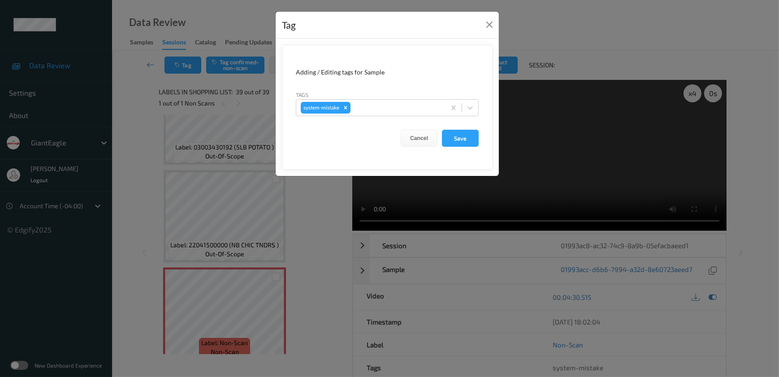
click at [303, 217] on div "Tag Adding / Editing tags for Sample Tags system-mistake Cancel Save" at bounding box center [389, 188] width 779 height 377
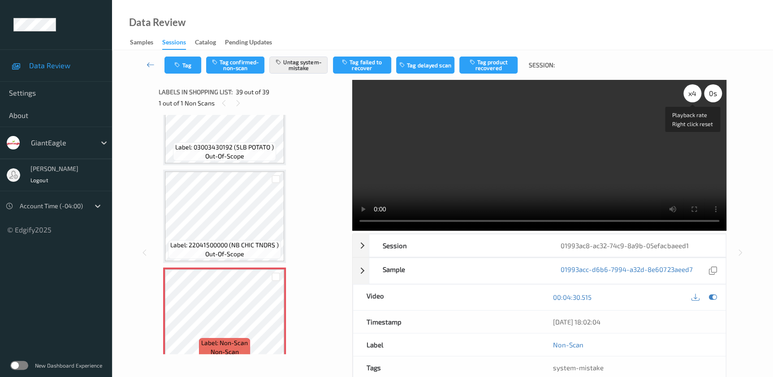
click at [688, 92] on div "x 4" at bounding box center [693, 93] width 18 height 18
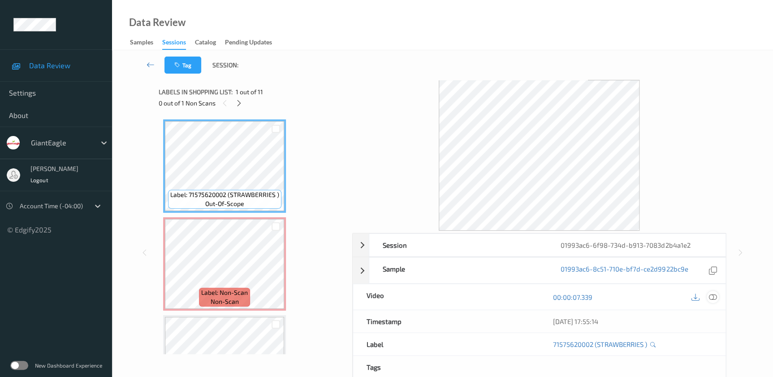
click at [712, 295] on icon at bounding box center [713, 297] width 8 height 8
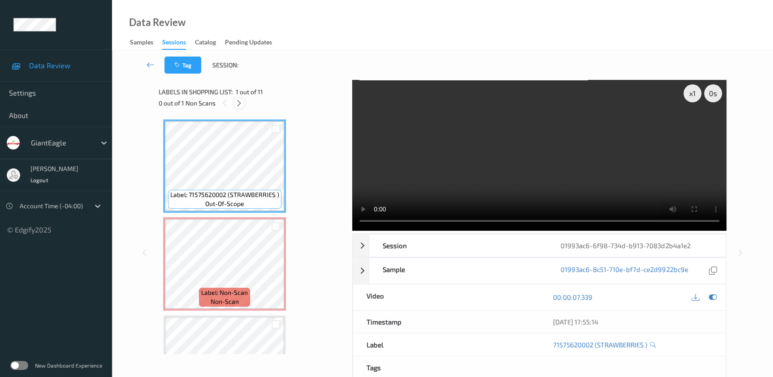
click at [242, 107] on div at bounding box center [239, 102] width 11 height 11
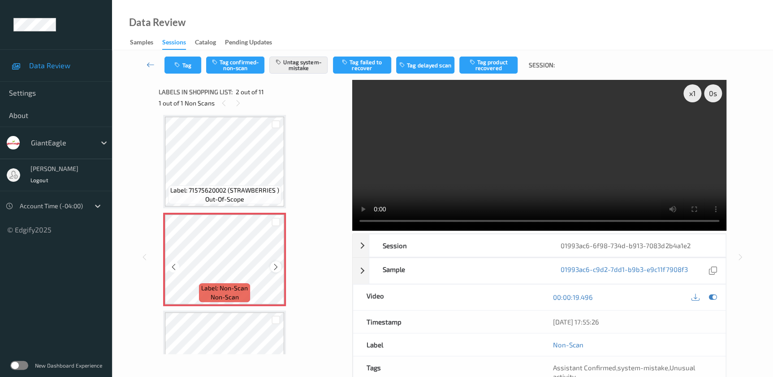
click at [277, 267] on icon at bounding box center [276, 267] width 8 height 8
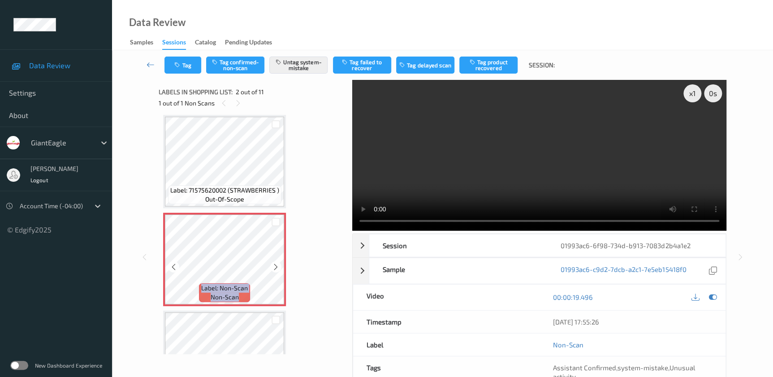
click at [277, 267] on icon at bounding box center [276, 267] width 8 height 8
click at [513, 180] on video at bounding box center [539, 155] width 374 height 151
click at [693, 95] on div "x 1" at bounding box center [693, 93] width 18 height 18
click at [693, 95] on div "x 2" at bounding box center [693, 93] width 18 height 18
click at [443, 158] on video at bounding box center [539, 155] width 374 height 151
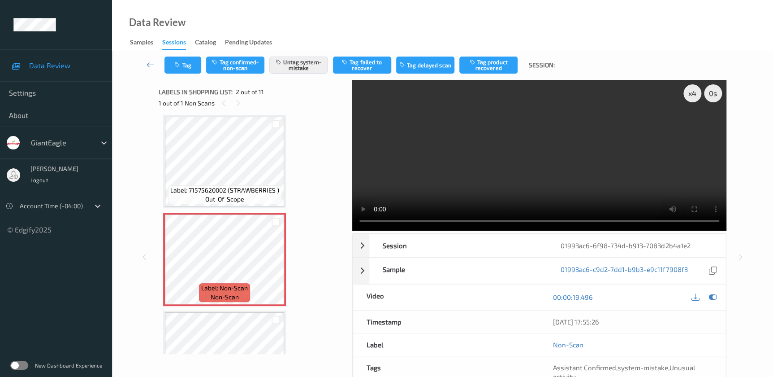
click at [476, 170] on video at bounding box center [539, 155] width 374 height 151
click at [187, 64] on button "Tag" at bounding box center [183, 64] width 37 height 17
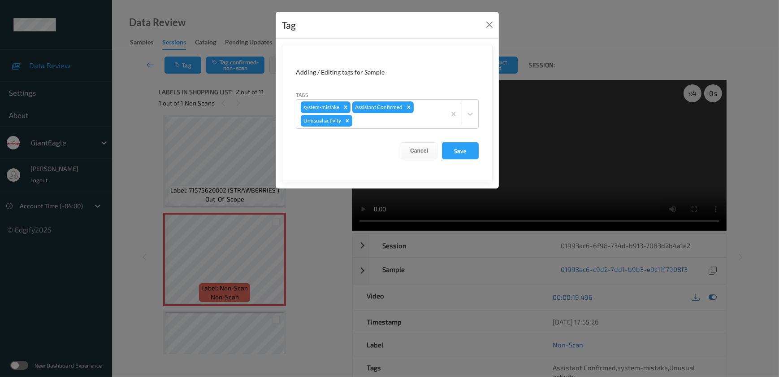
click at [335, 233] on div "Tag Adding / Editing tags for Sample Tags system-mistake Assistant Confirmed Un…" at bounding box center [389, 188] width 779 height 377
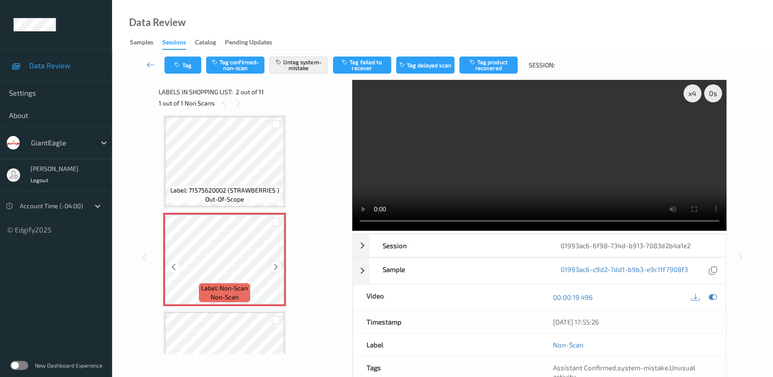
click at [279, 265] on icon at bounding box center [276, 267] width 8 height 8
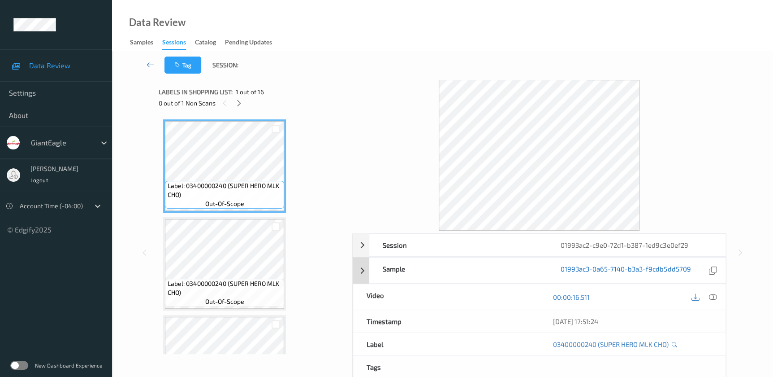
drag, startPoint x: 713, startPoint y: 296, endPoint x: 589, endPoint y: 188, distance: 164.9
click at [713, 295] on icon at bounding box center [713, 297] width 8 height 8
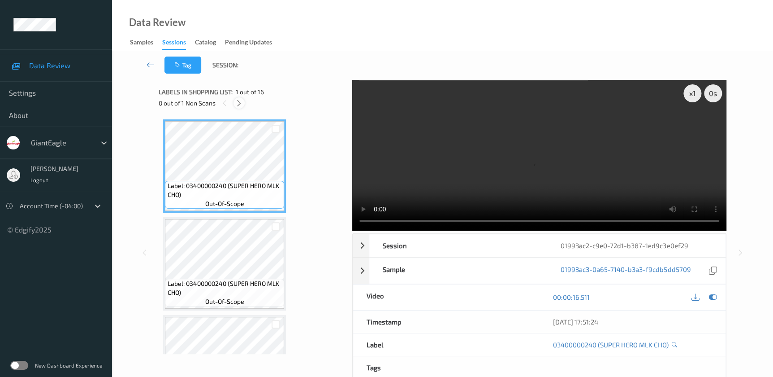
click at [242, 101] on icon at bounding box center [239, 103] width 8 height 8
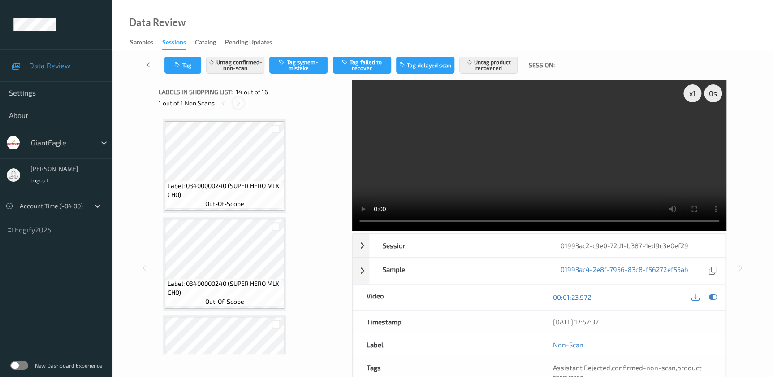
scroll to position [1173, 0]
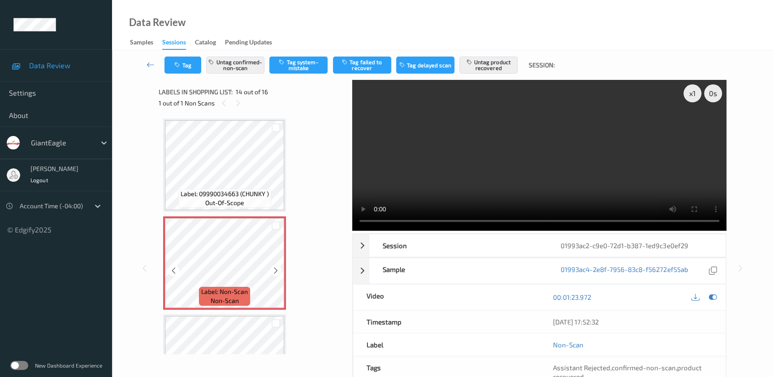
click at [278, 269] on icon at bounding box center [276, 270] width 8 height 8
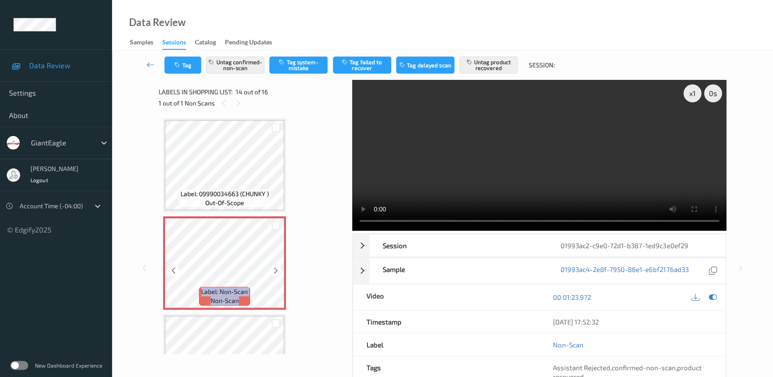
click at [278, 269] on icon at bounding box center [276, 270] width 8 height 8
click at [526, 174] on video at bounding box center [539, 155] width 374 height 151
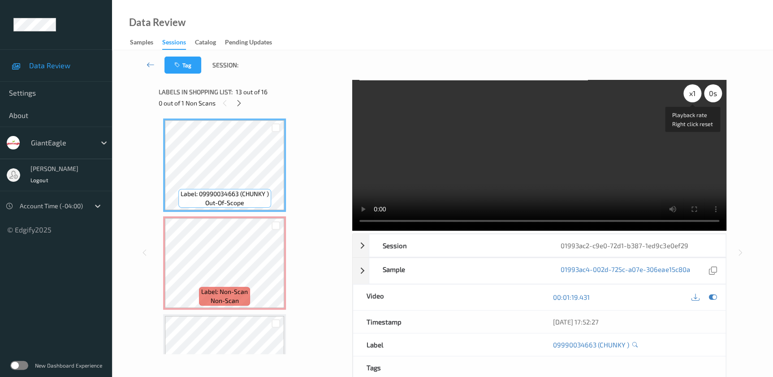
click at [691, 95] on div "x 1" at bounding box center [693, 93] width 18 height 18
click at [690, 91] on div "x 2" at bounding box center [693, 93] width 18 height 18
click at [690, 91] on div "x 4" at bounding box center [693, 93] width 18 height 18
click at [542, 185] on video at bounding box center [539, 155] width 374 height 151
click at [583, 169] on video at bounding box center [539, 155] width 374 height 151
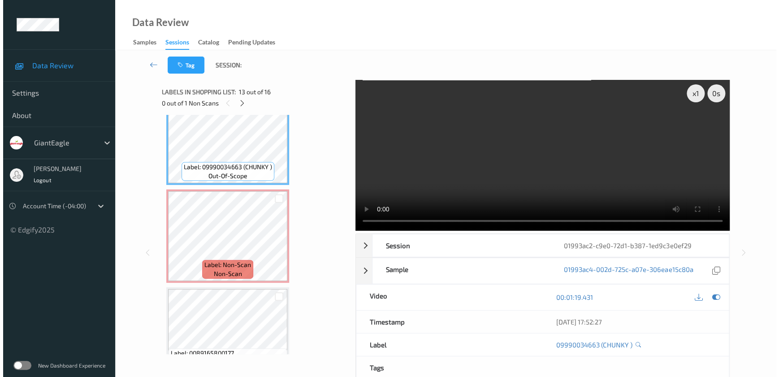
scroll to position [1214, 0]
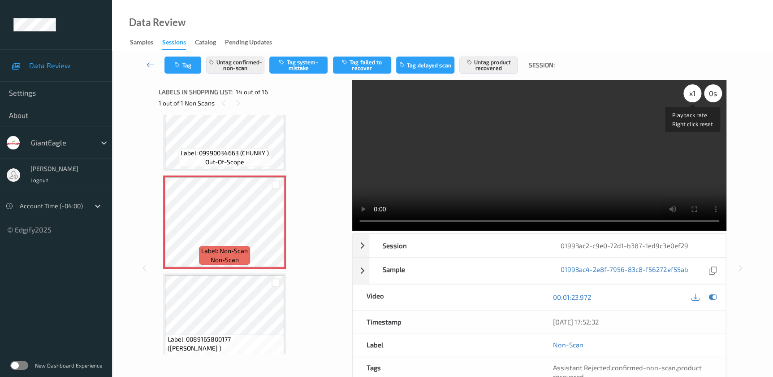
click at [695, 88] on div "x 1" at bounding box center [693, 93] width 18 height 18
click at [695, 88] on div "x 2" at bounding box center [693, 93] width 18 height 18
click at [466, 59] on icon "button" at bounding box center [470, 62] width 8 height 6
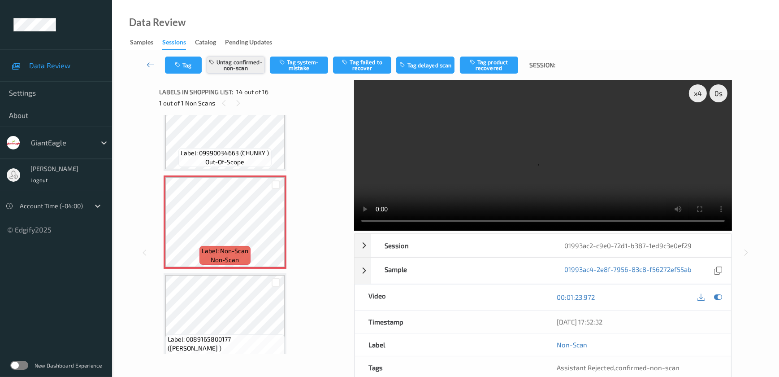
click at [233, 69] on button "Untag confirmed-non-scan" at bounding box center [236, 64] width 58 height 17
click at [305, 62] on button "Tag system-mistake" at bounding box center [299, 64] width 58 height 17
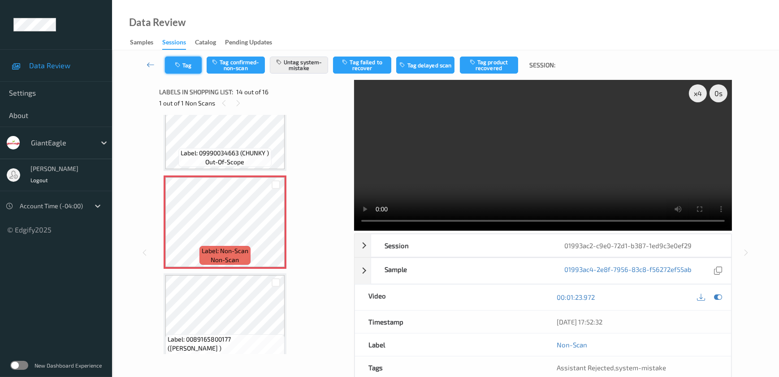
click at [181, 65] on icon "button" at bounding box center [179, 65] width 8 height 6
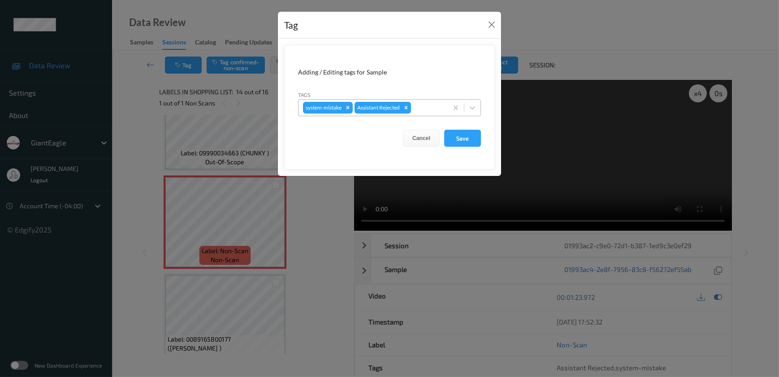
click at [424, 108] on div at bounding box center [428, 107] width 30 height 11
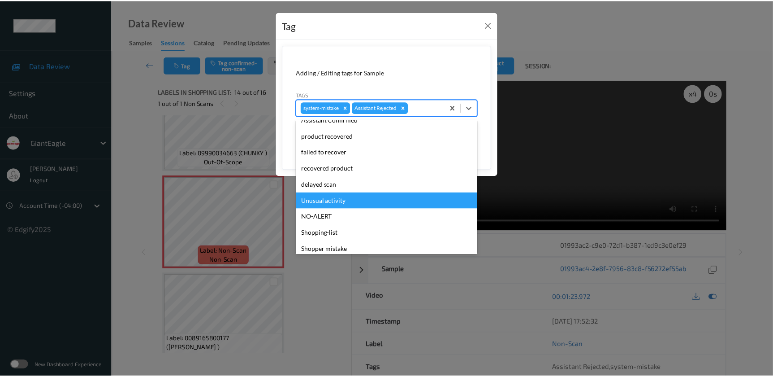
scroll to position [95, 0]
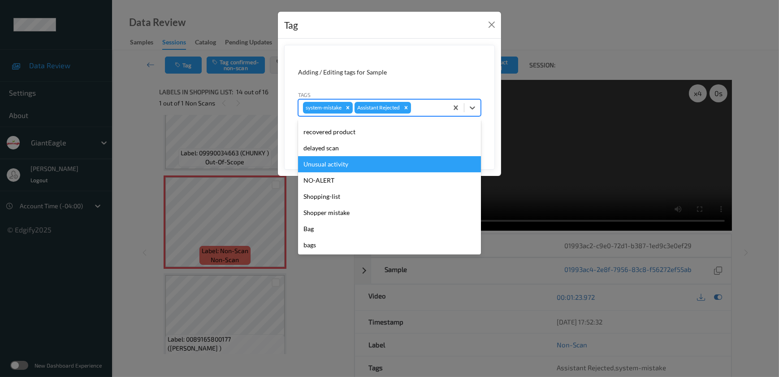
click at [337, 162] on div "Unusual activity" at bounding box center [389, 164] width 183 height 16
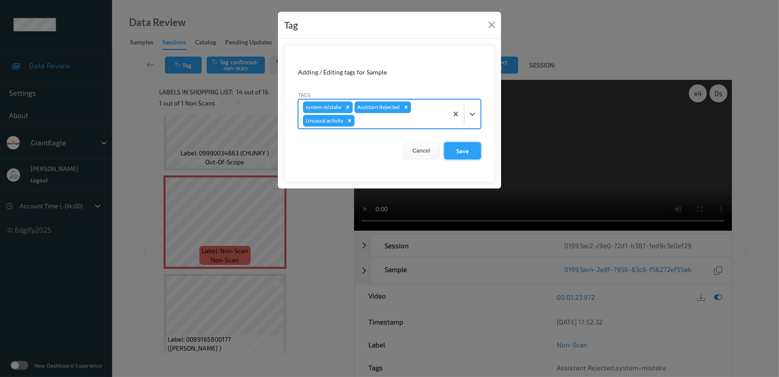
click at [471, 148] on button "Save" at bounding box center [462, 150] width 37 height 17
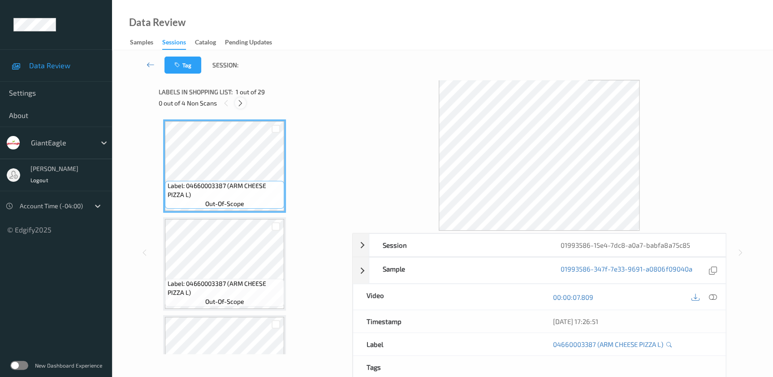
click at [241, 106] on icon at bounding box center [241, 103] width 8 height 8
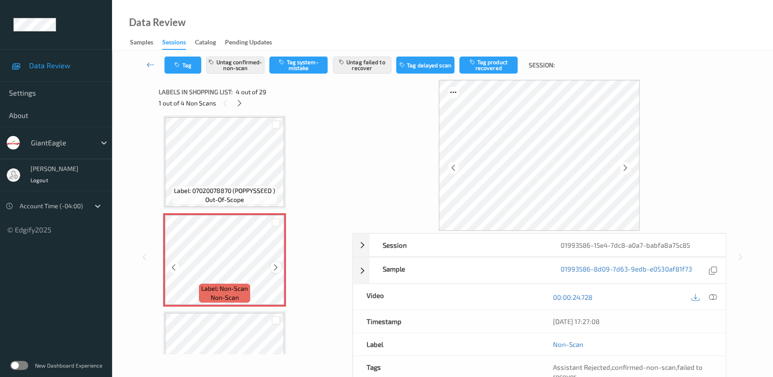
click at [277, 263] on icon at bounding box center [276, 267] width 8 height 8
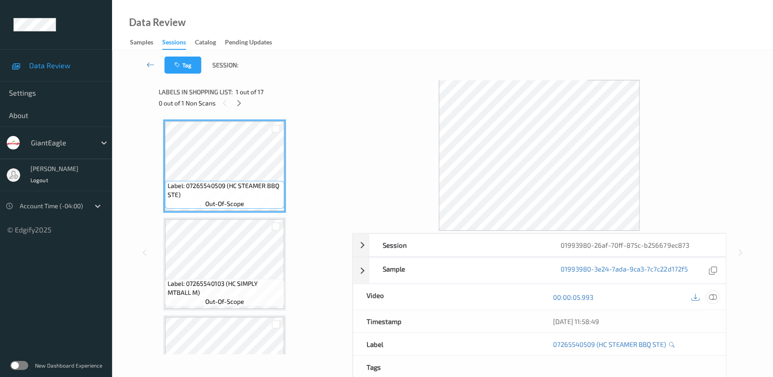
click at [709, 294] on icon at bounding box center [713, 297] width 8 height 8
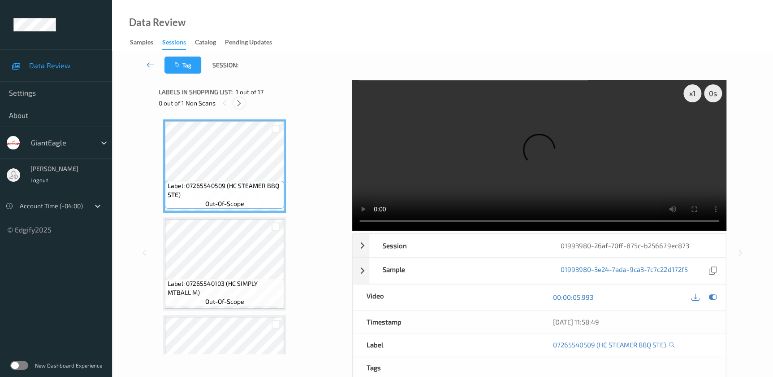
click at [239, 103] on icon at bounding box center [239, 103] width 8 height 8
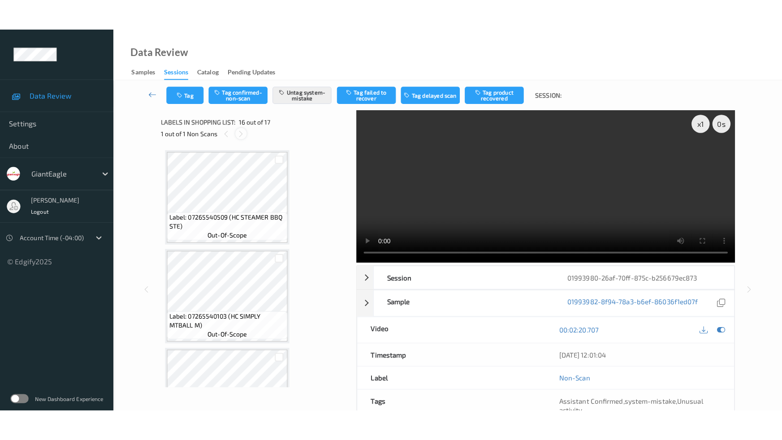
scroll to position [1368, 0]
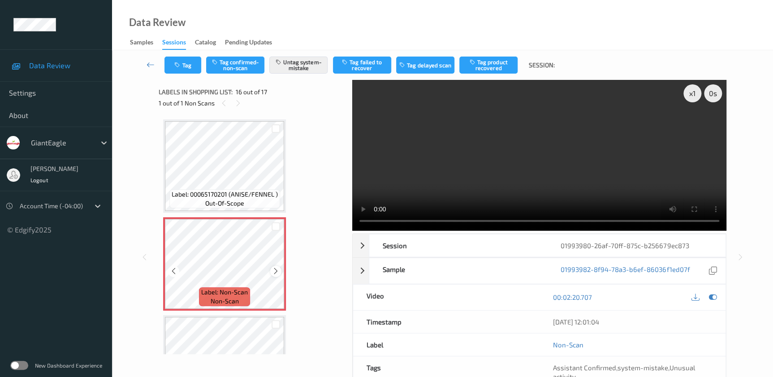
click at [274, 267] on icon at bounding box center [276, 271] width 8 height 8
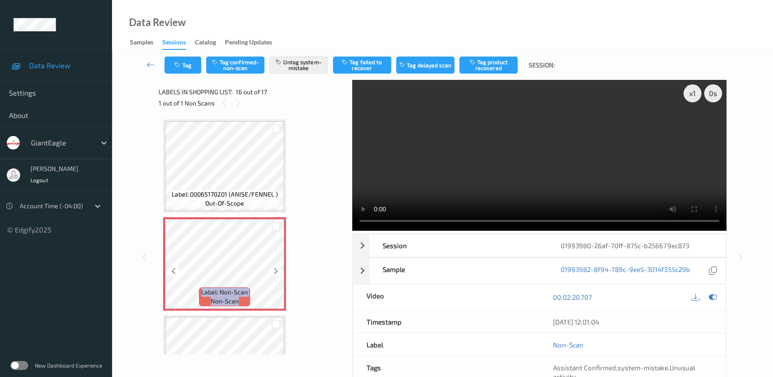
click at [274, 267] on icon at bounding box center [276, 271] width 8 height 8
click at [569, 157] on video at bounding box center [539, 155] width 374 height 151
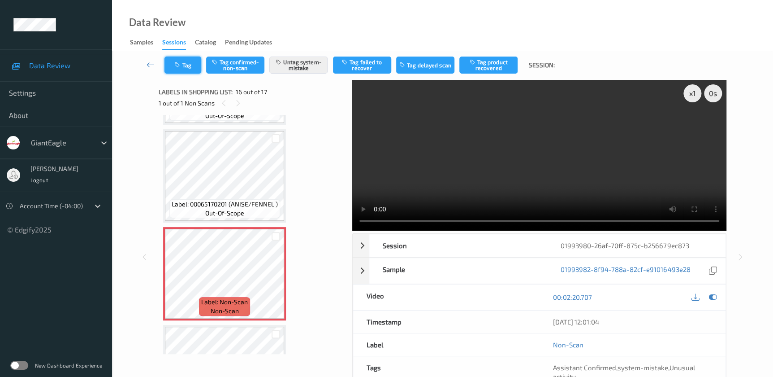
click at [187, 63] on button "Tag" at bounding box center [183, 64] width 37 height 17
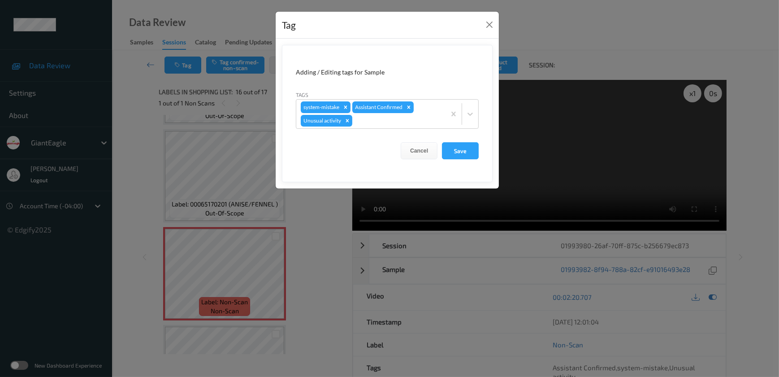
click at [308, 224] on div "Tag Adding / Editing tags for Sample Tags system-mistake Assistant Confirmed Un…" at bounding box center [389, 188] width 779 height 377
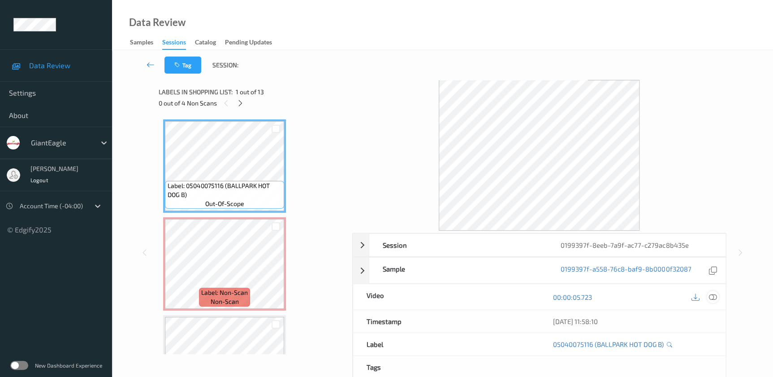
click at [712, 296] on icon at bounding box center [713, 297] width 8 height 8
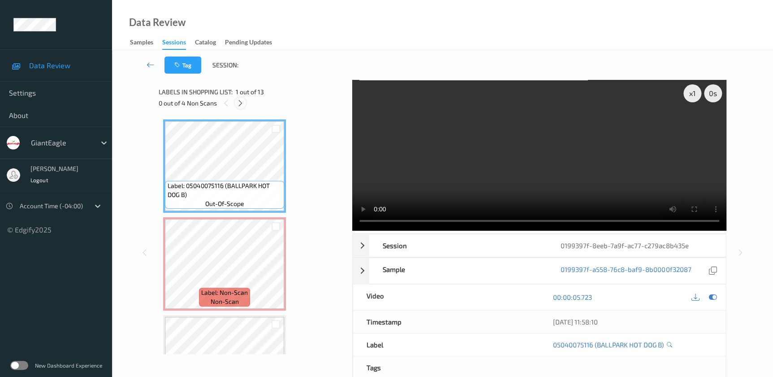
click at [235, 103] on div at bounding box center [240, 102] width 11 height 11
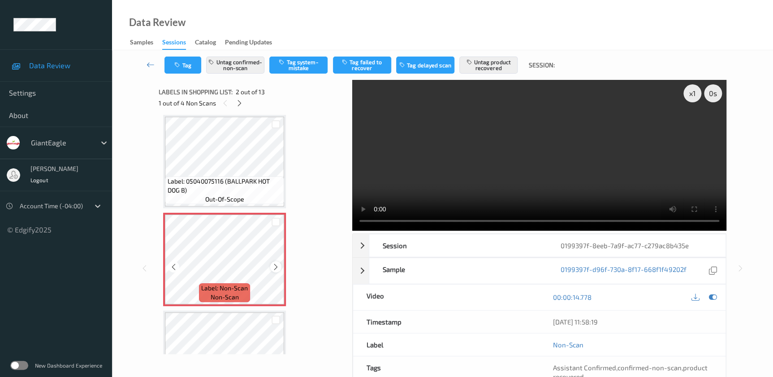
click at [277, 265] on icon at bounding box center [276, 267] width 8 height 8
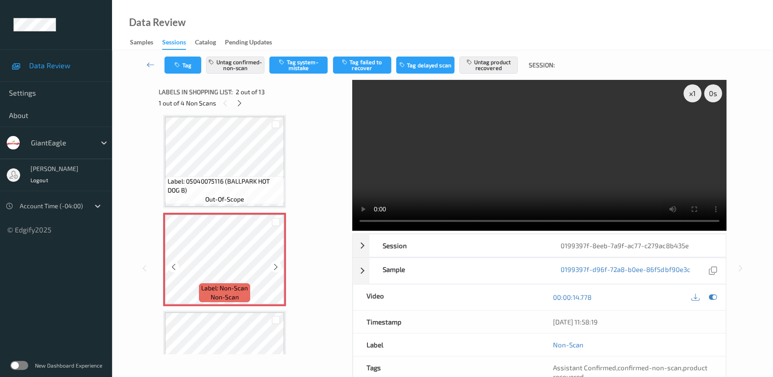
click at [277, 265] on icon at bounding box center [276, 267] width 8 height 8
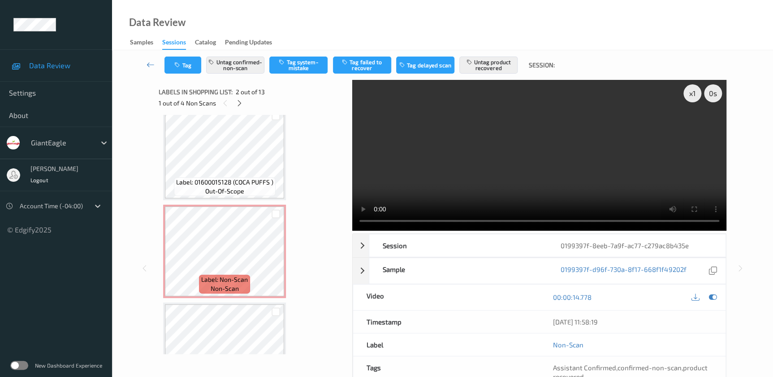
scroll to position [412, 0]
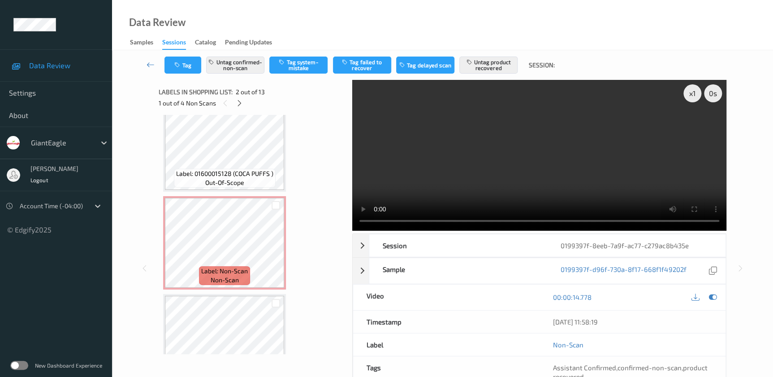
click at [588, 162] on video at bounding box center [539, 155] width 374 height 151
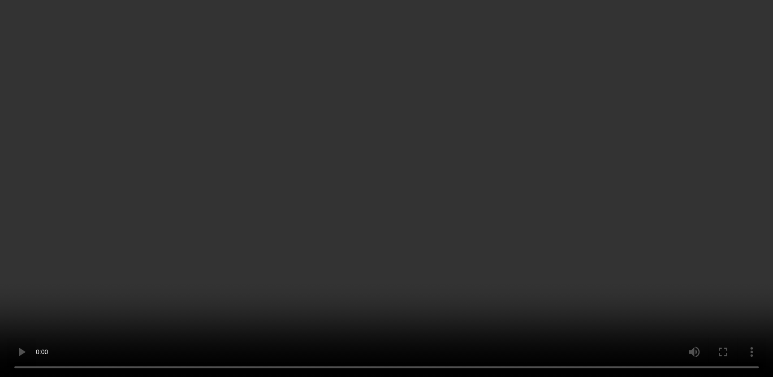
scroll to position [693, 0]
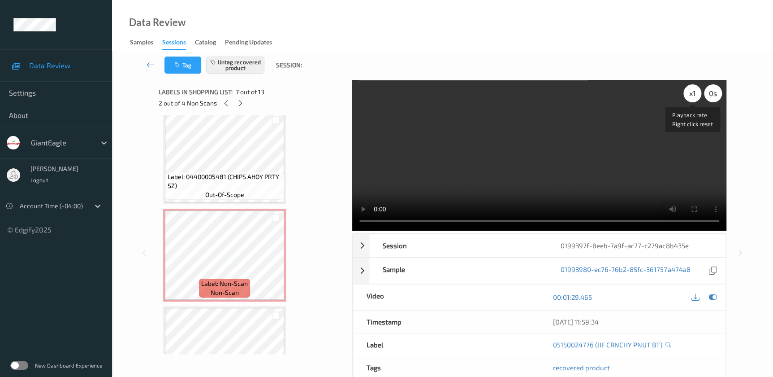
click at [695, 93] on div "x 1" at bounding box center [693, 93] width 18 height 18
click at [695, 93] on div "x 2" at bounding box center [693, 93] width 18 height 18
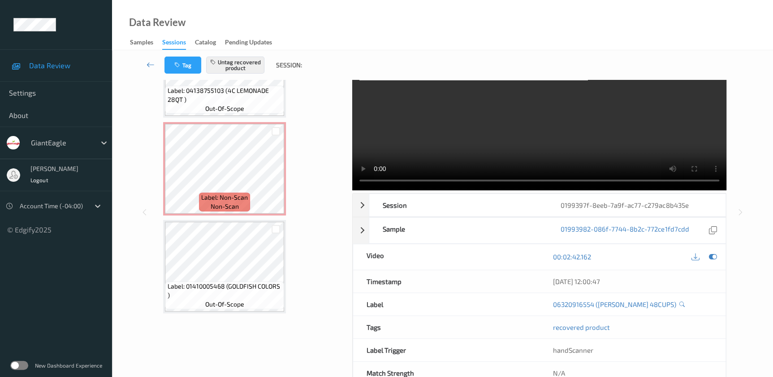
scroll to position [0, 0]
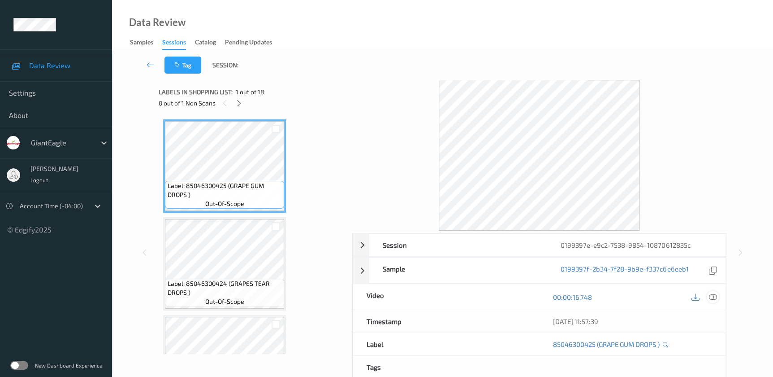
click at [711, 297] on icon at bounding box center [713, 297] width 8 height 8
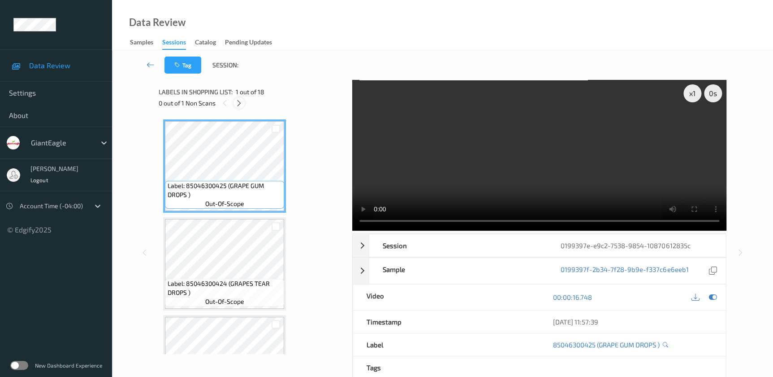
click at [242, 106] on icon at bounding box center [239, 103] width 8 height 8
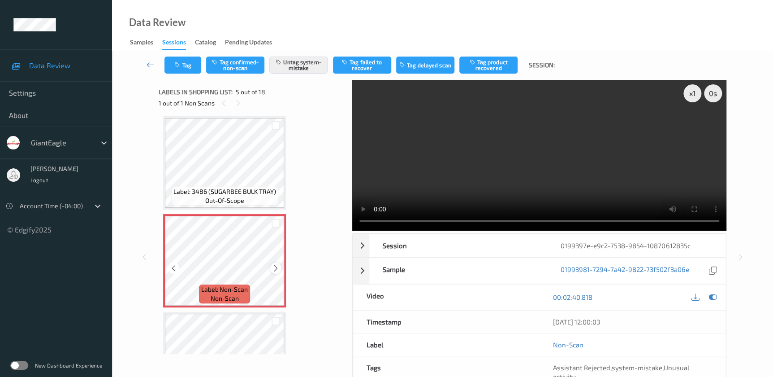
click at [275, 266] on icon at bounding box center [276, 268] width 8 height 8
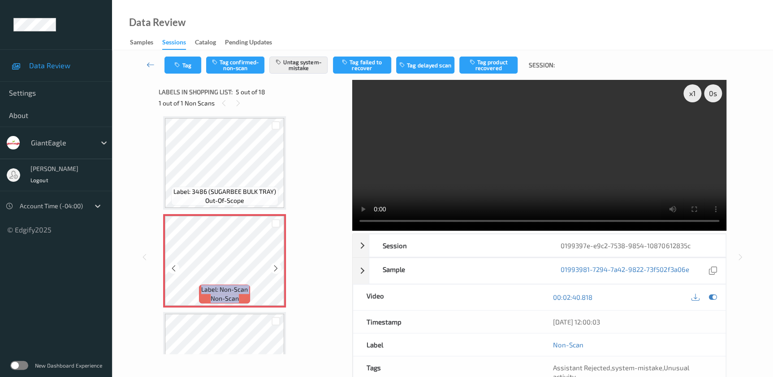
click at [275, 266] on icon at bounding box center [276, 268] width 8 height 8
click at [542, 174] on video at bounding box center [539, 155] width 374 height 151
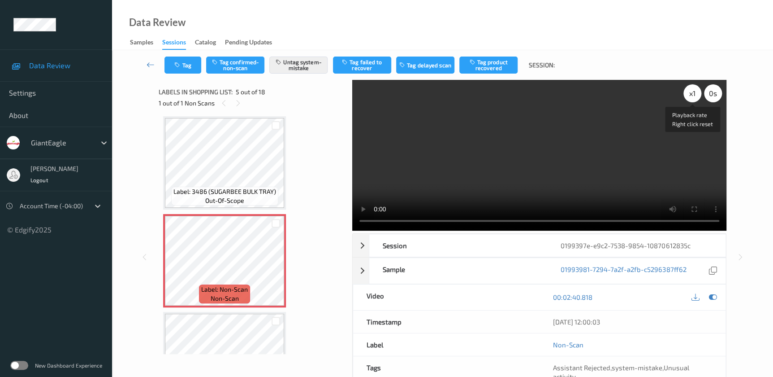
click at [692, 94] on div "x 1" at bounding box center [693, 93] width 18 height 18
click at [692, 94] on div "x 2" at bounding box center [693, 93] width 18 height 18
click at [174, 63] on icon "button" at bounding box center [178, 65] width 8 height 6
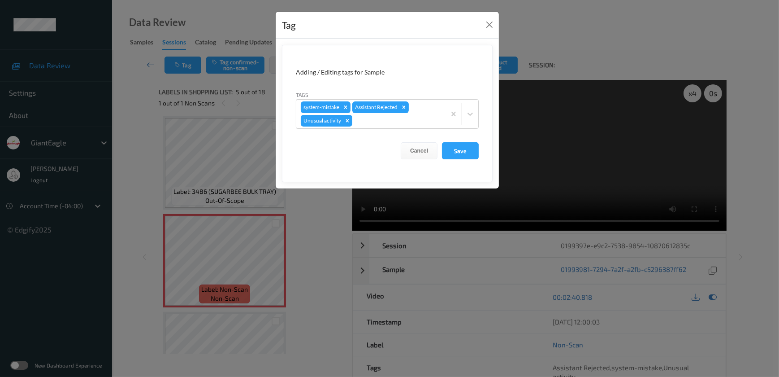
click at [289, 223] on div "Tag Adding / Editing tags for Sample Tags system-mistake Assistant Rejected Unu…" at bounding box center [389, 188] width 779 height 377
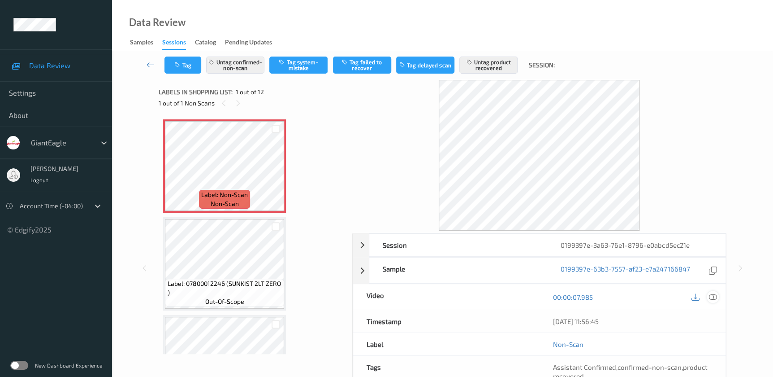
click at [712, 296] on icon at bounding box center [713, 297] width 8 height 8
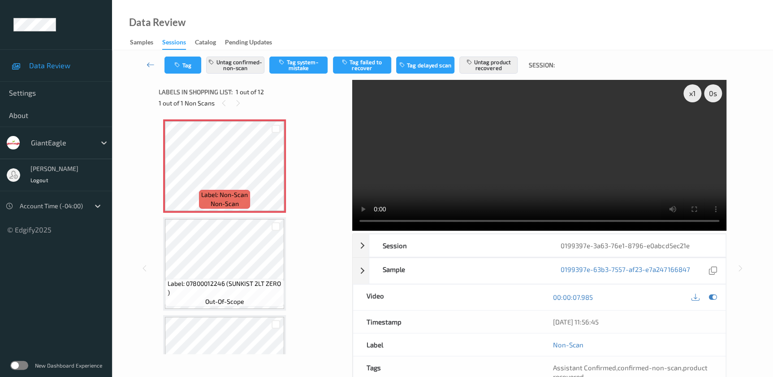
click at [493, 161] on video at bounding box center [539, 155] width 374 height 151
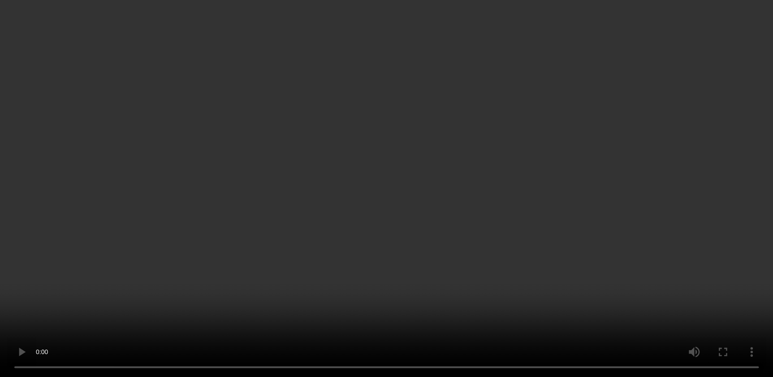
scroll to position [40, 0]
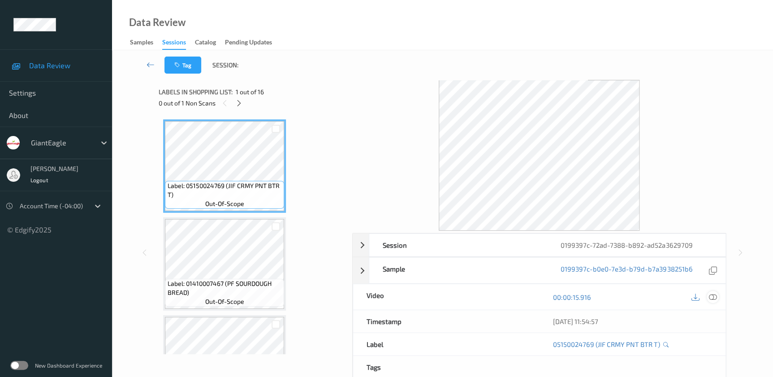
click at [713, 298] on icon at bounding box center [713, 297] width 8 height 8
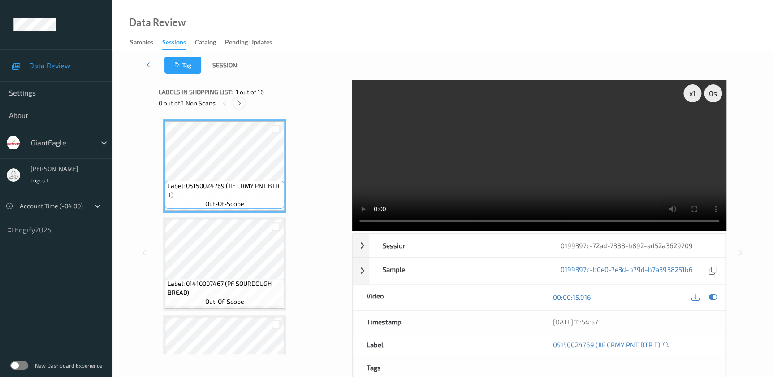
click at [239, 102] on icon at bounding box center [239, 103] width 8 height 8
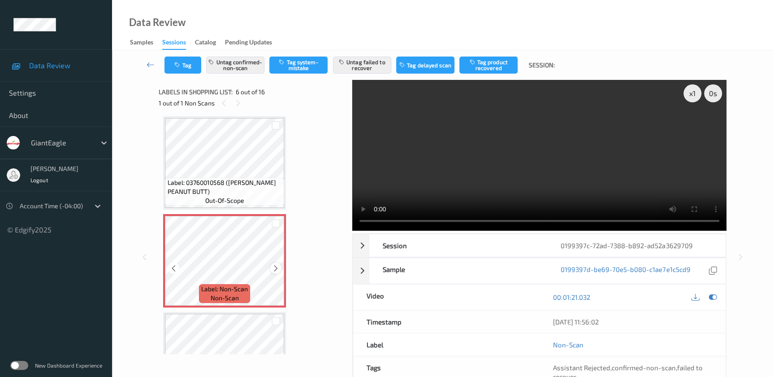
click at [276, 266] on icon at bounding box center [276, 268] width 8 height 8
click at [558, 170] on video at bounding box center [539, 155] width 374 height 151
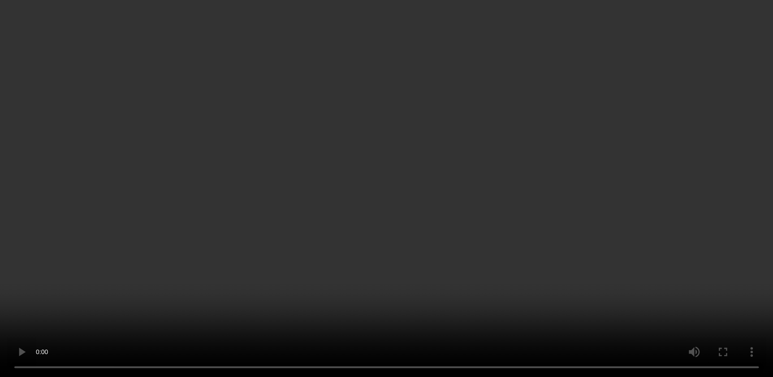
scroll to position [408, 0]
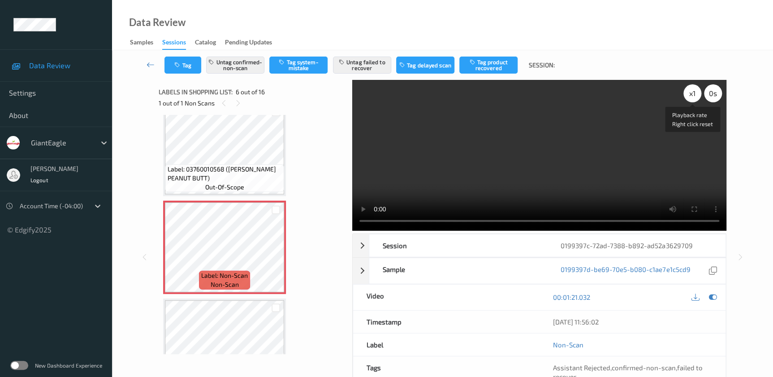
click at [694, 95] on div "x 1" at bounding box center [693, 93] width 18 height 18
click at [694, 95] on div "x 2" at bounding box center [693, 93] width 18 height 18
click at [696, 92] on div "x 1" at bounding box center [693, 93] width 18 height 18
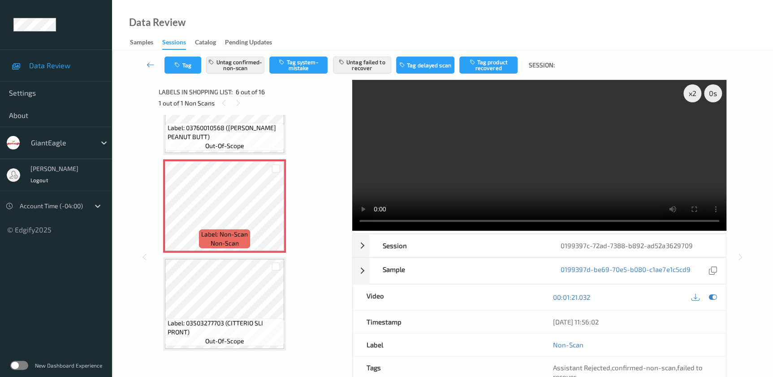
scroll to position [448, 0]
click at [688, 94] on div "x 2" at bounding box center [693, 93] width 18 height 18
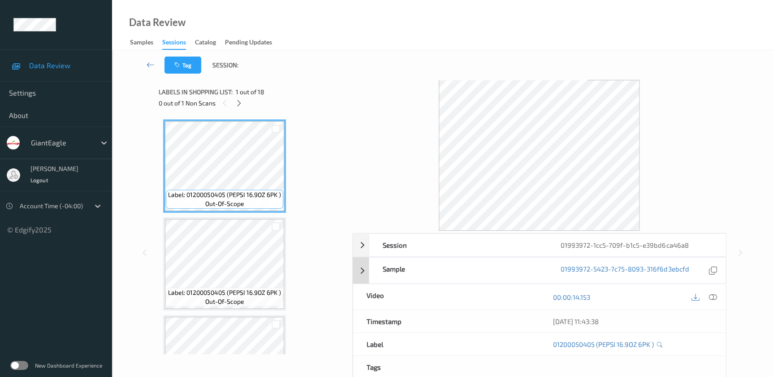
drag, startPoint x: 711, startPoint y: 297, endPoint x: 642, endPoint y: 198, distance: 120.8
click at [711, 297] on icon at bounding box center [713, 297] width 8 height 8
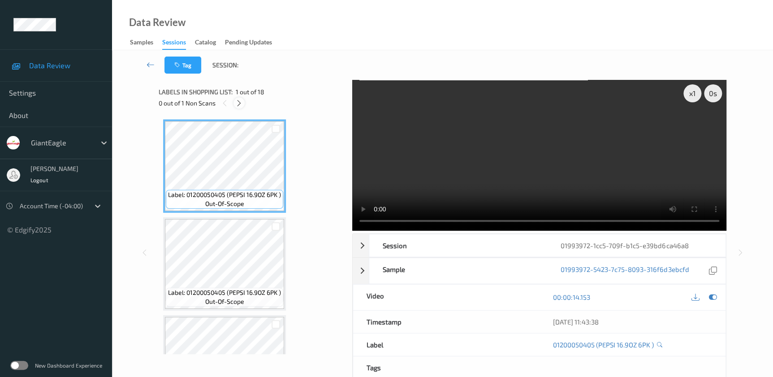
click at [239, 106] on icon at bounding box center [239, 103] width 8 height 8
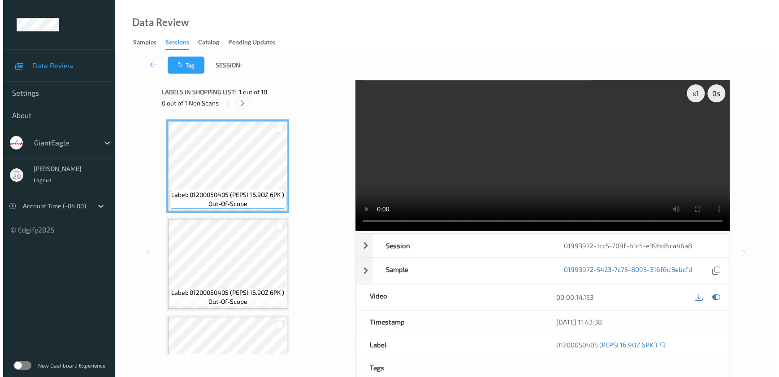
scroll to position [200, 0]
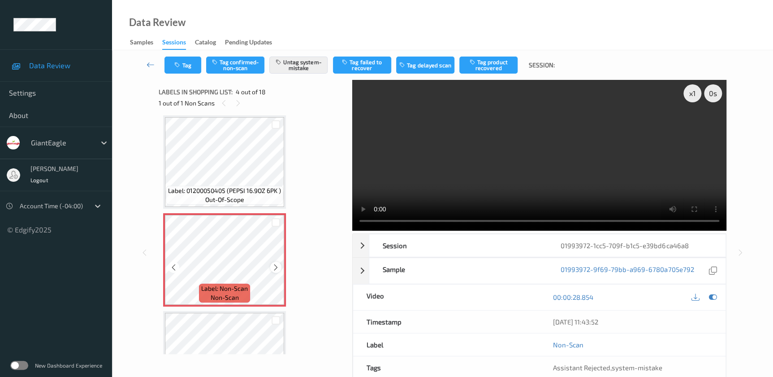
click at [278, 266] on icon at bounding box center [276, 267] width 8 height 8
click at [461, 170] on video at bounding box center [539, 155] width 374 height 151
click at [189, 63] on button "Tag" at bounding box center [183, 64] width 37 height 17
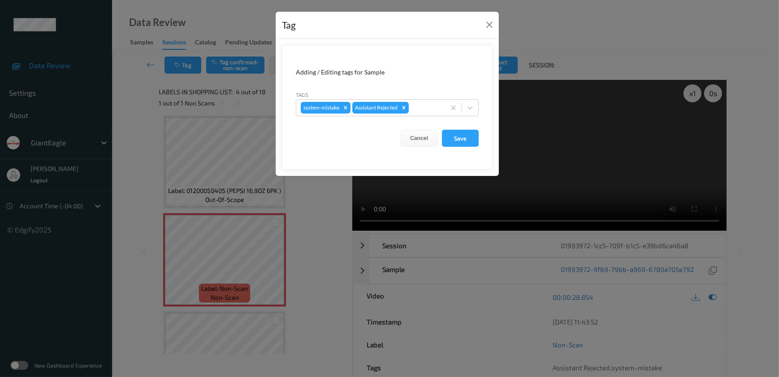
click at [321, 207] on div "Tag Adding / Editing tags for Sample Tags system-mistake Assistant Rejected Can…" at bounding box center [389, 188] width 779 height 377
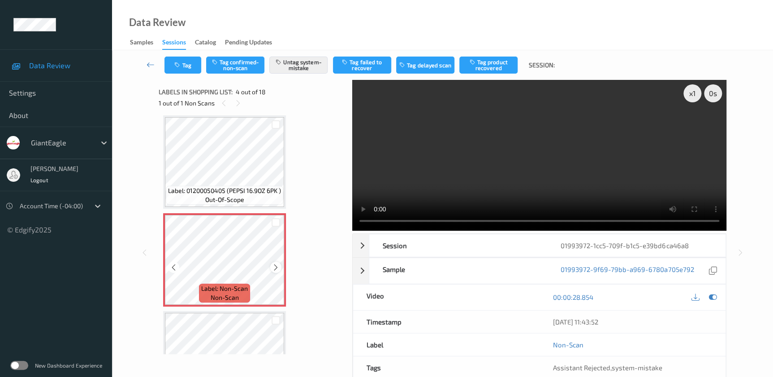
click at [272, 268] on icon at bounding box center [276, 267] width 8 height 8
click at [177, 65] on icon "button" at bounding box center [178, 65] width 8 height 6
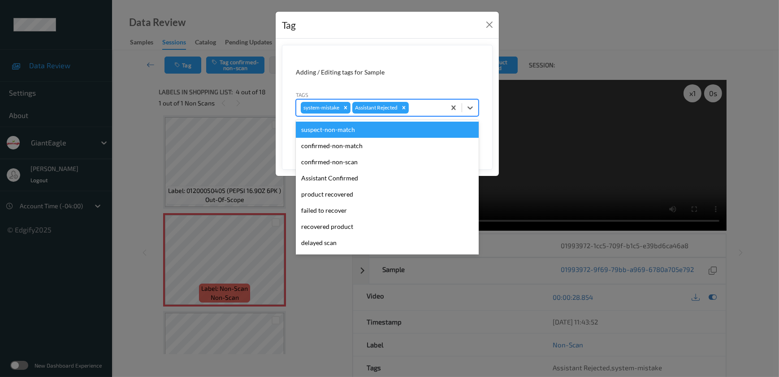
click at [427, 105] on div at bounding box center [426, 107] width 30 height 11
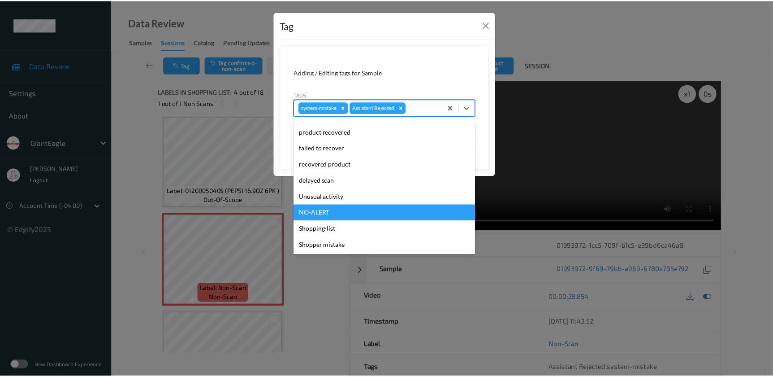
scroll to position [95, 0]
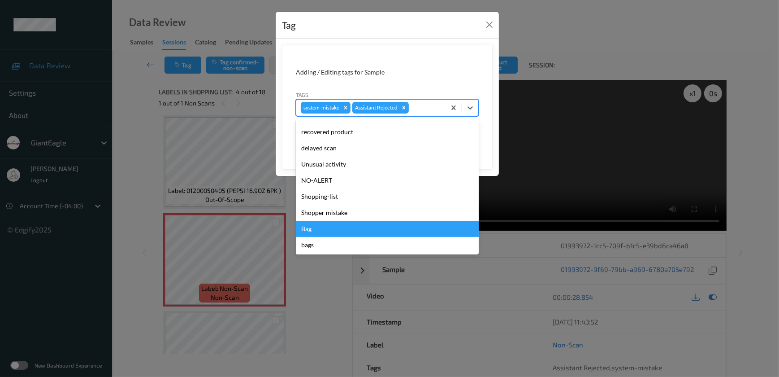
click at [322, 226] on div "Bag" at bounding box center [387, 229] width 183 height 16
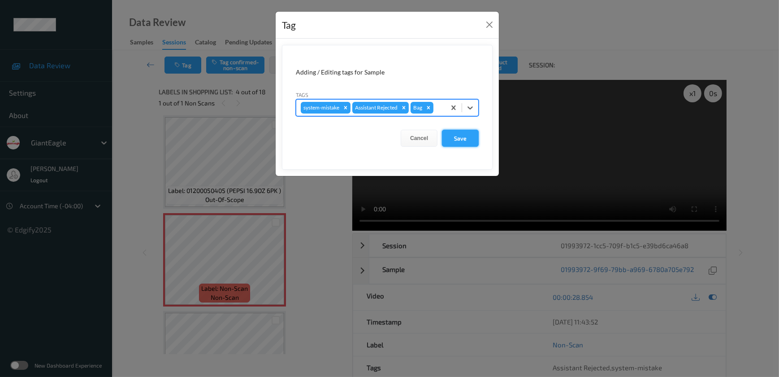
click at [466, 136] on button "Save" at bounding box center [460, 138] width 37 height 17
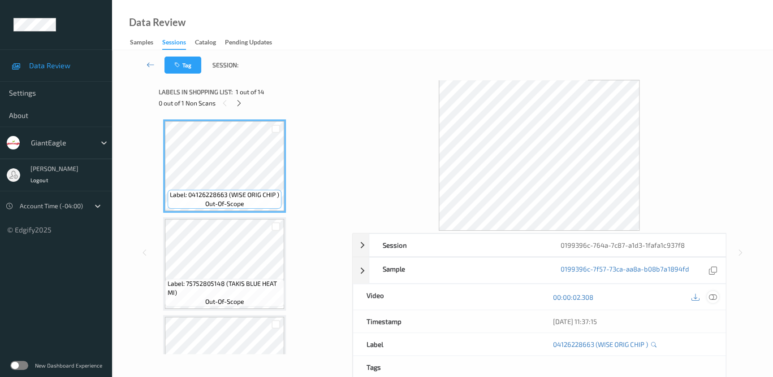
drag, startPoint x: 713, startPoint y: 295, endPoint x: 580, endPoint y: 173, distance: 180.5
click at [709, 291] on div at bounding box center [713, 297] width 12 height 12
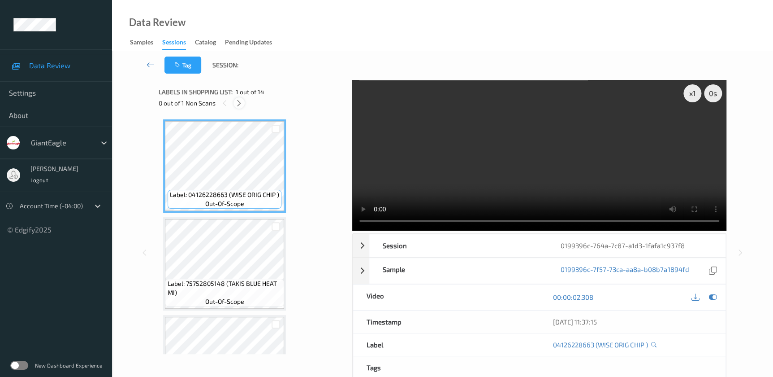
click at [240, 100] on icon at bounding box center [239, 103] width 8 height 8
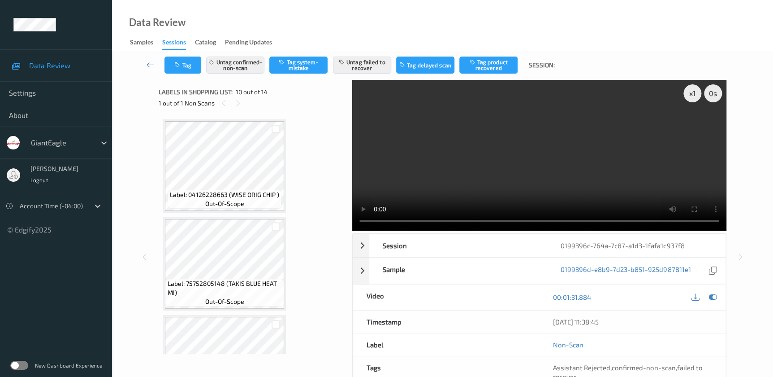
scroll to position [784, 0]
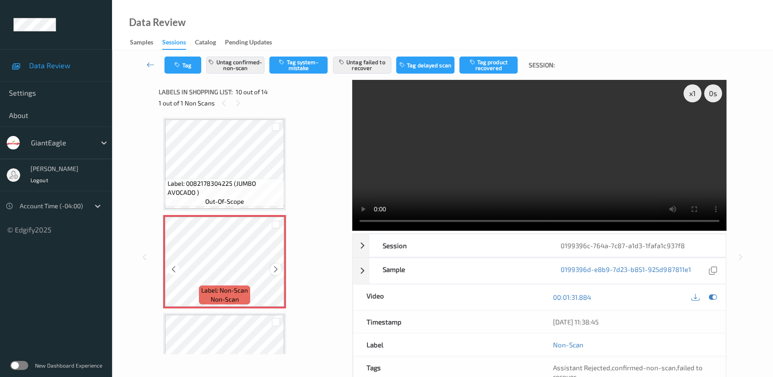
click at [274, 265] on icon at bounding box center [276, 269] width 8 height 8
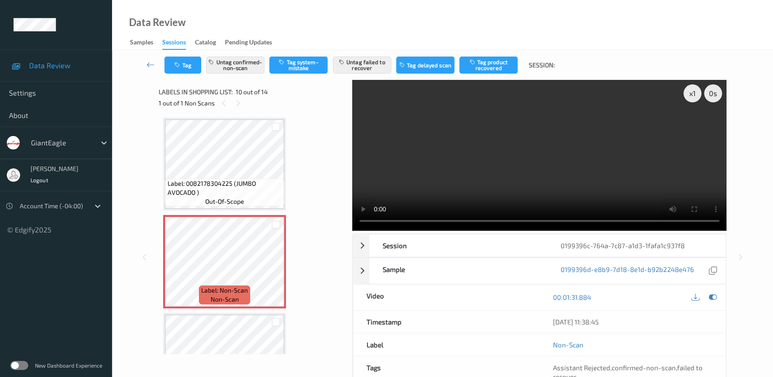
click at [580, 174] on video at bounding box center [539, 155] width 374 height 151
click at [689, 92] on div "x 1" at bounding box center [693, 93] width 18 height 18
click at [691, 90] on div "x 2" at bounding box center [693, 93] width 18 height 18
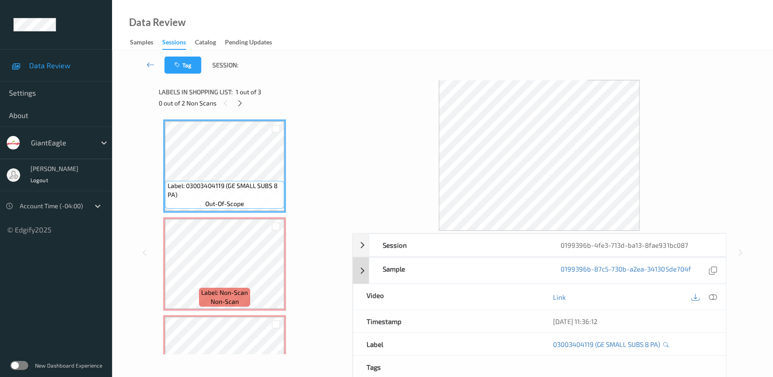
drag, startPoint x: 713, startPoint y: 297, endPoint x: 607, endPoint y: 193, distance: 148.4
click at [713, 297] on icon at bounding box center [713, 297] width 8 height 8
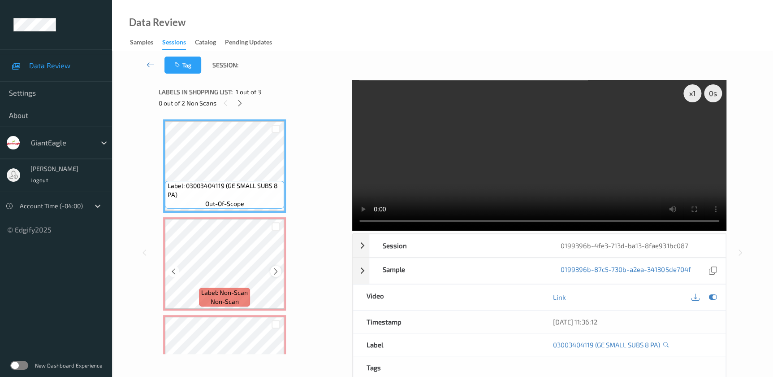
click at [276, 273] on icon at bounding box center [276, 271] width 8 height 8
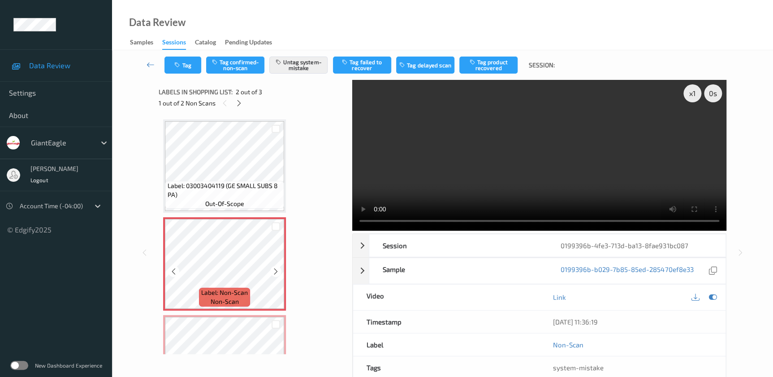
click at [276, 273] on icon at bounding box center [276, 271] width 8 height 8
click at [690, 94] on div "x 1" at bounding box center [693, 93] width 18 height 18
click at [690, 94] on div "x 2" at bounding box center [693, 93] width 18 height 18
click at [692, 95] on div "x 1" at bounding box center [693, 93] width 18 height 18
click at [692, 95] on div "x 2" at bounding box center [693, 93] width 18 height 18
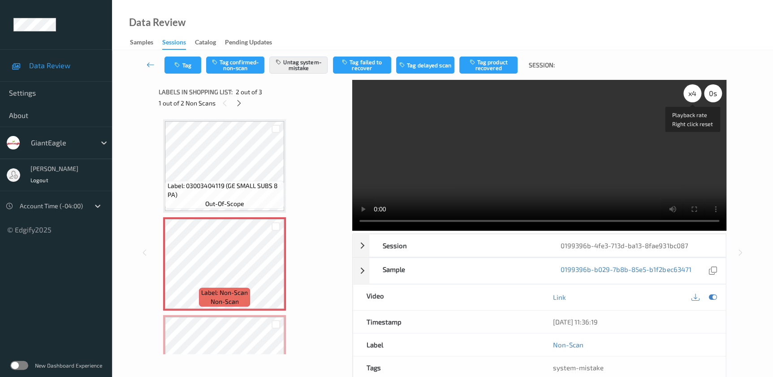
click at [692, 95] on div "x 4" at bounding box center [693, 93] width 18 height 18
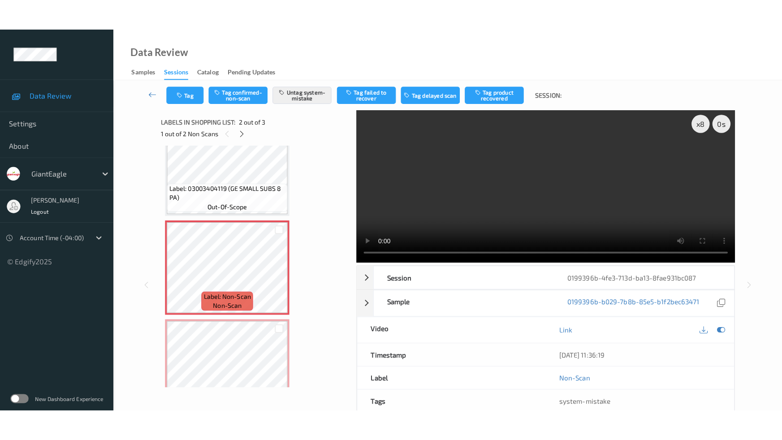
scroll to position [58, 0]
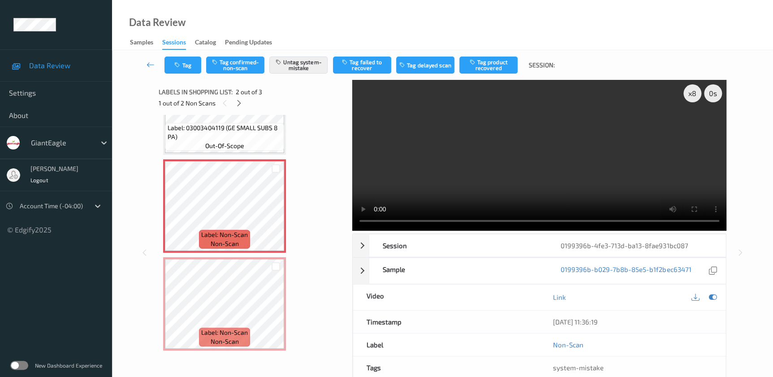
drag, startPoint x: 619, startPoint y: 148, endPoint x: 644, endPoint y: 128, distance: 32.3
click at [619, 148] on video at bounding box center [539, 155] width 374 height 151
drag, startPoint x: 691, startPoint y: 95, endPoint x: 691, endPoint y: 106, distance: 10.3
click at [691, 95] on div "x 1" at bounding box center [693, 93] width 18 height 18
click at [273, 212] on icon at bounding box center [276, 213] width 8 height 8
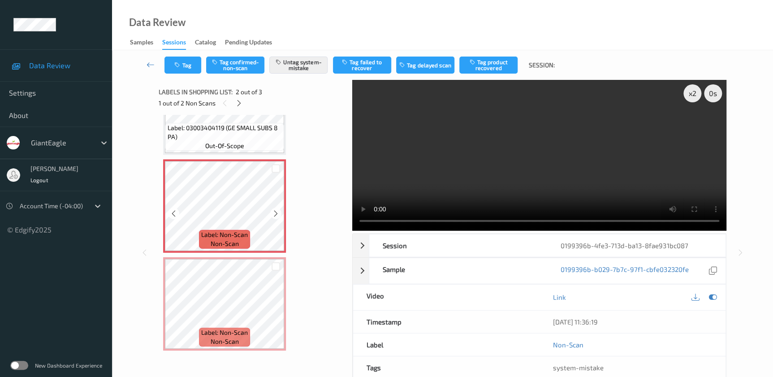
click at [273, 212] on icon at bounding box center [276, 213] width 8 height 8
click at [682, 94] on video at bounding box center [539, 155] width 374 height 151
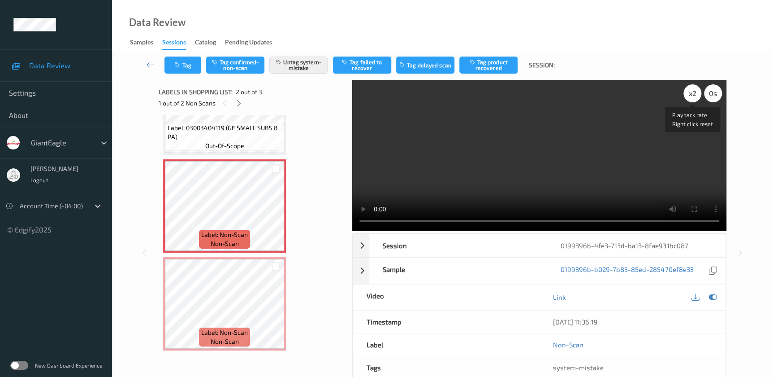
click at [690, 94] on div "x 2" at bounding box center [693, 93] width 18 height 18
click at [643, 109] on video at bounding box center [539, 155] width 374 height 151
click at [175, 56] on button "Tag" at bounding box center [183, 64] width 37 height 17
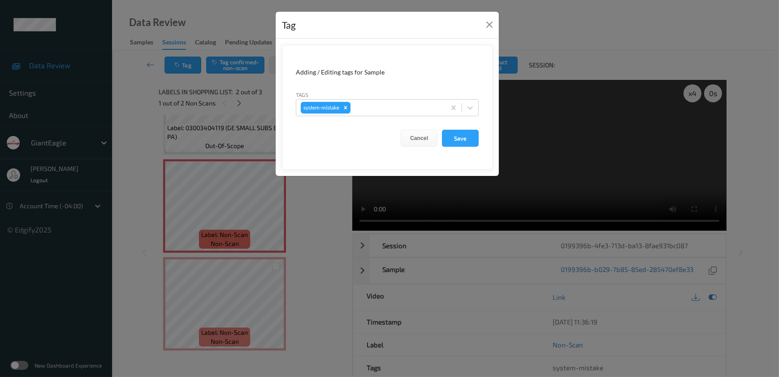
click at [322, 227] on div "Tag Adding / Editing tags for Sample Tags system-mistake Cancel Save" at bounding box center [389, 188] width 779 height 377
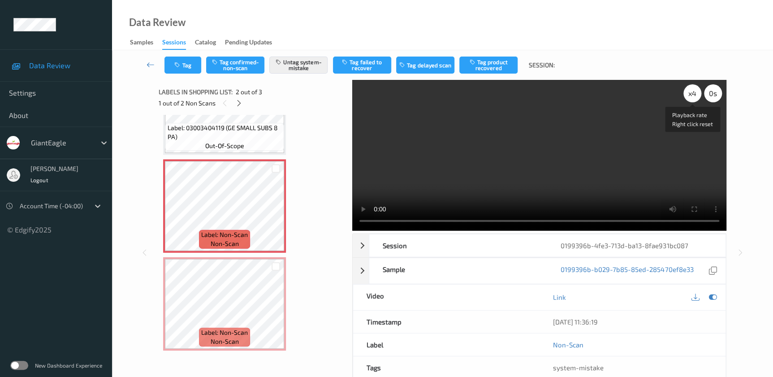
click at [697, 92] on div "x 4" at bounding box center [693, 93] width 18 height 18
click at [303, 64] on button "Untag system-mistake" at bounding box center [298, 64] width 58 height 17
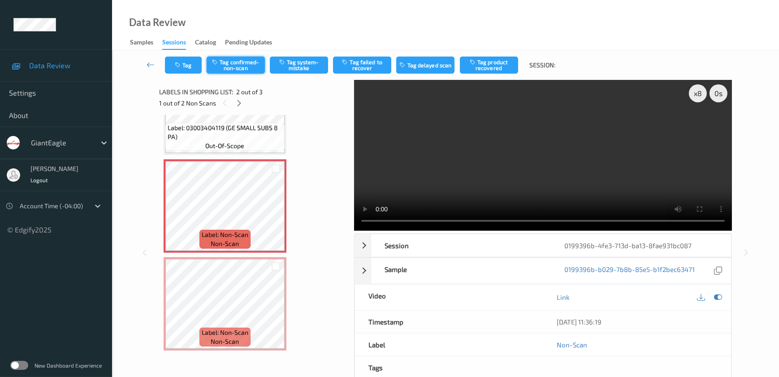
click at [238, 61] on button "Tag confirmed-non-scan" at bounding box center [236, 64] width 58 height 17
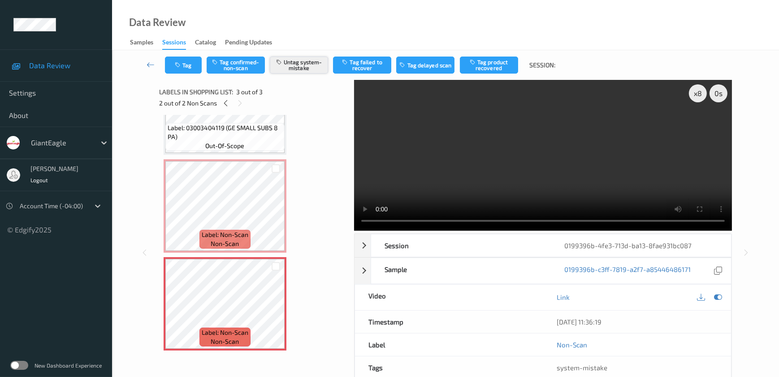
click at [296, 67] on button "Untag system-mistake" at bounding box center [299, 64] width 58 height 17
click at [234, 61] on button "Tag confirmed-non-scan" at bounding box center [236, 64] width 58 height 17
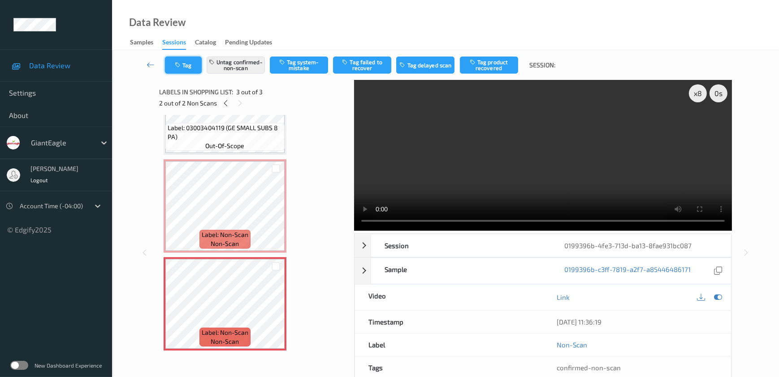
click at [192, 66] on button "Tag" at bounding box center [183, 64] width 37 height 17
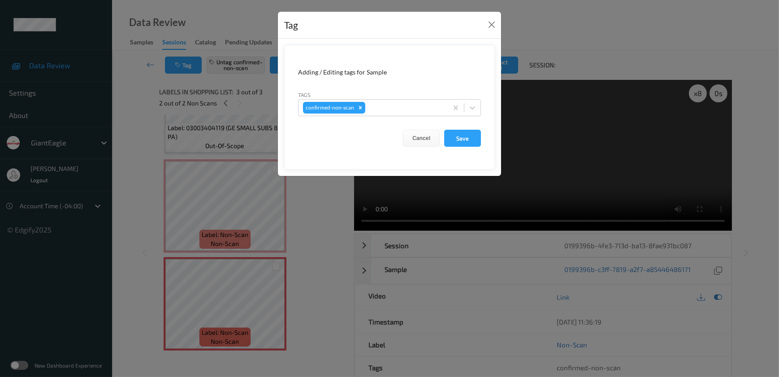
click at [308, 222] on div "Tag Adding / Editing tags for Sample Tags confirmed-non-scan Cancel Save" at bounding box center [389, 188] width 779 height 377
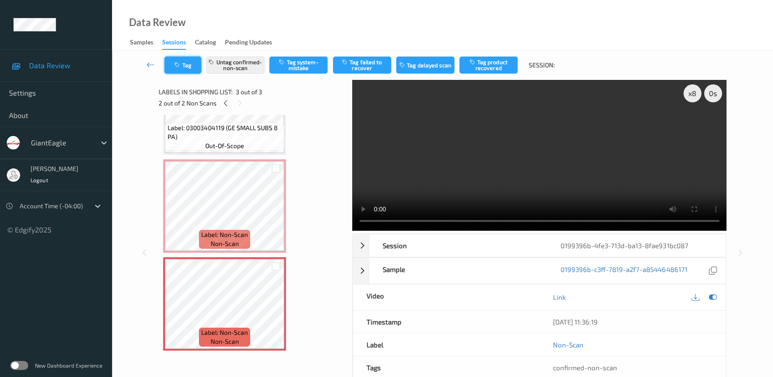
click at [187, 67] on button "Tag" at bounding box center [183, 64] width 37 height 17
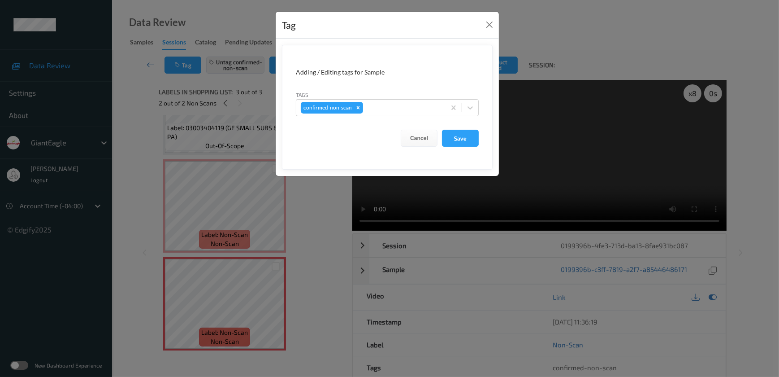
click at [306, 258] on div "Tag Adding / Editing tags for Sample Tags confirmed-non-scan Cancel Save" at bounding box center [389, 188] width 779 height 377
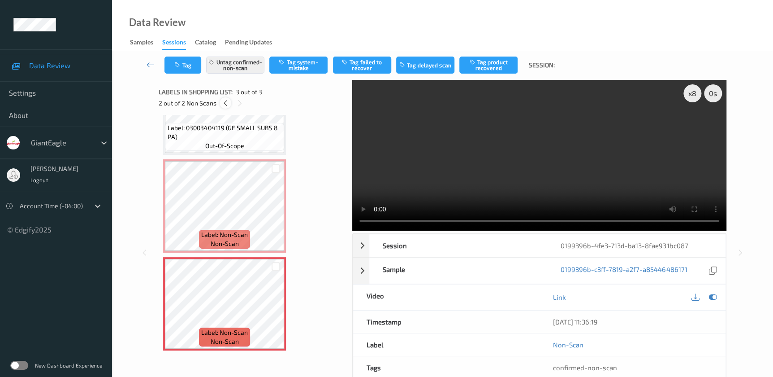
click at [224, 102] on icon at bounding box center [225, 103] width 8 height 8
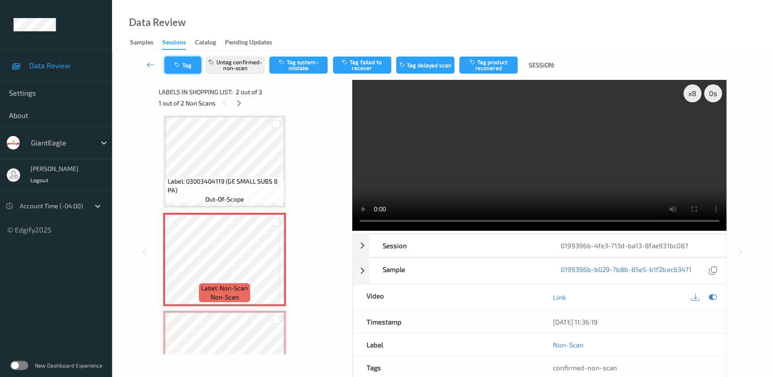
click at [174, 61] on button "Tag" at bounding box center [183, 64] width 37 height 17
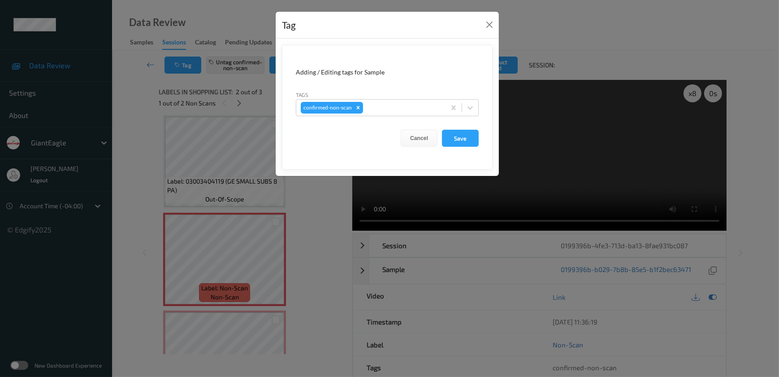
click at [323, 210] on div "Tag Adding / Editing tags for Sample Tags confirmed-non-scan Cancel Save" at bounding box center [389, 188] width 779 height 377
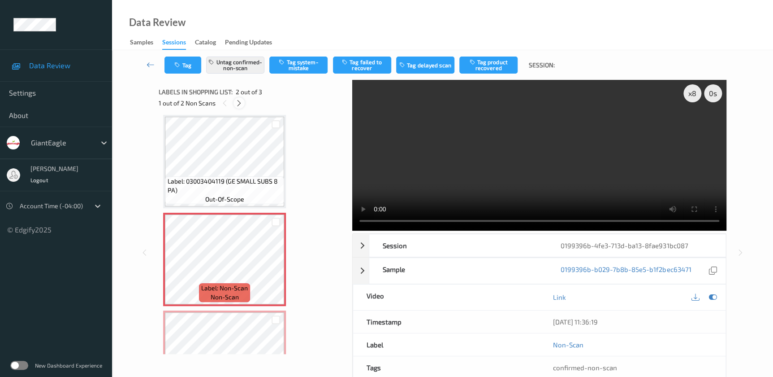
click at [240, 104] on icon at bounding box center [239, 103] width 8 height 8
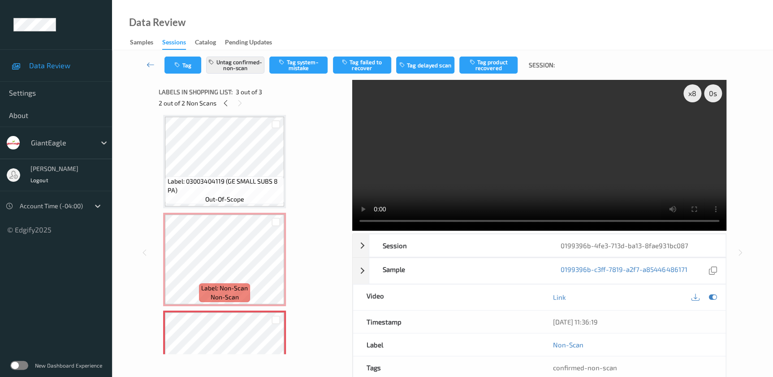
scroll to position [58, 0]
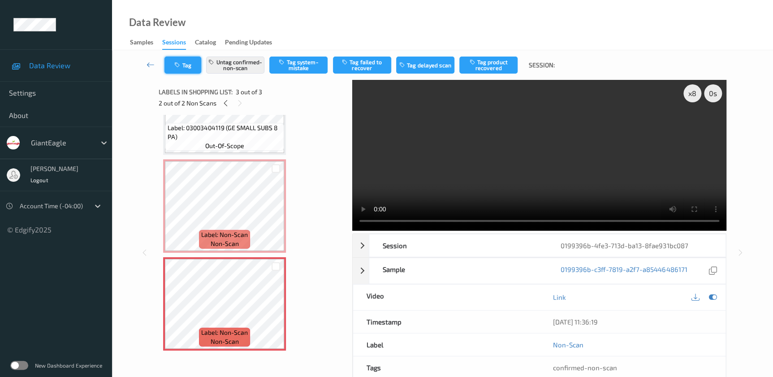
click at [185, 62] on button "Tag" at bounding box center [183, 64] width 37 height 17
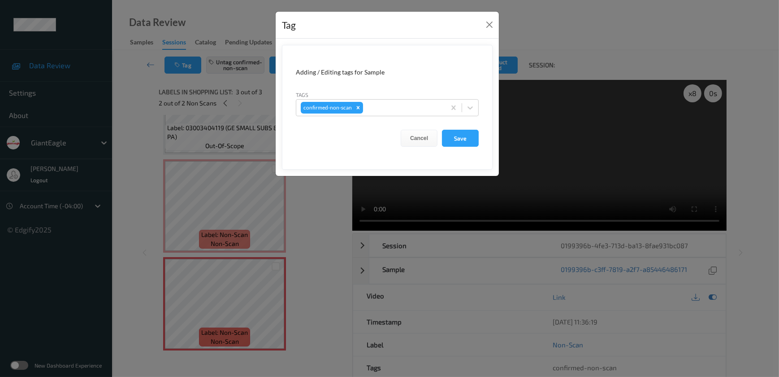
click at [322, 203] on div "Tag Adding / Editing tags for Sample Tags confirmed-non-scan Cancel Save" at bounding box center [389, 188] width 779 height 377
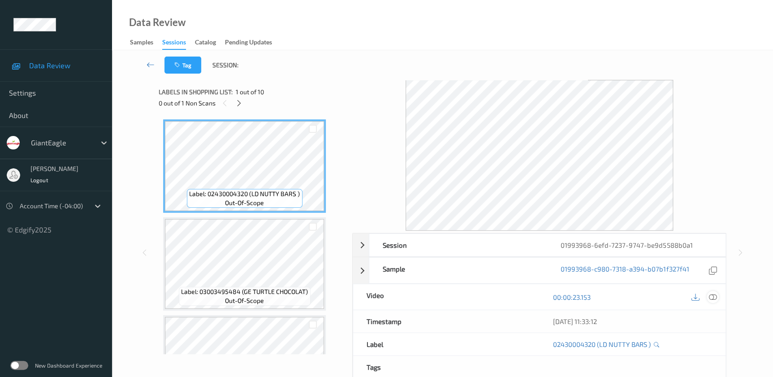
click at [714, 297] on icon at bounding box center [713, 297] width 8 height 8
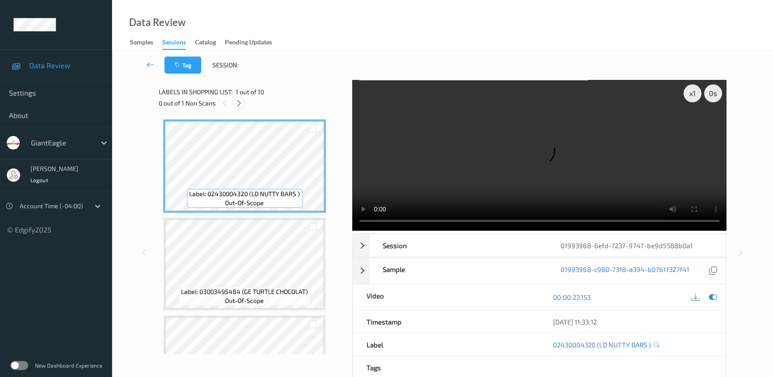
click at [236, 104] on icon at bounding box center [239, 103] width 8 height 8
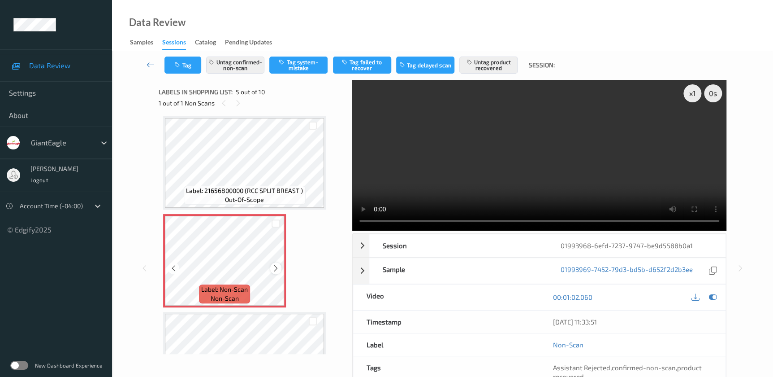
click at [273, 264] on icon at bounding box center [276, 268] width 8 height 8
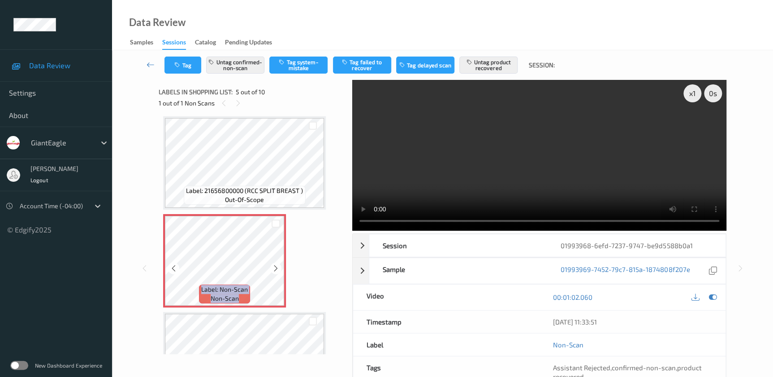
click at [273, 264] on icon at bounding box center [276, 268] width 8 height 8
click at [591, 163] on video at bounding box center [539, 155] width 374 height 151
click at [689, 96] on div "x 1" at bounding box center [693, 93] width 18 height 18
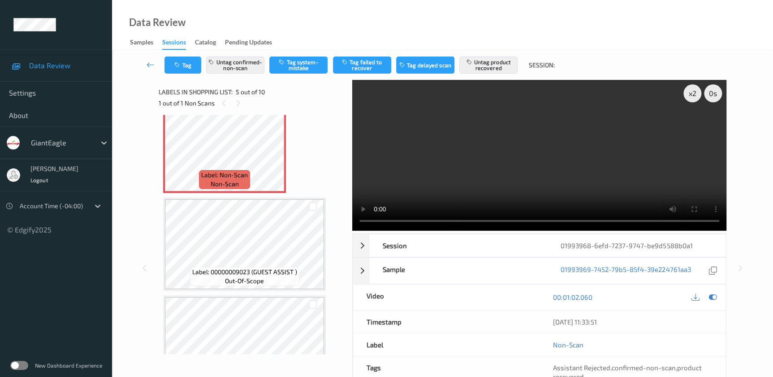
scroll to position [419, 0]
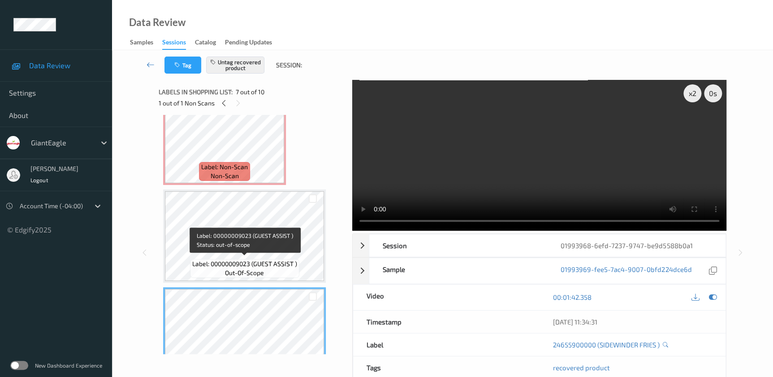
click at [263, 264] on span "Label: 00000009023 (GUEST ASSIST )" at bounding box center [244, 263] width 105 height 9
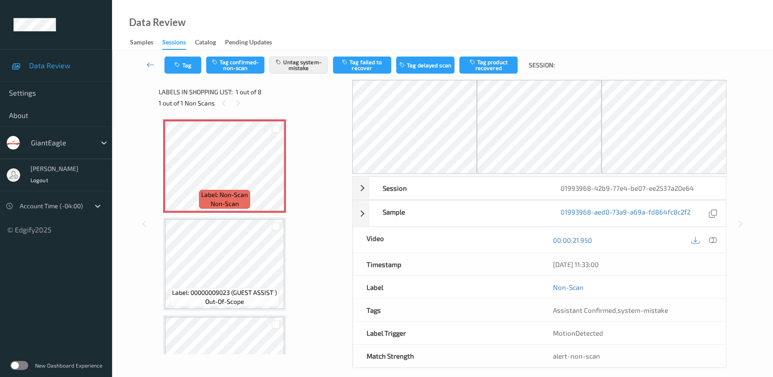
drag, startPoint x: 713, startPoint y: 239, endPoint x: 512, endPoint y: 15, distance: 301.6
click at [713, 239] on icon at bounding box center [713, 240] width 8 height 8
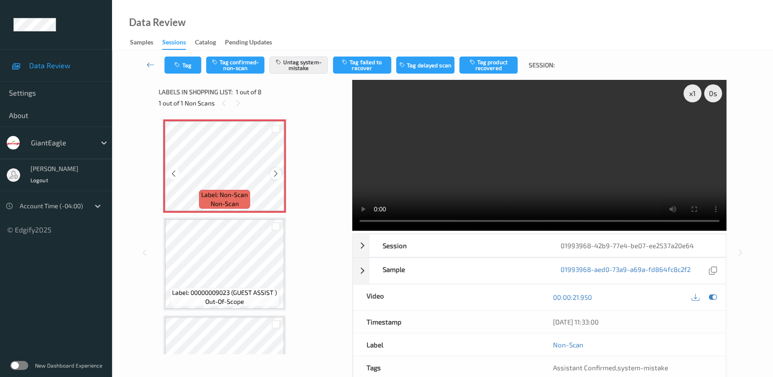
click at [275, 174] on icon at bounding box center [276, 173] width 8 height 8
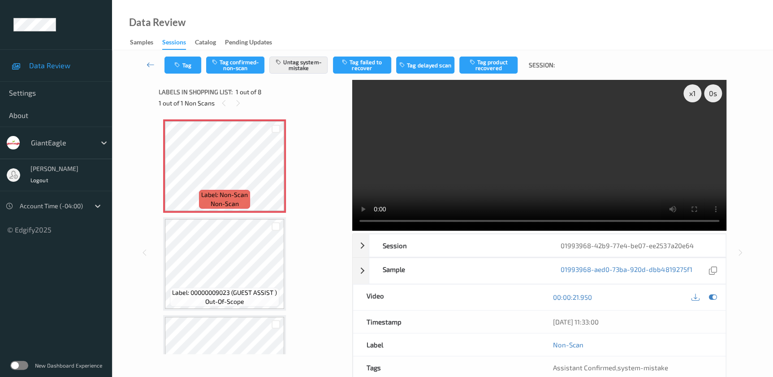
click at [428, 175] on video at bounding box center [539, 155] width 374 height 151
click at [692, 97] on div "x 1" at bounding box center [693, 93] width 18 height 18
click at [186, 69] on button "Tag" at bounding box center [183, 64] width 37 height 17
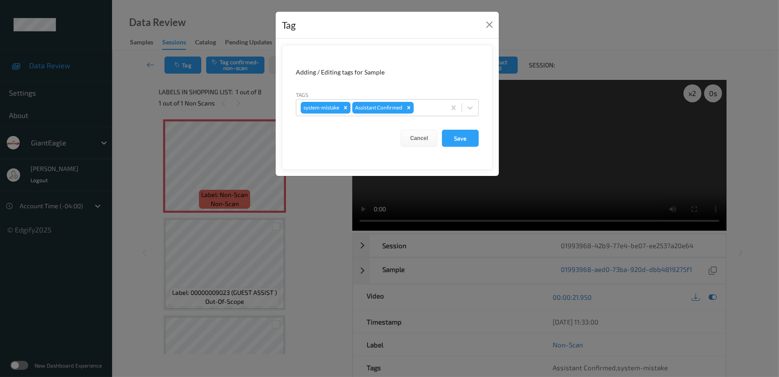
click at [315, 244] on div "Tag Adding / Editing tags for Sample Tags system-mistake Assistant Confirmed Ca…" at bounding box center [389, 188] width 779 height 377
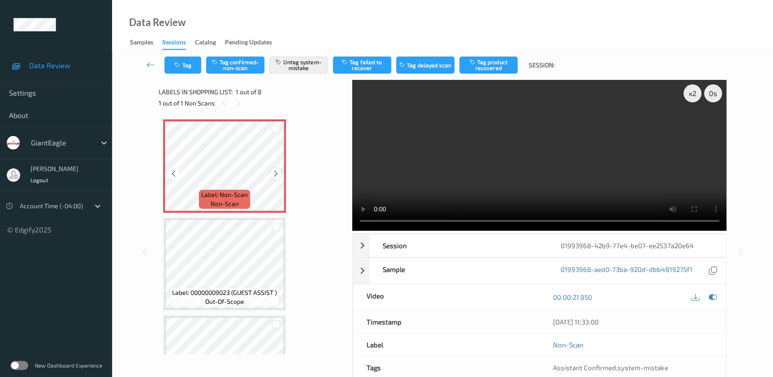
click at [273, 173] on icon at bounding box center [276, 173] width 8 height 8
click at [179, 68] on button "Tag" at bounding box center [183, 64] width 37 height 17
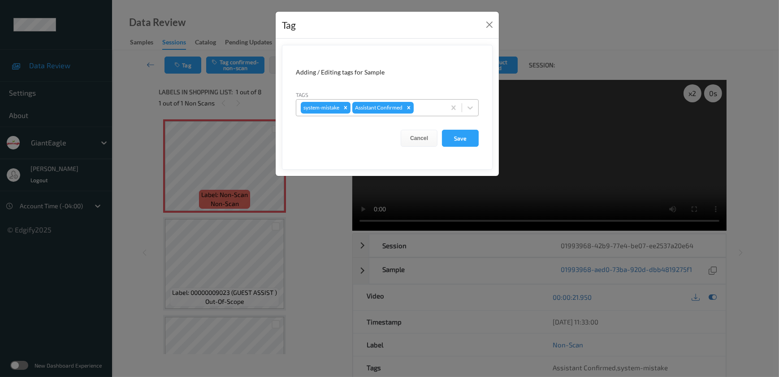
click at [421, 106] on div at bounding box center [429, 107] width 26 height 11
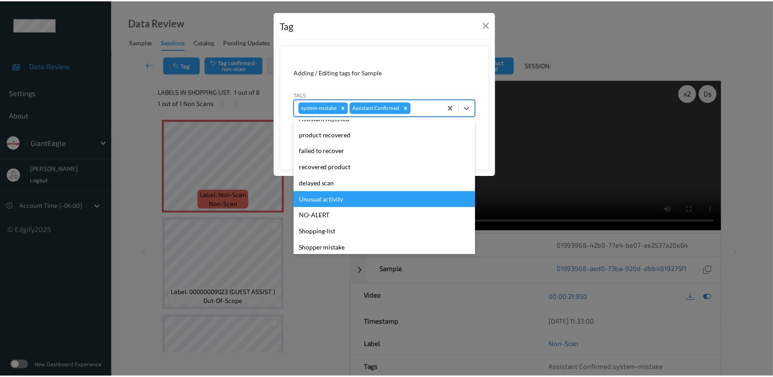
scroll to position [95, 0]
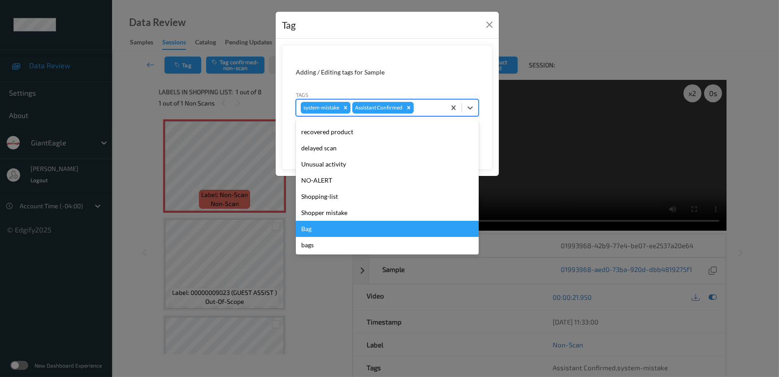
click at [326, 232] on div "Bag" at bounding box center [387, 229] width 183 height 16
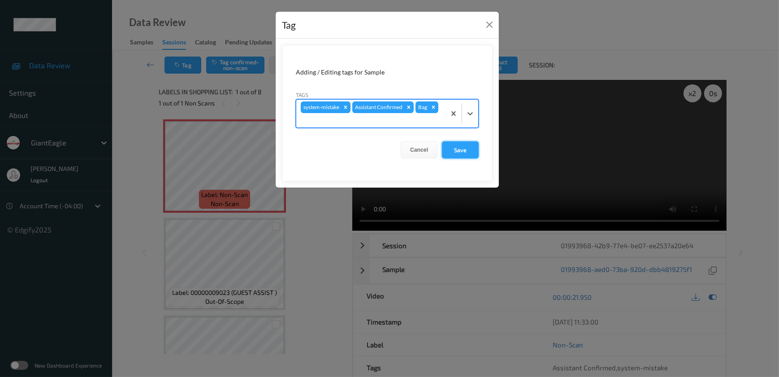
click at [468, 152] on button "Save" at bounding box center [460, 149] width 37 height 17
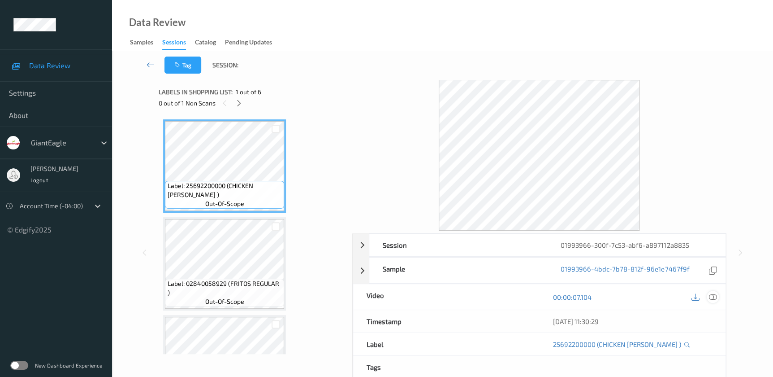
click at [711, 296] on icon at bounding box center [713, 297] width 8 height 8
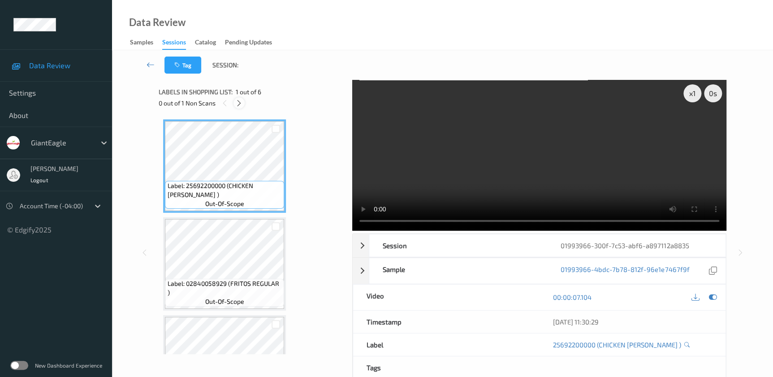
click at [238, 104] on icon at bounding box center [239, 103] width 8 height 8
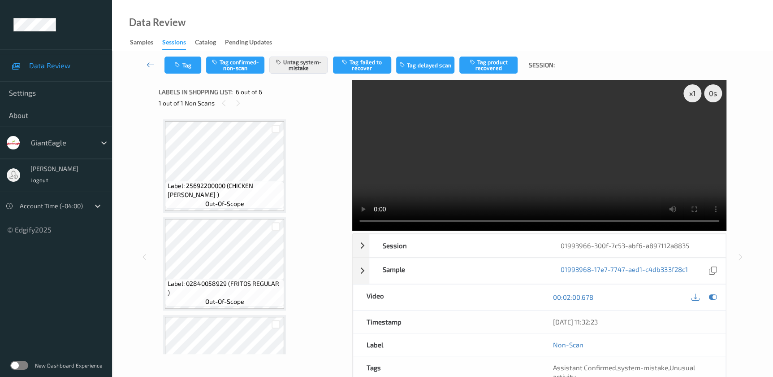
scroll to position [350, 0]
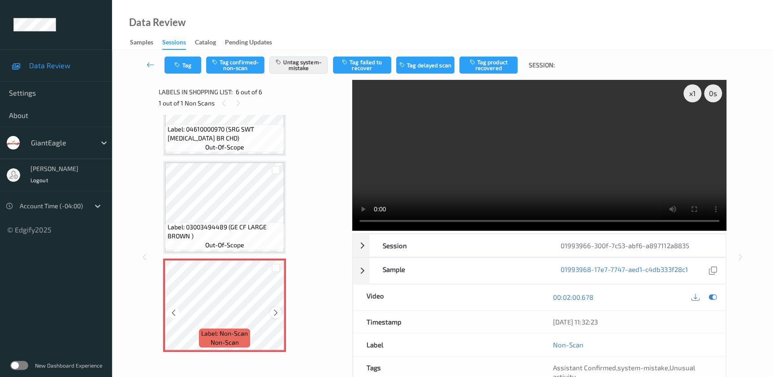
click at [278, 312] on icon at bounding box center [276, 312] width 8 height 8
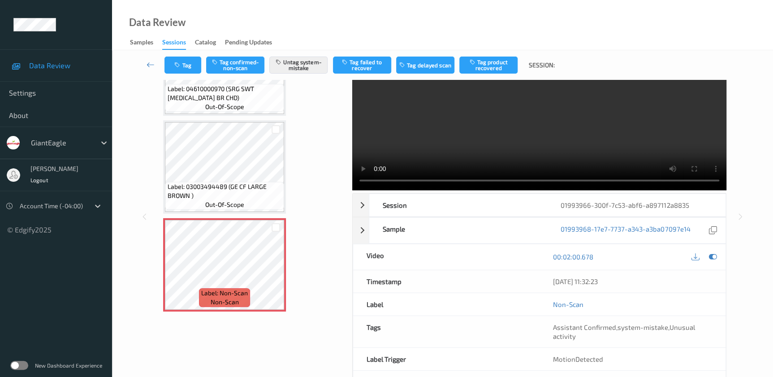
scroll to position [0, 0]
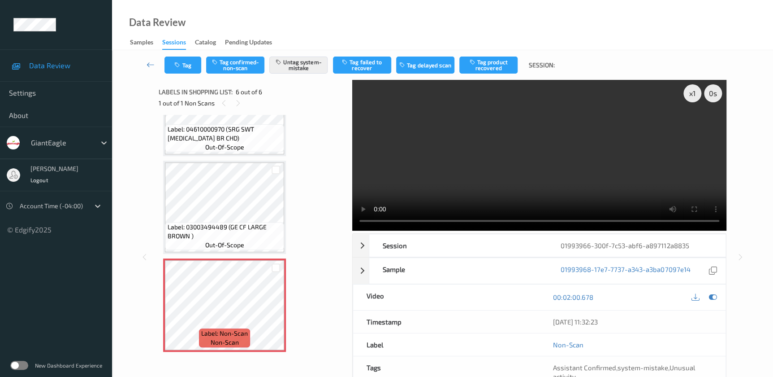
click at [595, 184] on video at bounding box center [539, 155] width 374 height 151
click at [693, 93] on div "x 1" at bounding box center [693, 93] width 18 height 18
click at [695, 93] on div "x 2" at bounding box center [693, 93] width 18 height 18
click at [175, 67] on icon "button" at bounding box center [178, 65] width 8 height 6
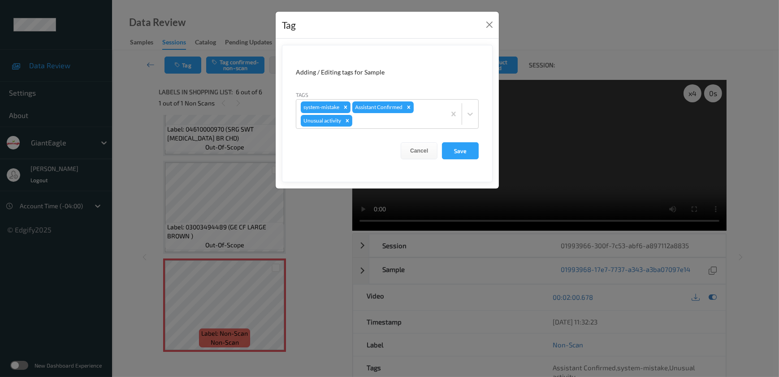
click at [312, 229] on div "Tag Adding / Editing tags for Sample Tags system-mistake Assistant Confirmed Un…" at bounding box center [389, 188] width 779 height 377
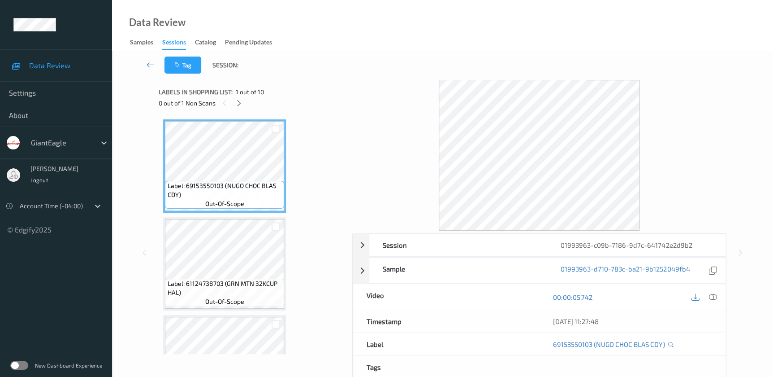
drag, startPoint x: 710, startPoint y: 294, endPoint x: 676, endPoint y: 253, distance: 52.9
click at [710, 294] on icon at bounding box center [713, 297] width 8 height 8
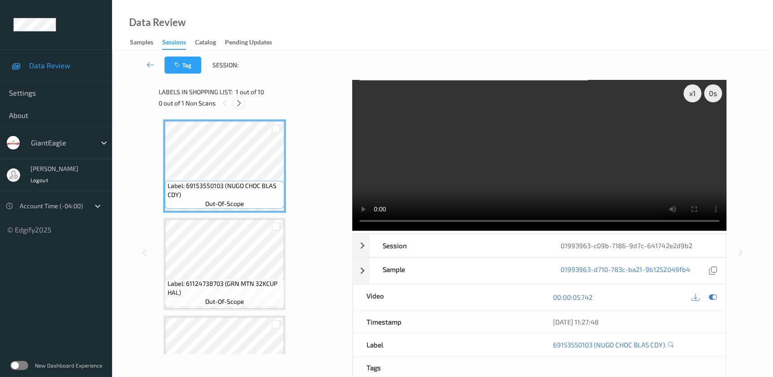
click at [240, 104] on icon at bounding box center [239, 103] width 8 height 8
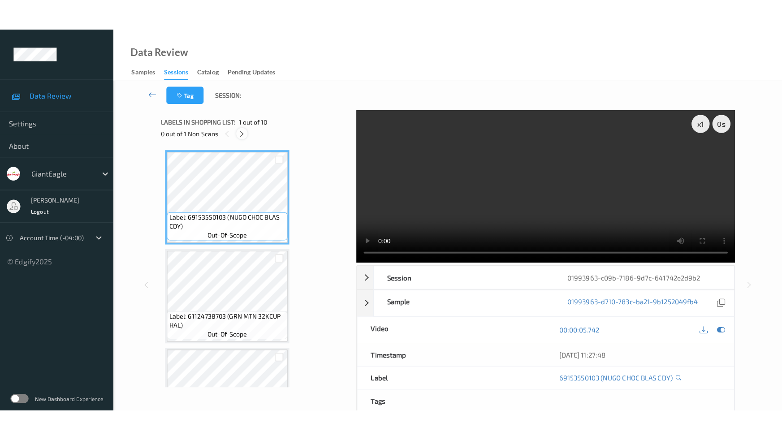
scroll to position [686, 0]
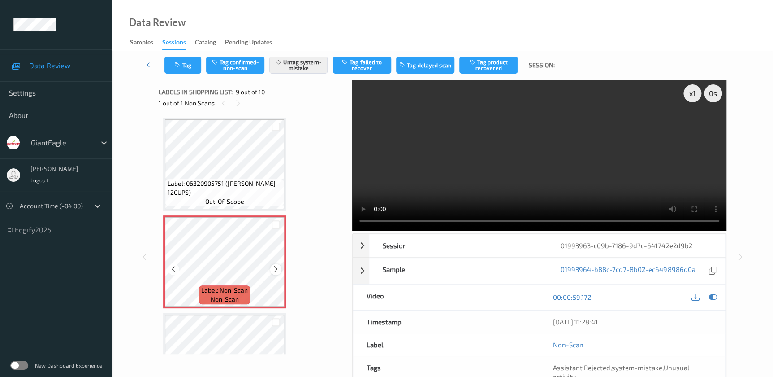
click at [277, 267] on icon at bounding box center [276, 269] width 8 height 8
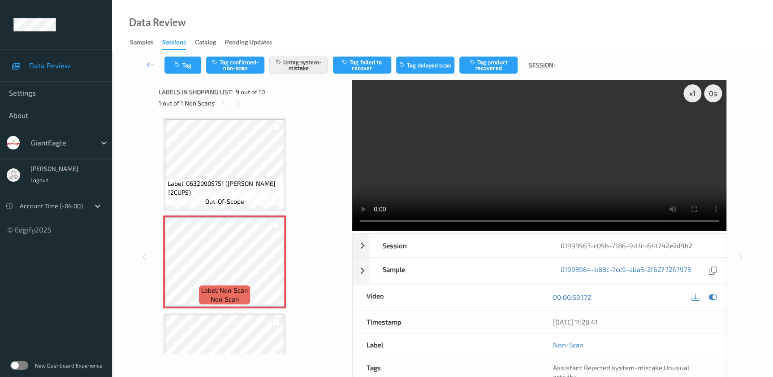
click at [557, 172] on video at bounding box center [539, 155] width 374 height 151
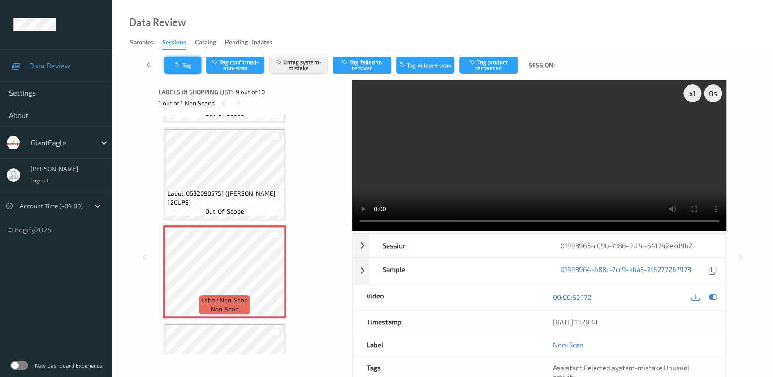
click at [177, 61] on button "Tag" at bounding box center [183, 64] width 37 height 17
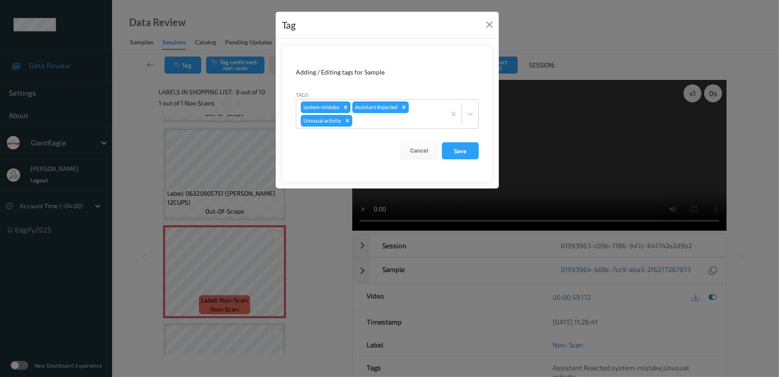
click at [316, 206] on div "Tag Adding / Editing tags for Sample Tags system-mistake Assistant Rejected Unu…" at bounding box center [389, 188] width 779 height 377
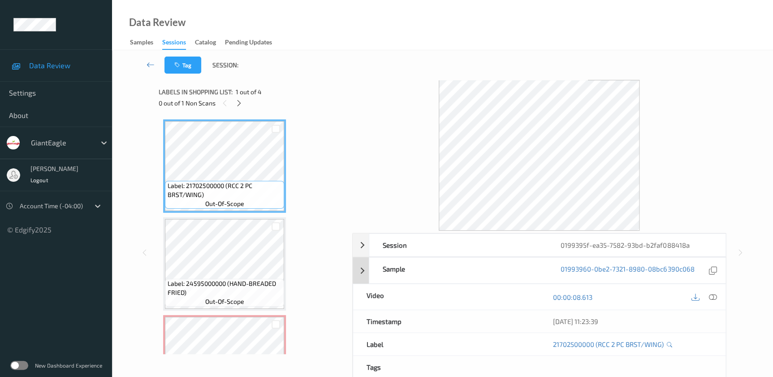
drag, startPoint x: 712, startPoint y: 296, endPoint x: 560, endPoint y: 176, distance: 193.5
click at [712, 296] on icon at bounding box center [713, 297] width 8 height 8
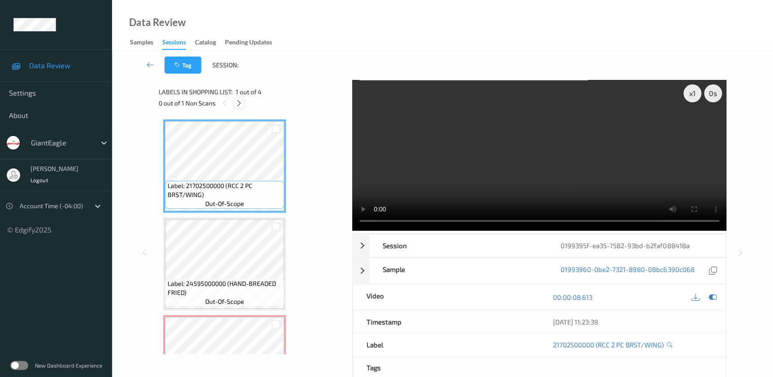
click at [239, 103] on icon at bounding box center [239, 103] width 8 height 8
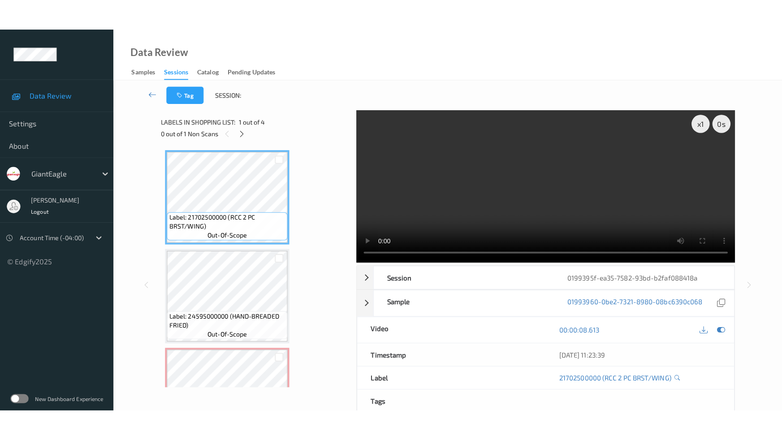
scroll to position [102, 0]
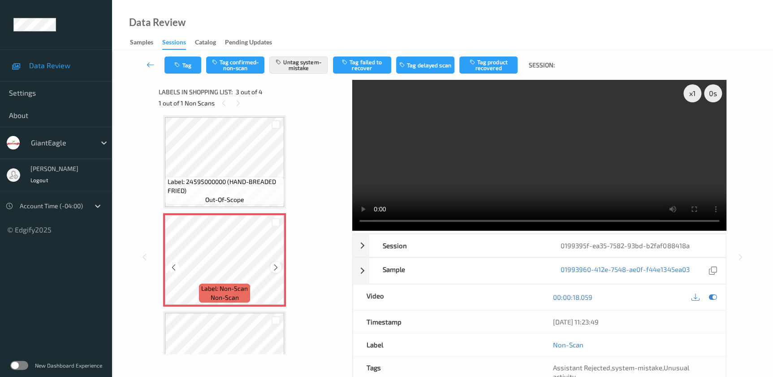
click at [276, 268] on icon at bounding box center [276, 267] width 8 height 8
click at [560, 154] on video at bounding box center [539, 155] width 374 height 151
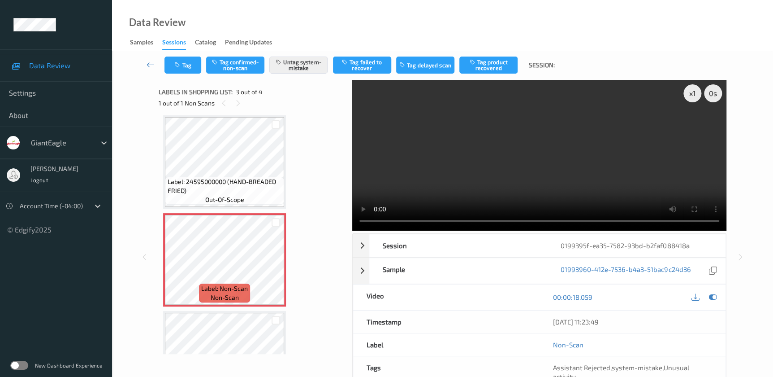
scroll to position [91, 0]
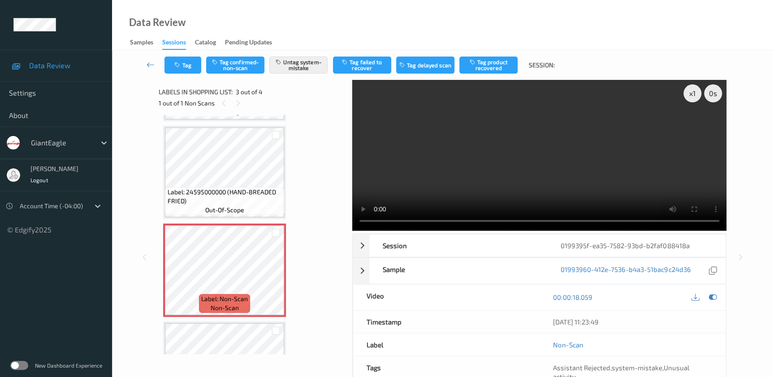
click at [682, 93] on video at bounding box center [539, 155] width 374 height 151
click at [699, 92] on div "x 1" at bounding box center [693, 93] width 18 height 18
drag, startPoint x: 635, startPoint y: 109, endPoint x: 682, endPoint y: 99, distance: 47.9
click at [635, 109] on video at bounding box center [539, 155] width 374 height 151
click at [691, 96] on div "x 2" at bounding box center [693, 93] width 18 height 18
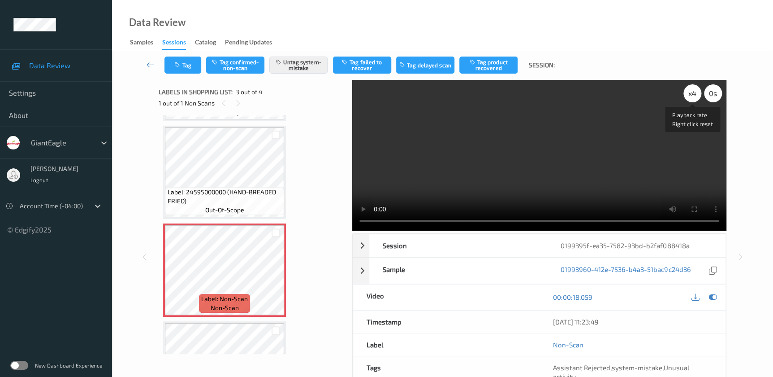
click at [691, 96] on div "x 4" at bounding box center [693, 93] width 18 height 18
click at [189, 64] on button "Tag" at bounding box center [183, 64] width 37 height 17
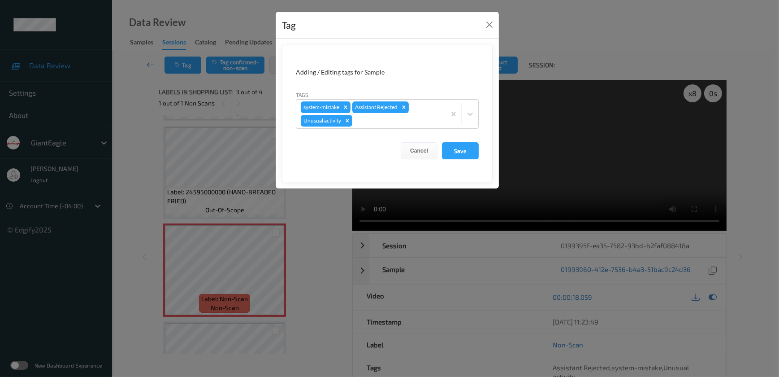
click at [307, 224] on div "Tag Adding / Editing tags for Sample Tags system-mistake Assistant Rejected Unu…" at bounding box center [389, 188] width 779 height 377
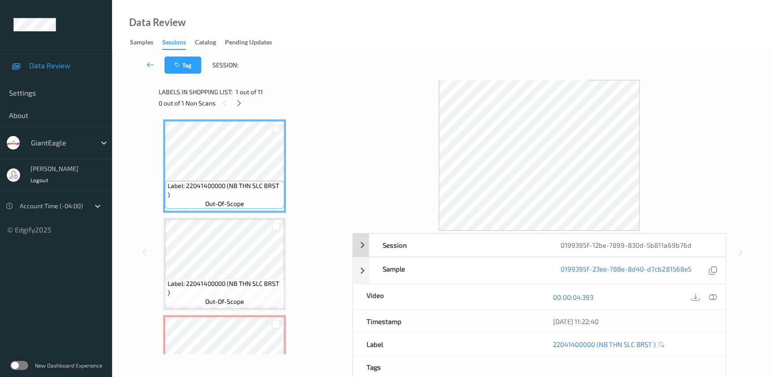
drag, startPoint x: 712, startPoint y: 296, endPoint x: 537, endPoint y: 165, distance: 218.2
click at [712, 296] on icon at bounding box center [713, 297] width 8 height 8
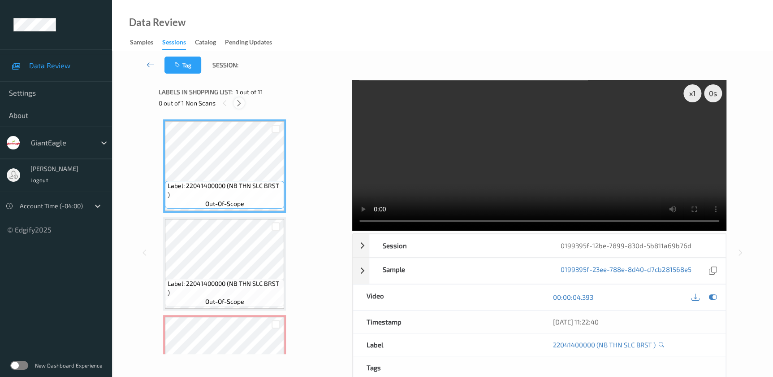
click at [238, 104] on icon at bounding box center [239, 103] width 8 height 8
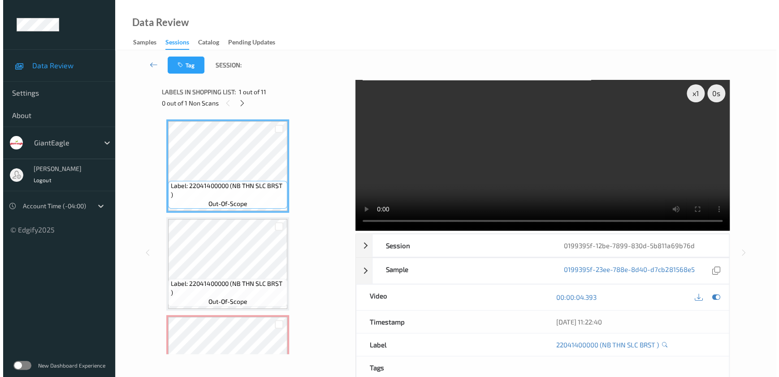
scroll to position [102, 0]
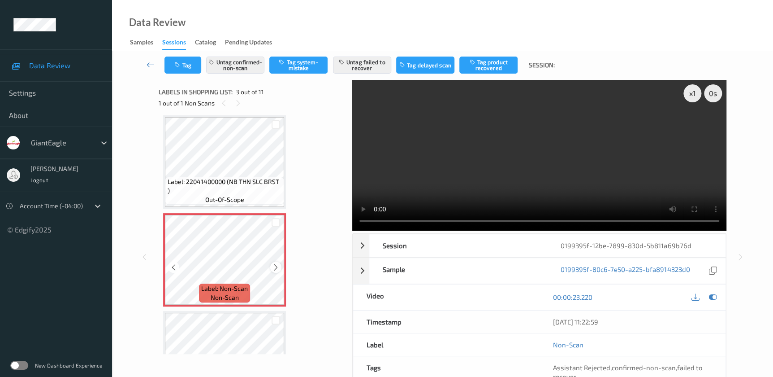
click at [274, 265] on icon at bounding box center [276, 267] width 8 height 8
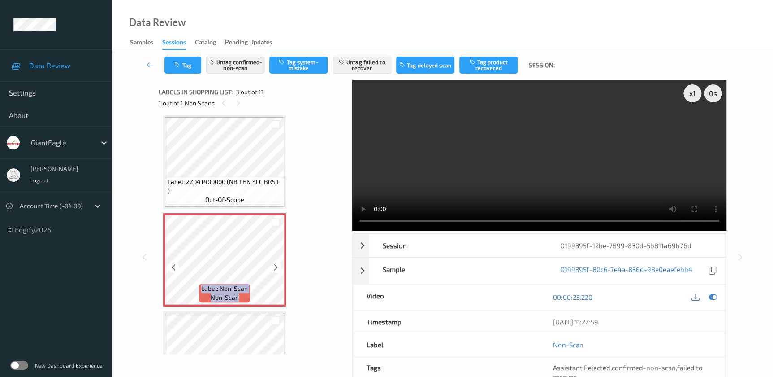
click at [274, 265] on icon at bounding box center [276, 267] width 8 height 8
click at [616, 152] on video at bounding box center [539, 155] width 374 height 151
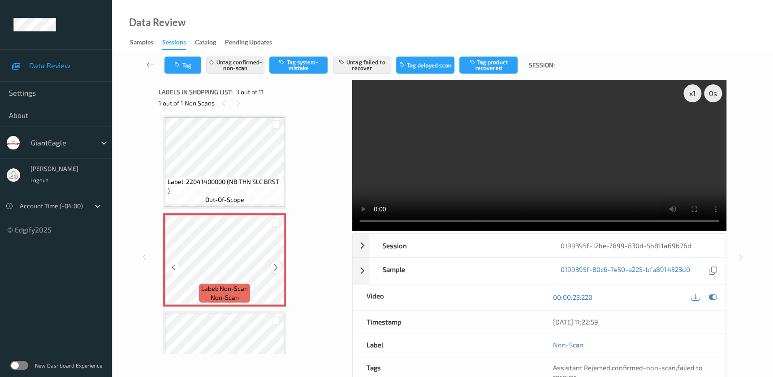
click at [274, 267] on icon at bounding box center [276, 267] width 8 height 8
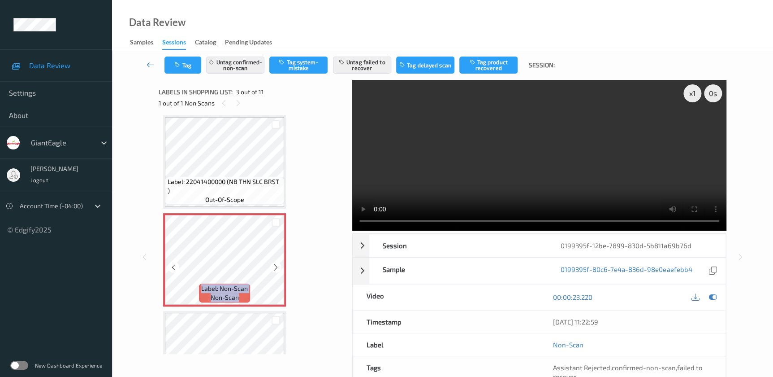
click at [274, 267] on icon at bounding box center [276, 267] width 8 height 8
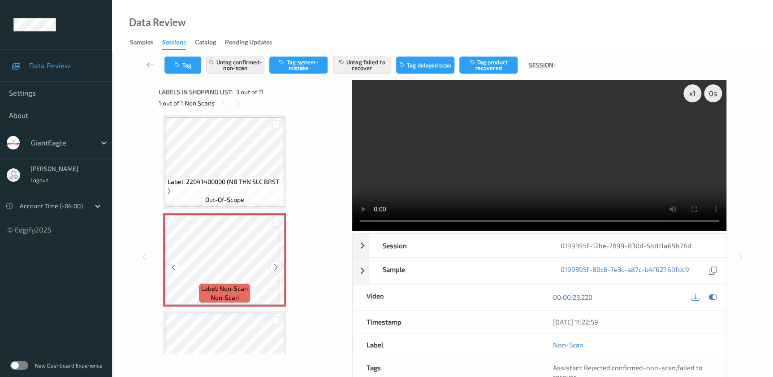
click at [274, 264] on icon at bounding box center [276, 267] width 8 height 8
click at [356, 67] on button "Untag failed to recover" at bounding box center [362, 64] width 58 height 17
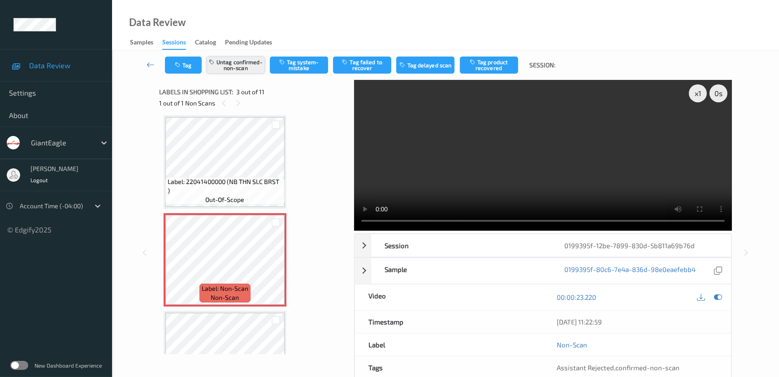
click at [233, 64] on button "Untag confirmed-non-scan" at bounding box center [236, 64] width 58 height 17
click at [296, 67] on button "Tag system-mistake" at bounding box center [299, 64] width 58 height 17
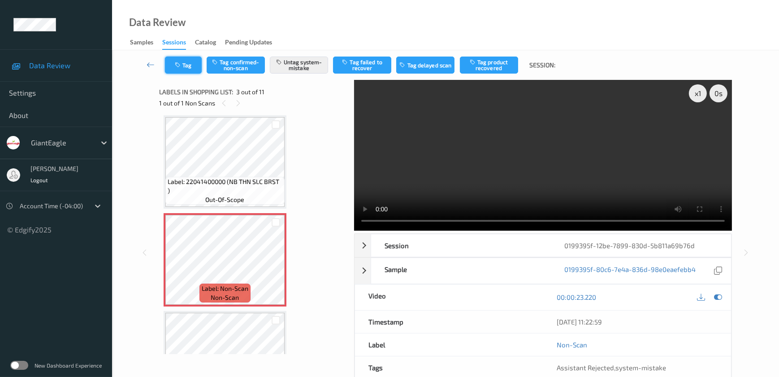
click at [184, 69] on button "Tag" at bounding box center [183, 64] width 37 height 17
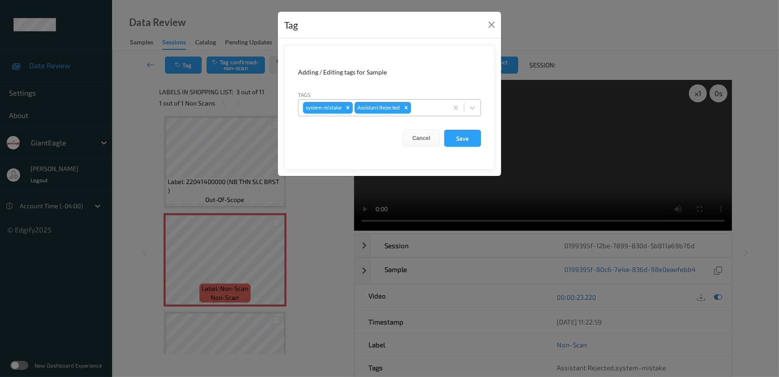
drag, startPoint x: 425, startPoint y: 109, endPoint x: 416, endPoint y: 114, distance: 10.6
click at [425, 109] on div at bounding box center [428, 107] width 30 height 11
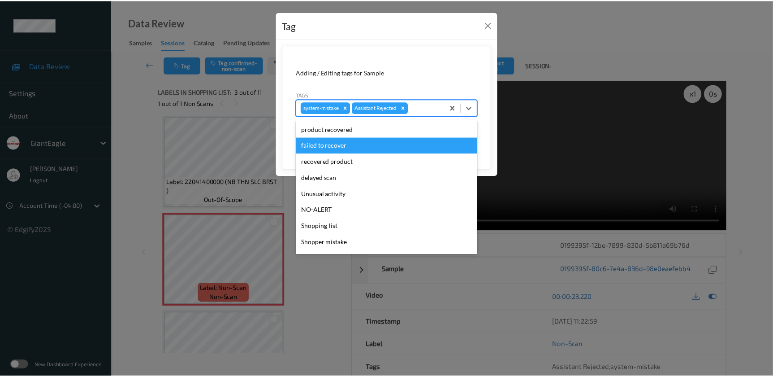
scroll to position [95, 0]
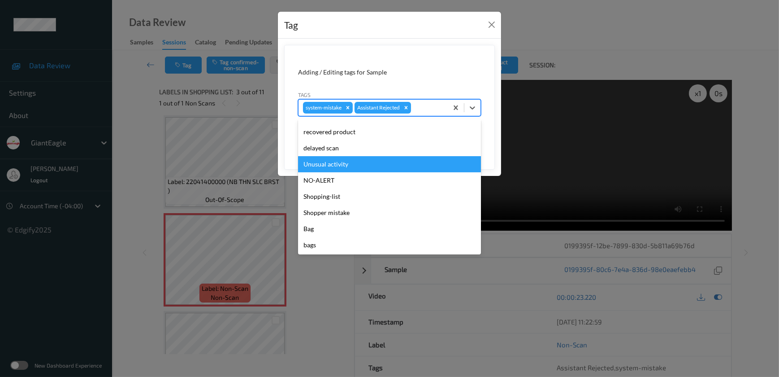
click at [334, 161] on div "Unusual activity" at bounding box center [389, 164] width 183 height 16
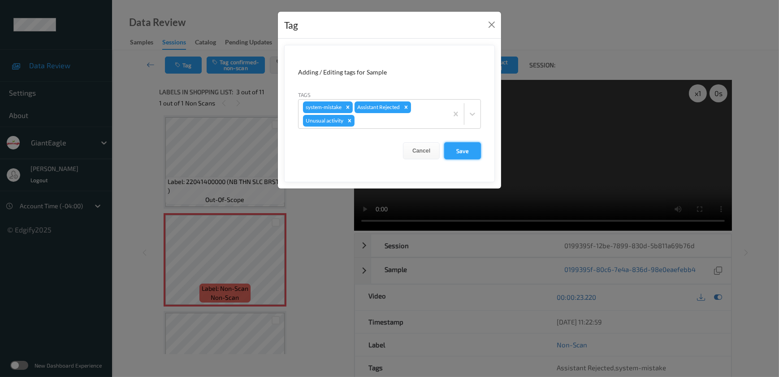
click at [448, 152] on button "Save" at bounding box center [462, 150] width 37 height 17
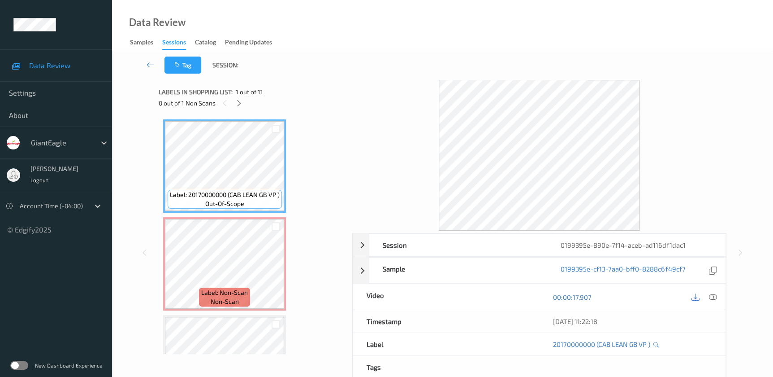
drag, startPoint x: 712, startPoint y: 297, endPoint x: 360, endPoint y: 6, distance: 456.6
click at [712, 297] on icon at bounding box center [713, 297] width 8 height 8
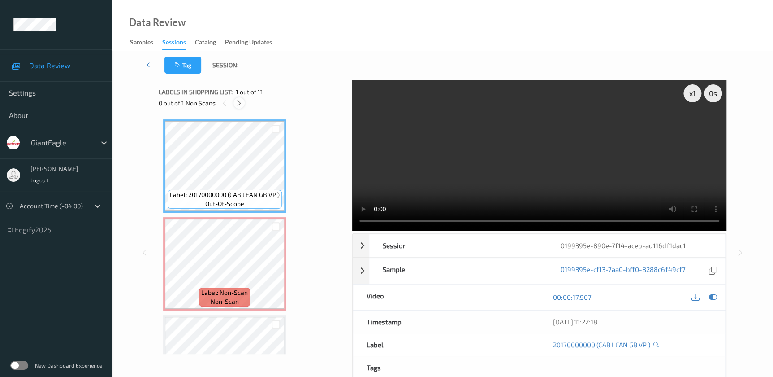
click at [242, 107] on icon at bounding box center [239, 103] width 8 height 8
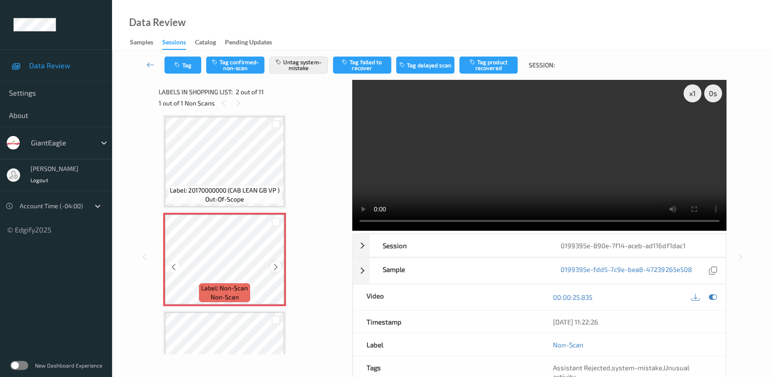
click at [274, 265] on icon at bounding box center [276, 267] width 8 height 8
click at [581, 134] on video at bounding box center [539, 155] width 374 height 151
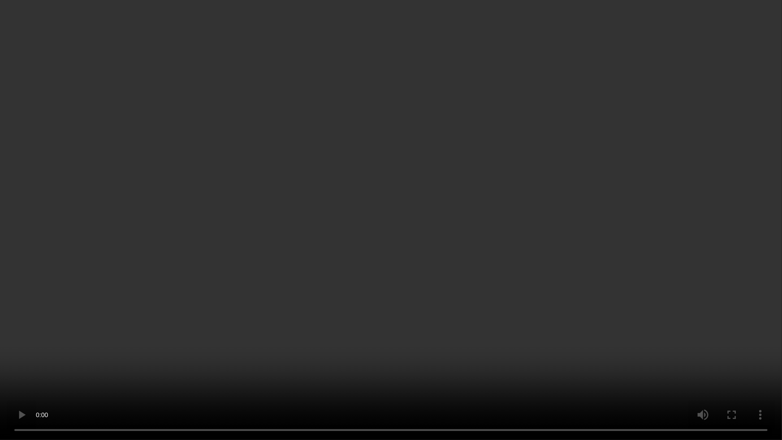
click at [8, 376] on video at bounding box center [391, 220] width 782 height 440
click at [497, 276] on video at bounding box center [391, 220] width 782 height 440
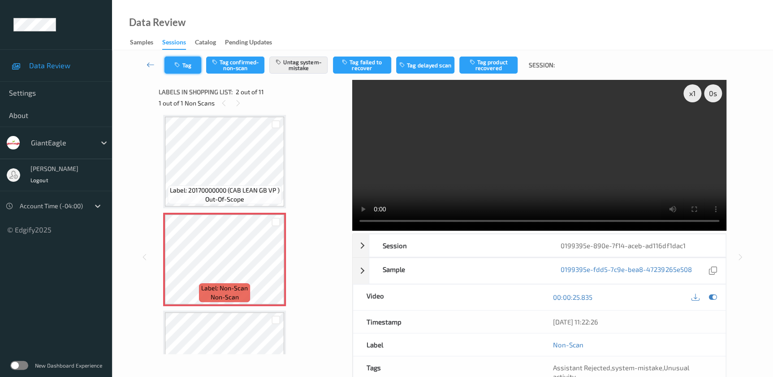
click at [193, 59] on button "Tag" at bounding box center [183, 64] width 37 height 17
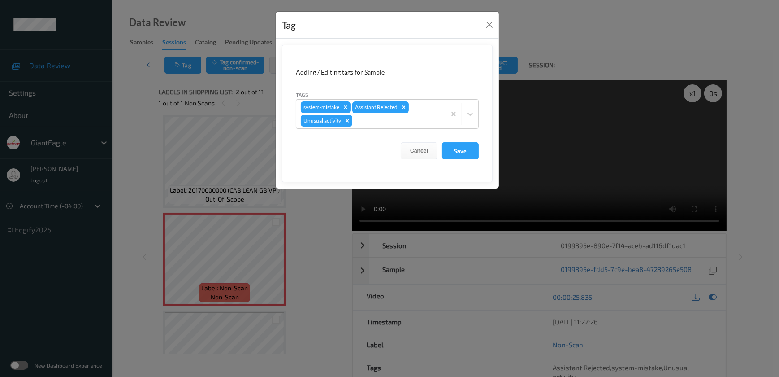
drag, startPoint x: 336, startPoint y: 230, endPoint x: 288, endPoint y: 94, distance: 144.1
click at [337, 230] on div "Tag Adding / Editing tags for Sample Tags system-mistake Assistant Rejected Unu…" at bounding box center [389, 188] width 779 height 377
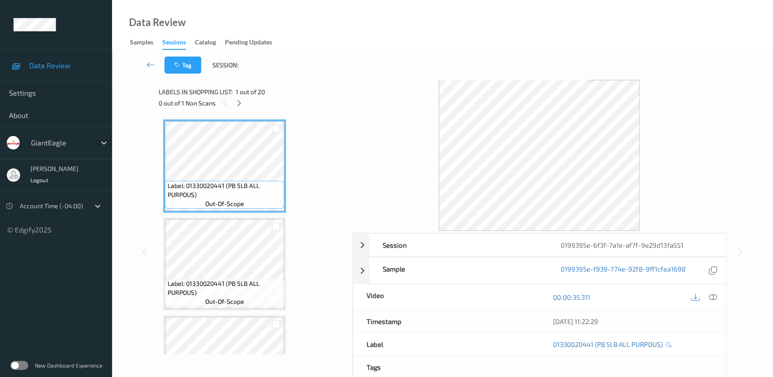
drag, startPoint x: 710, startPoint y: 296, endPoint x: 665, endPoint y: 216, distance: 91.8
click at [710, 296] on icon at bounding box center [713, 297] width 8 height 8
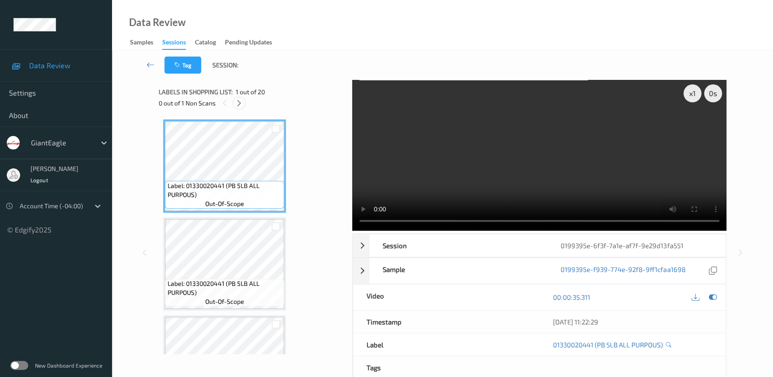
click at [237, 107] on icon at bounding box center [239, 103] width 8 height 8
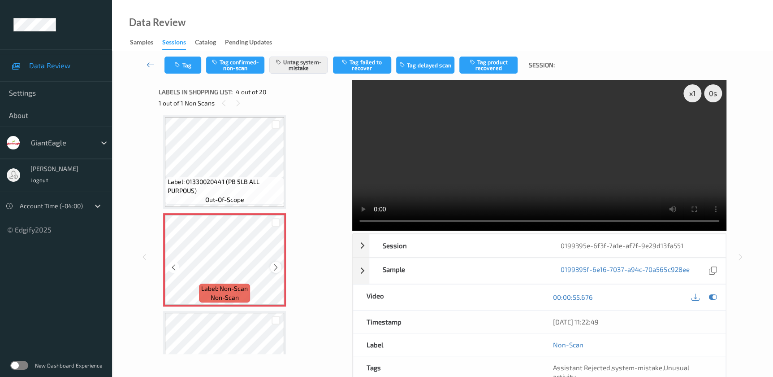
click at [275, 265] on icon at bounding box center [276, 267] width 8 height 8
click at [580, 149] on video at bounding box center [539, 155] width 374 height 151
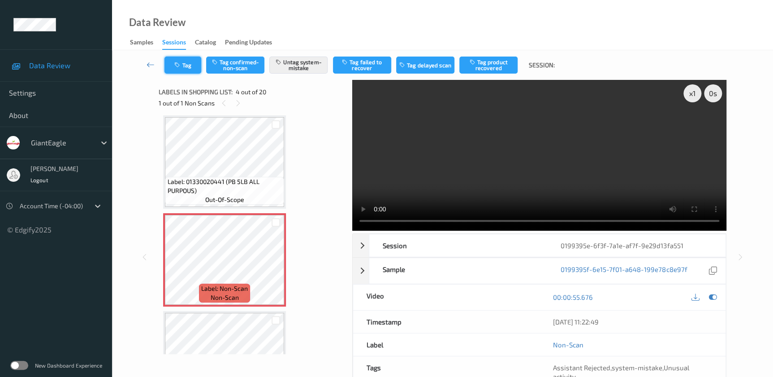
click at [179, 61] on button "Tag" at bounding box center [183, 64] width 37 height 17
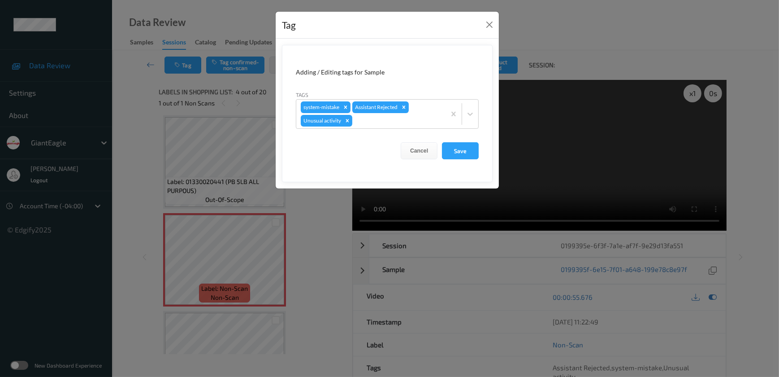
click at [305, 227] on div "Tag Adding / Editing tags for Sample Tags system-mistake Assistant Rejected Unu…" at bounding box center [389, 188] width 779 height 377
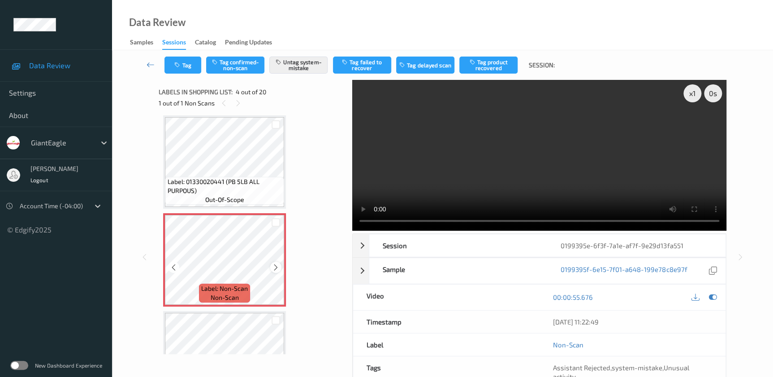
click at [273, 266] on icon at bounding box center [276, 267] width 8 height 8
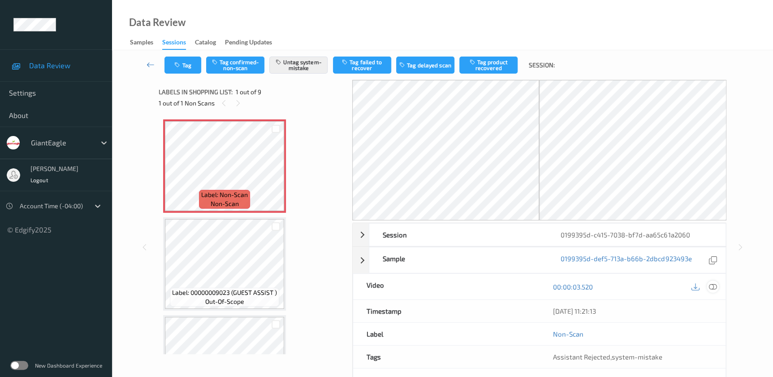
drag, startPoint x: 713, startPoint y: 287, endPoint x: 443, endPoint y: 4, distance: 390.3
click at [713, 286] on icon at bounding box center [713, 286] width 8 height 8
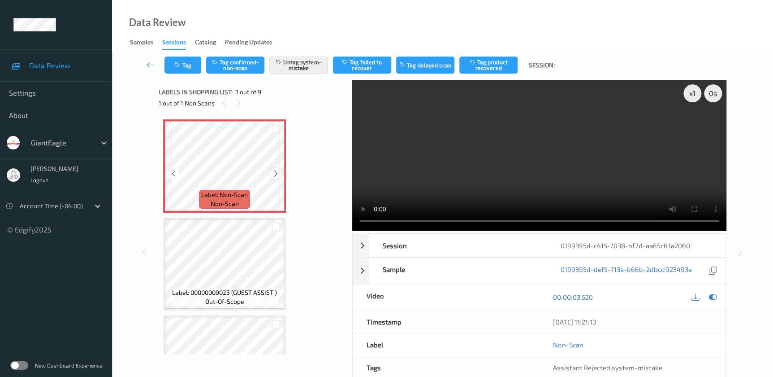
click at [276, 174] on icon at bounding box center [276, 173] width 8 height 8
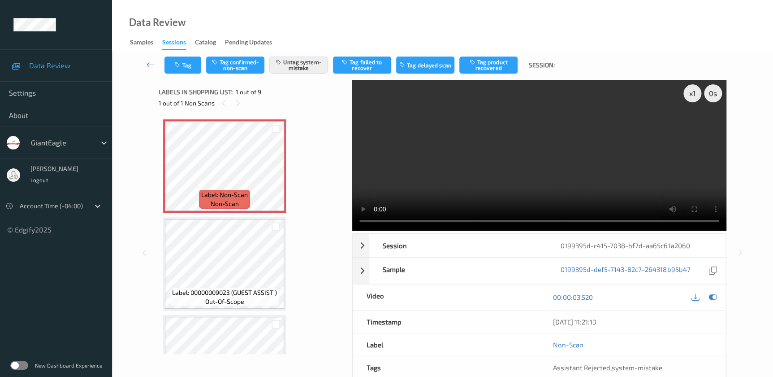
click at [511, 175] on video at bounding box center [539, 155] width 374 height 151
click at [181, 63] on icon "button" at bounding box center [178, 65] width 8 height 6
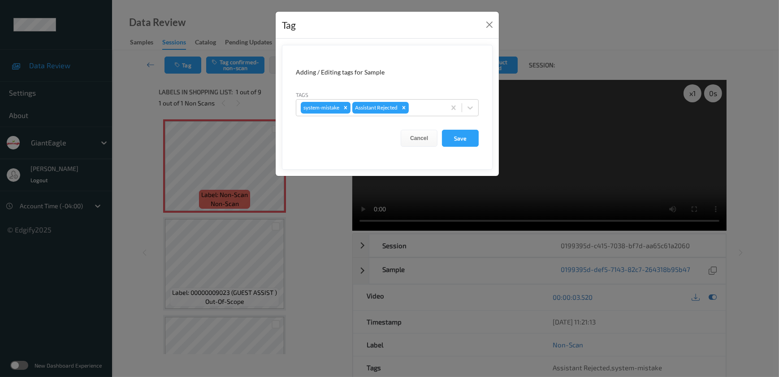
click at [311, 235] on div "Tag Adding / Editing tags for Sample Tags system-mistake Assistant Rejected Can…" at bounding box center [389, 188] width 779 height 377
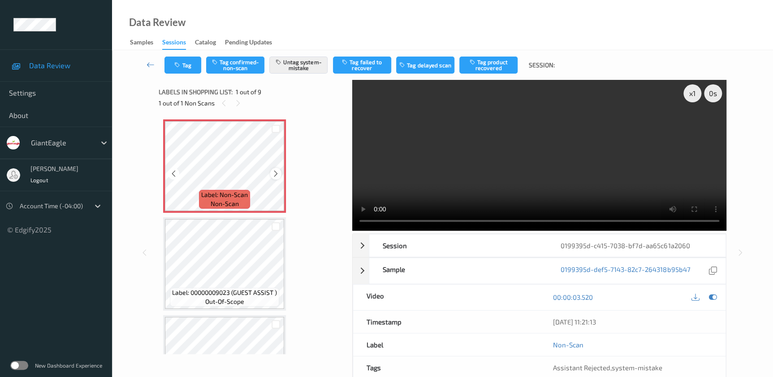
click at [276, 174] on icon at bounding box center [276, 173] width 8 height 8
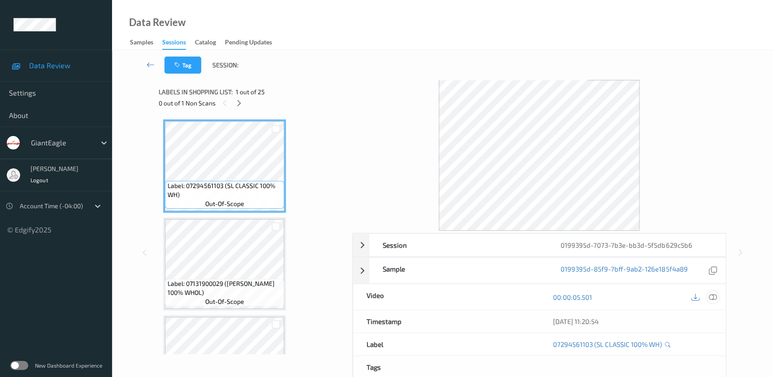
click at [710, 295] on icon at bounding box center [713, 297] width 8 height 8
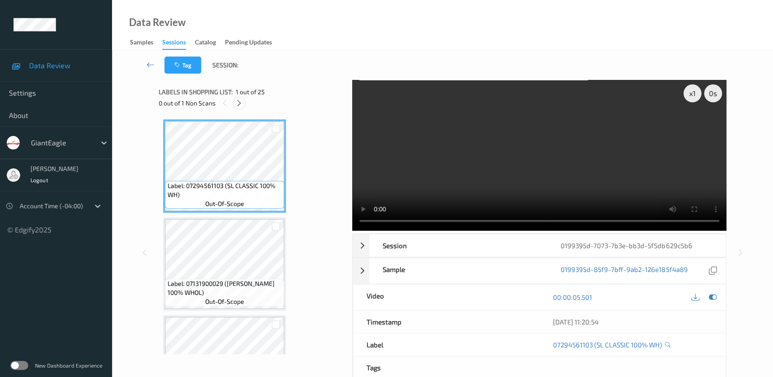
click at [236, 103] on icon at bounding box center [239, 103] width 8 height 8
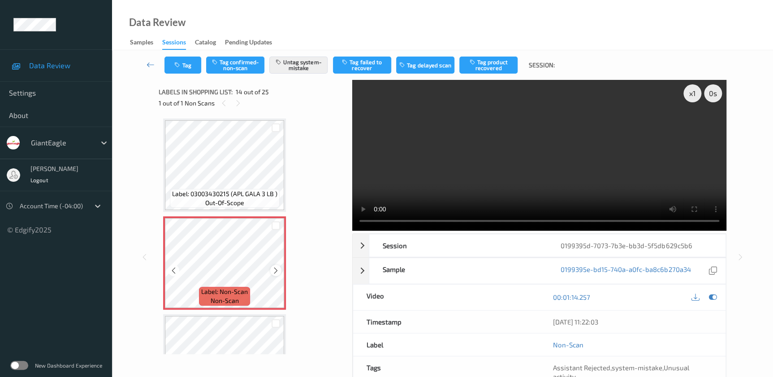
click at [277, 267] on icon at bounding box center [276, 270] width 8 height 8
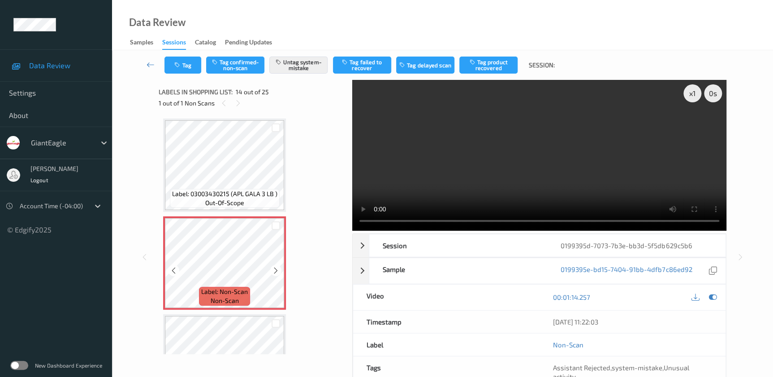
click at [277, 267] on icon at bounding box center [276, 270] width 8 height 8
click at [619, 150] on video at bounding box center [539, 155] width 374 height 151
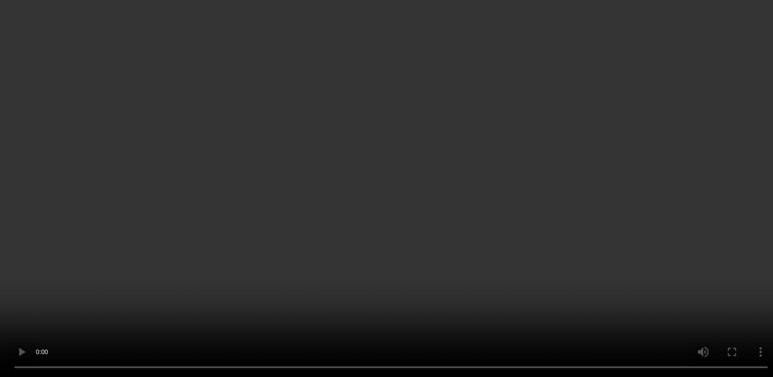
scroll to position [1336, 0]
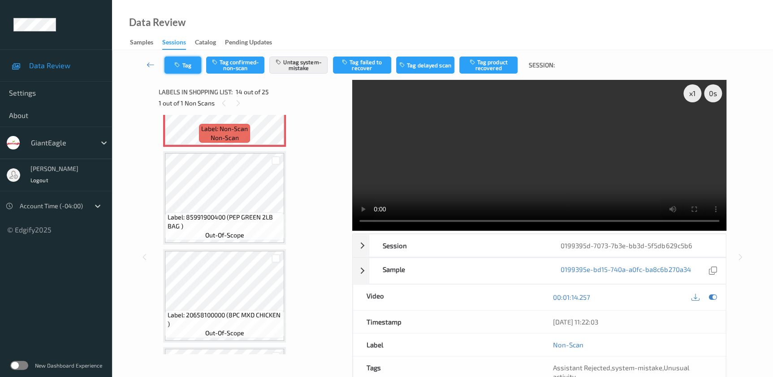
click at [171, 65] on button "Tag" at bounding box center [183, 64] width 37 height 17
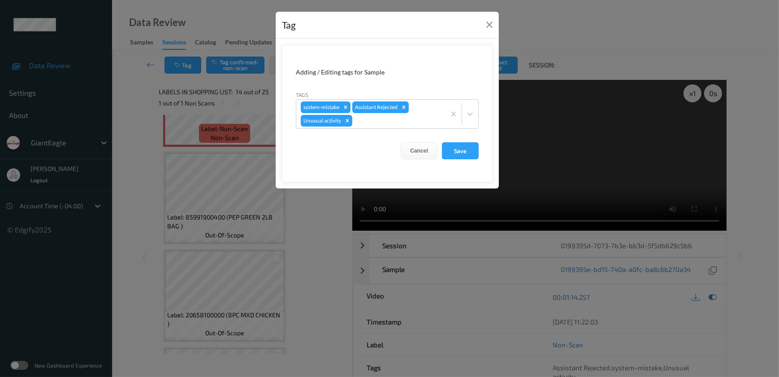
click at [325, 220] on div "Tag Adding / Editing tags for Sample Tags system-mistake Assistant Rejected Unu…" at bounding box center [389, 188] width 779 height 377
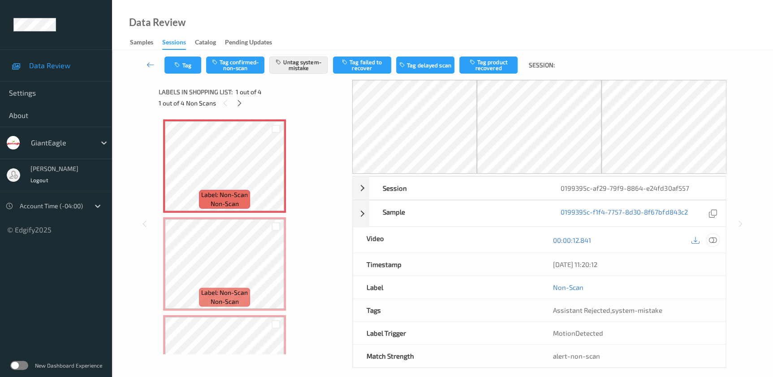
click at [716, 239] on icon at bounding box center [713, 240] width 8 height 8
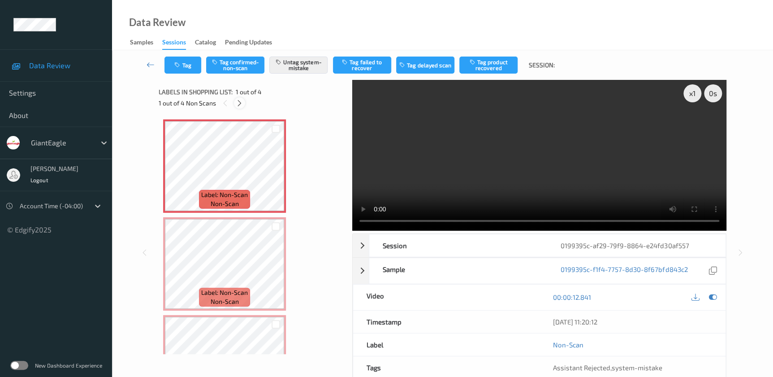
click at [238, 100] on icon at bounding box center [240, 103] width 8 height 8
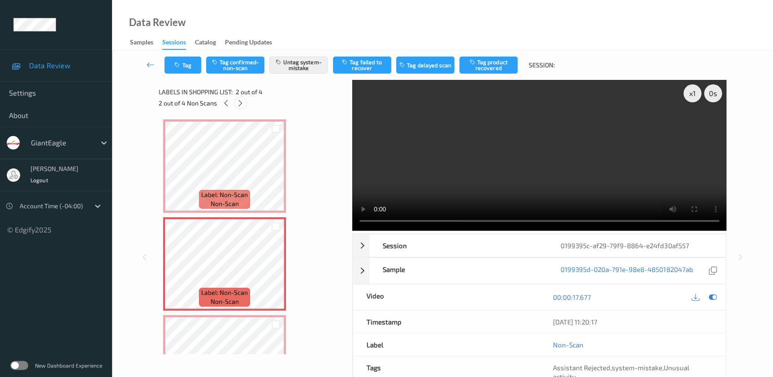
scroll to position [4, 0]
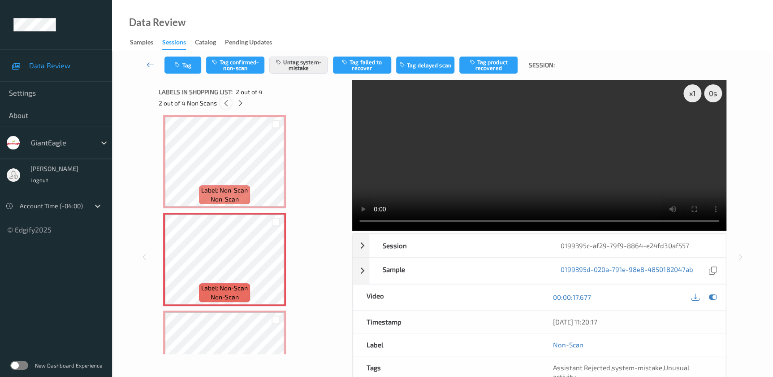
click at [223, 103] on icon at bounding box center [226, 103] width 8 height 8
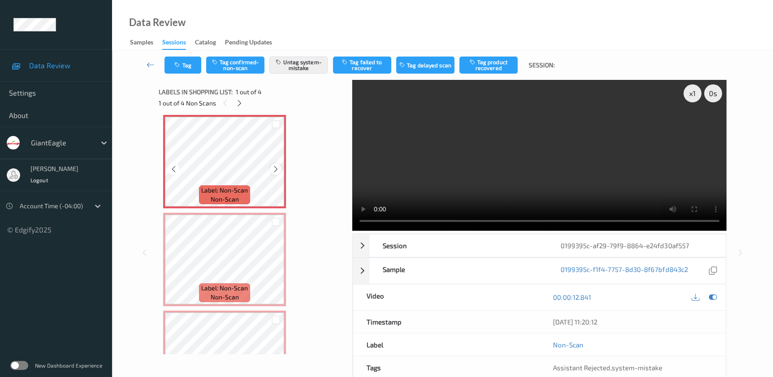
click at [274, 167] on icon at bounding box center [276, 169] width 8 height 8
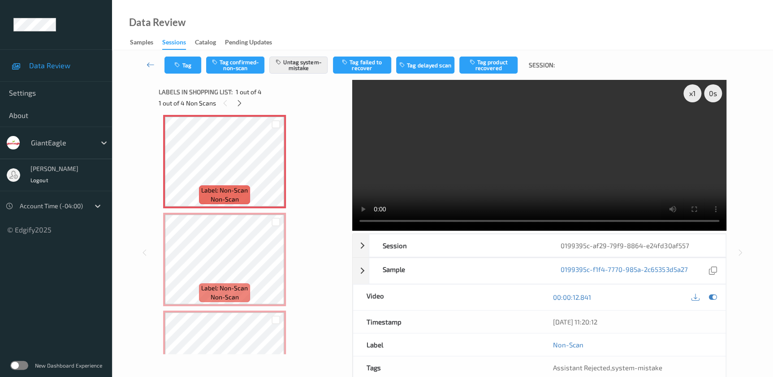
scroll to position [0, 0]
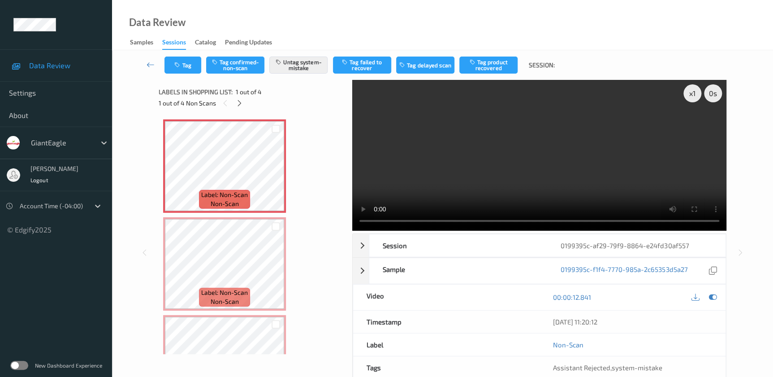
click at [480, 140] on video at bounding box center [539, 155] width 374 height 151
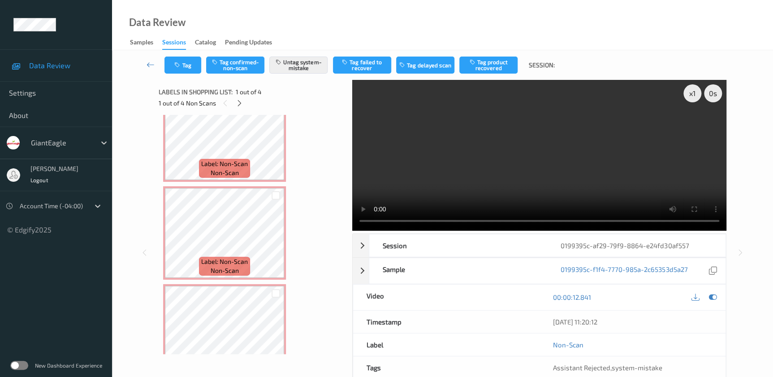
scroll to position [114, 0]
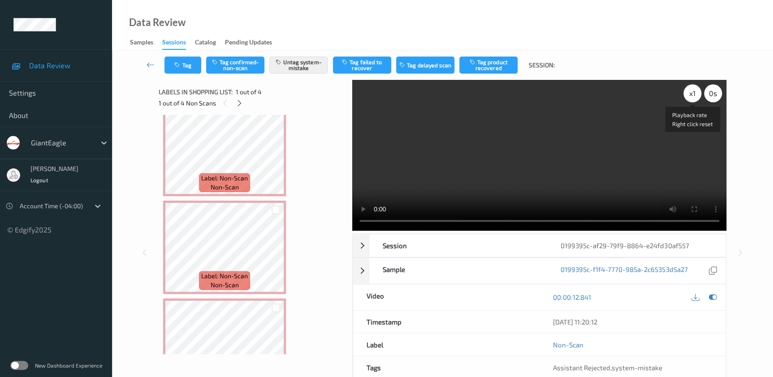
click at [696, 95] on div "x 1" at bounding box center [693, 93] width 18 height 18
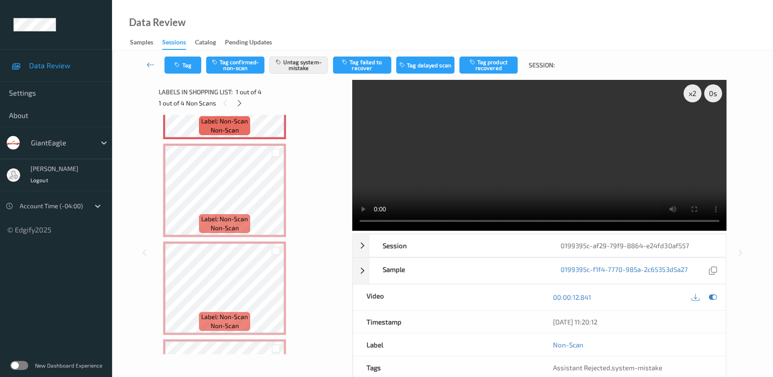
scroll to position [0, 0]
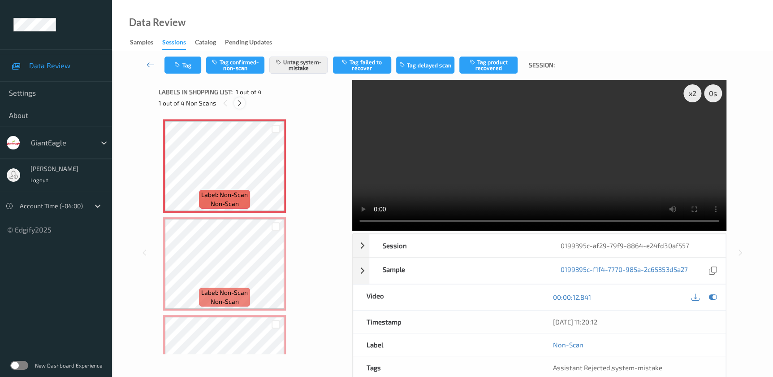
click at [243, 104] on div at bounding box center [239, 102] width 11 height 11
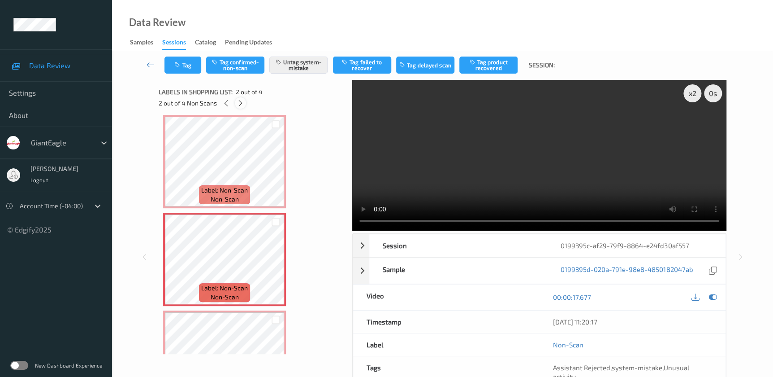
click at [243, 104] on icon at bounding box center [241, 103] width 8 height 8
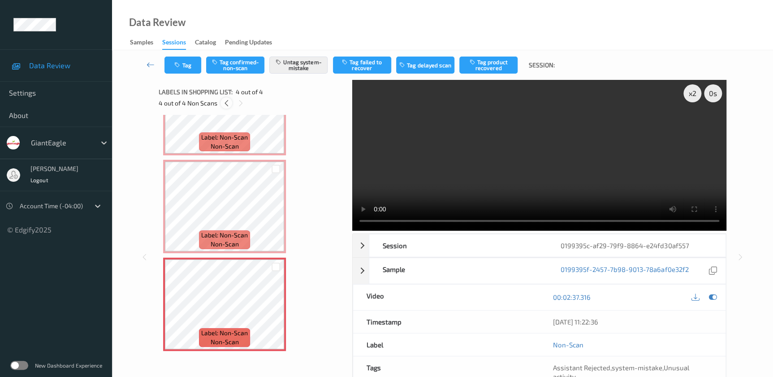
click at [225, 106] on icon at bounding box center [226, 103] width 8 height 8
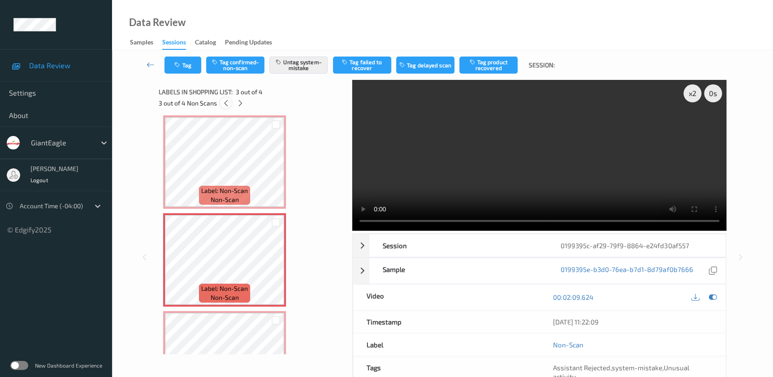
click at [225, 106] on icon at bounding box center [226, 103] width 8 height 8
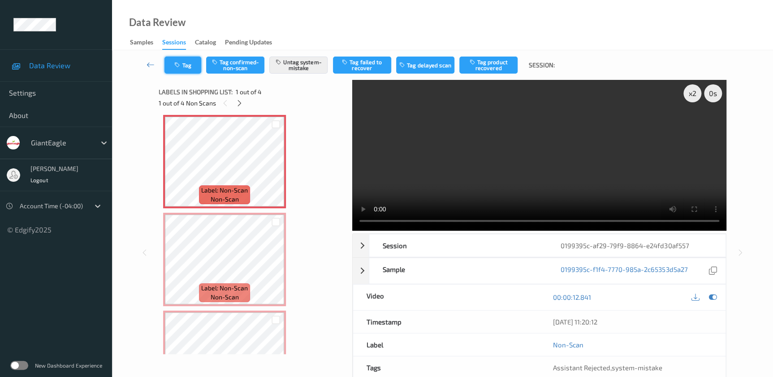
click at [177, 67] on icon "button" at bounding box center [178, 65] width 8 height 6
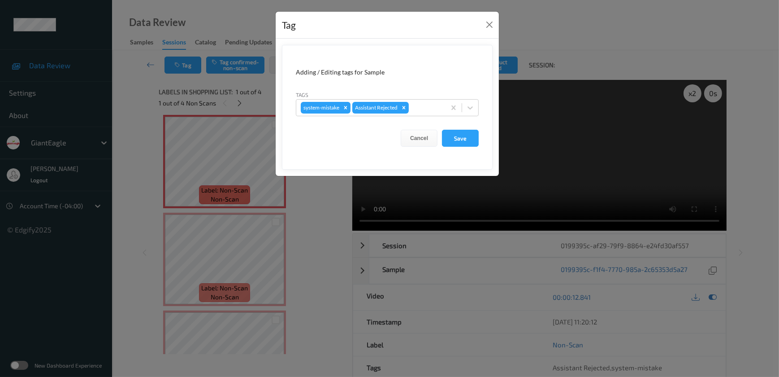
click at [330, 235] on div "Tag Adding / Editing tags for Sample Tags system-mistake Assistant Rejected Can…" at bounding box center [389, 188] width 779 height 377
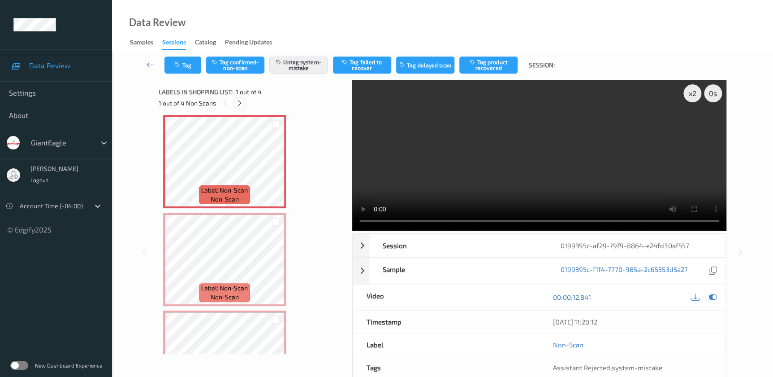
click at [241, 103] on icon at bounding box center [240, 103] width 8 height 8
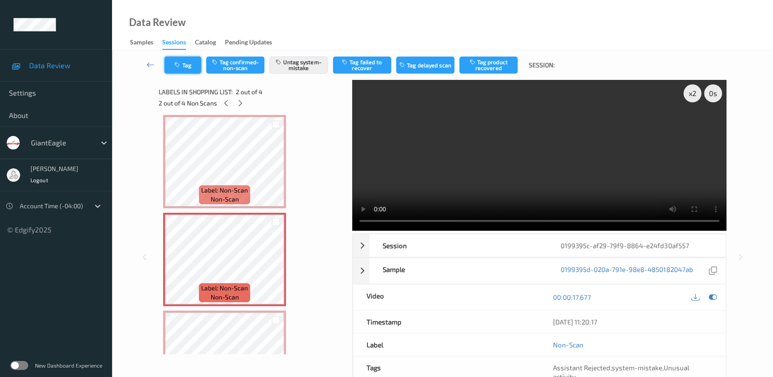
click at [178, 65] on icon "button" at bounding box center [178, 65] width 8 height 6
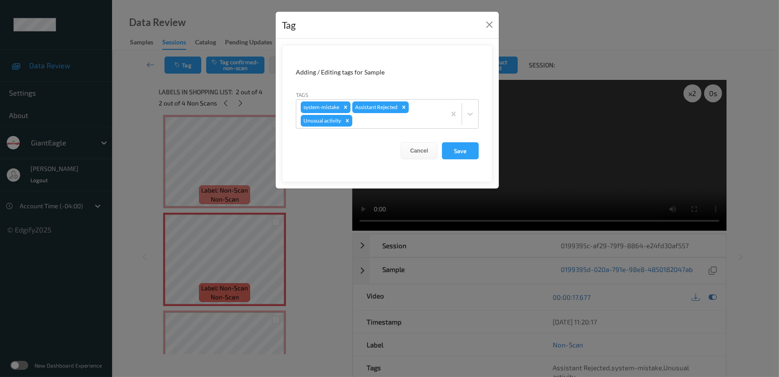
click at [305, 221] on div "Tag Adding / Editing tags for Sample Tags system-mistake Assistant Rejected Unu…" at bounding box center [389, 188] width 779 height 377
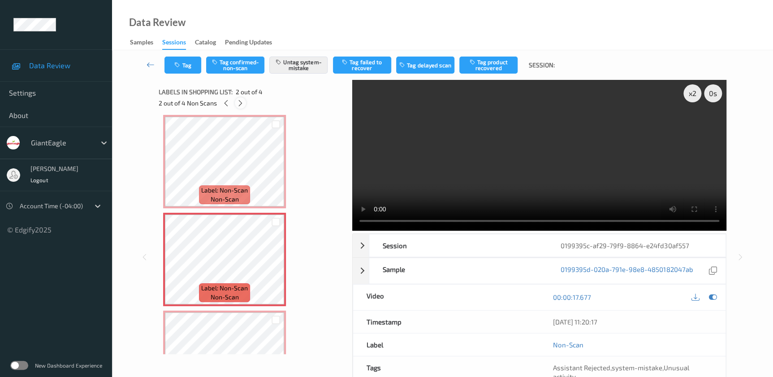
click at [239, 105] on icon at bounding box center [241, 103] width 8 height 8
click at [173, 61] on button "Tag" at bounding box center [183, 64] width 37 height 17
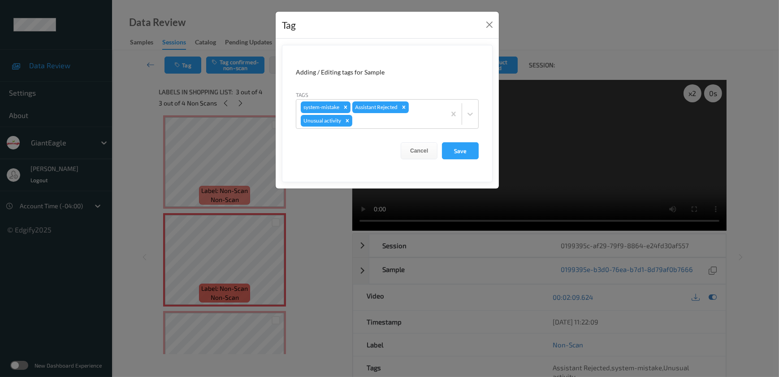
click at [314, 237] on div "Tag Adding / Editing tags for Sample Tags system-mistake Assistant Rejected Unu…" at bounding box center [389, 188] width 779 height 377
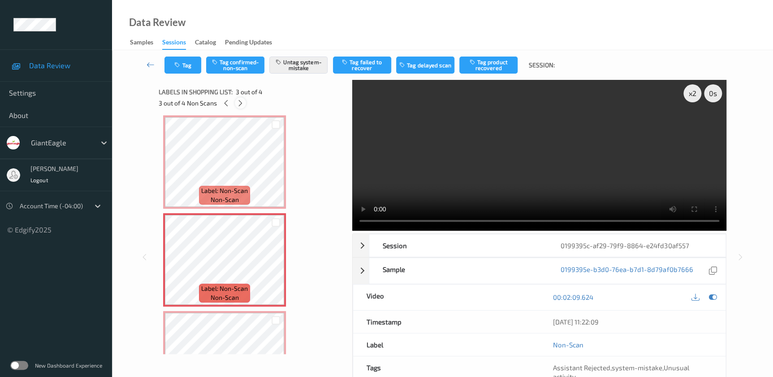
click at [237, 104] on icon at bounding box center [241, 103] width 8 height 8
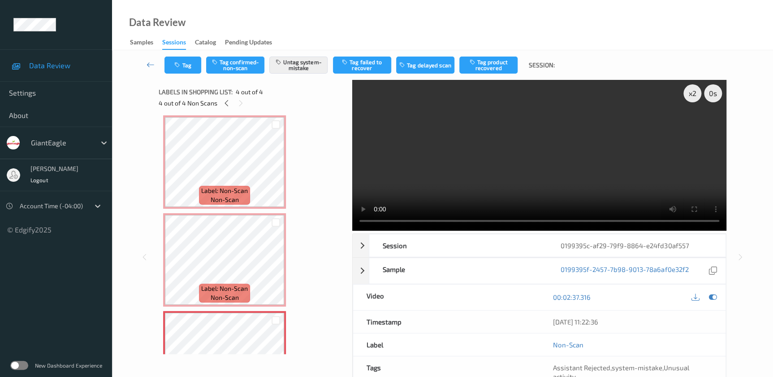
scroll to position [155, 0]
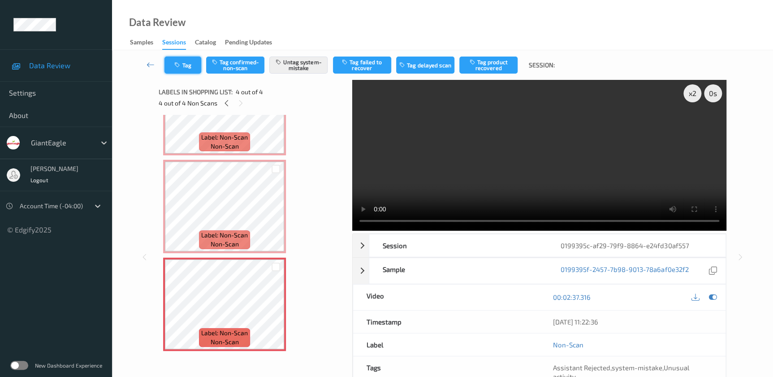
click at [190, 65] on button "Tag" at bounding box center [183, 64] width 37 height 17
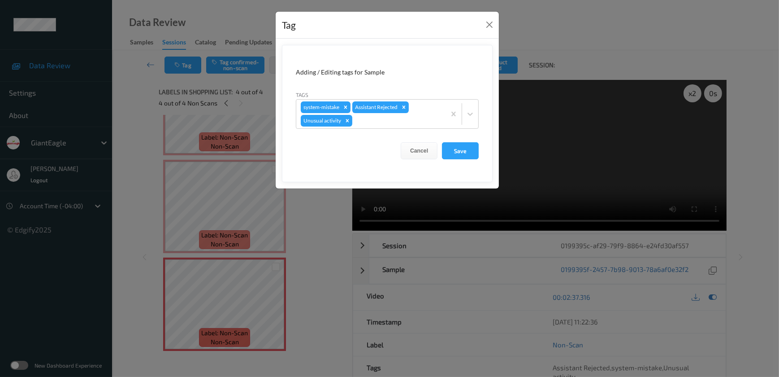
click at [311, 226] on div "Tag Adding / Editing tags for Sample Tags system-mistake Assistant Rejected Unu…" at bounding box center [389, 188] width 779 height 377
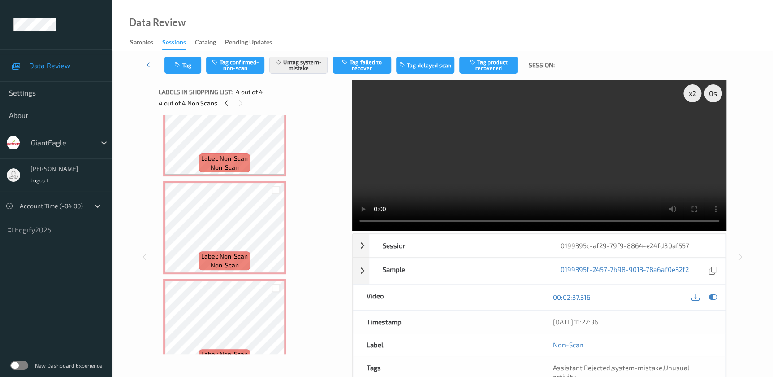
scroll to position [0, 0]
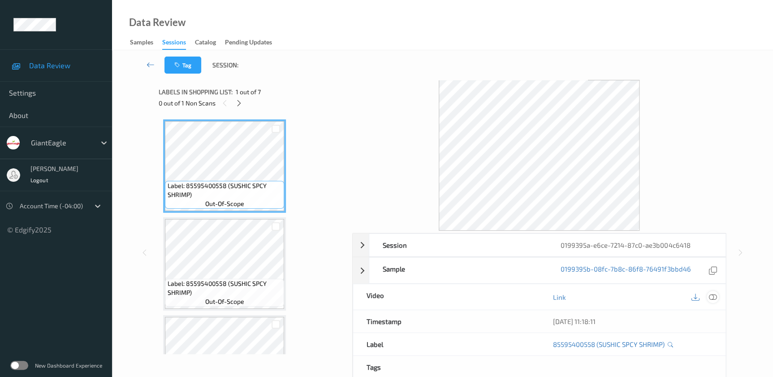
click at [715, 296] on icon at bounding box center [713, 297] width 8 height 8
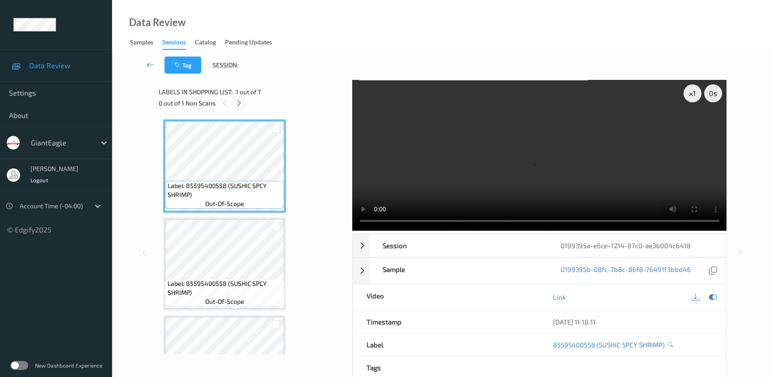
click at [236, 103] on icon at bounding box center [239, 103] width 8 height 8
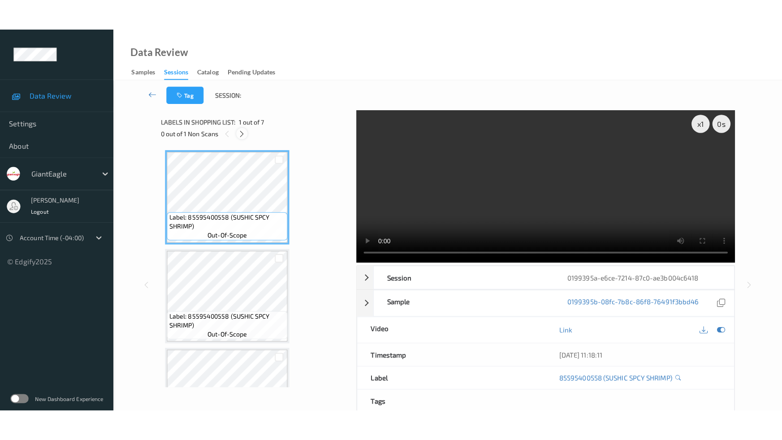
scroll to position [447, 0]
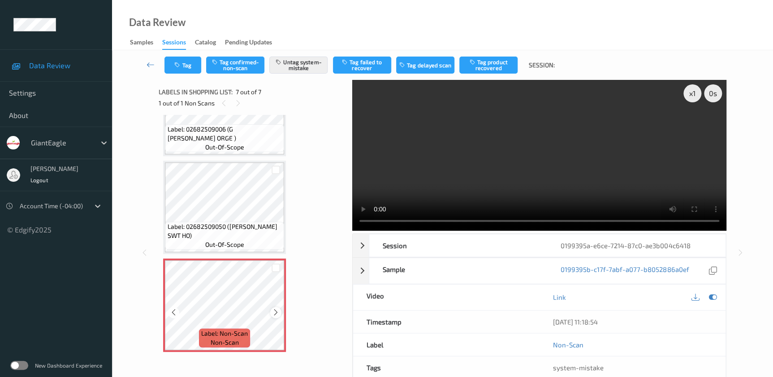
click at [275, 311] on icon at bounding box center [276, 312] width 8 height 8
click at [275, 313] on icon at bounding box center [276, 312] width 8 height 8
click at [694, 92] on div "x 1" at bounding box center [693, 93] width 18 height 18
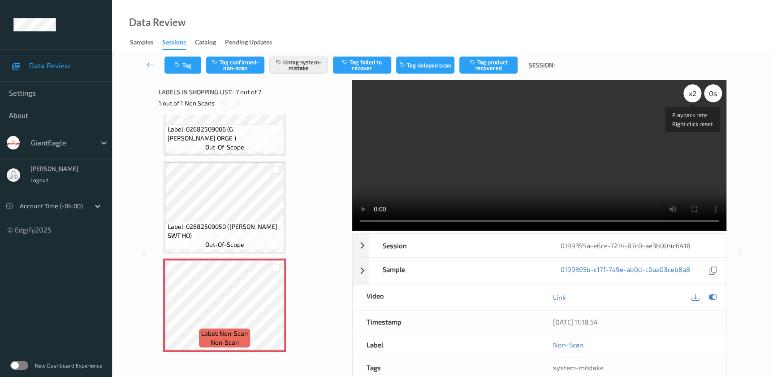
click at [694, 92] on div "x 2" at bounding box center [693, 93] width 18 height 18
click at [694, 92] on div "x 4" at bounding box center [693, 93] width 18 height 18
click at [694, 92] on div "x 8" at bounding box center [693, 93] width 18 height 18
click at [694, 92] on div "x 1" at bounding box center [693, 93] width 18 height 18
click at [694, 92] on div "x 2" at bounding box center [693, 93] width 18 height 18
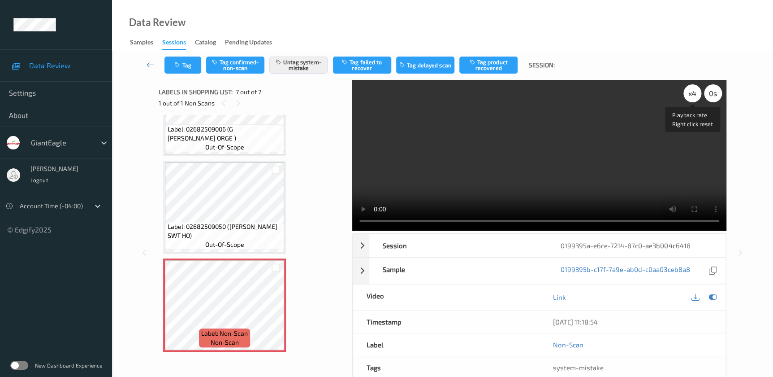
click at [694, 92] on div "x 4" at bounding box center [693, 93] width 18 height 18
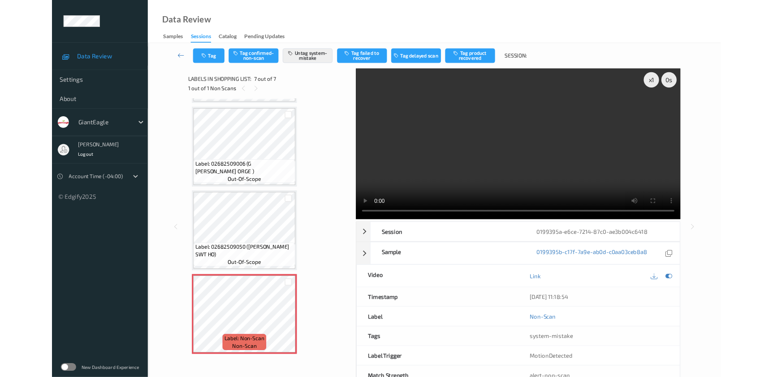
scroll to position [384, 0]
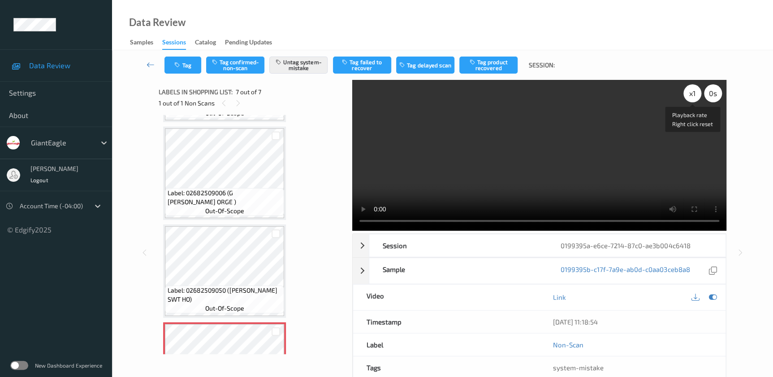
click at [686, 93] on div "x 1" at bounding box center [693, 93] width 18 height 18
click at [691, 98] on div "x 2" at bounding box center [693, 93] width 18 height 18
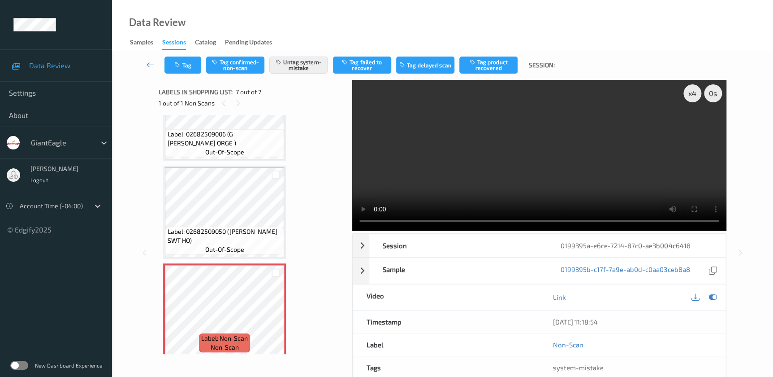
scroll to position [447, 0]
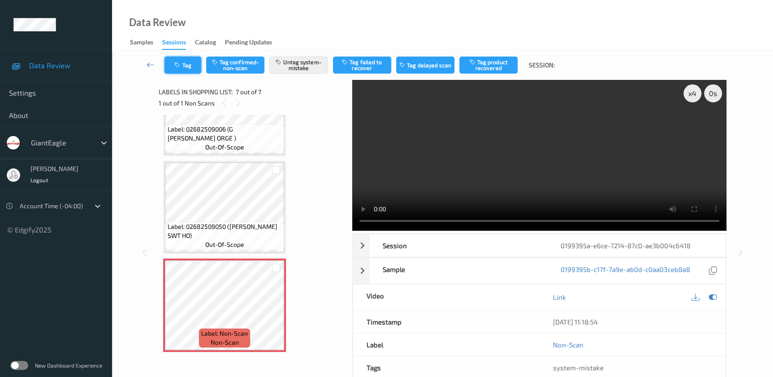
click at [183, 71] on button "Tag" at bounding box center [183, 64] width 37 height 17
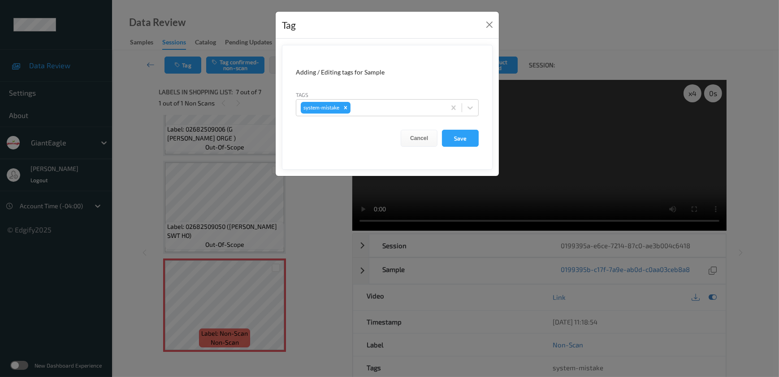
click at [317, 201] on div "Tag Adding / Editing tags for Sample Tags system-mistake Cancel Save" at bounding box center [389, 188] width 779 height 377
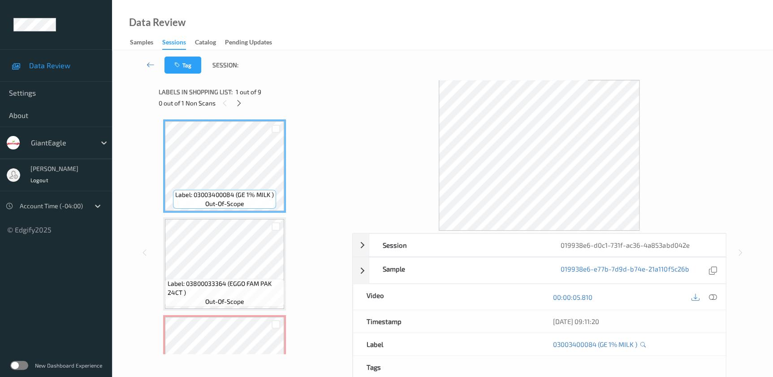
drag, startPoint x: 713, startPoint y: 298, endPoint x: 368, endPoint y: 12, distance: 448.3
click at [713, 296] on icon at bounding box center [713, 297] width 8 height 8
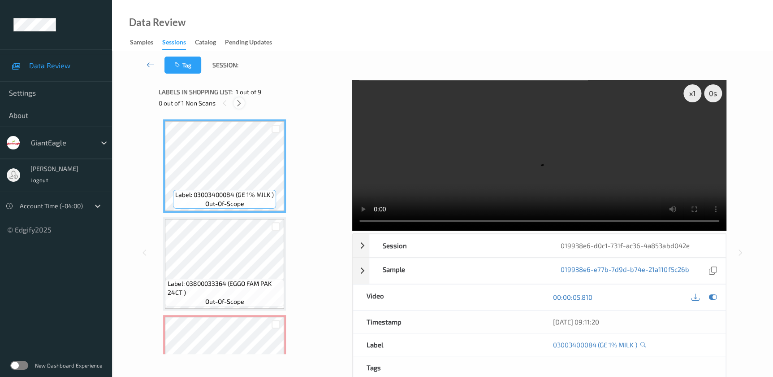
click at [241, 105] on icon at bounding box center [239, 103] width 8 height 8
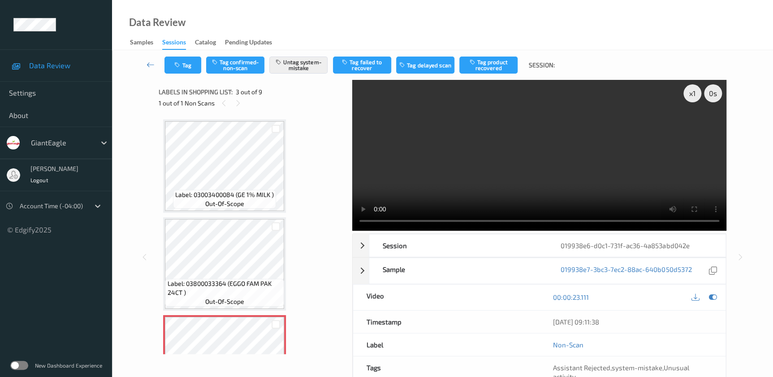
scroll to position [102, 0]
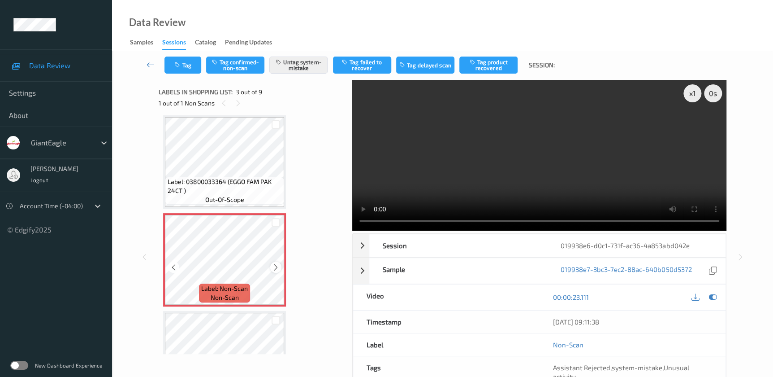
click at [275, 268] on icon at bounding box center [276, 267] width 8 height 8
click at [502, 174] on video at bounding box center [539, 155] width 374 height 151
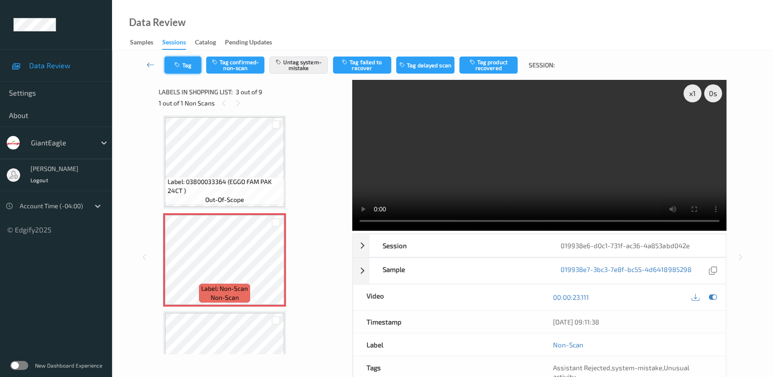
click at [182, 63] on button "Tag" at bounding box center [183, 64] width 37 height 17
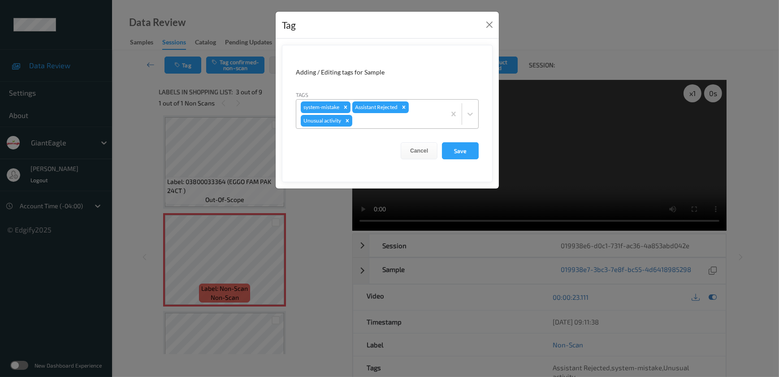
drag, startPoint x: 325, startPoint y: 250, endPoint x: 317, endPoint y: 107, distance: 143.7
click at [326, 250] on div "Tag Adding / Editing tags for Sample Tags system-mistake Assistant Rejected Unu…" at bounding box center [389, 188] width 779 height 377
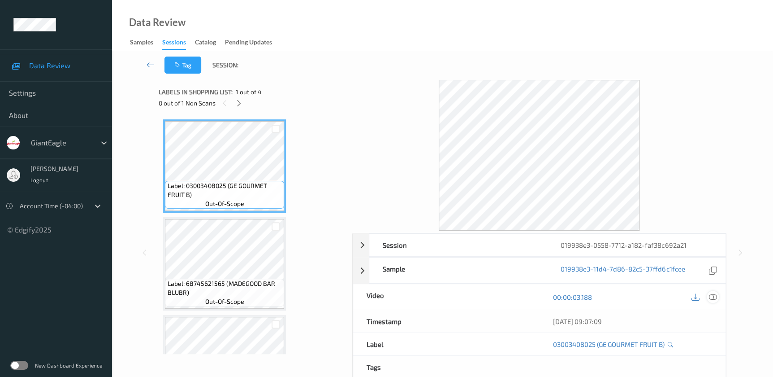
drag, startPoint x: 713, startPoint y: 297, endPoint x: 709, endPoint y: 286, distance: 11.9
click at [713, 295] on icon at bounding box center [713, 297] width 8 height 8
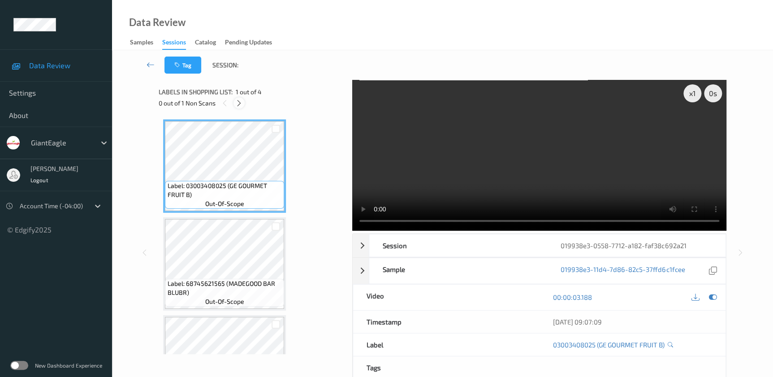
click at [237, 105] on icon at bounding box center [239, 103] width 8 height 8
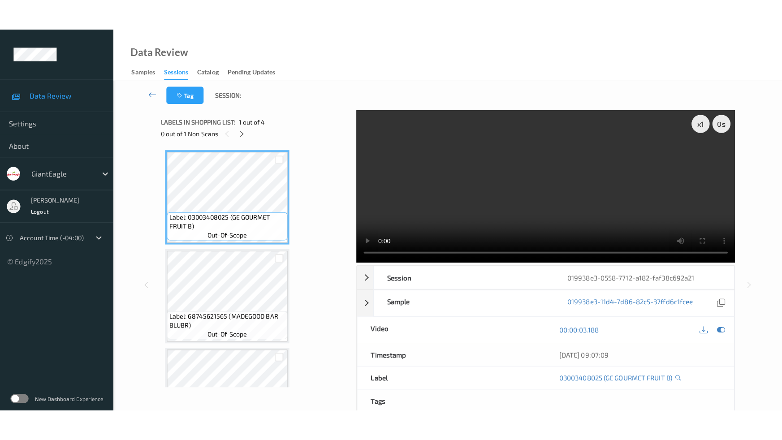
scroll to position [155, 0]
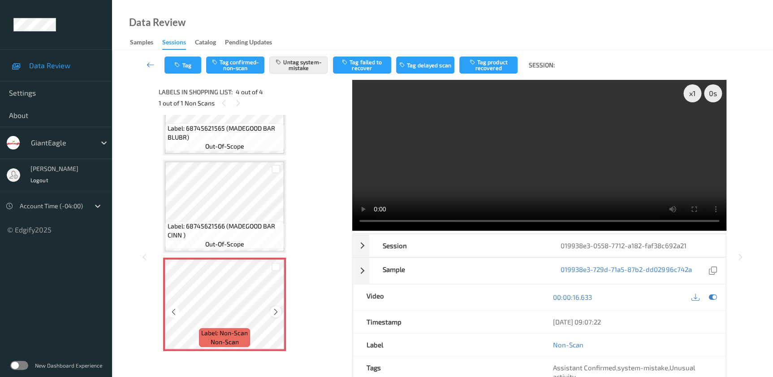
click at [275, 314] on icon at bounding box center [276, 312] width 8 height 8
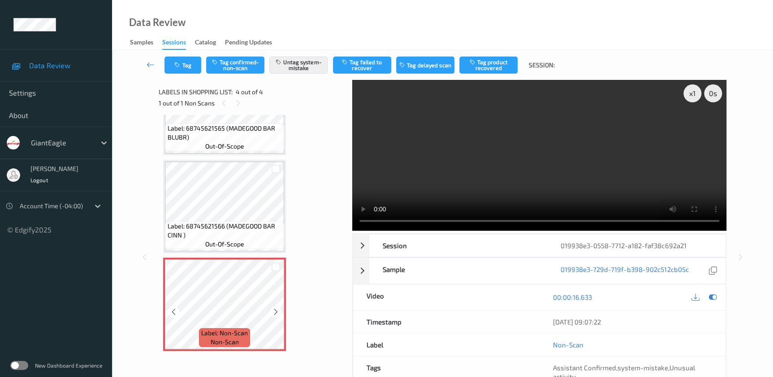
click at [275, 314] on icon at bounding box center [276, 312] width 8 height 8
click at [485, 192] on video at bounding box center [539, 155] width 374 height 151
click at [689, 92] on div "x 1" at bounding box center [693, 93] width 18 height 18
click at [183, 64] on button "Tag" at bounding box center [183, 64] width 37 height 17
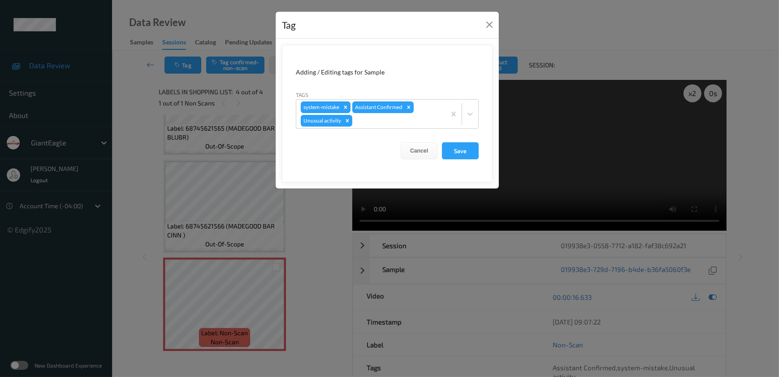
click at [317, 240] on div "Tag Adding / Editing tags for Sample Tags system-mistake Assistant Confirmed Un…" at bounding box center [389, 188] width 779 height 377
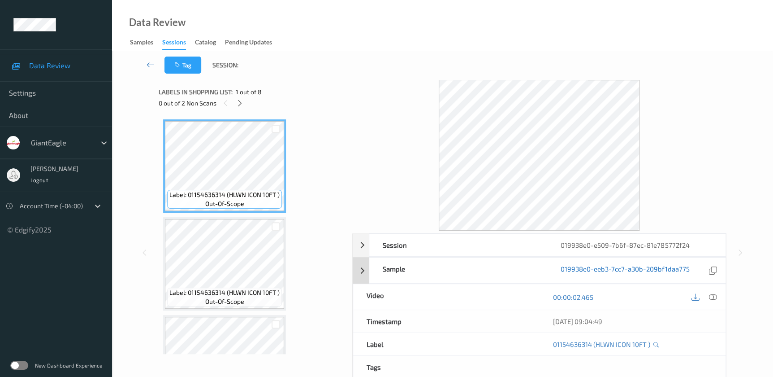
drag, startPoint x: 712, startPoint y: 296, endPoint x: 581, endPoint y: 185, distance: 171.1
click at [712, 296] on icon at bounding box center [713, 297] width 8 height 8
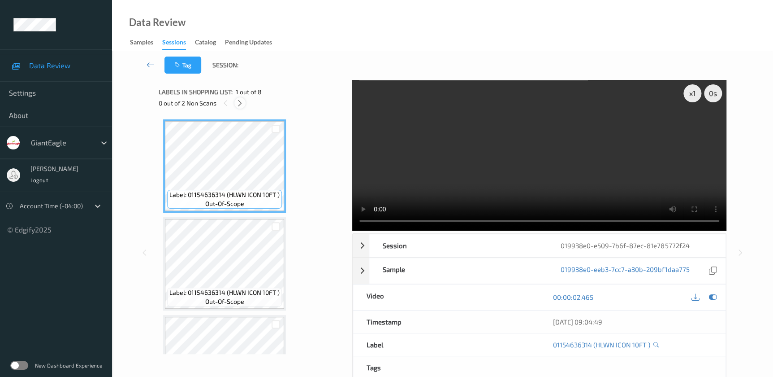
click at [238, 103] on icon at bounding box center [240, 103] width 8 height 8
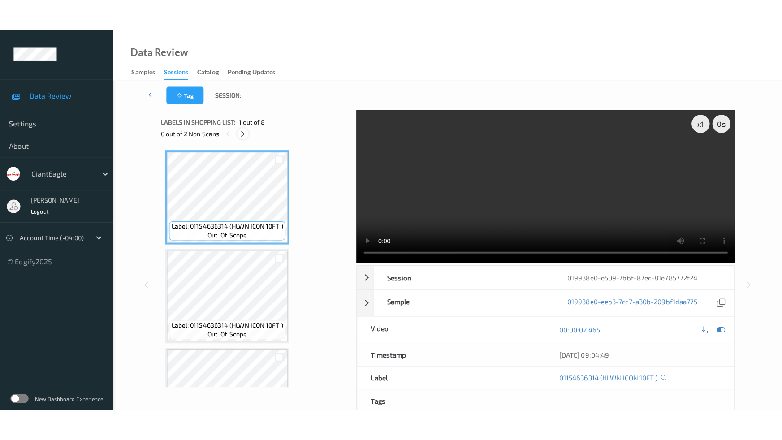
scroll to position [491, 0]
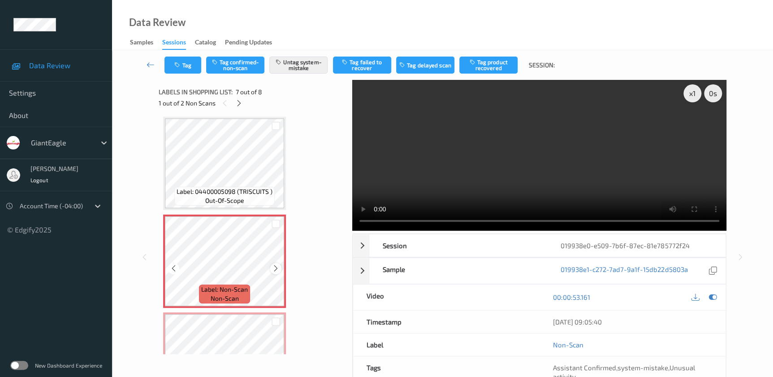
click at [277, 266] on icon at bounding box center [276, 268] width 8 height 8
click at [275, 265] on icon at bounding box center [276, 268] width 8 height 8
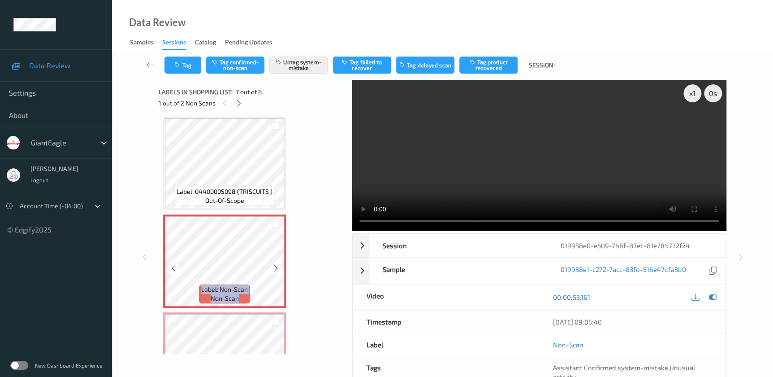
click at [275, 265] on icon at bounding box center [276, 268] width 8 height 8
click at [588, 152] on video at bounding box center [539, 155] width 374 height 151
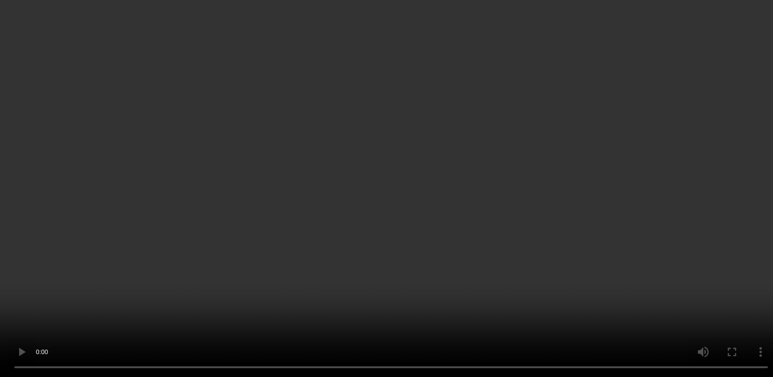
scroll to position [545, 0]
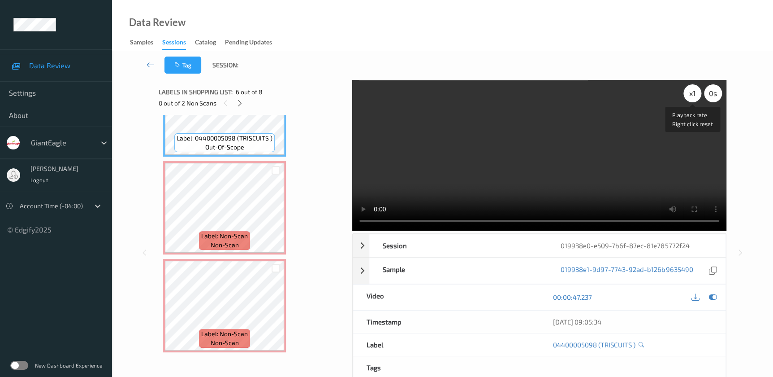
click at [695, 94] on div "x 1" at bounding box center [693, 93] width 18 height 18
click at [695, 94] on div "x 2" at bounding box center [693, 93] width 18 height 18
click at [695, 94] on div "x 4" at bounding box center [693, 93] width 18 height 18
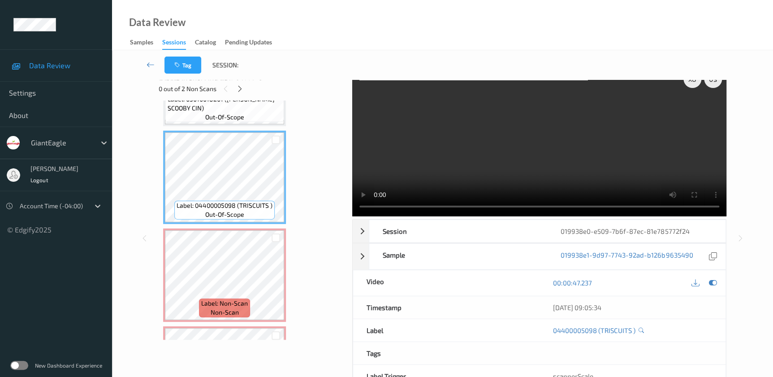
scroll to position [0, 0]
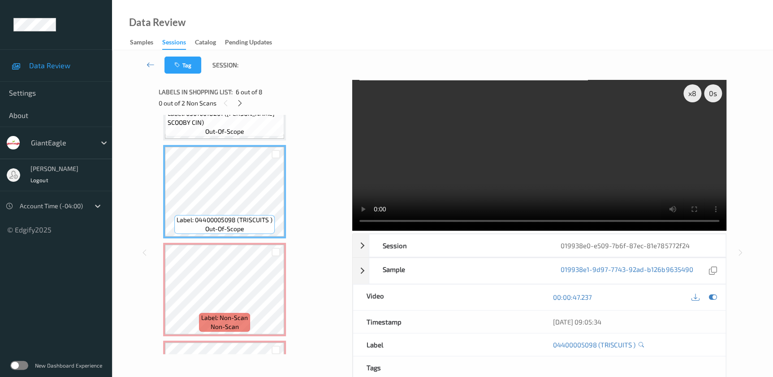
click at [655, 173] on video at bounding box center [539, 155] width 374 height 151
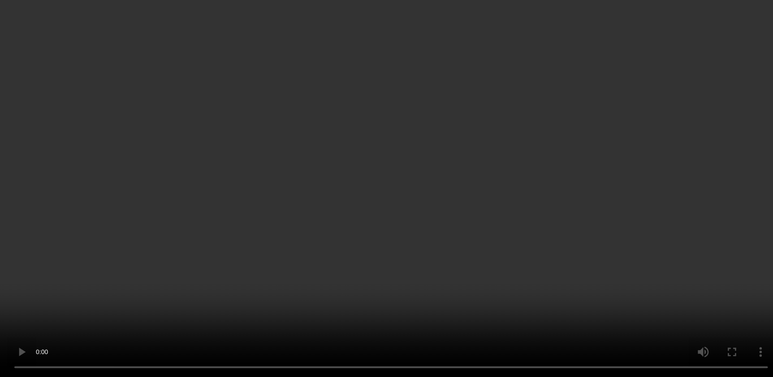
scroll to position [285, 0]
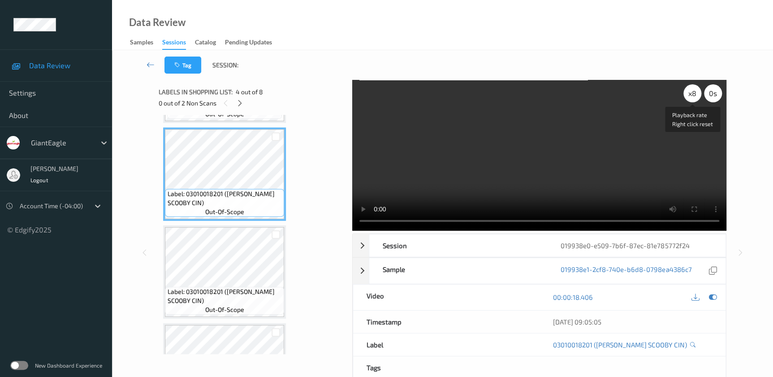
click at [687, 90] on div "x 8" at bounding box center [693, 93] width 18 height 18
click at [694, 92] on div "x 1" at bounding box center [693, 93] width 18 height 18
click at [694, 92] on div "x 2" at bounding box center [693, 93] width 18 height 18
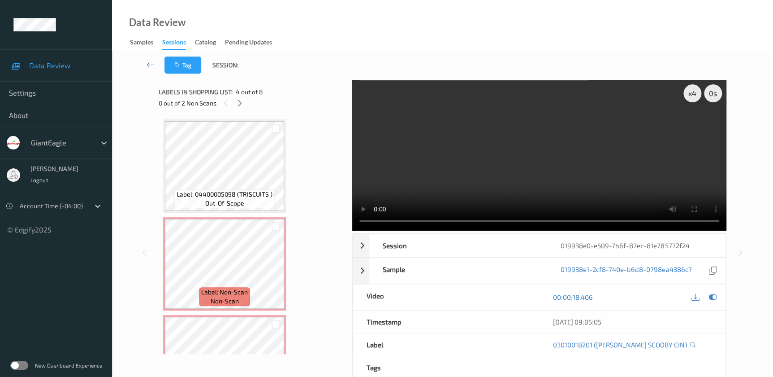
scroll to position [489, 0]
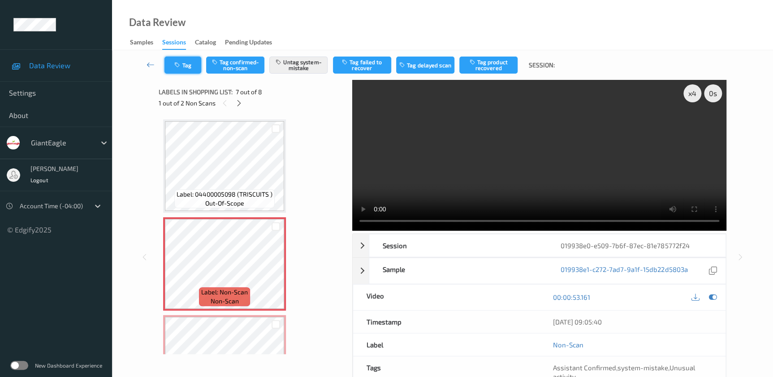
click at [182, 71] on button "Tag" at bounding box center [183, 64] width 37 height 17
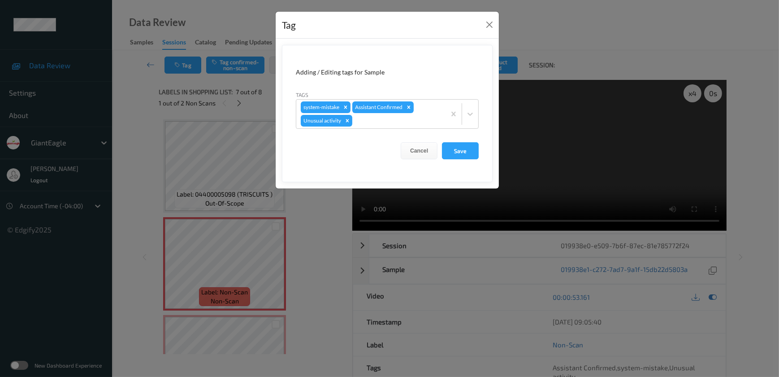
click at [302, 234] on div "Tag Adding / Editing tags for Sample Tags system-mistake Assistant Confirmed Un…" at bounding box center [389, 188] width 779 height 377
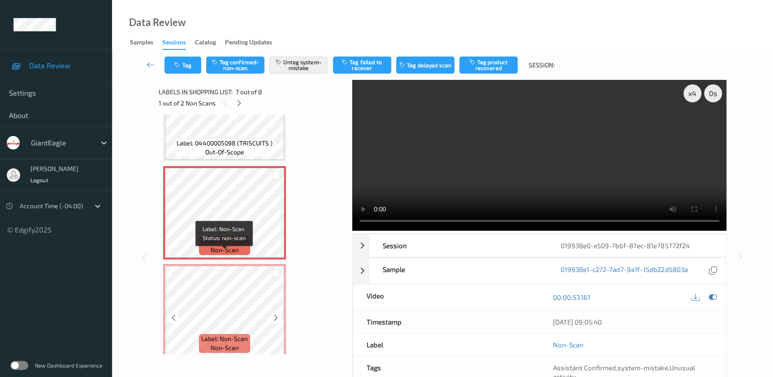
scroll to position [545, 0]
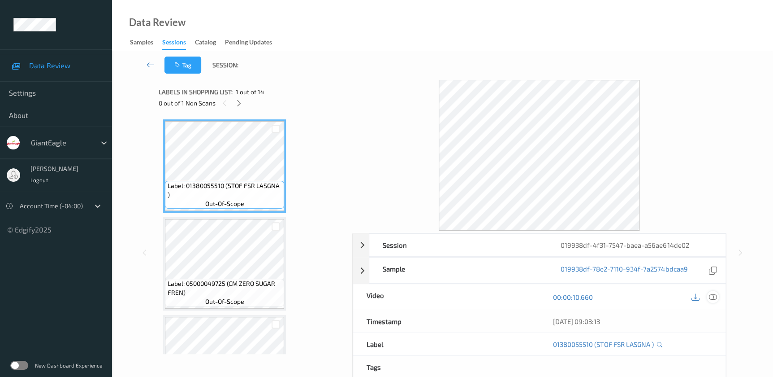
click at [710, 296] on icon at bounding box center [713, 297] width 8 height 8
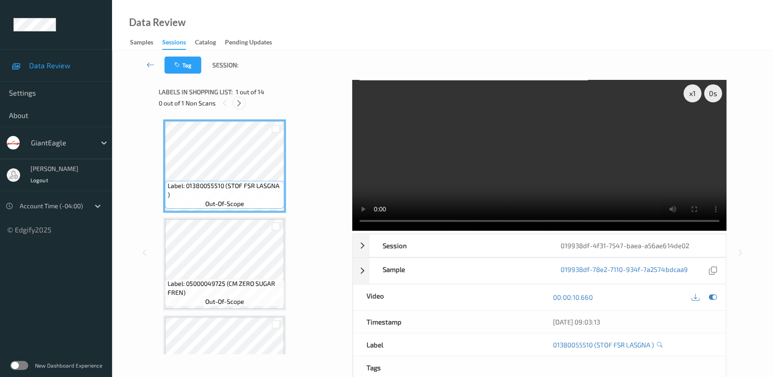
click at [241, 104] on icon at bounding box center [239, 103] width 8 height 8
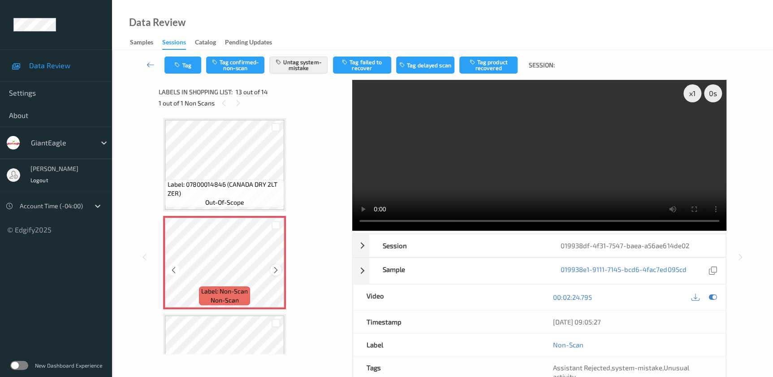
click at [275, 268] on icon at bounding box center [276, 270] width 8 height 8
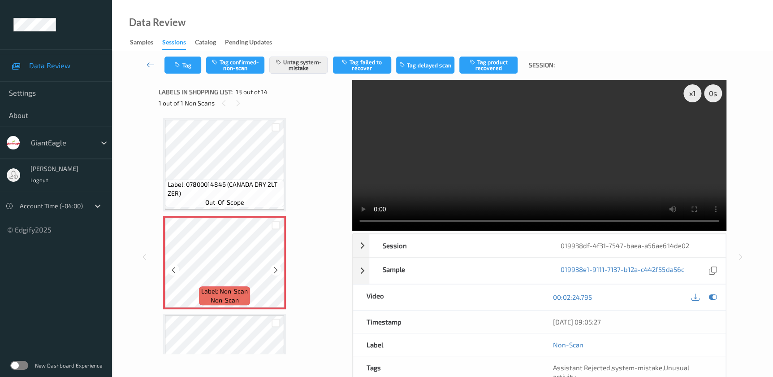
click at [275, 268] on icon at bounding box center [276, 270] width 8 height 8
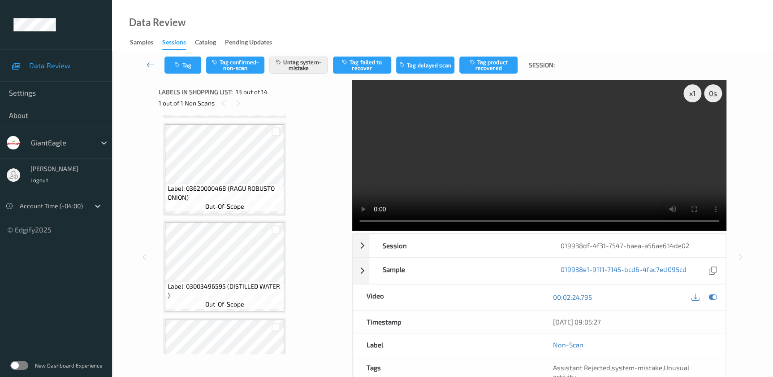
scroll to position [709, 0]
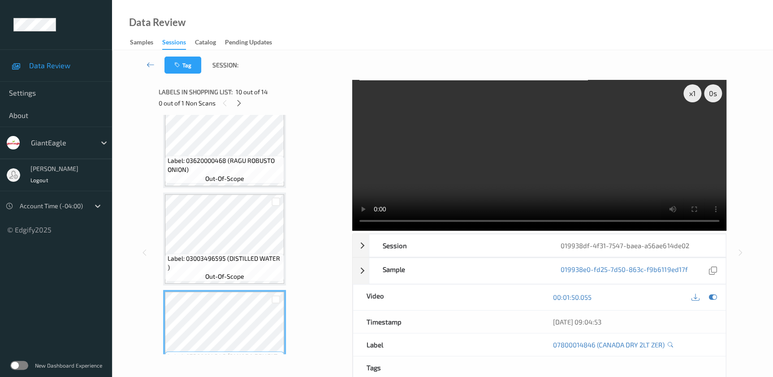
click at [592, 158] on video at bounding box center [539, 155] width 374 height 151
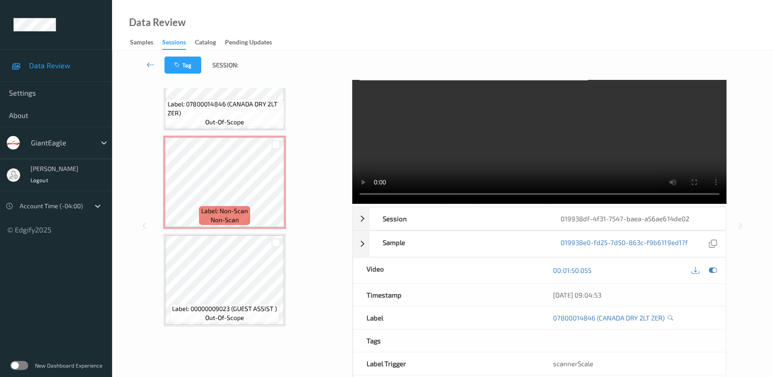
scroll to position [0, 0]
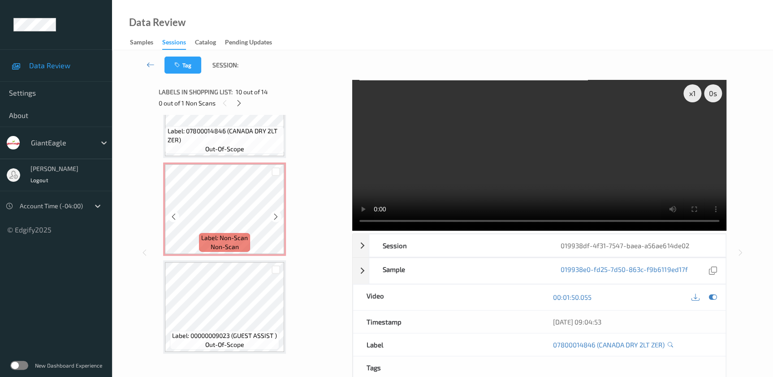
click at [275, 214] on icon at bounding box center [276, 217] width 8 height 8
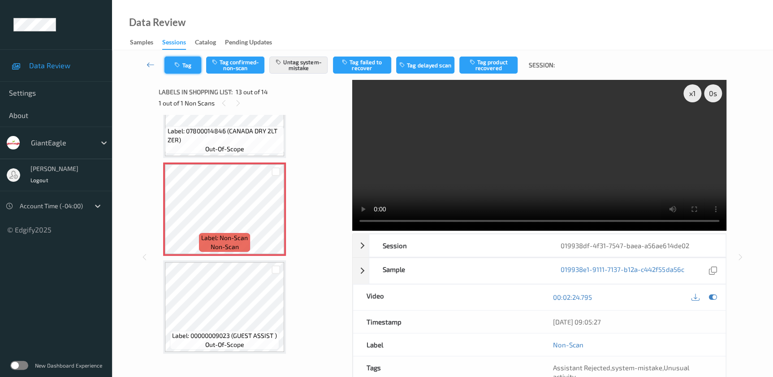
click at [178, 62] on icon "button" at bounding box center [178, 65] width 8 height 6
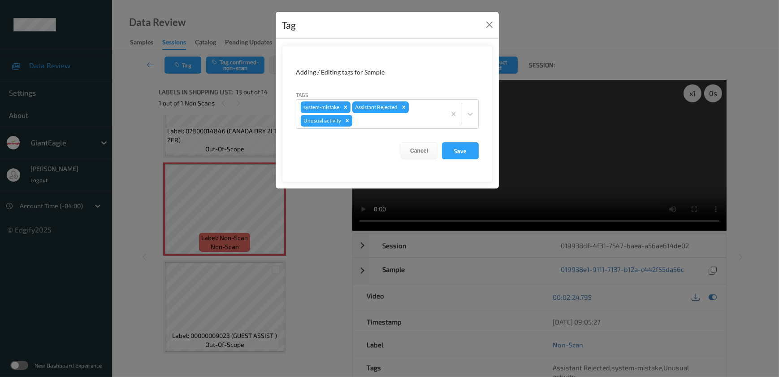
click at [303, 241] on div "Tag Adding / Editing tags for Sample Tags system-mistake Assistant Rejected Unu…" at bounding box center [389, 188] width 779 height 377
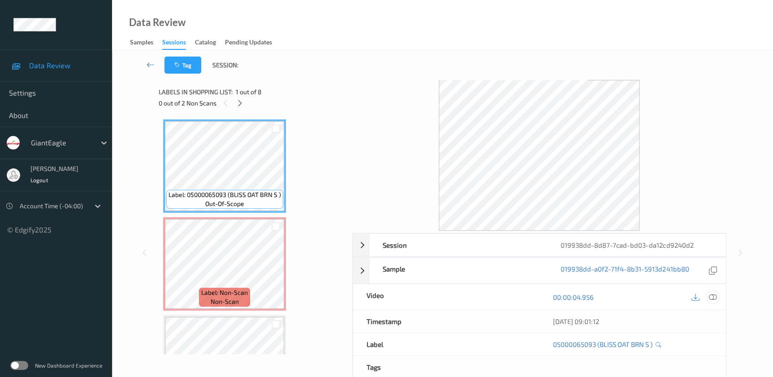
click at [713, 299] on icon at bounding box center [713, 297] width 8 height 8
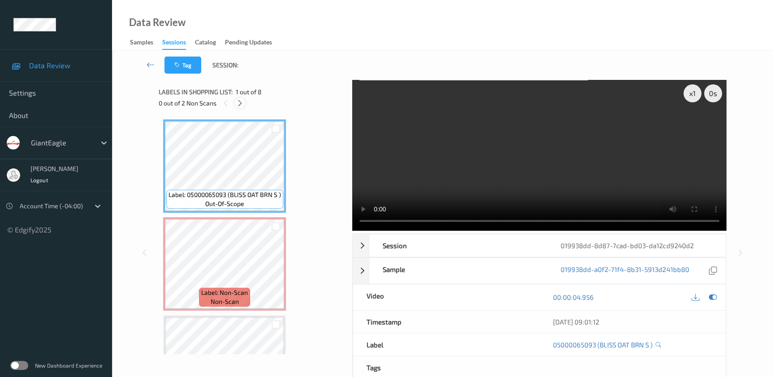
click at [241, 103] on icon at bounding box center [240, 103] width 8 height 8
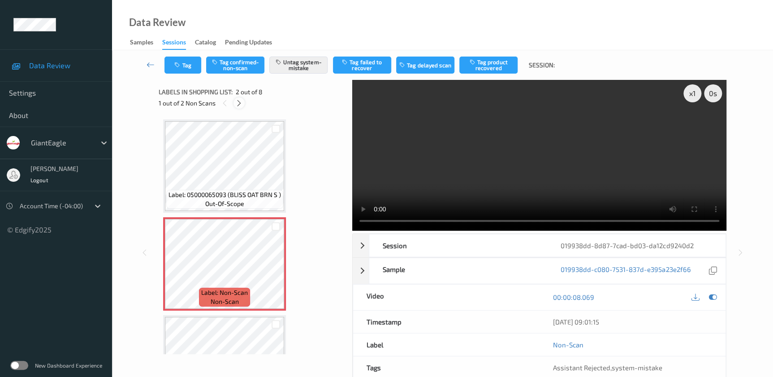
scroll to position [4, 0]
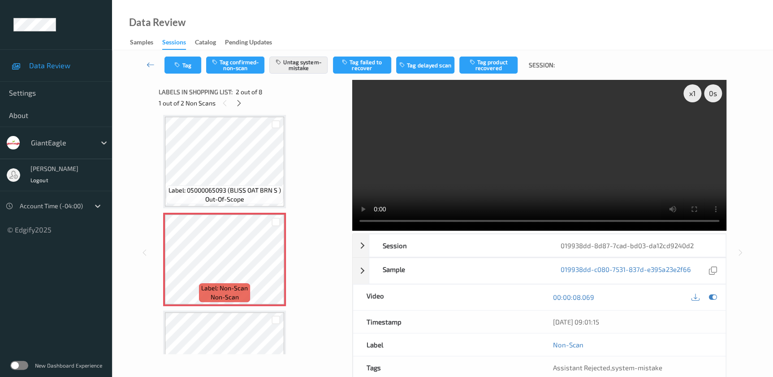
click at [537, 139] on video at bounding box center [539, 155] width 374 height 151
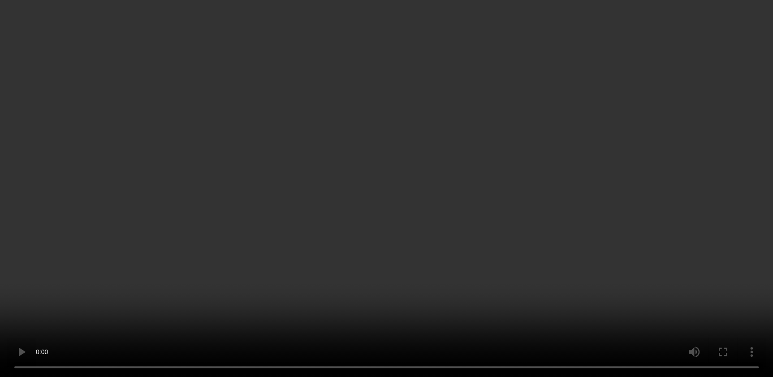
scroll to position [285, 0]
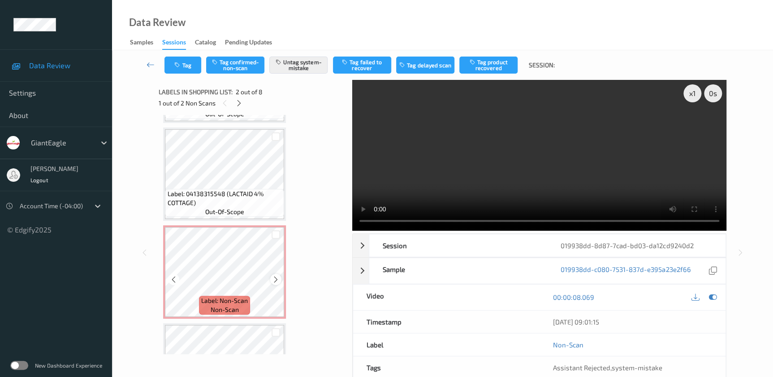
click at [278, 280] on icon at bounding box center [276, 279] width 8 height 8
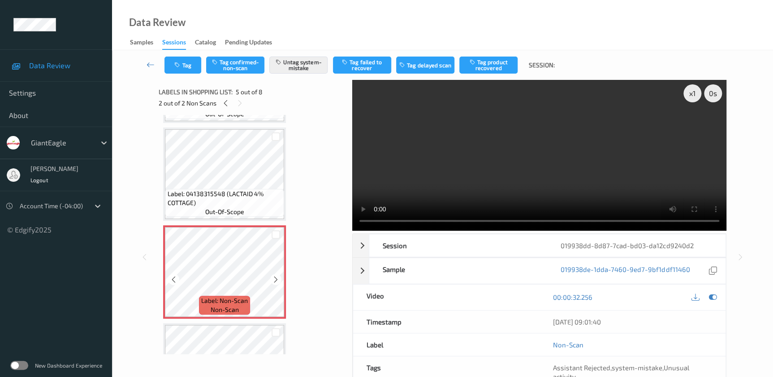
click at [278, 280] on icon at bounding box center [276, 279] width 8 height 8
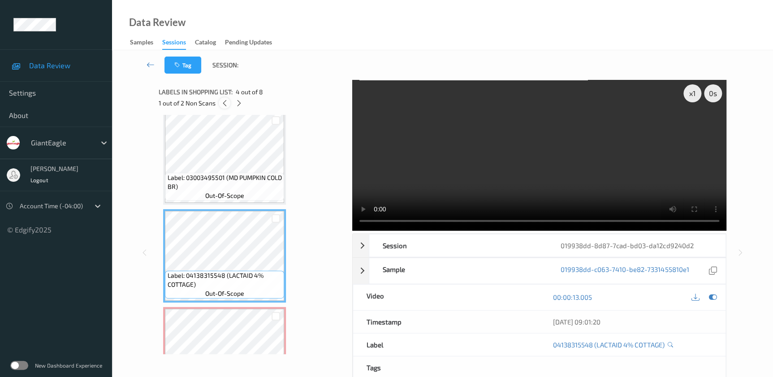
click at [228, 106] on icon at bounding box center [225, 103] width 8 height 8
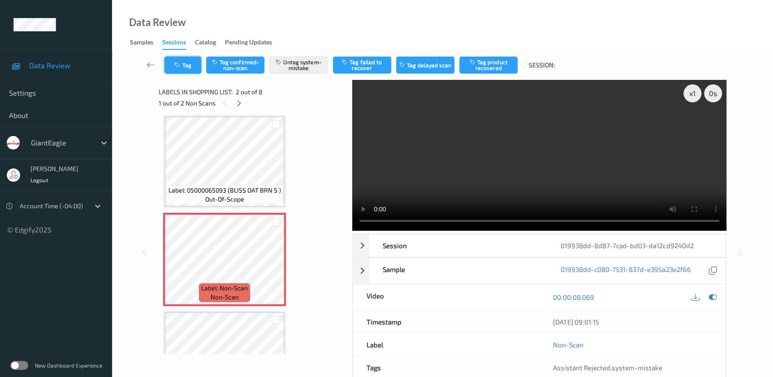
click at [176, 68] on button "Tag" at bounding box center [183, 64] width 37 height 17
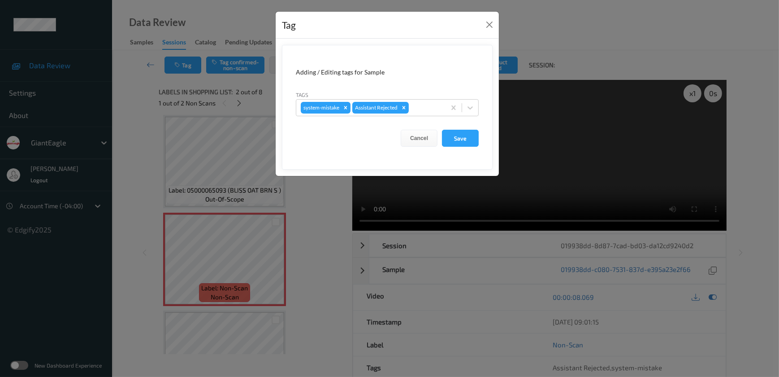
click at [315, 221] on div "Tag Adding / Editing tags for Sample Tags system-mistake Assistant Rejected Can…" at bounding box center [389, 188] width 779 height 377
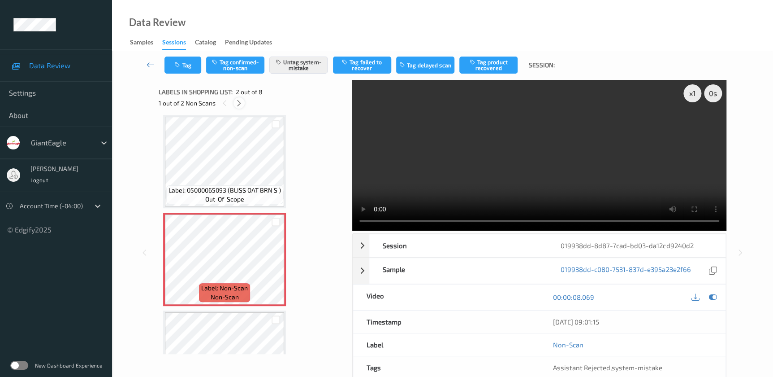
click at [239, 104] on icon at bounding box center [239, 103] width 8 height 8
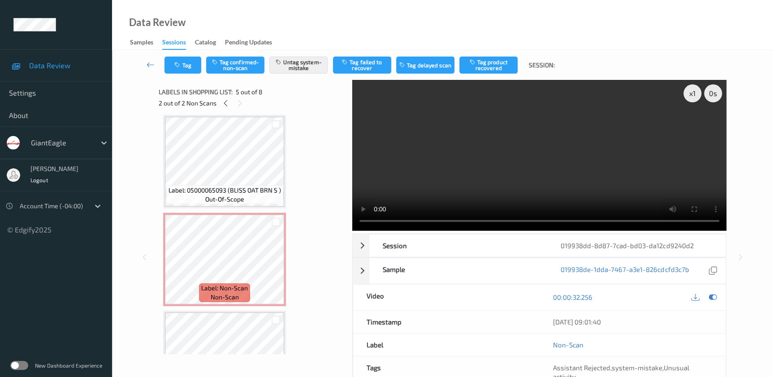
scroll to position [296, 0]
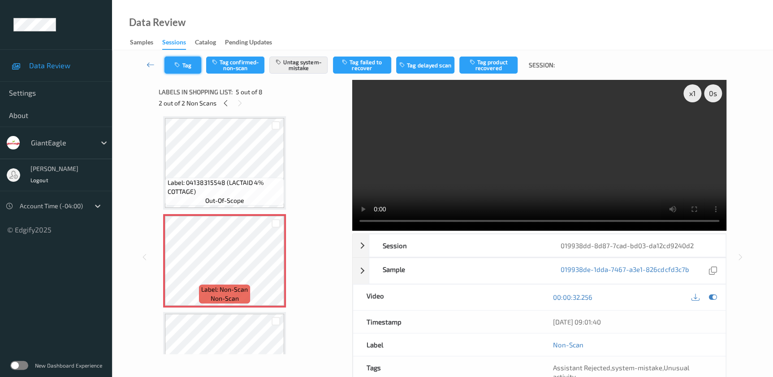
click at [194, 66] on button "Tag" at bounding box center [183, 64] width 37 height 17
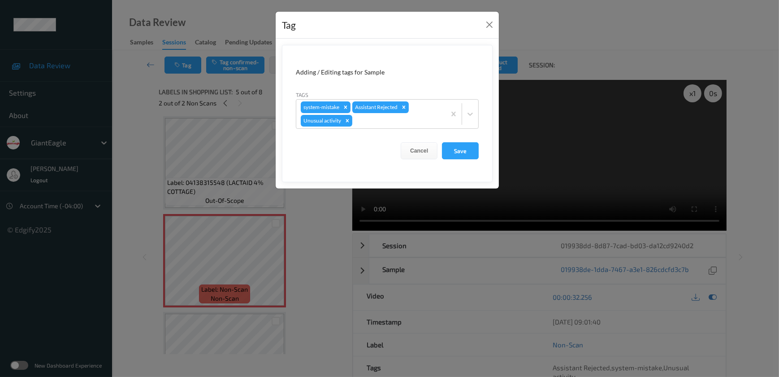
click at [308, 220] on div "Tag Adding / Editing tags for Sample Tags system-mistake Assistant Rejected Unu…" at bounding box center [389, 188] width 779 height 377
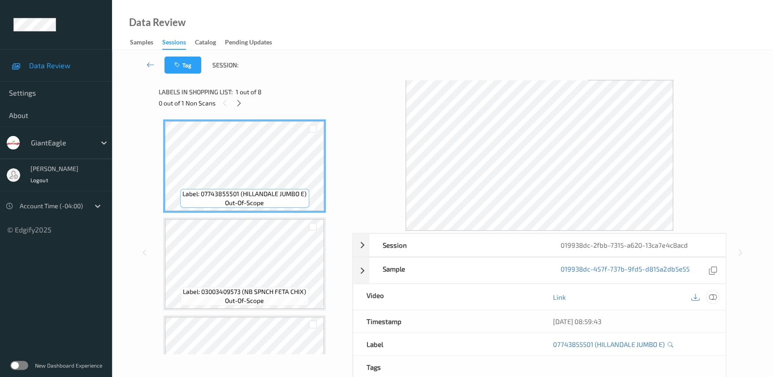
click at [712, 295] on icon at bounding box center [713, 297] width 8 height 8
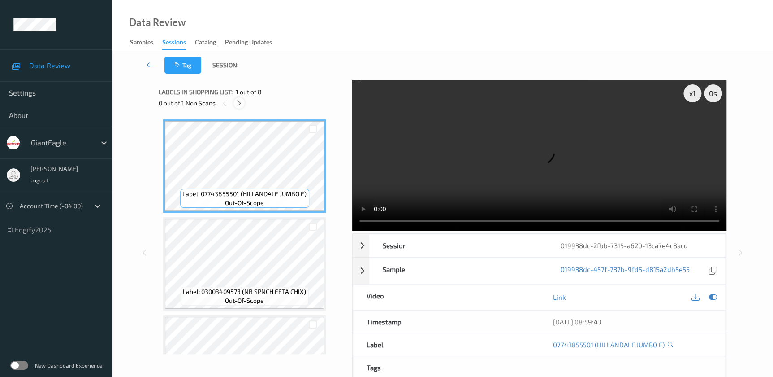
click at [239, 103] on icon at bounding box center [239, 103] width 8 height 8
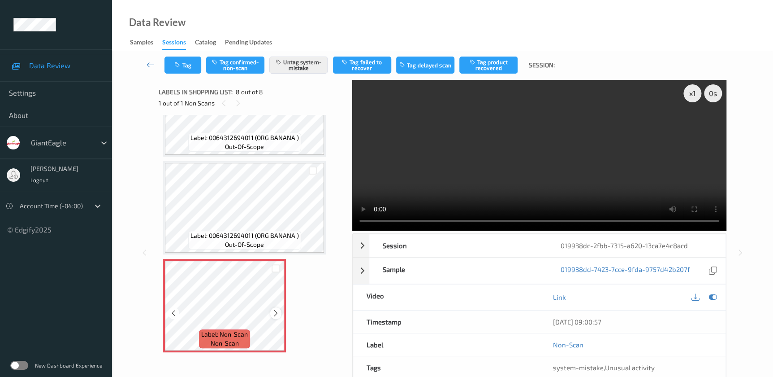
click at [278, 311] on icon at bounding box center [276, 313] width 8 height 8
click at [698, 91] on div "x 1" at bounding box center [693, 93] width 18 height 18
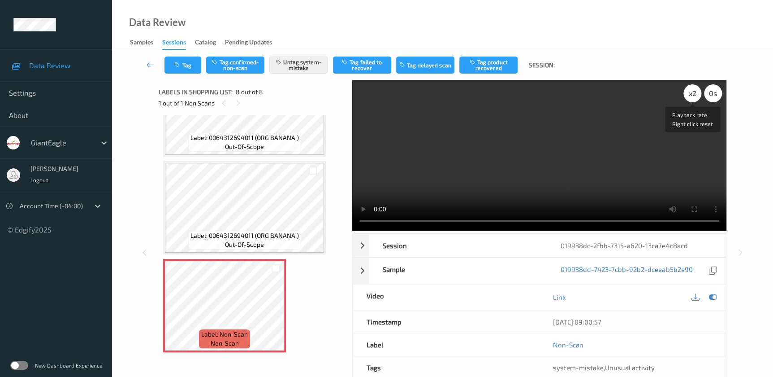
click at [695, 94] on div "x 2" at bounding box center [693, 93] width 18 height 18
click at [695, 94] on div "x 4" at bounding box center [693, 93] width 18 height 18
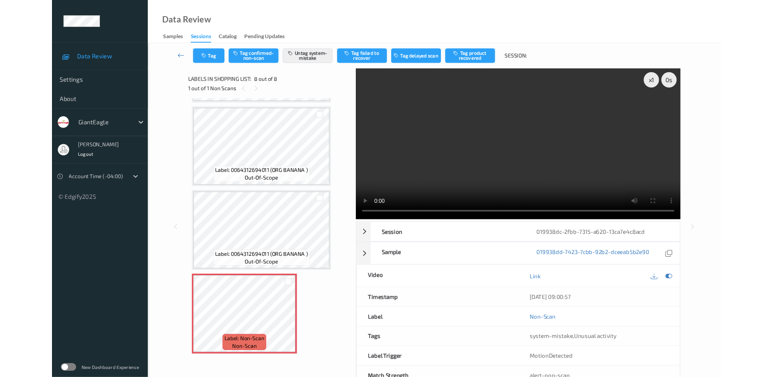
scroll to position [481, 0]
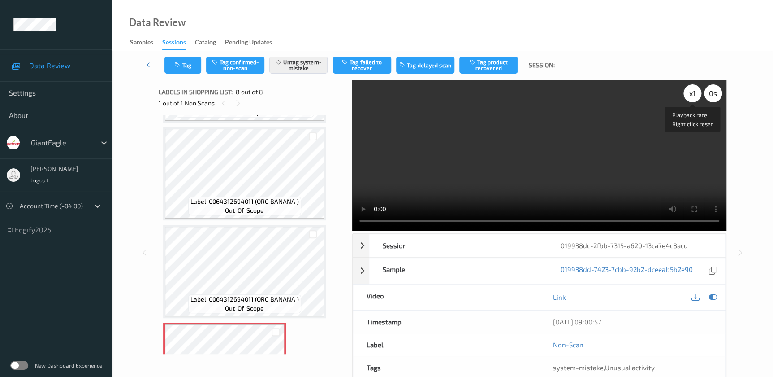
click at [694, 90] on div "x 1" at bounding box center [693, 93] width 18 height 18
click at [694, 90] on div "x 2" at bounding box center [693, 93] width 18 height 18
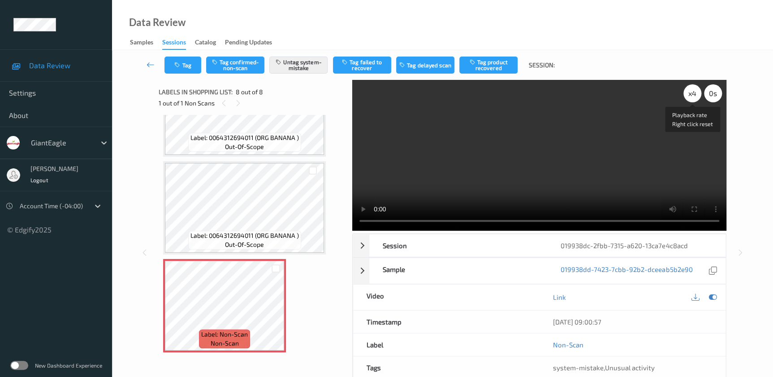
click at [687, 94] on div "x 4" at bounding box center [693, 93] width 18 height 18
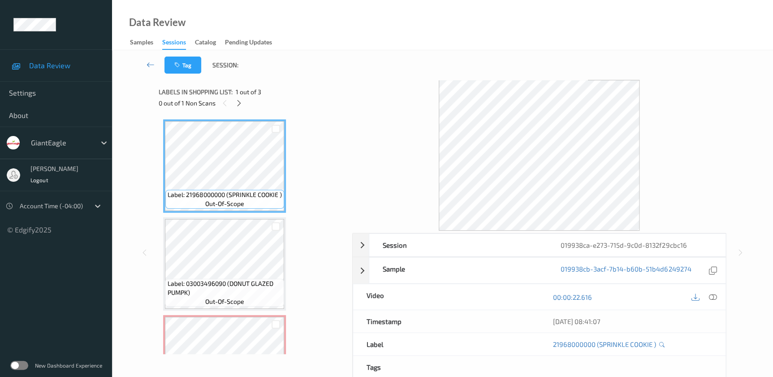
drag, startPoint x: 711, startPoint y: 296, endPoint x: 376, endPoint y: 13, distance: 439.1
click at [712, 293] on icon at bounding box center [713, 297] width 8 height 8
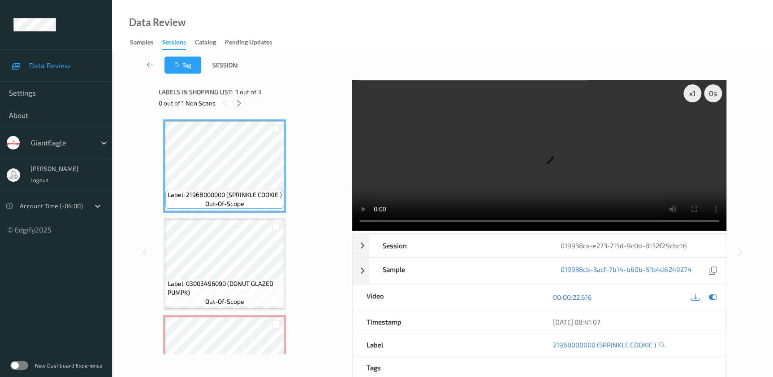
click at [239, 103] on icon at bounding box center [239, 103] width 8 height 8
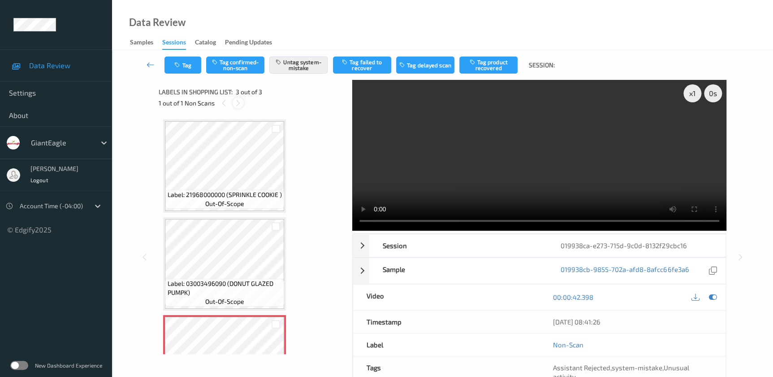
scroll to position [58, 0]
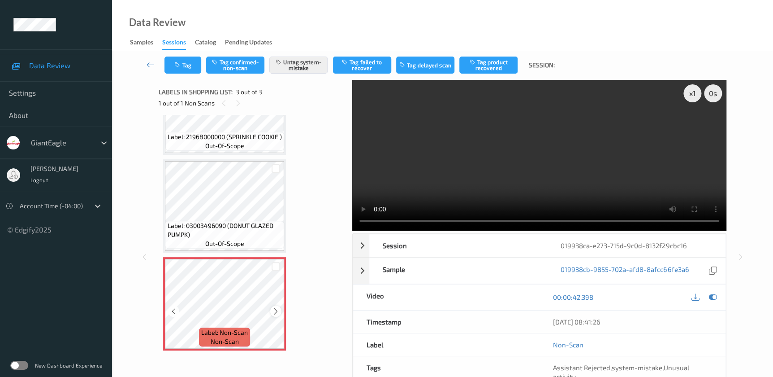
click at [273, 309] on icon at bounding box center [276, 311] width 8 height 8
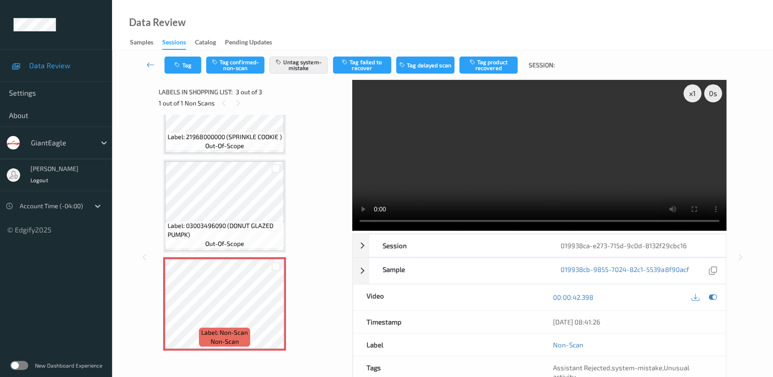
click at [567, 166] on video at bounding box center [539, 155] width 374 height 151
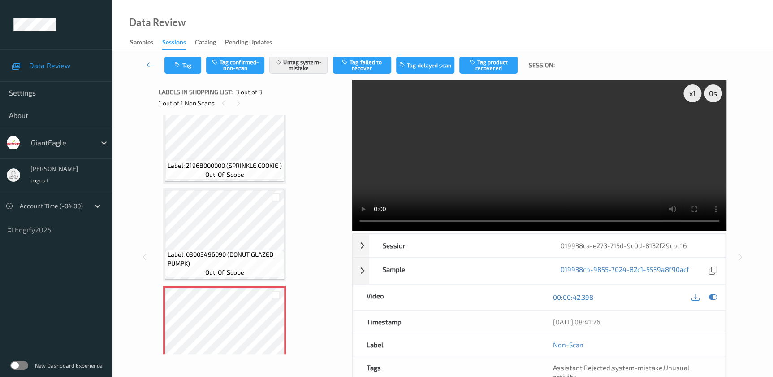
scroll to position [0, 0]
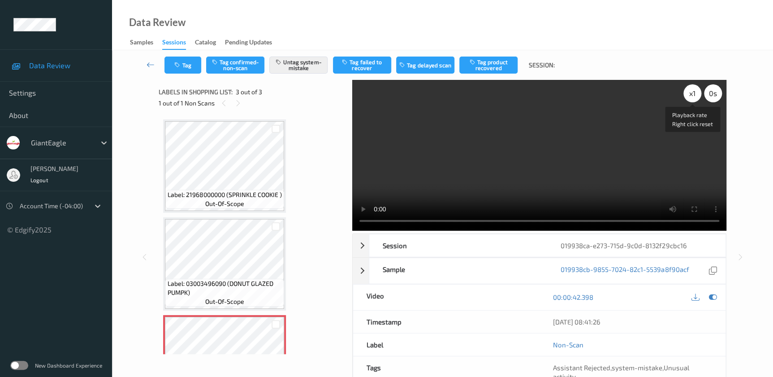
click at [694, 95] on div "x 1" at bounding box center [693, 93] width 18 height 18
click at [698, 88] on div "x 2" at bounding box center [693, 93] width 18 height 18
click at [698, 88] on div "x 4" at bounding box center [693, 93] width 18 height 18
click at [178, 61] on button "Tag" at bounding box center [183, 64] width 37 height 17
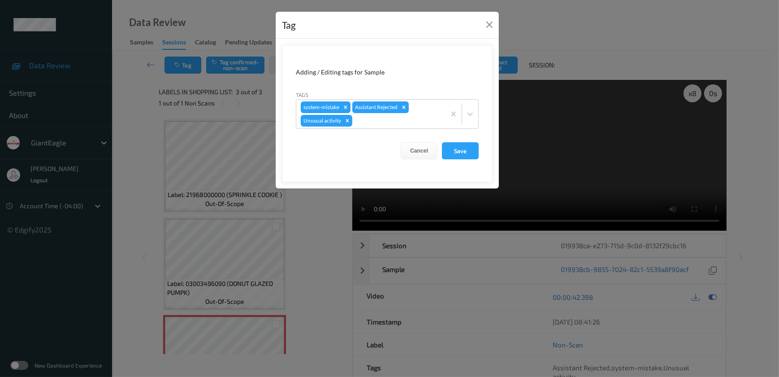
click at [313, 234] on div "Tag Adding / Editing tags for Sample Tags system-mistake Assistant Rejected Unu…" at bounding box center [389, 188] width 779 height 377
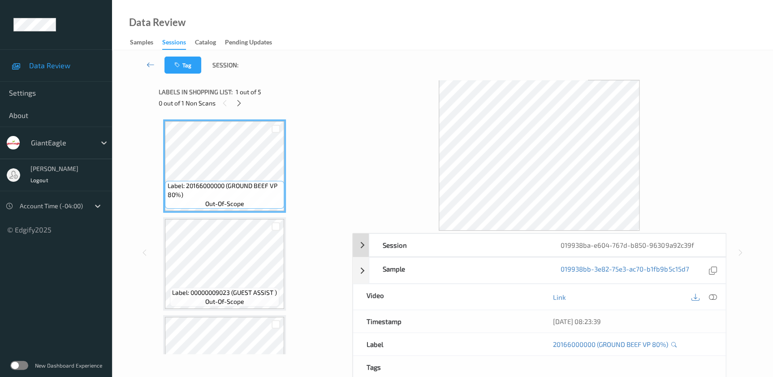
drag, startPoint x: 711, startPoint y: 296, endPoint x: 586, endPoint y: 150, distance: 192.7
click at [711, 296] on icon at bounding box center [713, 297] width 8 height 8
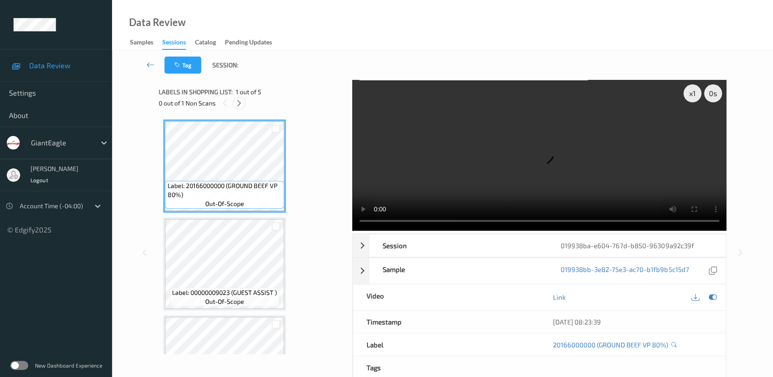
click at [240, 108] on div at bounding box center [239, 102] width 11 height 11
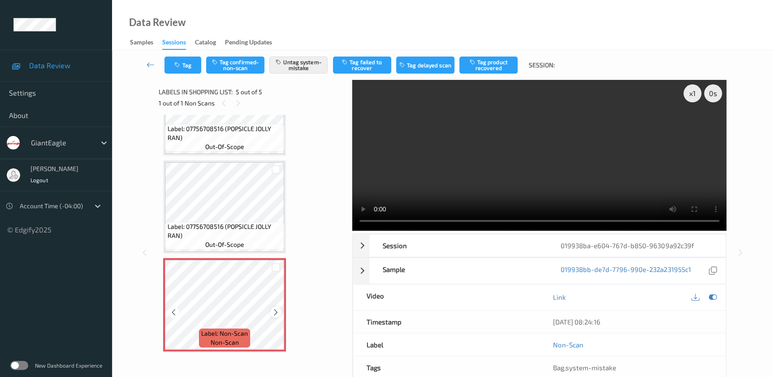
click at [274, 312] on icon at bounding box center [276, 312] width 8 height 8
click at [698, 95] on div "x 1" at bounding box center [693, 93] width 18 height 18
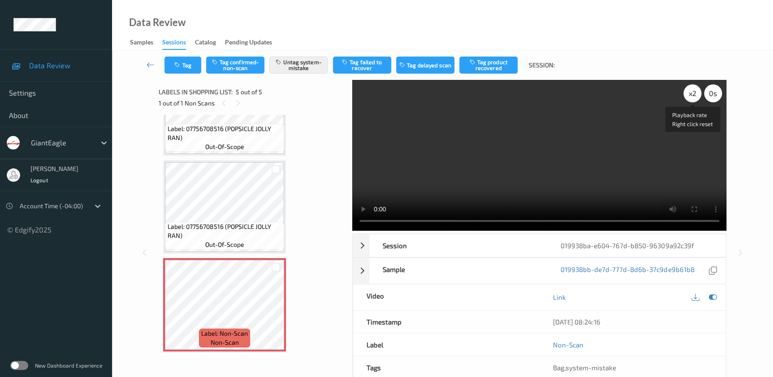
click at [698, 95] on div "x 2" at bounding box center [693, 93] width 18 height 18
click at [695, 98] on div "x 4" at bounding box center [693, 93] width 18 height 18
click at [694, 92] on div "x 1" at bounding box center [693, 93] width 18 height 18
click at [694, 92] on div "x 2" at bounding box center [693, 93] width 18 height 18
click at [694, 92] on div "x 1" at bounding box center [693, 93] width 18 height 18
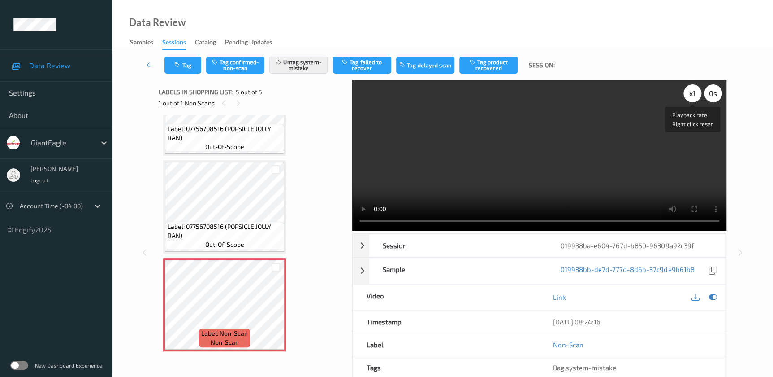
click at [690, 91] on div "x 1" at bounding box center [693, 93] width 18 height 18
click at [690, 91] on div "x 2" at bounding box center [693, 93] width 18 height 18
click at [182, 71] on button "Tag" at bounding box center [183, 64] width 37 height 17
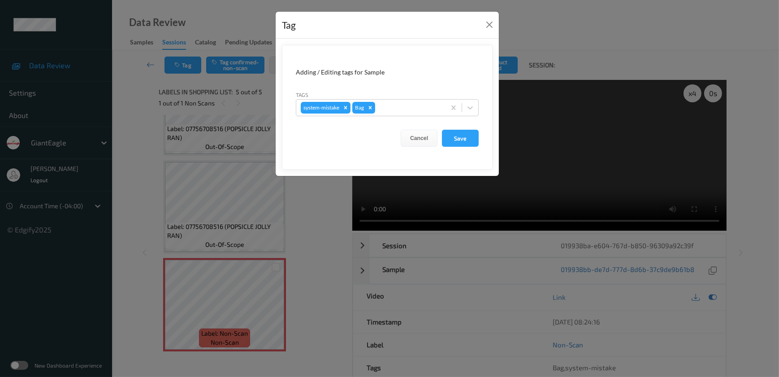
click at [317, 237] on div "Tag Adding / Editing tags for Sample Tags system-mistake Bag Cancel Save" at bounding box center [389, 188] width 779 height 377
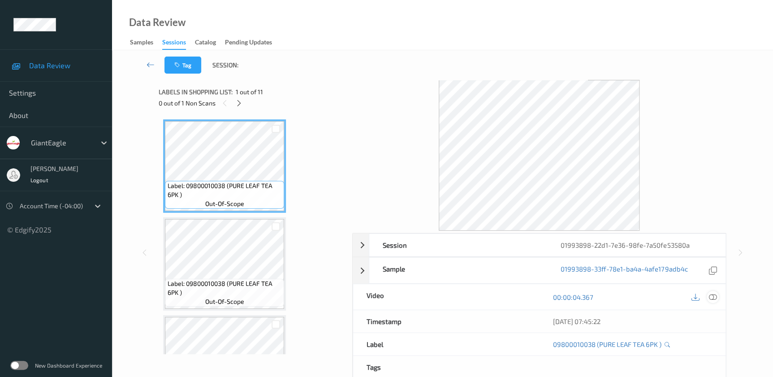
click at [712, 296] on icon at bounding box center [713, 297] width 8 height 8
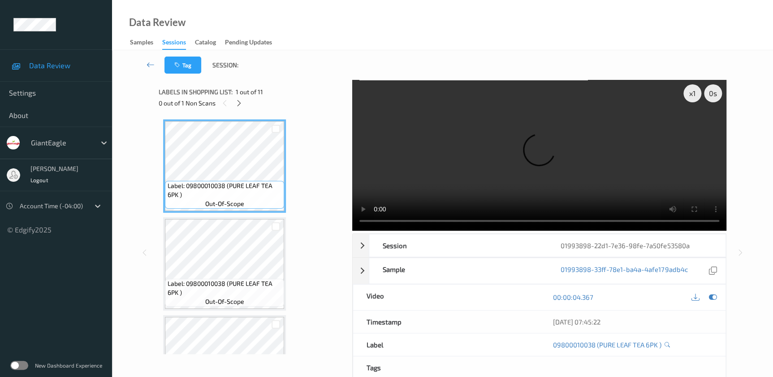
drag, startPoint x: 241, startPoint y: 107, endPoint x: 251, endPoint y: 83, distance: 26.1
click at [241, 107] on div at bounding box center [239, 102] width 11 height 11
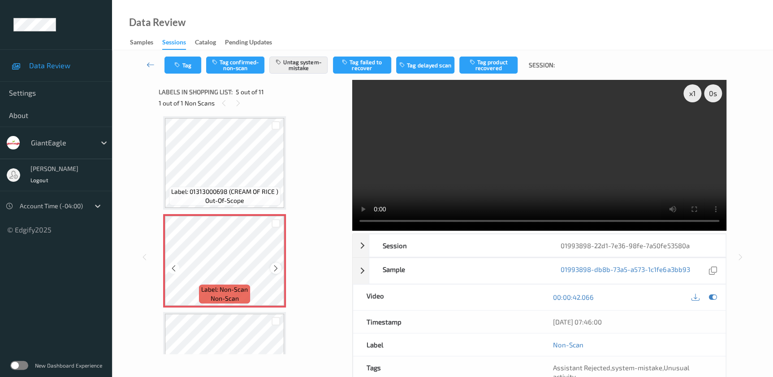
click at [277, 265] on icon at bounding box center [276, 268] width 8 height 8
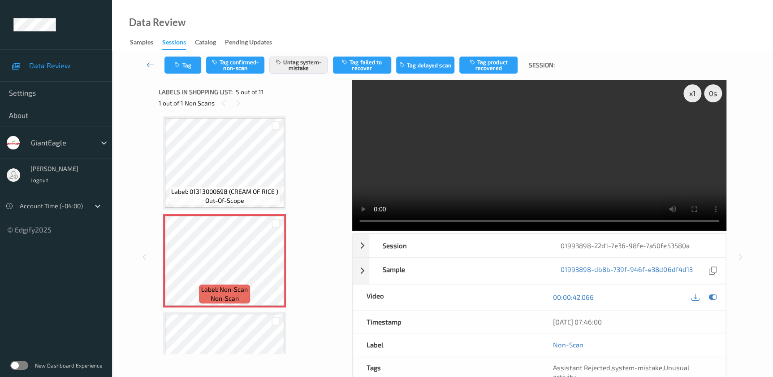
click at [511, 175] on video at bounding box center [539, 155] width 374 height 151
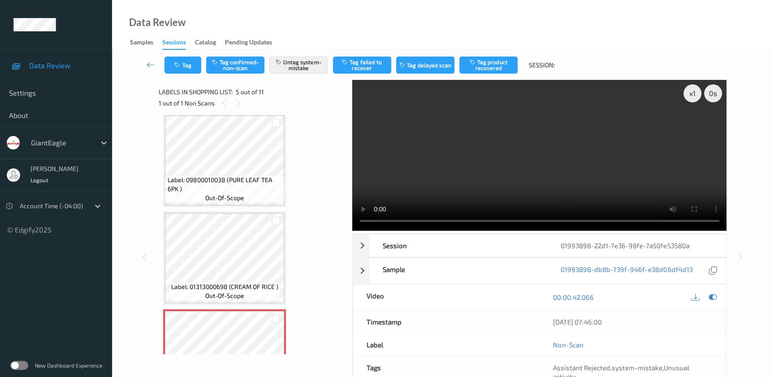
scroll to position [174, 0]
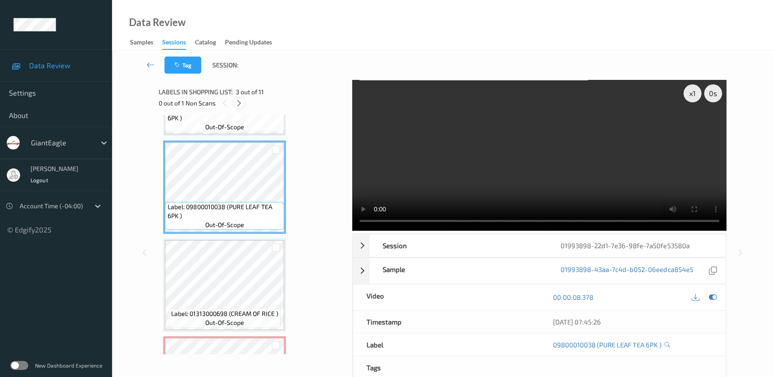
click at [238, 100] on icon at bounding box center [239, 103] width 8 height 8
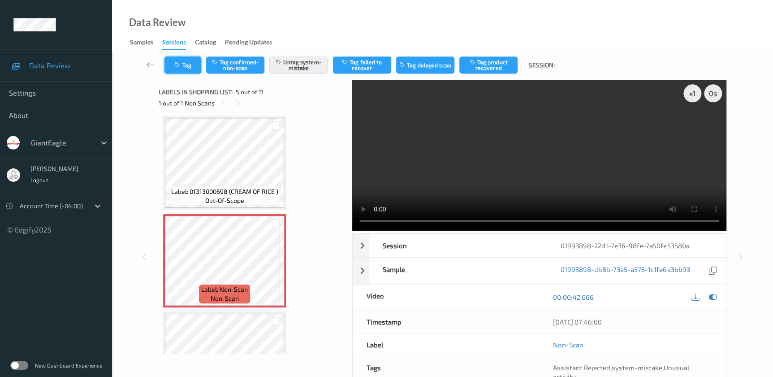
click at [188, 61] on button "Tag" at bounding box center [183, 64] width 37 height 17
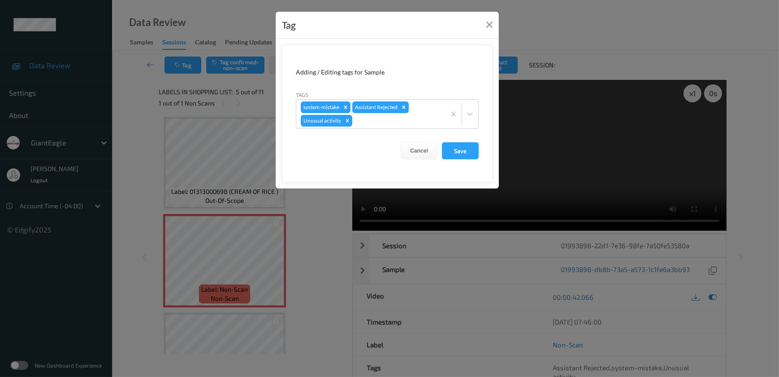
click at [317, 224] on div "Tag Adding / Editing tags for Sample Tags system-mistake Assistant Rejected Unu…" at bounding box center [389, 188] width 779 height 377
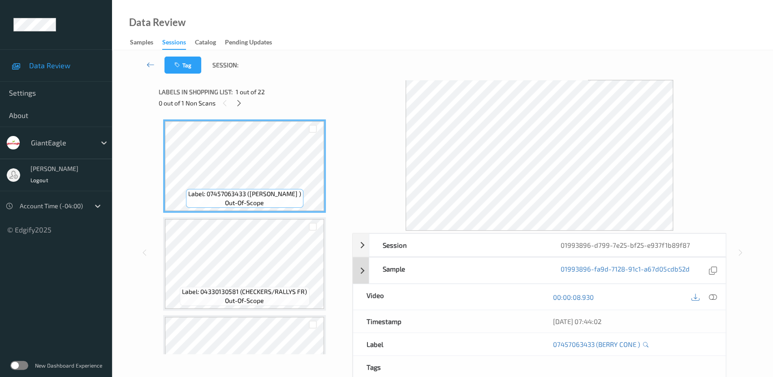
drag, startPoint x: 713, startPoint y: 298, endPoint x: 632, endPoint y: 198, distance: 128.1
click at [711, 293] on icon at bounding box center [713, 297] width 8 height 8
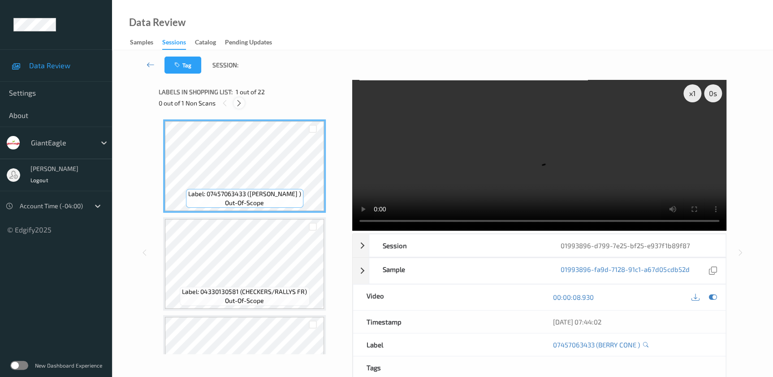
click at [239, 103] on icon at bounding box center [239, 103] width 8 height 8
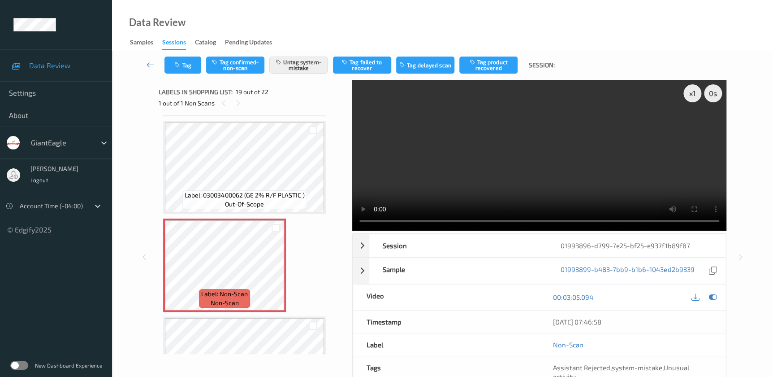
click at [599, 187] on video at bounding box center [539, 155] width 374 height 151
click at [194, 62] on button "Tag" at bounding box center [183, 64] width 37 height 17
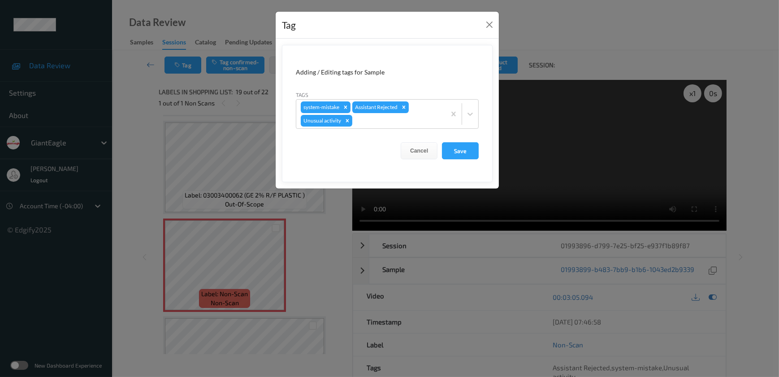
click at [331, 281] on div "Tag Adding / Editing tags for Sample Tags system-mistake Assistant Rejected Unu…" at bounding box center [389, 188] width 779 height 377
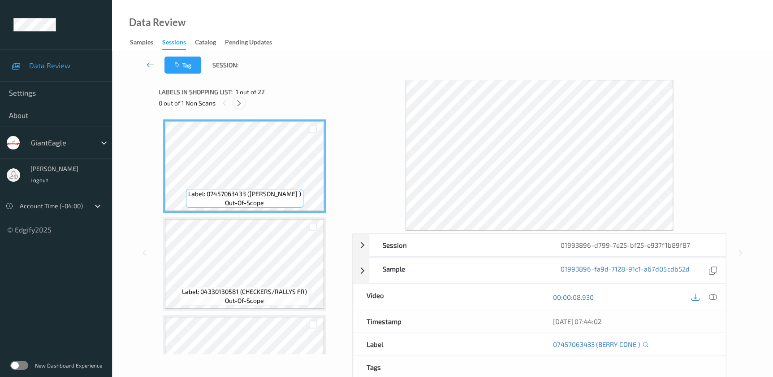
click at [235, 103] on icon at bounding box center [239, 103] width 8 height 8
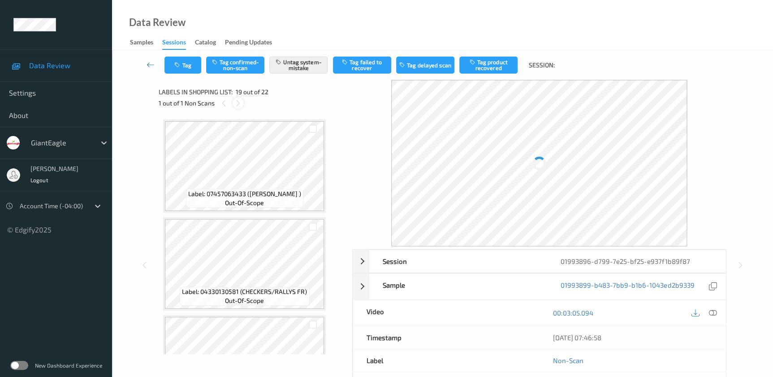
scroll to position [1660, 0]
